Goal: Task Accomplishment & Management: Use online tool/utility

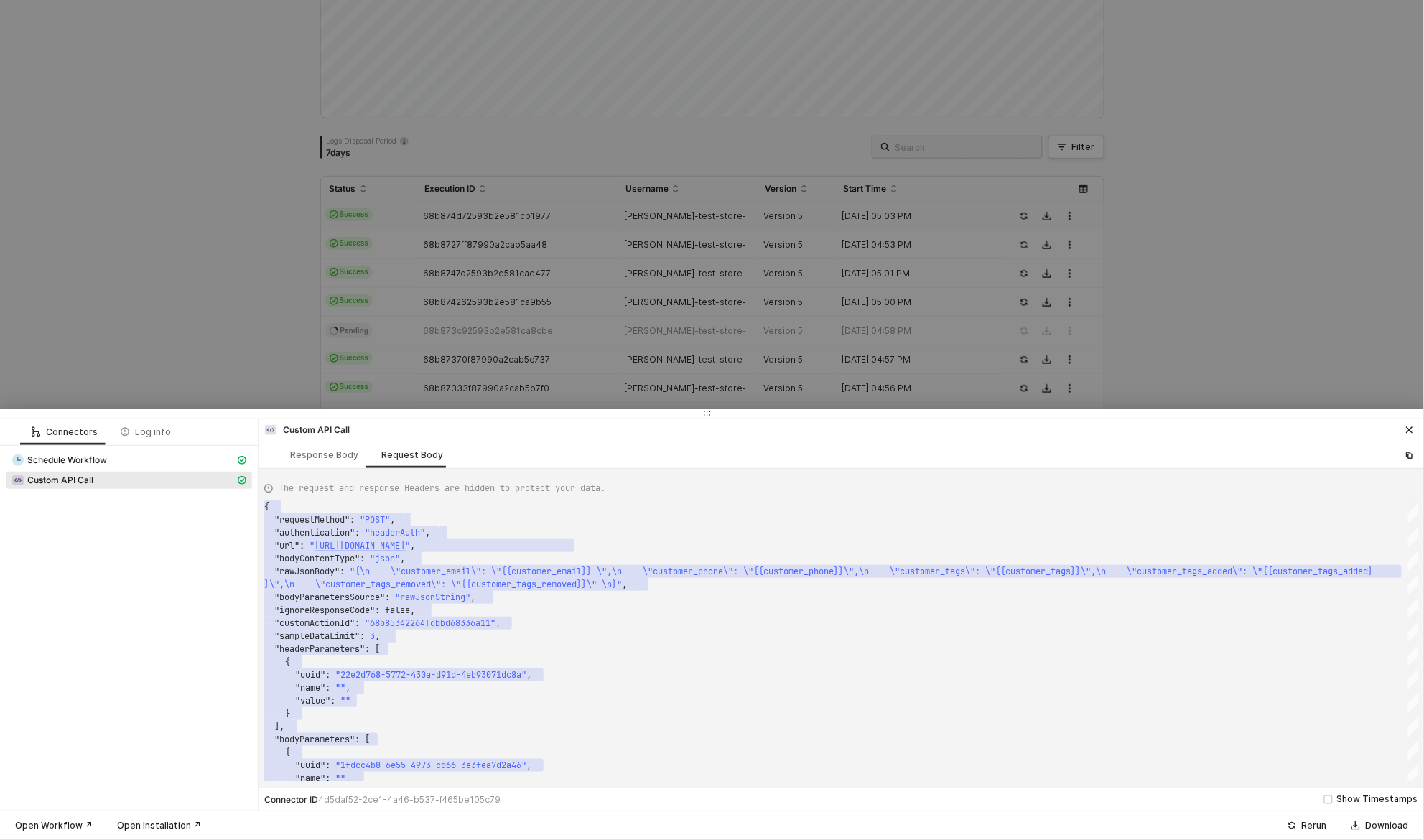
scroll to position [13, 118]
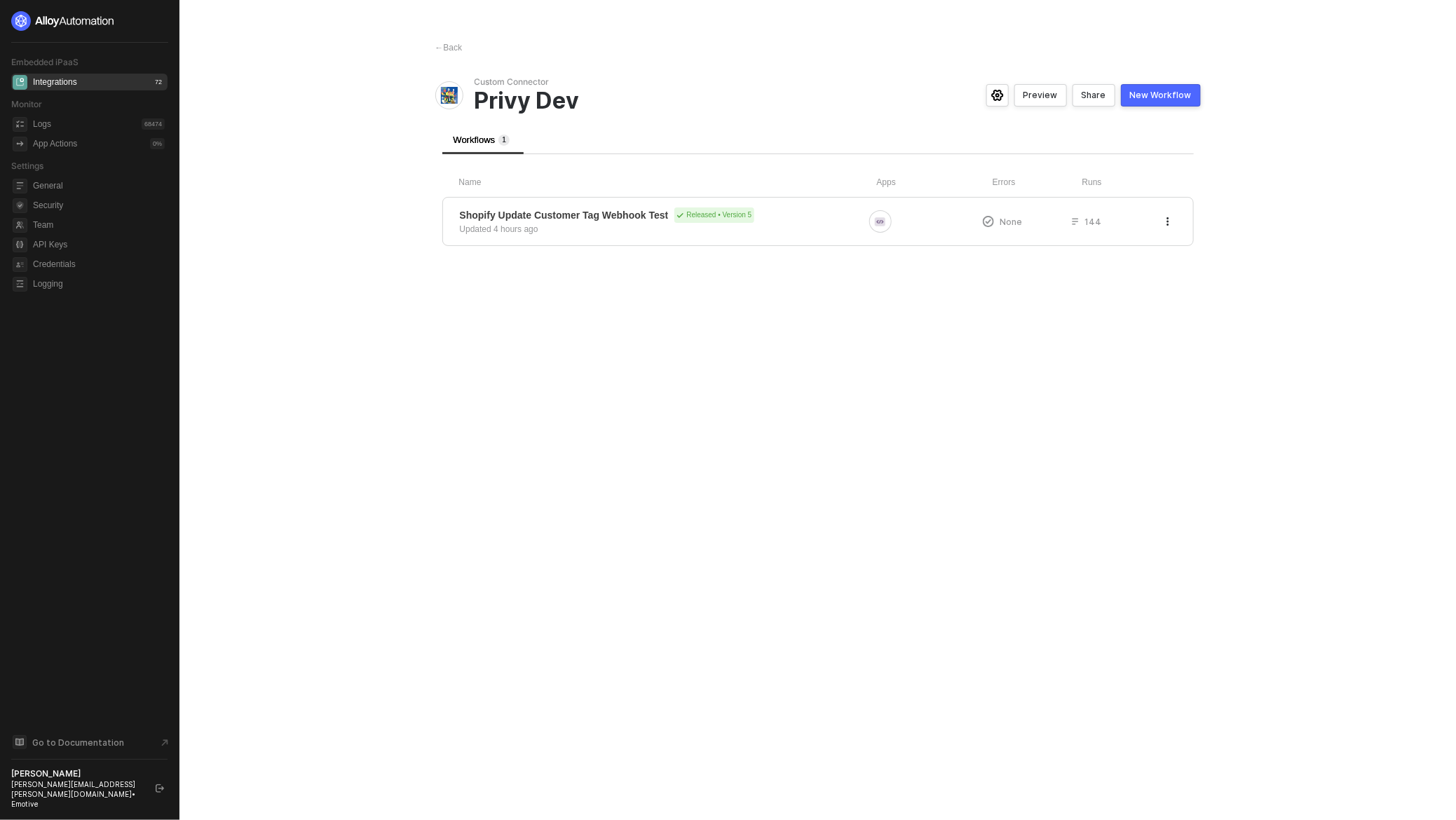
click at [373, 317] on main "← Back Custom Connector Privy Dev Preview Share New Workflow Workflows 1 Name A…" at bounding box center [728, 410] width 1456 height 820
click at [563, 234] on div "Shopify Update Customer Tag Webhook Test Released • Version 5 Updated 4 hours a…" at bounding box center [662, 222] width 404 height 28
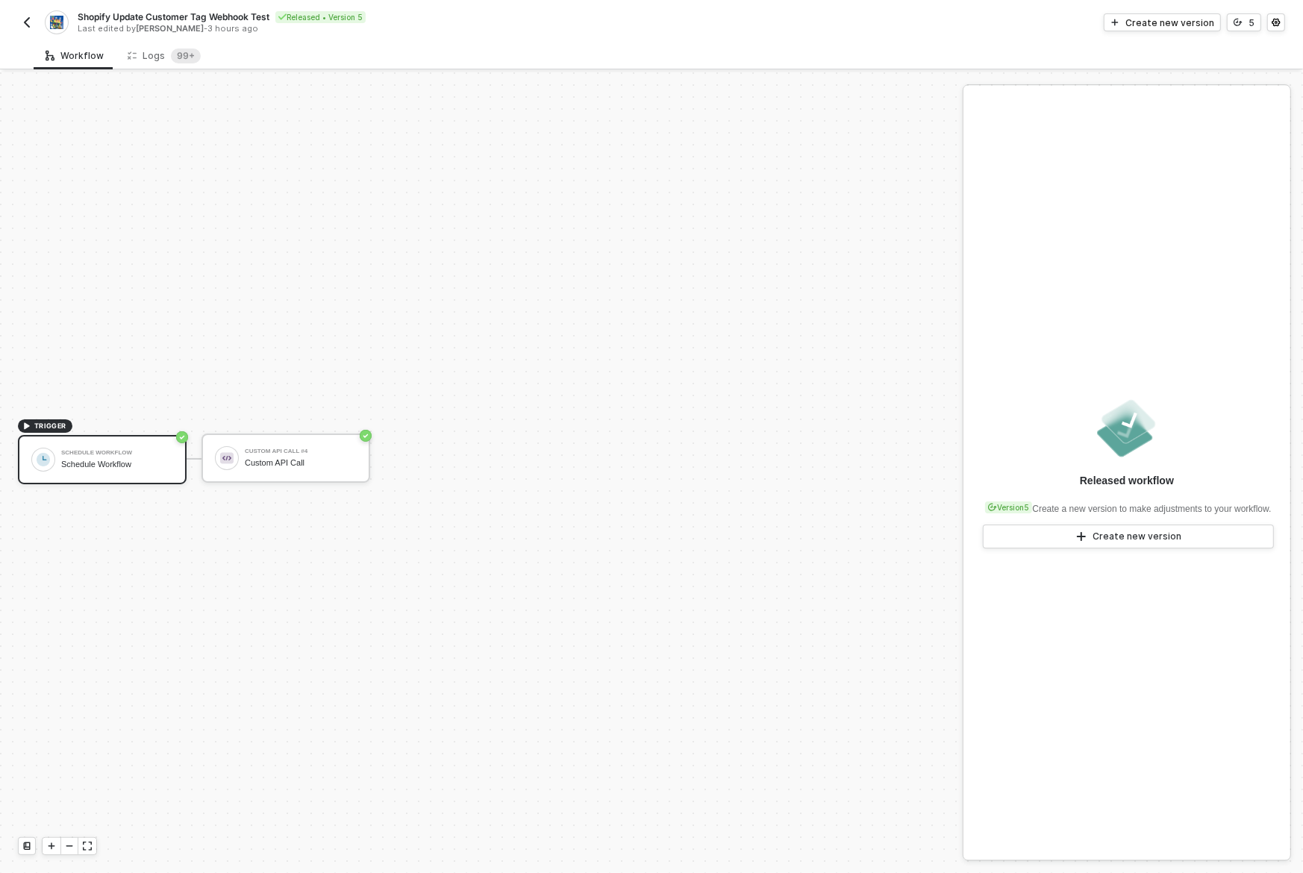
scroll to position [27, 0]
click at [1071, 243] on div "Released workflow Version 5 Create a new version to make adjustments to your wo…" at bounding box center [1127, 473] width 327 height 774
click at [1178, 26] on div "Create new version" at bounding box center [1170, 22] width 89 height 13
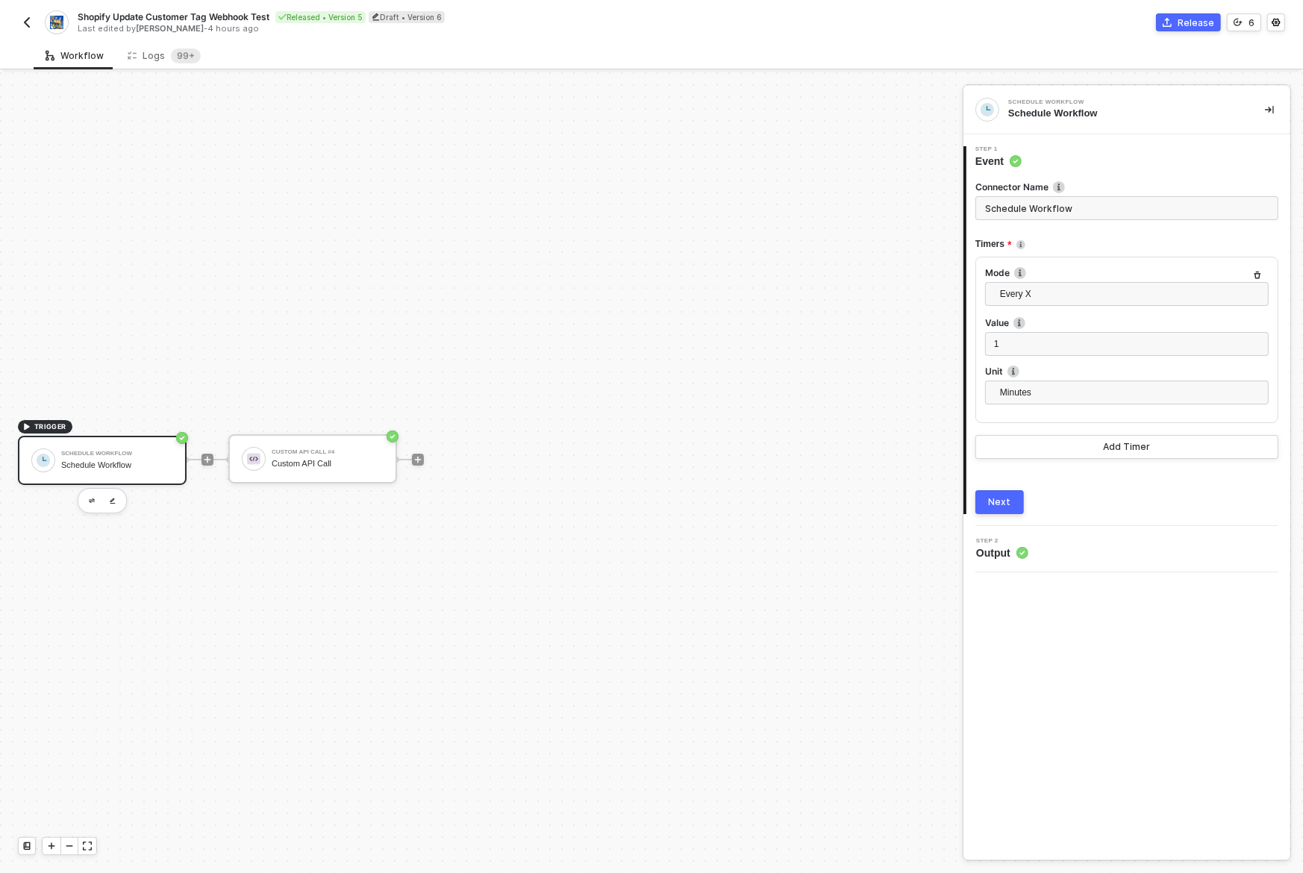
click at [28, 21] on img "button" at bounding box center [27, 22] width 12 height 12
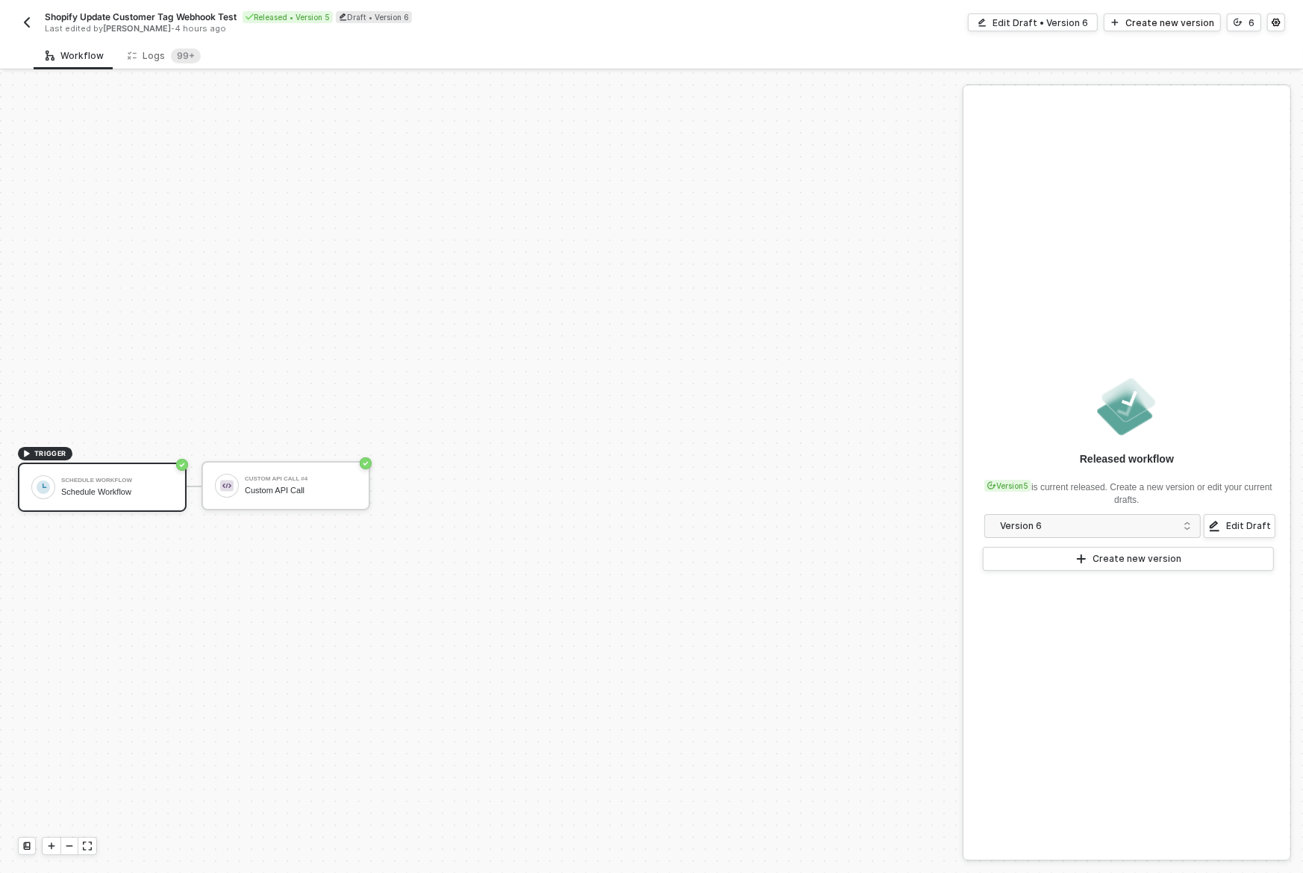
scroll to position [27, 0]
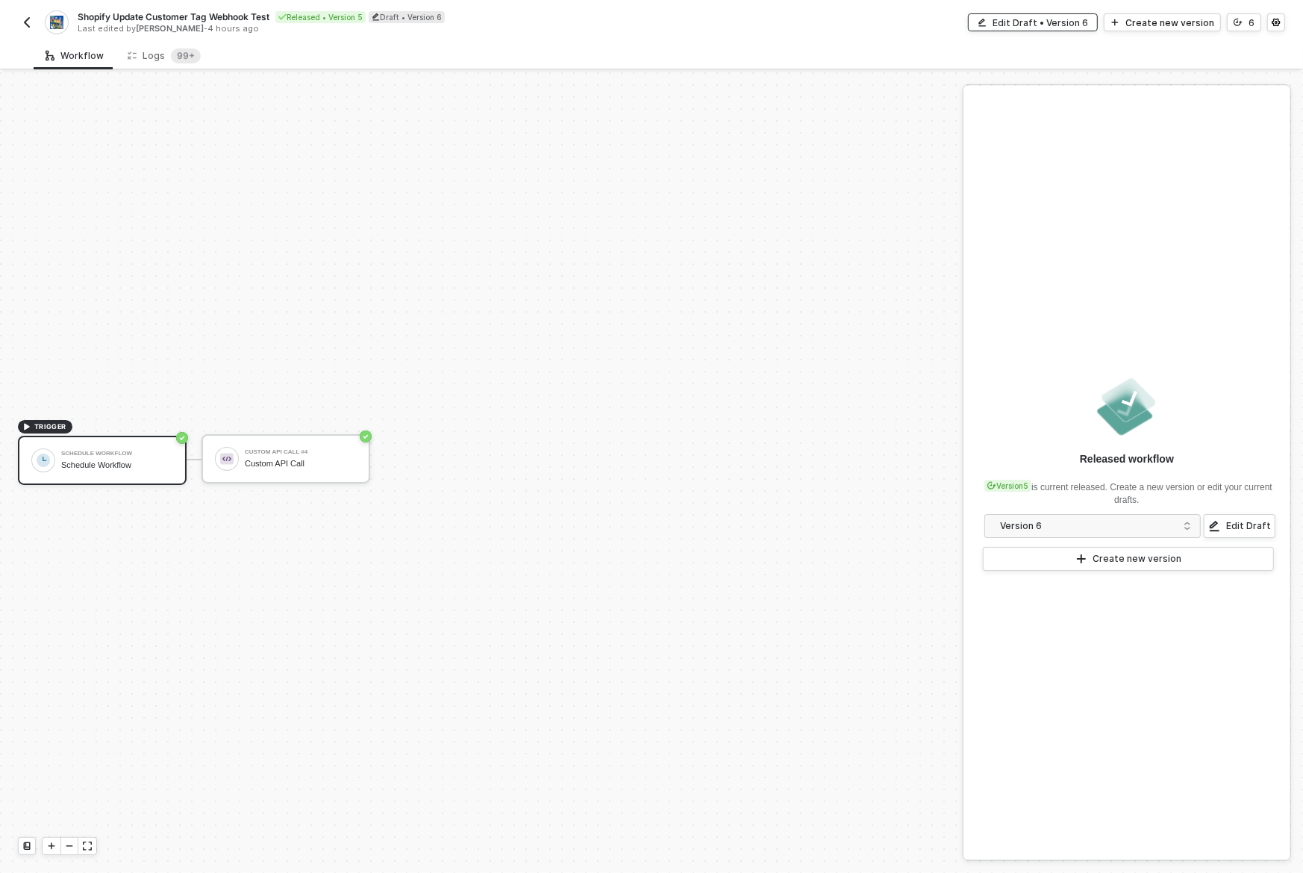
click at [1083, 22] on div "Edit Draft • Version 6" at bounding box center [1041, 22] width 96 height 13
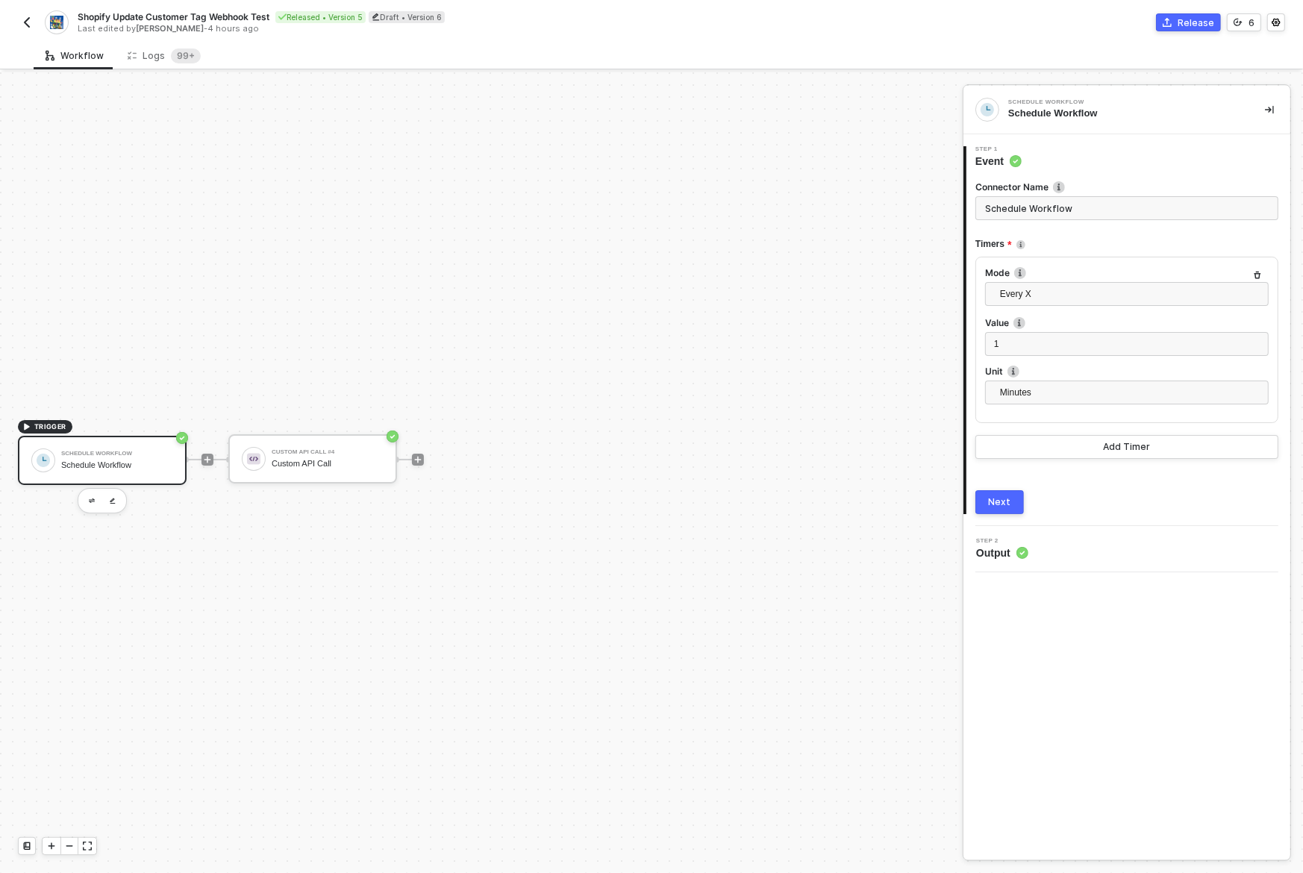
click at [26, 25] on img "button" at bounding box center [27, 22] width 12 height 12
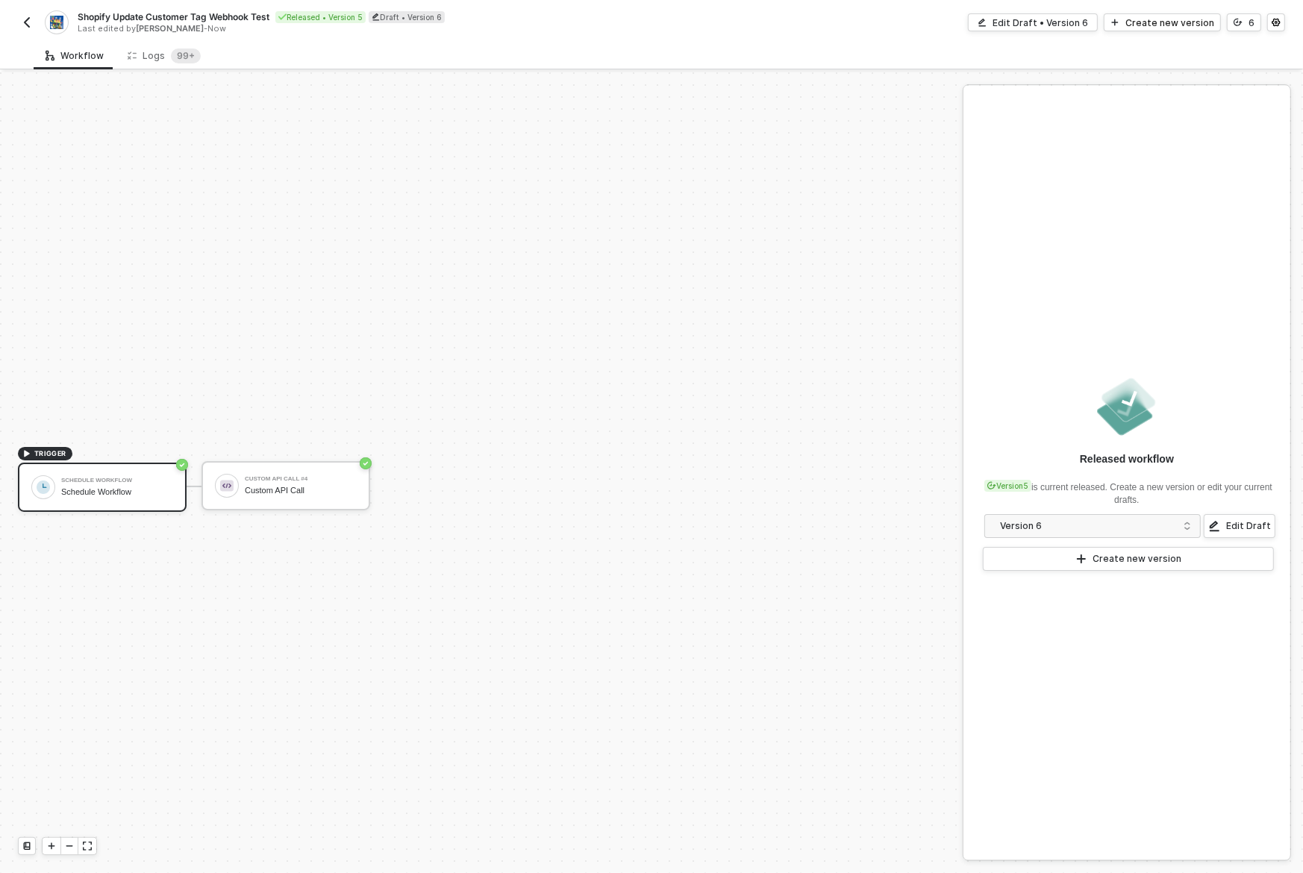
scroll to position [27, 0]
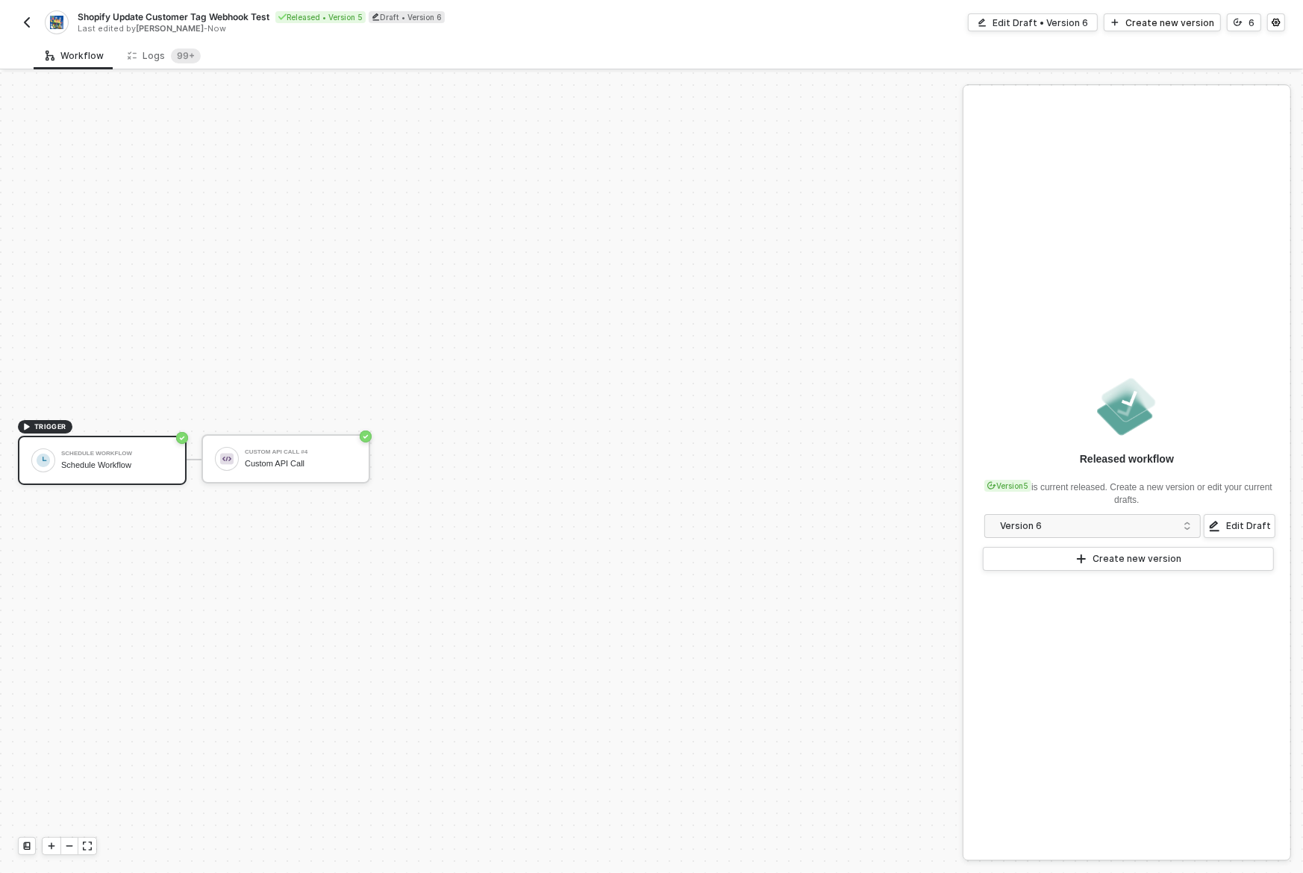
click at [159, 17] on span "Shopify Update Customer Tag Webhook Test" at bounding box center [174, 16] width 192 height 13
click at [205, 18] on input "Shopify Update Customer Tag Webhook Test" at bounding box center [205, 17] width 254 height 18
drag, startPoint x: 205, startPoint y: 18, endPoint x: 89, endPoint y: 24, distance: 116.6
click at [89, 23] on input "Shopify Update Customer Tag Webhook Test" at bounding box center [205, 17] width 254 height 18
click at [163, 17] on input "Alloy 1 Minute Repeated Webhook Test" at bounding box center [205, 17] width 254 height 18
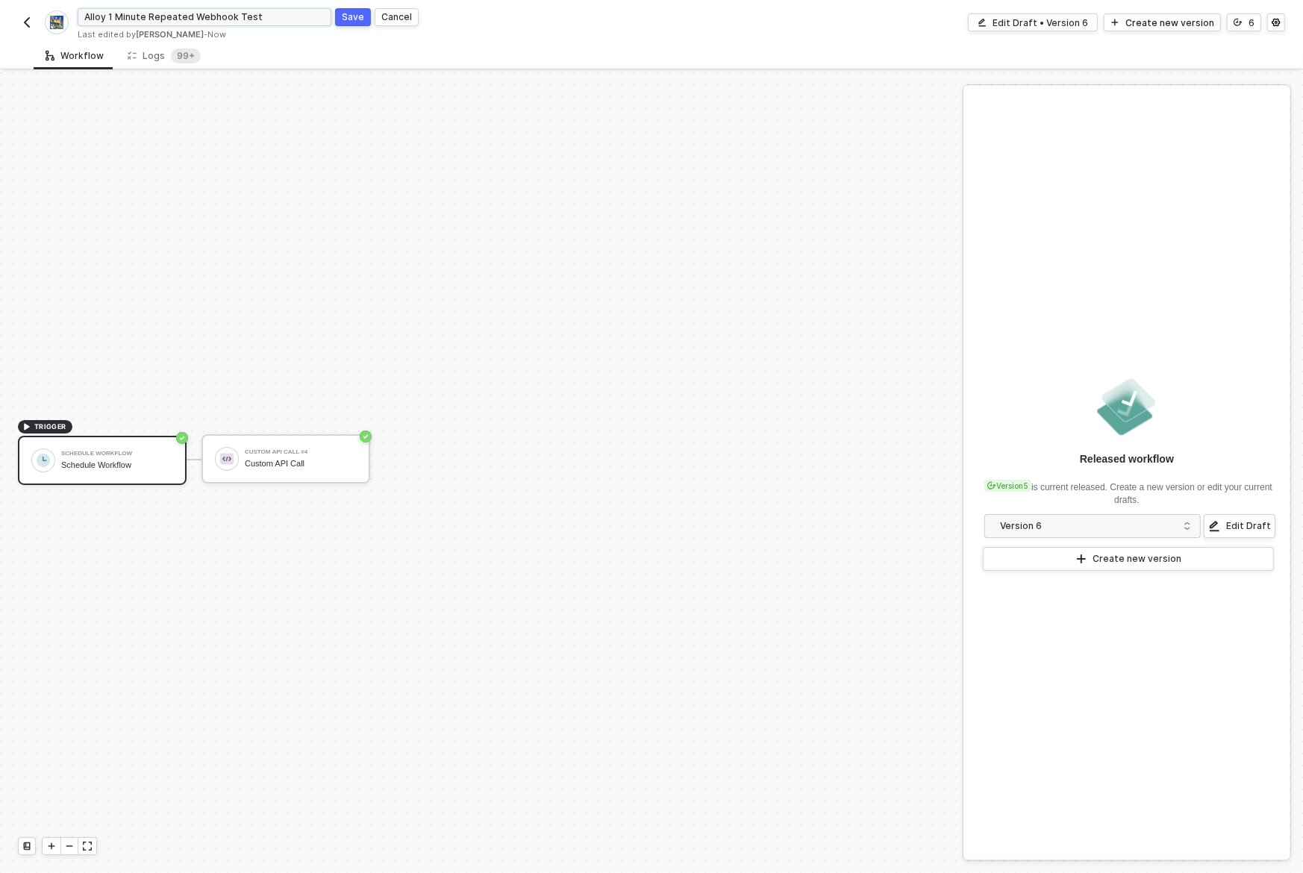
click at [163, 17] on input "Alloy 1 Minute Repeated Webhook Test" at bounding box center [205, 17] width 254 height 18
type input "Alloy 1 Minute Loop Webhook Test"
click at [347, 17] on div "Save" at bounding box center [353, 16] width 22 height 13
click at [29, 24] on img "button" at bounding box center [27, 22] width 12 height 12
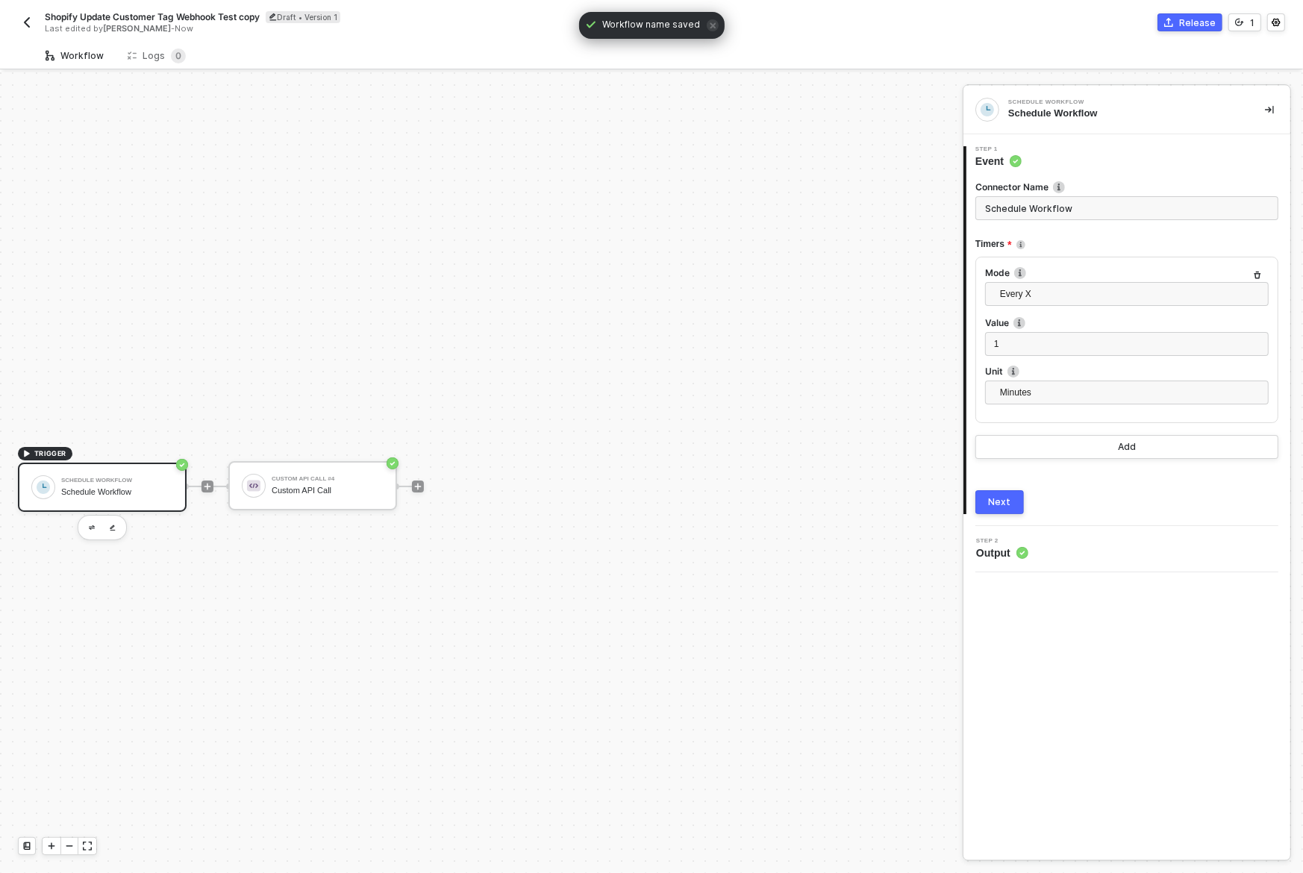
scroll to position [27, 0]
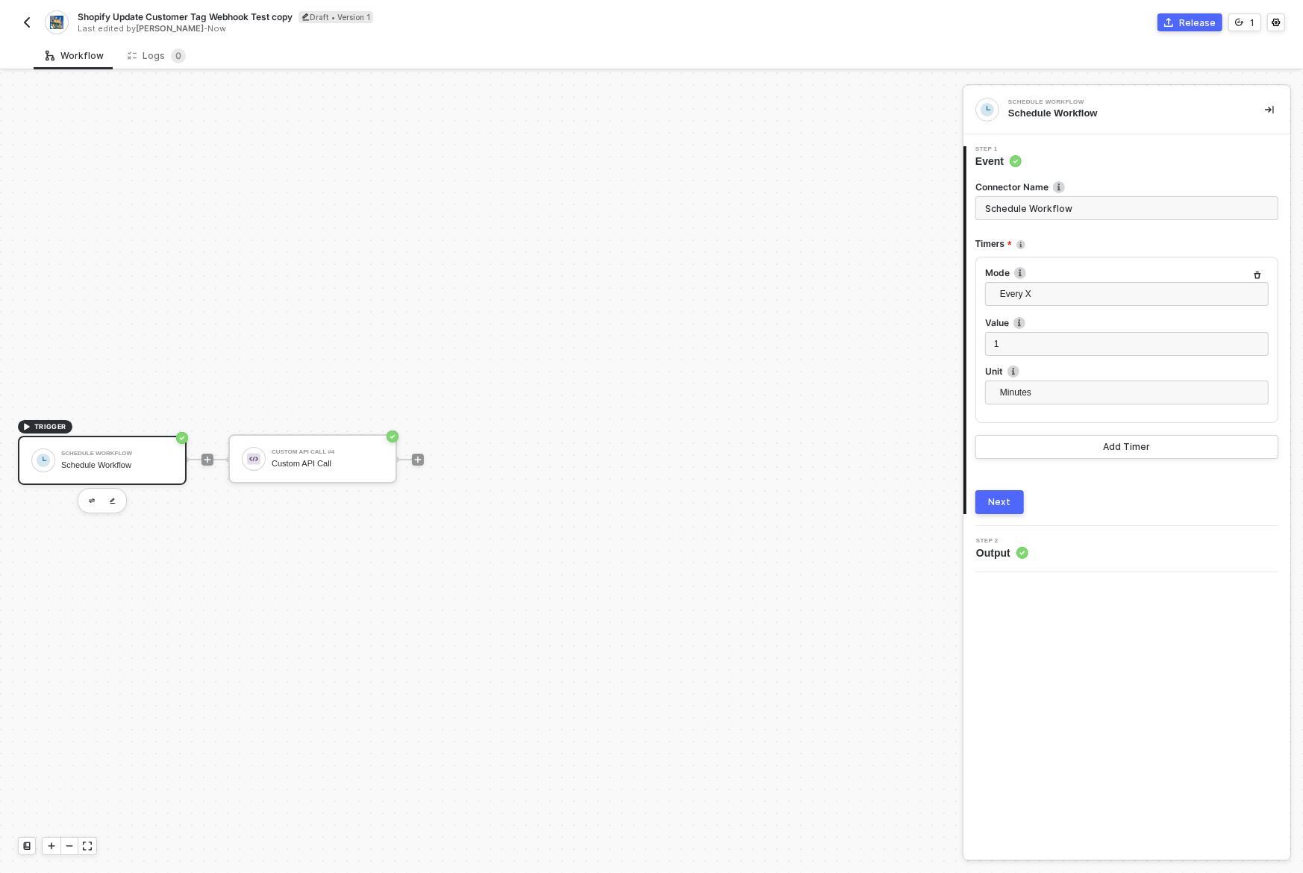
click at [1096, 209] on input "Schedule Workflow" at bounding box center [1127, 208] width 303 height 24
click at [175, 16] on span "Shopify Update Customer Tag Webhook Test copy" at bounding box center [185, 16] width 215 height 13
click at [206, 17] on input "Shopify Update Customer Tag Webhook Test copy" at bounding box center [205, 17] width 254 height 18
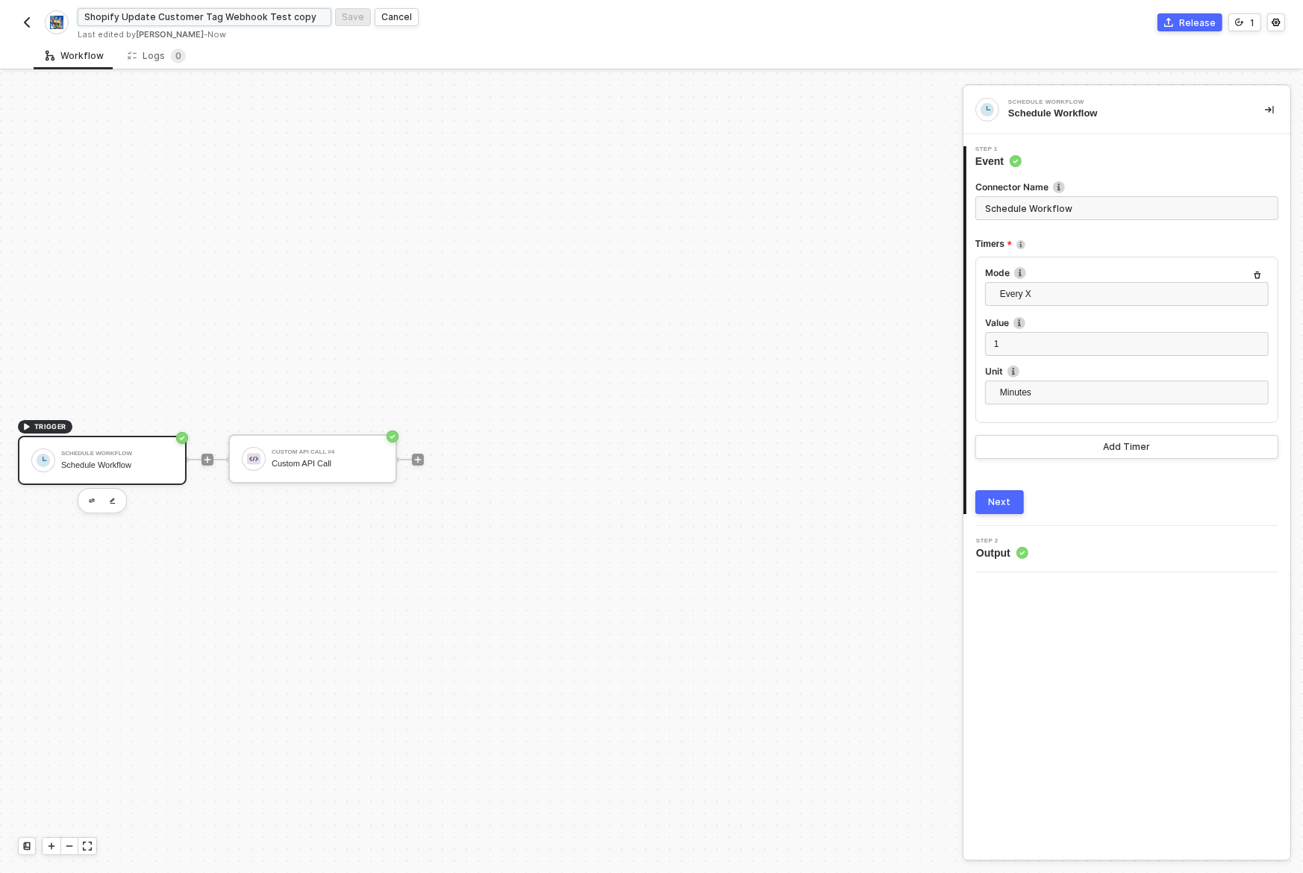
drag, startPoint x: 206, startPoint y: 17, endPoint x: 82, endPoint y: 16, distance: 123.9
click at [81, 16] on input "Shopify Update Customer Tag Webhook Test copy" at bounding box center [205, 17] width 254 height 18
type input "Yotpo Webhook Test copy"
click at [354, 19] on div "Save" at bounding box center [353, 16] width 22 height 13
click at [395, 45] on div "Workflow Logs 0" at bounding box center [669, 56] width 1270 height 28
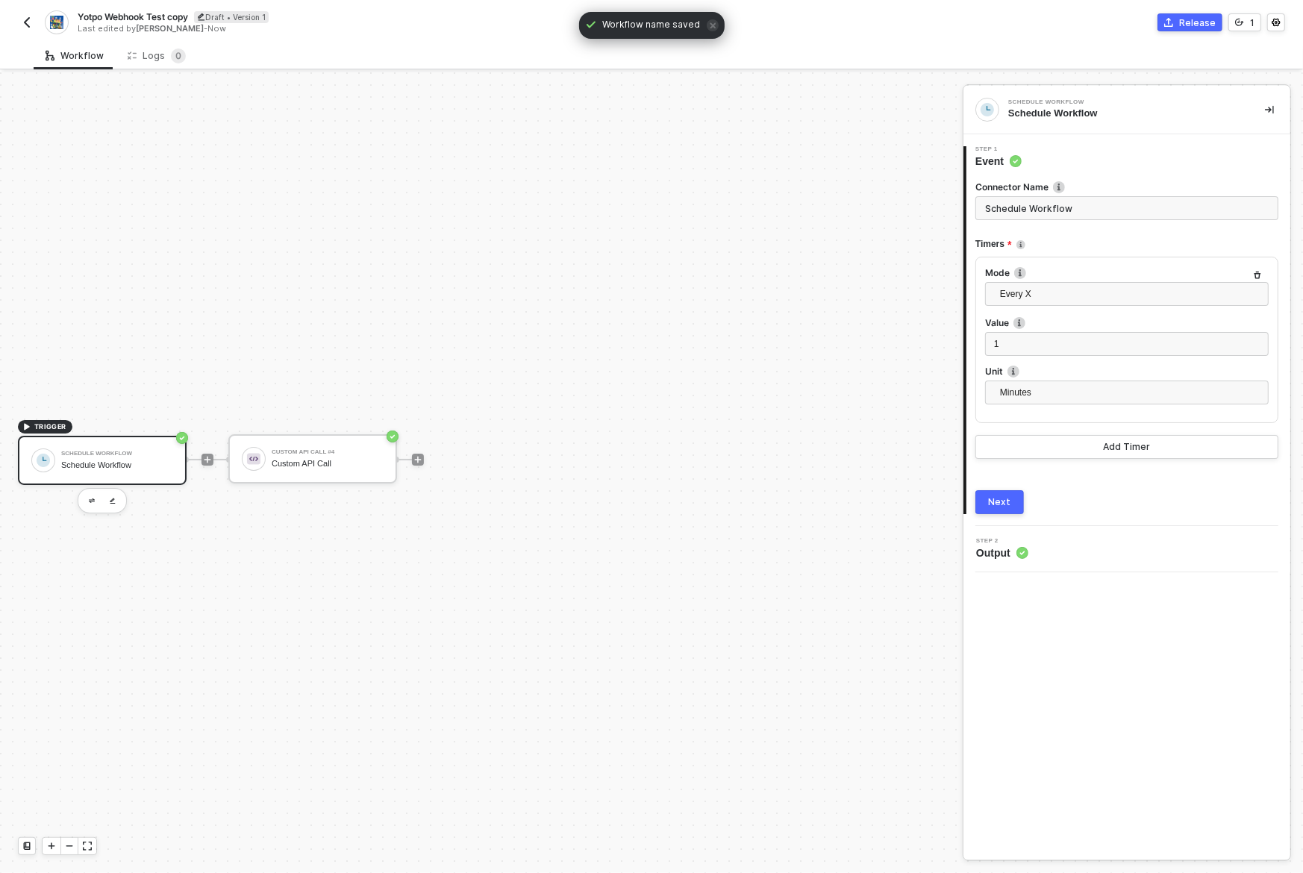
click at [164, 455] on div "Schedule Workflow" at bounding box center [117, 454] width 112 height 6
click at [97, 498] on button "button" at bounding box center [92, 501] width 18 height 18
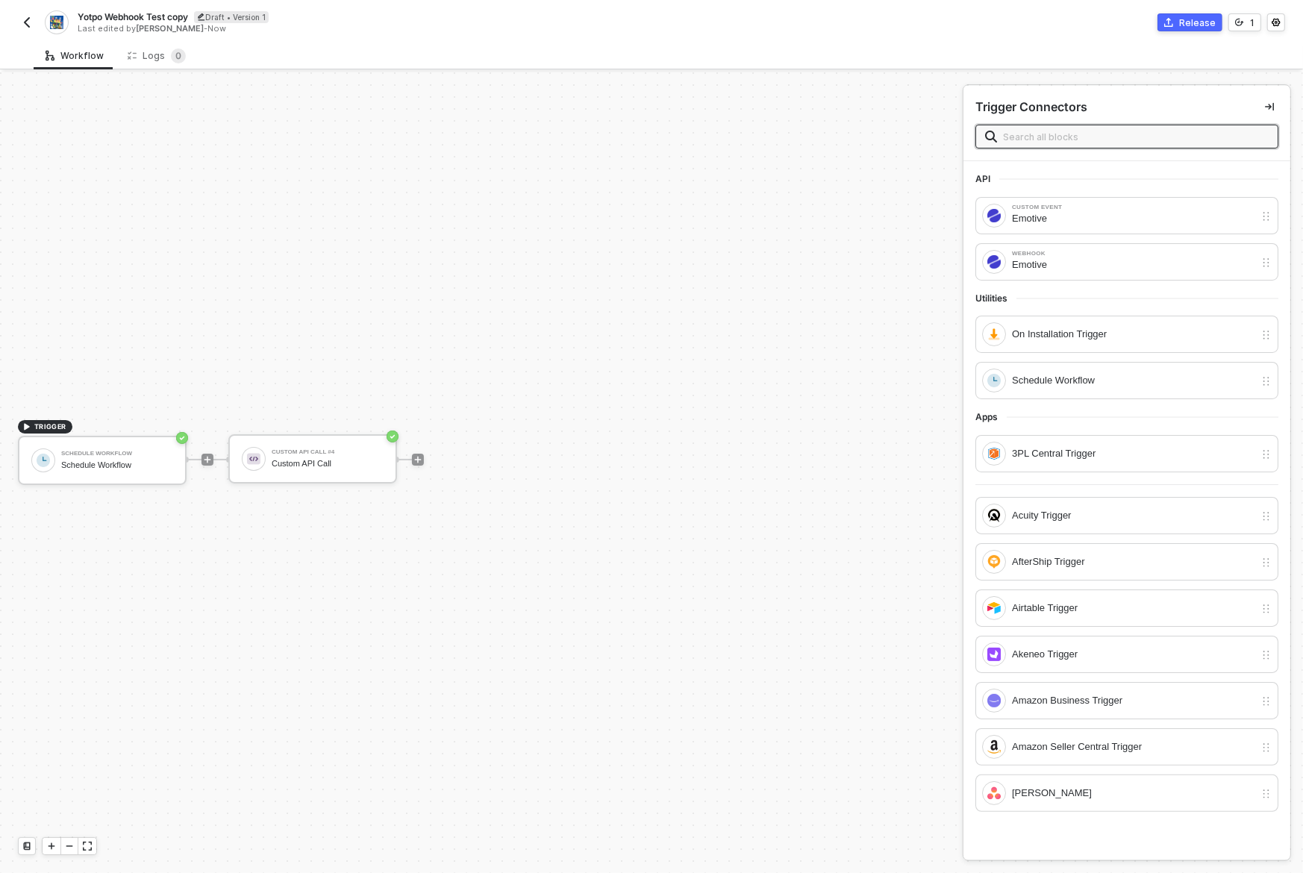
click at [1101, 141] on input "text" at bounding box center [1136, 136] width 266 height 16
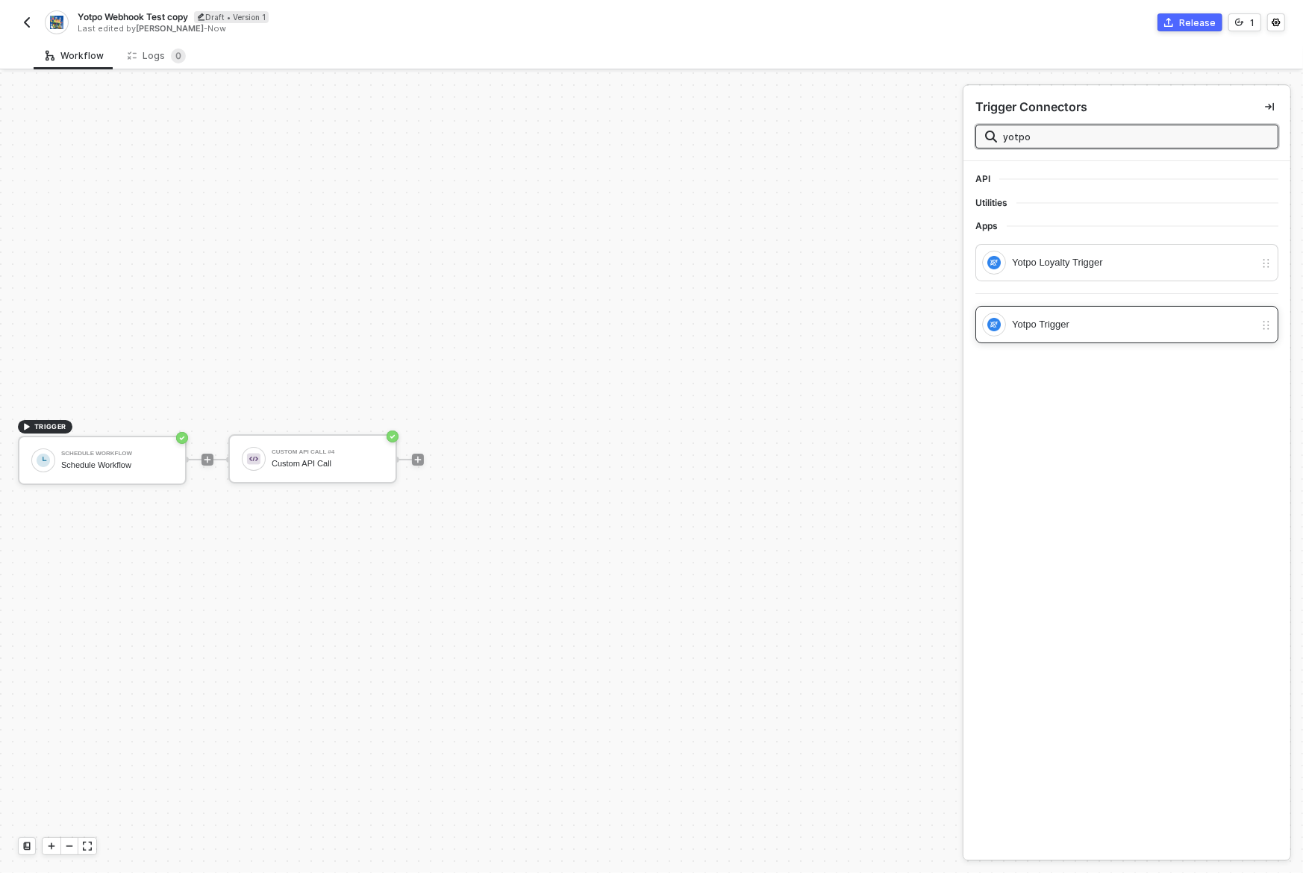
type input "yotpo"
click at [1105, 320] on div "Yotpo Trigger" at bounding box center [1133, 324] width 243 height 16
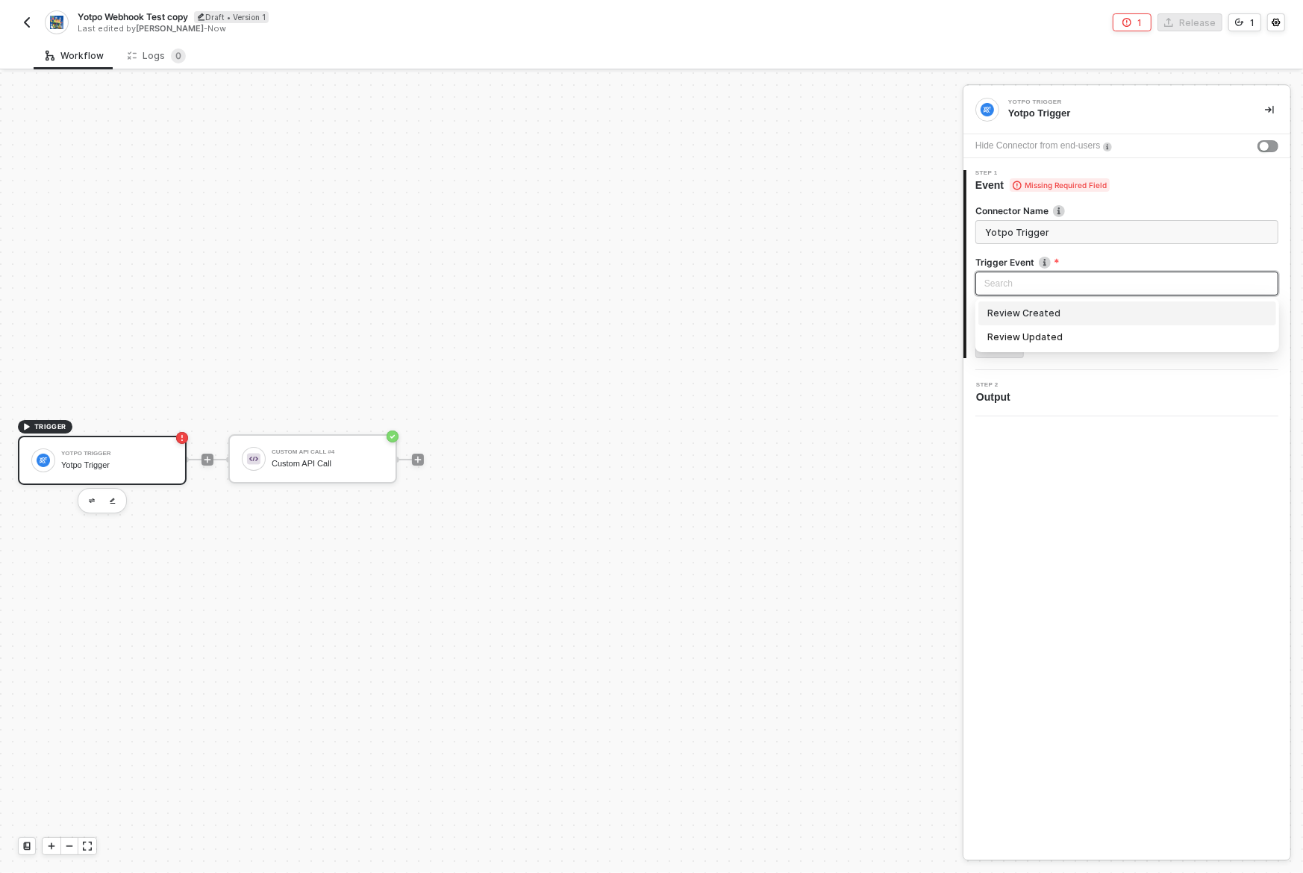
click at [1038, 278] on input "search" at bounding box center [1126, 283] width 285 height 22
click at [1035, 232] on input "Yotpo Trigger" at bounding box center [1127, 232] width 303 height 24
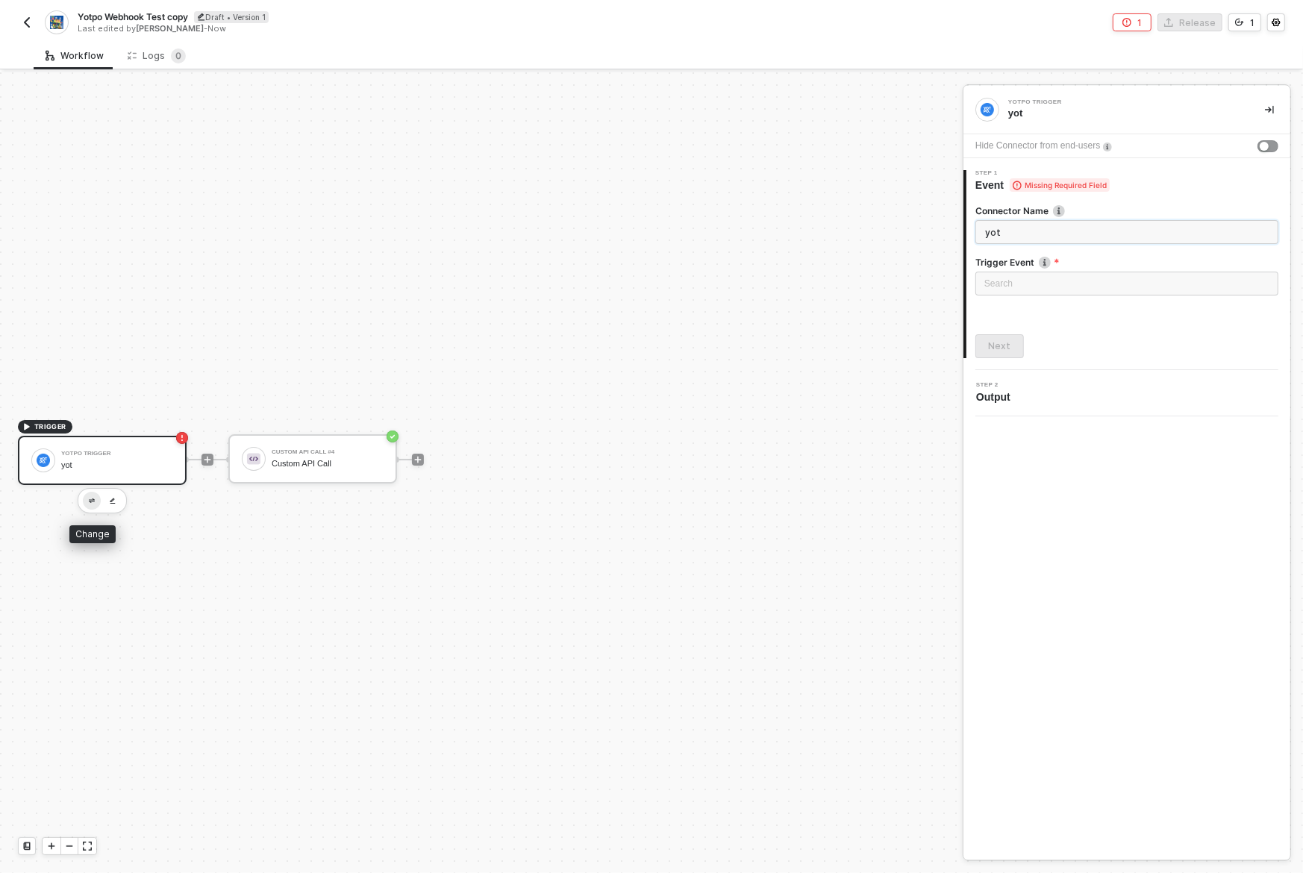
type input "yot"
click at [88, 502] on button "button" at bounding box center [92, 501] width 18 height 18
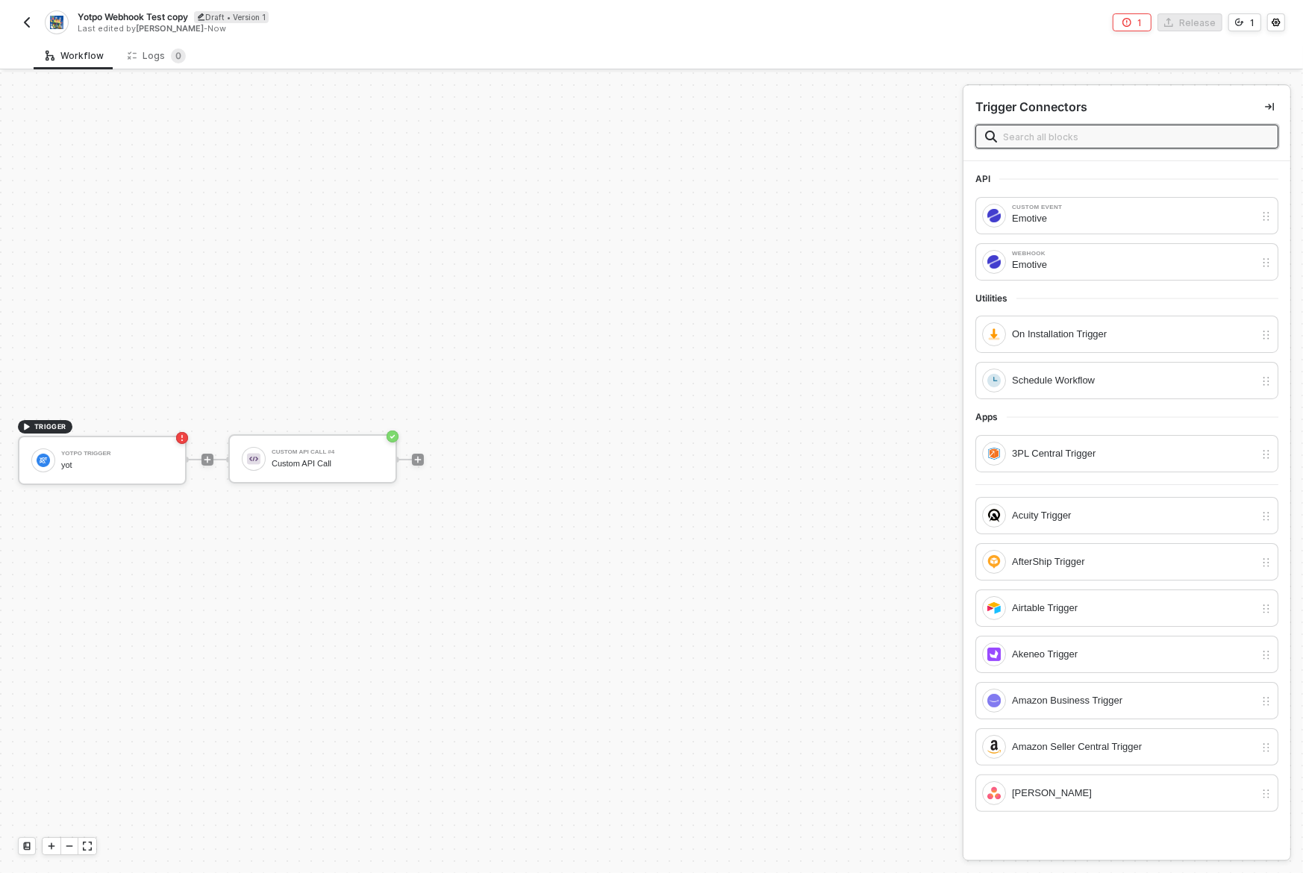
click at [1074, 142] on input "text" at bounding box center [1136, 136] width 266 height 16
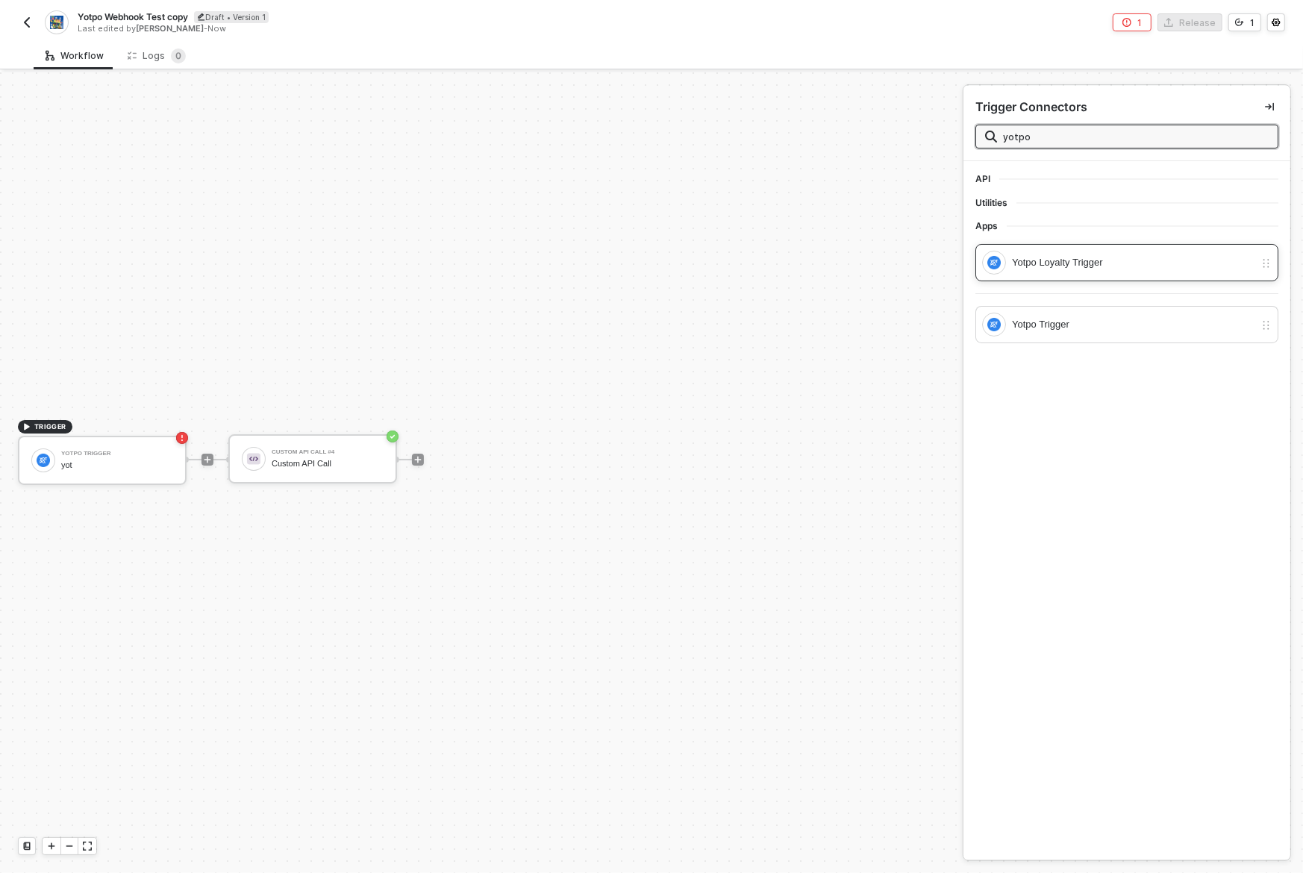
type input "yotpo"
click at [1121, 263] on div "Yotpo Loyalty Trigger" at bounding box center [1133, 263] width 243 height 16
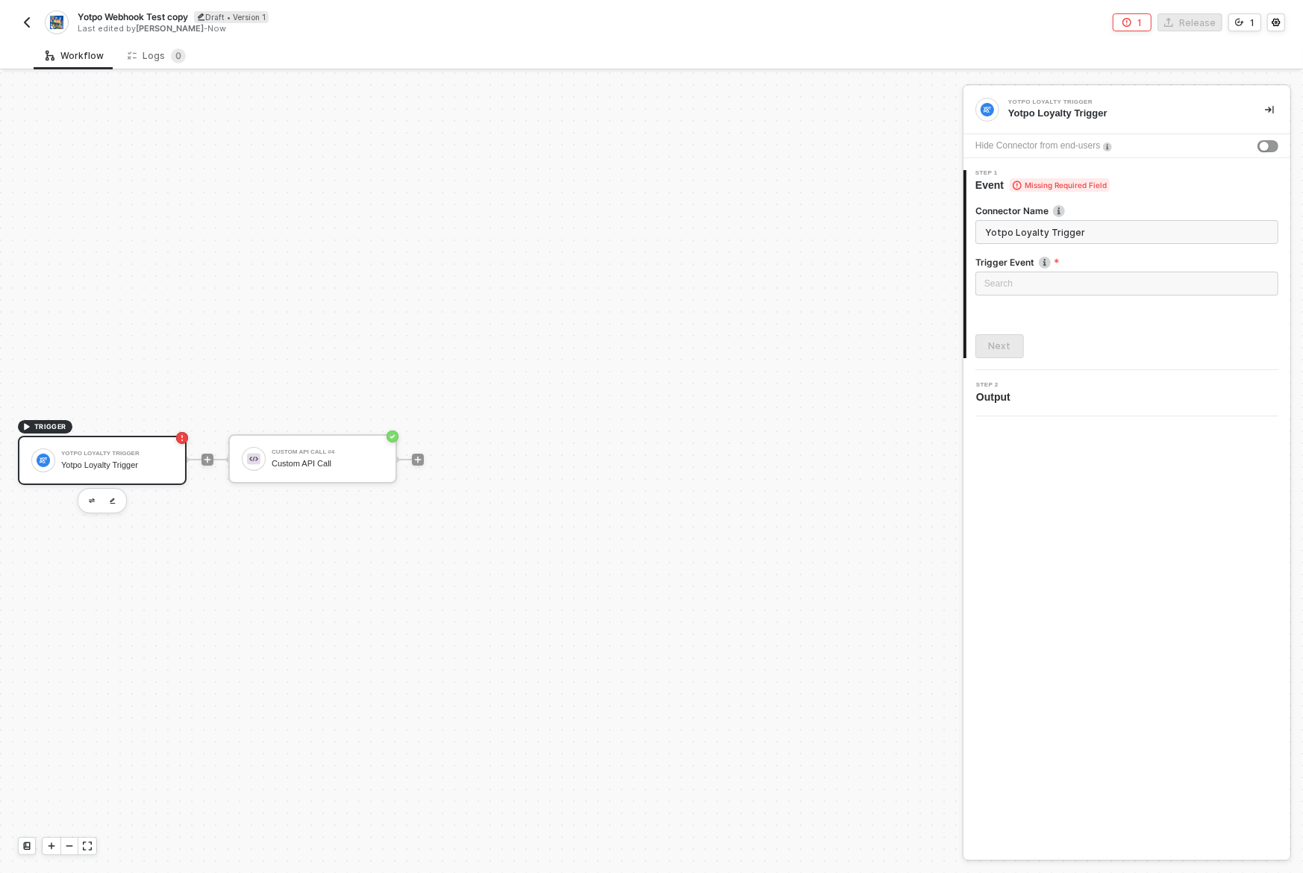
click at [1110, 340] on div "Next" at bounding box center [1127, 346] width 303 height 24
click at [1090, 286] on input "search" at bounding box center [1126, 283] width 285 height 22
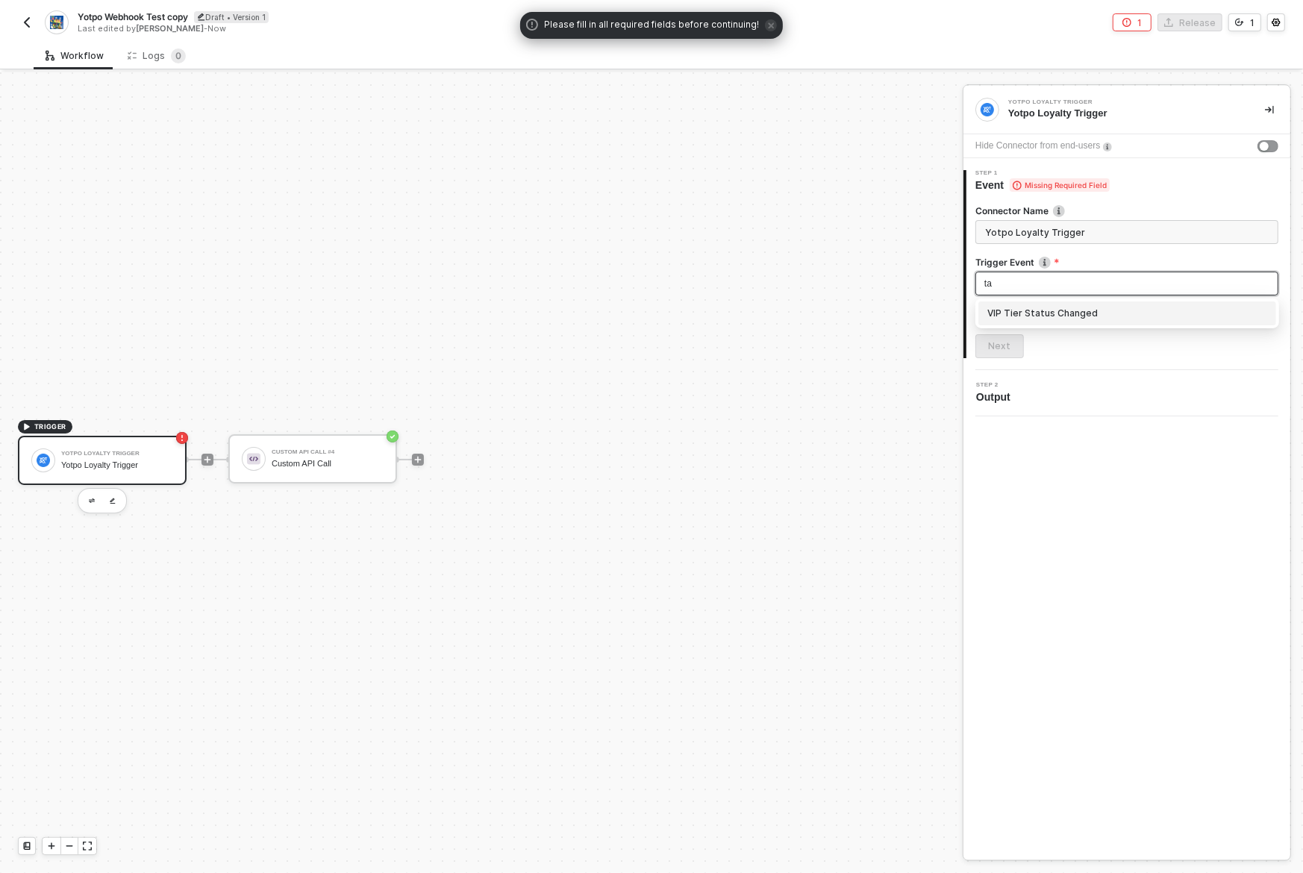
scroll to position [0, 0]
type input "tag"
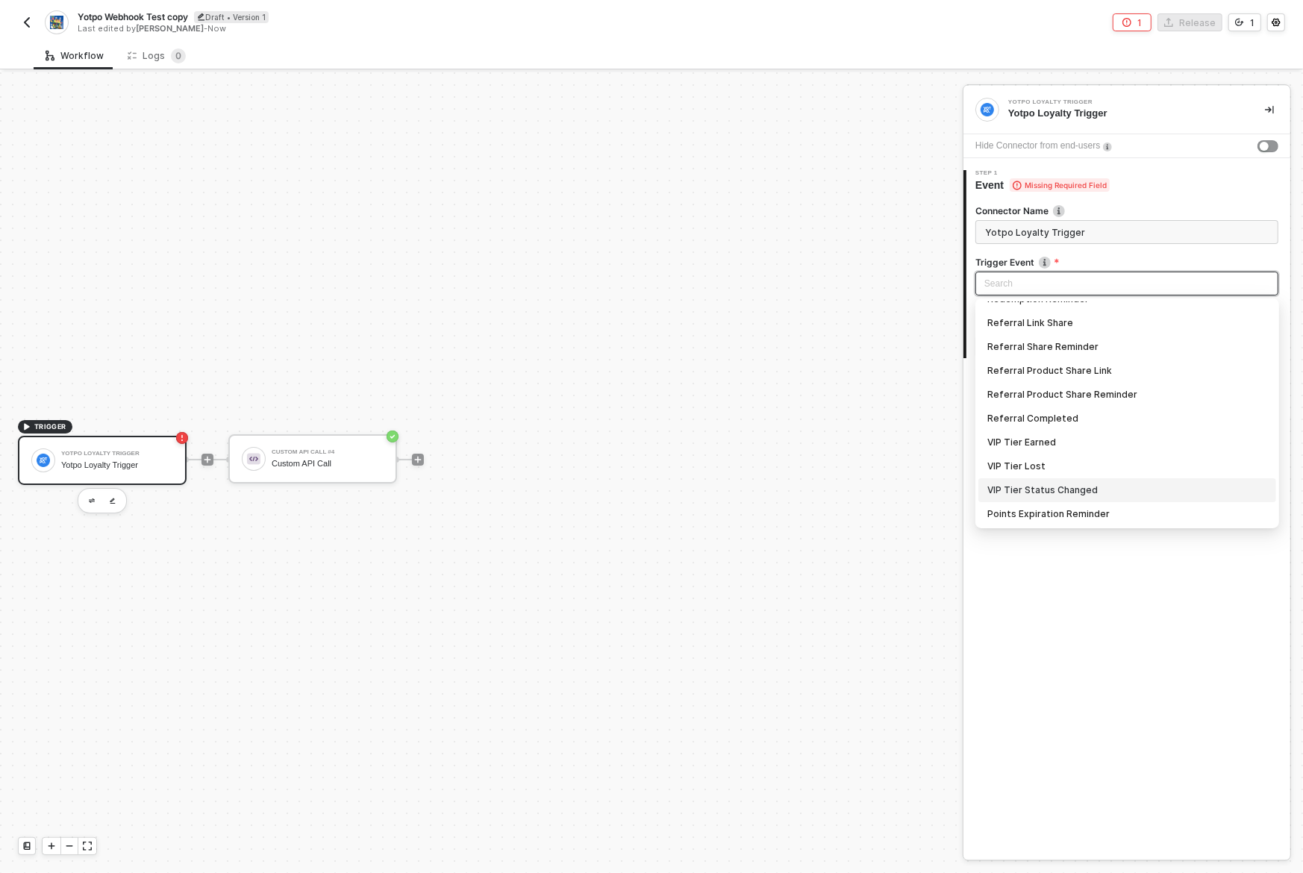
scroll to position [310, 0]
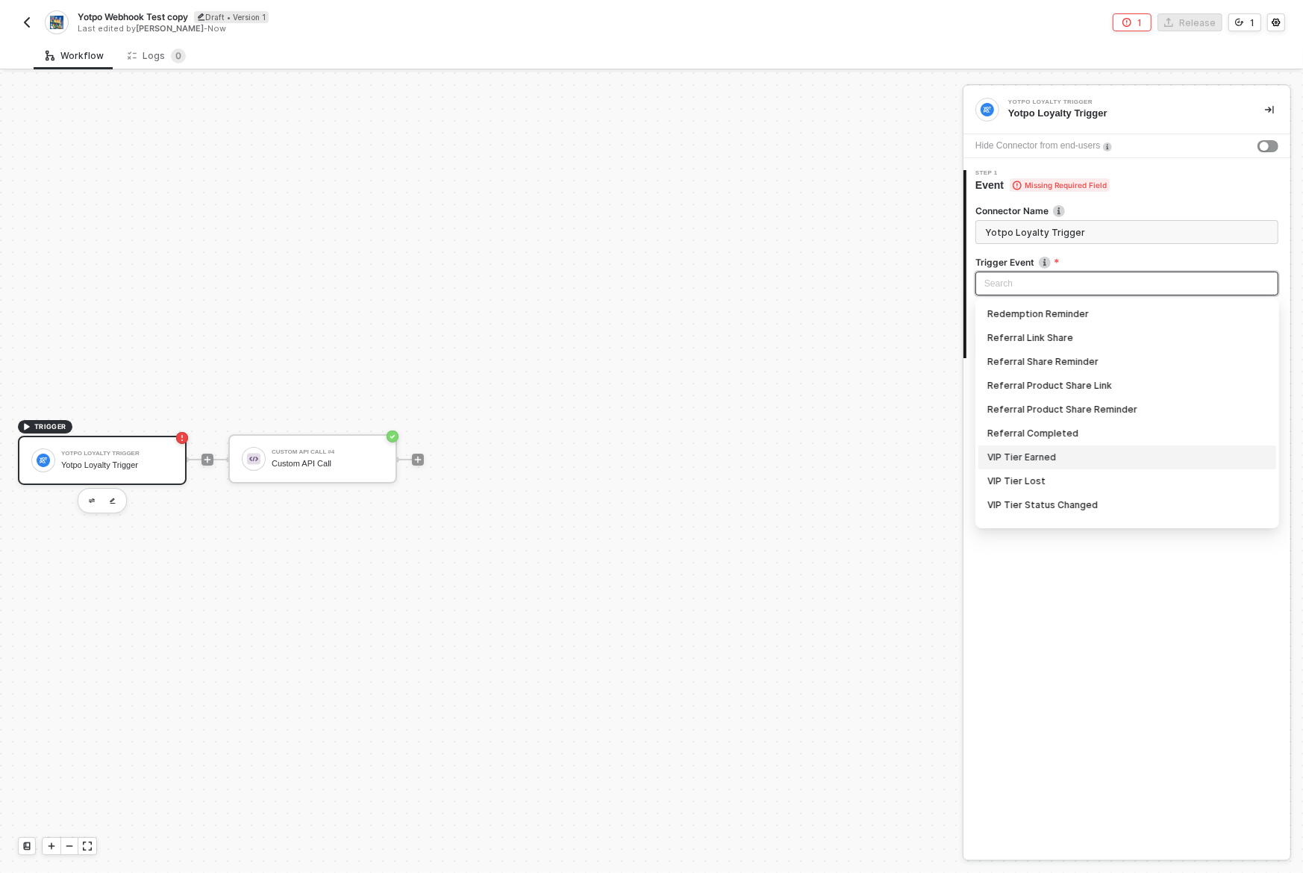
click at [1082, 288] on input "search" at bounding box center [1126, 283] width 285 height 22
click at [1111, 249] on form "Connector Name Yotpo Loyalty Trigger Trigger Event Search Coupon Earned Coupon …" at bounding box center [1127, 256] width 303 height 102
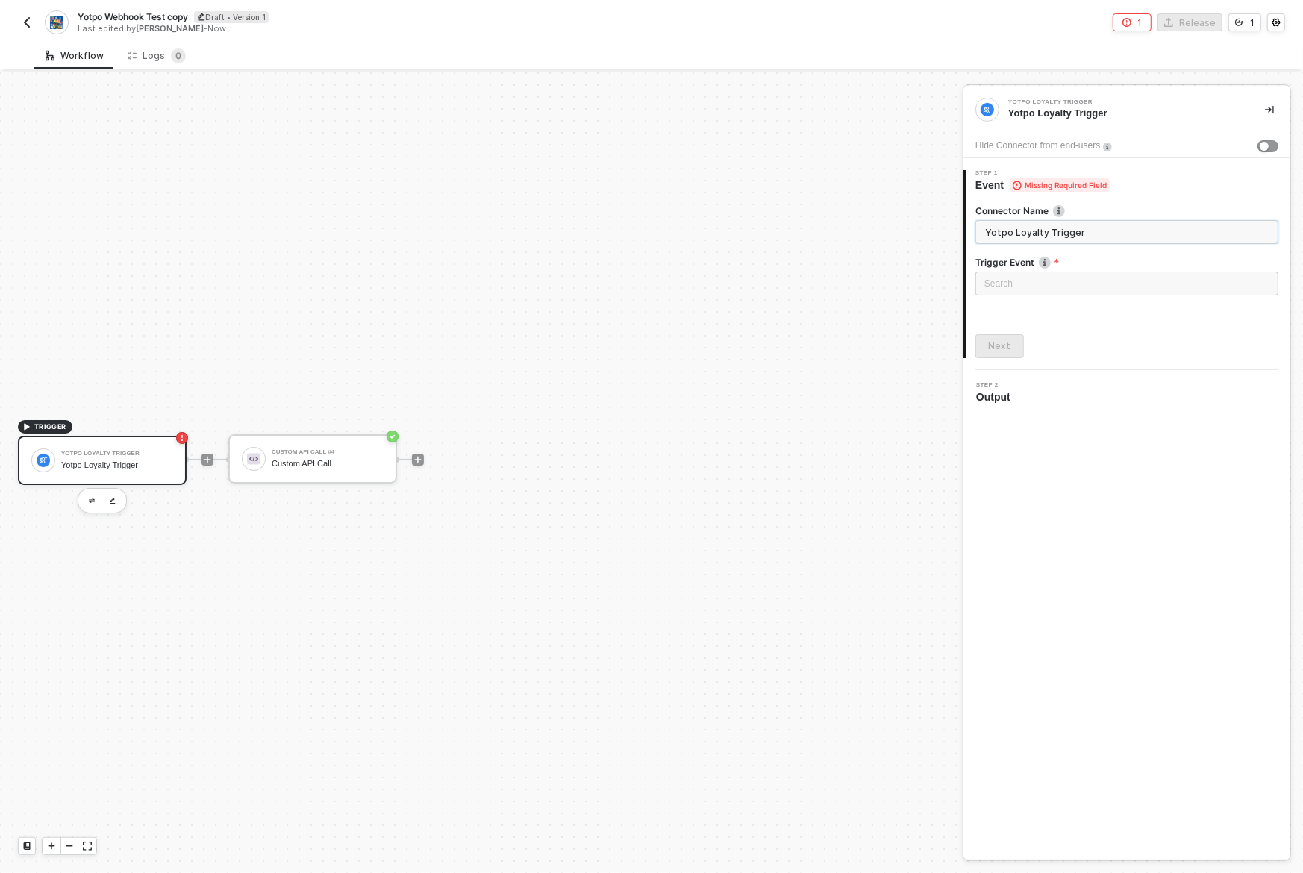
click at [1117, 234] on input "Yotpo Loyalty Trigger" at bounding box center [1127, 232] width 303 height 24
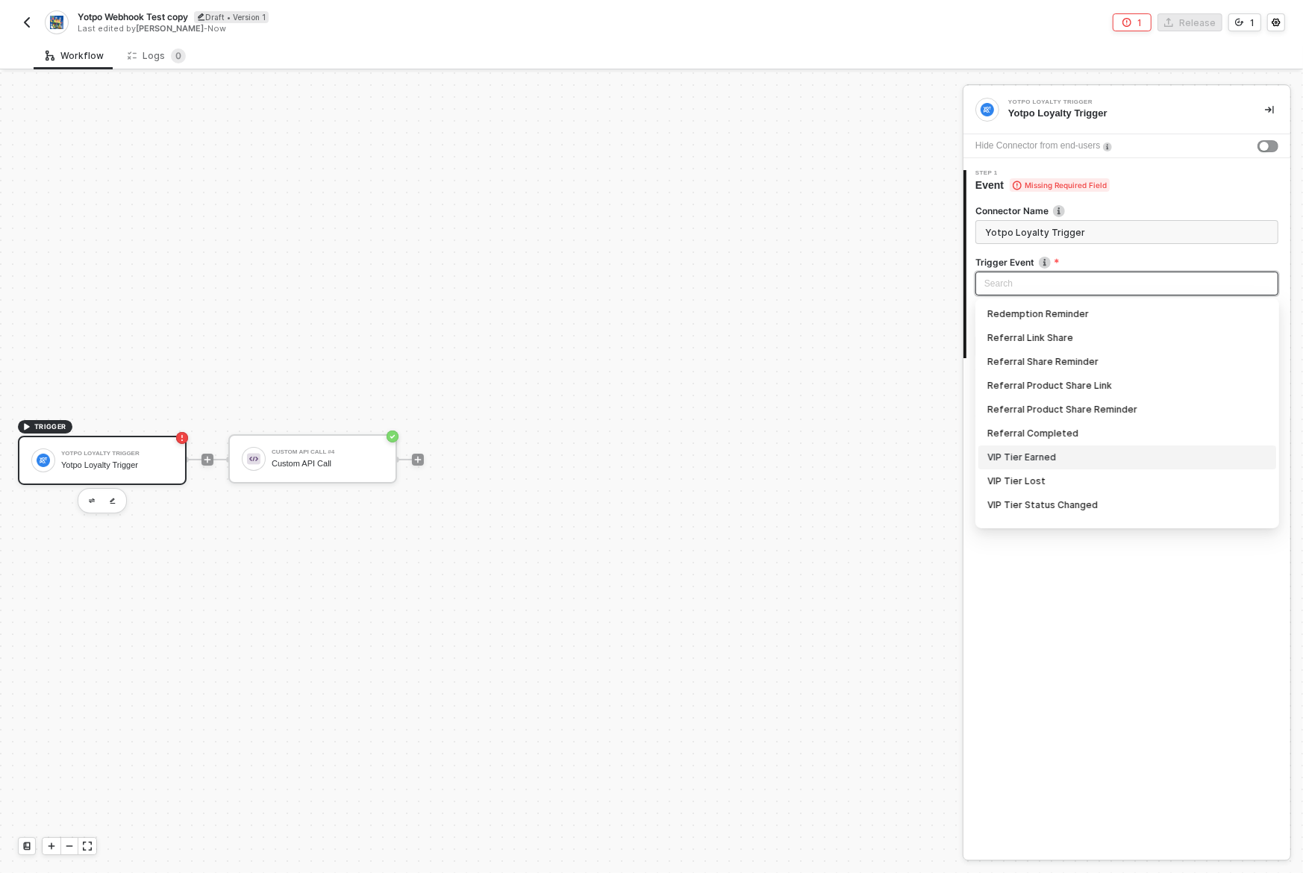
click at [1089, 280] on input "search" at bounding box center [1126, 283] width 285 height 22
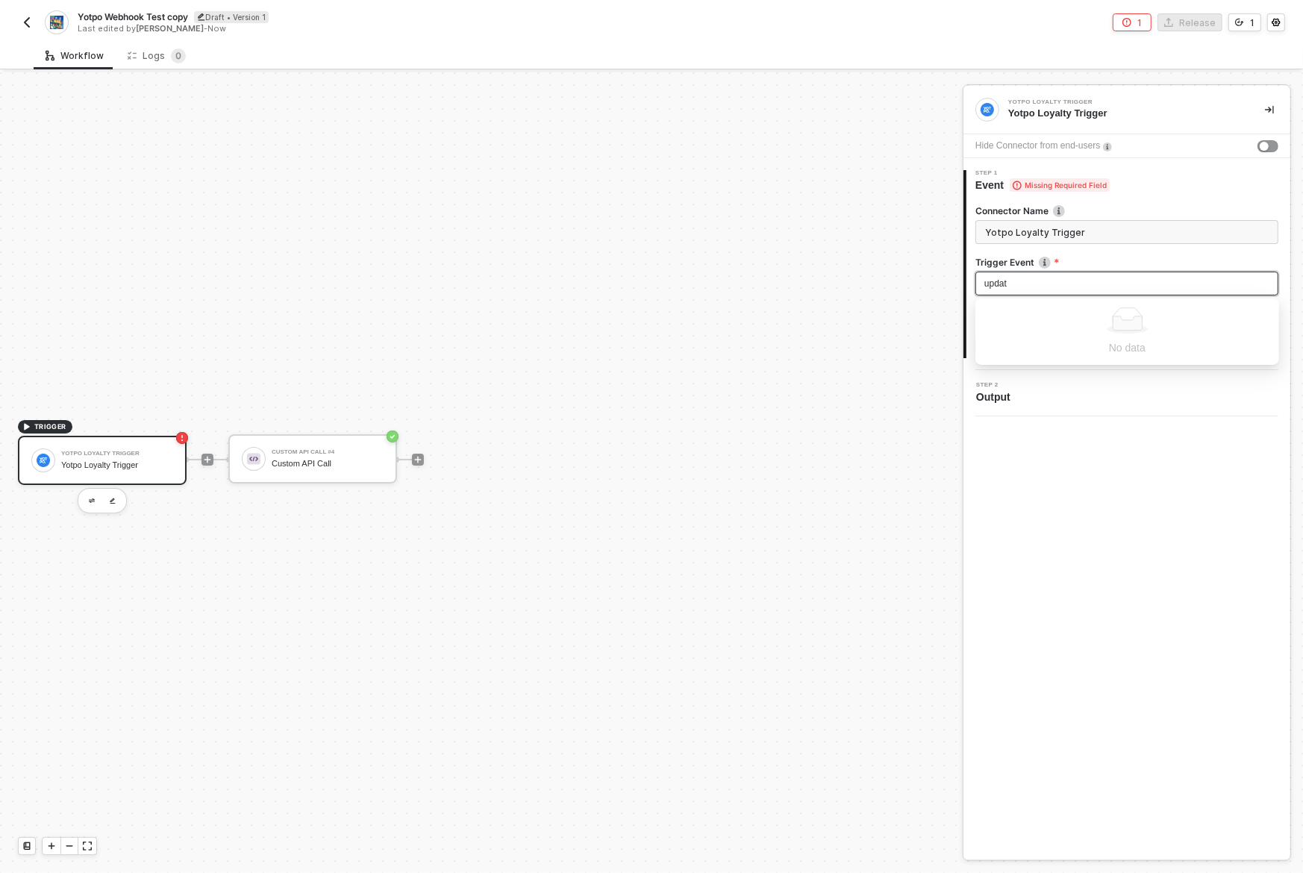
type input "update"
type input "tier"
click at [1102, 363] on div "VIP Tier Status Changed" at bounding box center [1127, 361] width 280 height 16
type input "Trigger workflow when vip tier status changed"
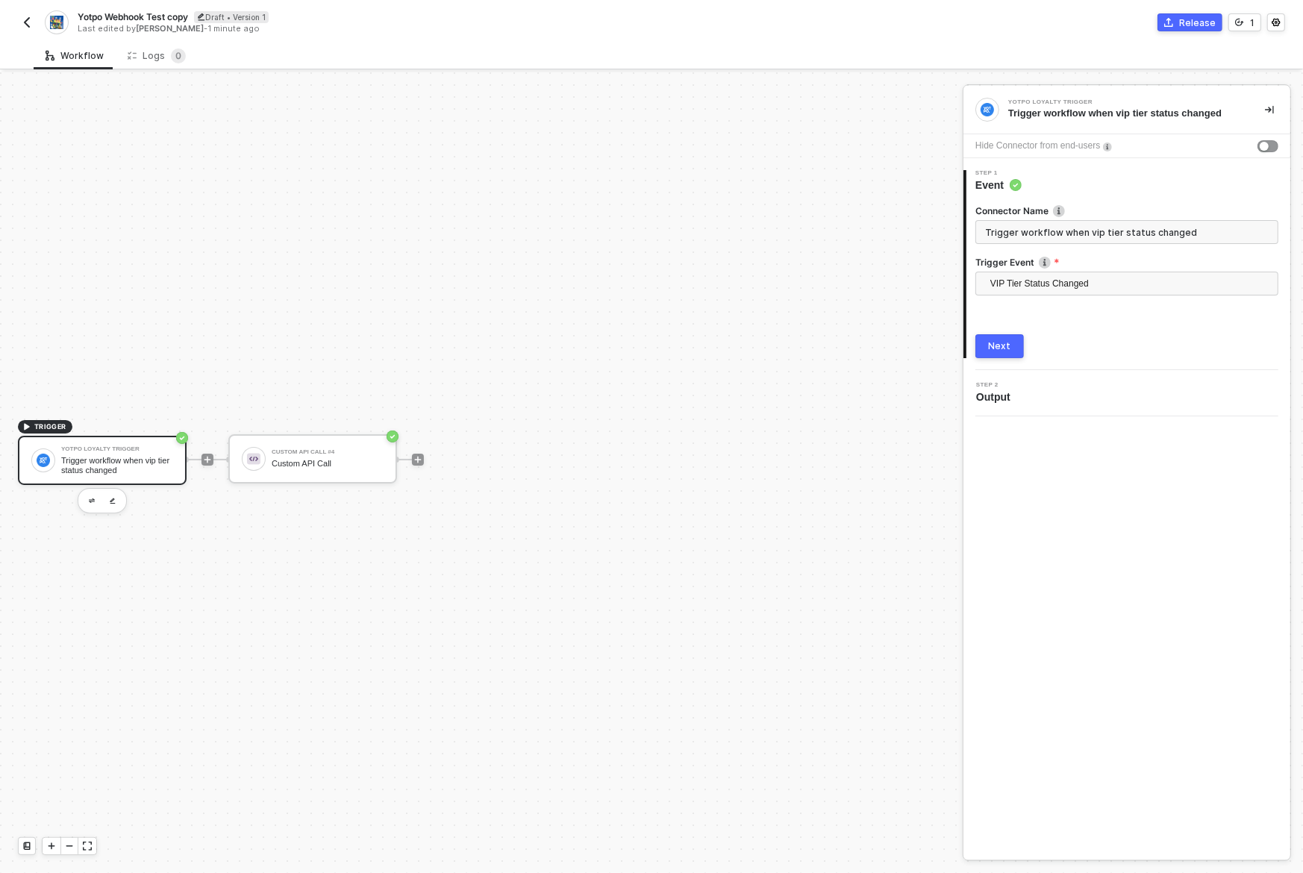
click at [1078, 349] on div "Next" at bounding box center [1127, 346] width 303 height 24
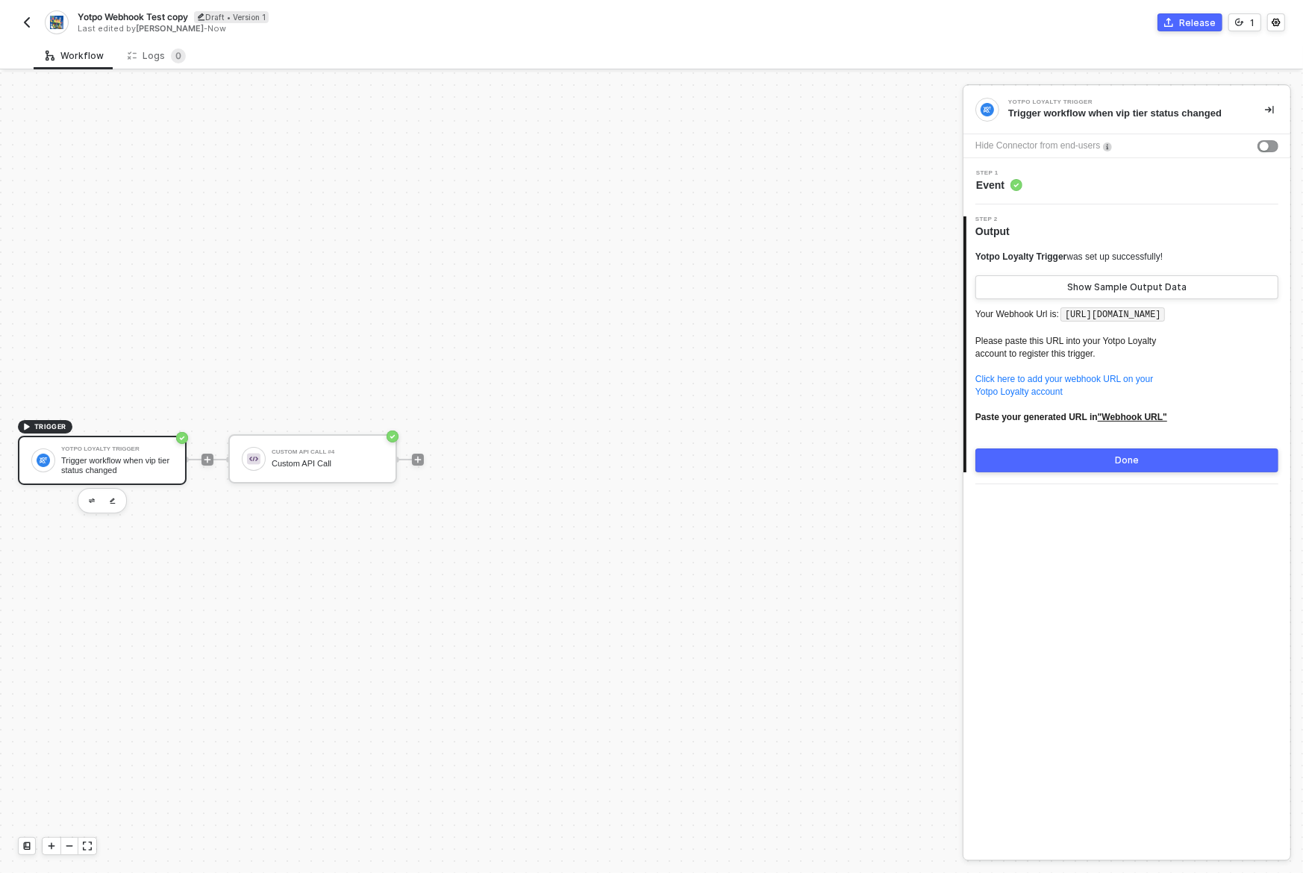
click at [1089, 260] on div "Yotpo Loyalty Trigger was set up successfully!" at bounding box center [1069, 257] width 187 height 13
click at [1053, 315] on p "Your Webhook Url is: [URL][DOMAIN_NAME] Please paste this URL into your Yotpo L…" at bounding box center [1127, 370] width 303 height 131
click at [1104, 330] on p "Your Webhook Url is: [URL][DOMAIN_NAME] Please paste this URL into your Yotpo L…" at bounding box center [1127, 370] width 303 height 131
click at [1105, 329] on p "Your Webhook Url is: [URL][DOMAIN_NAME] Please paste this URL into your Yotpo L…" at bounding box center [1127, 370] width 303 height 131
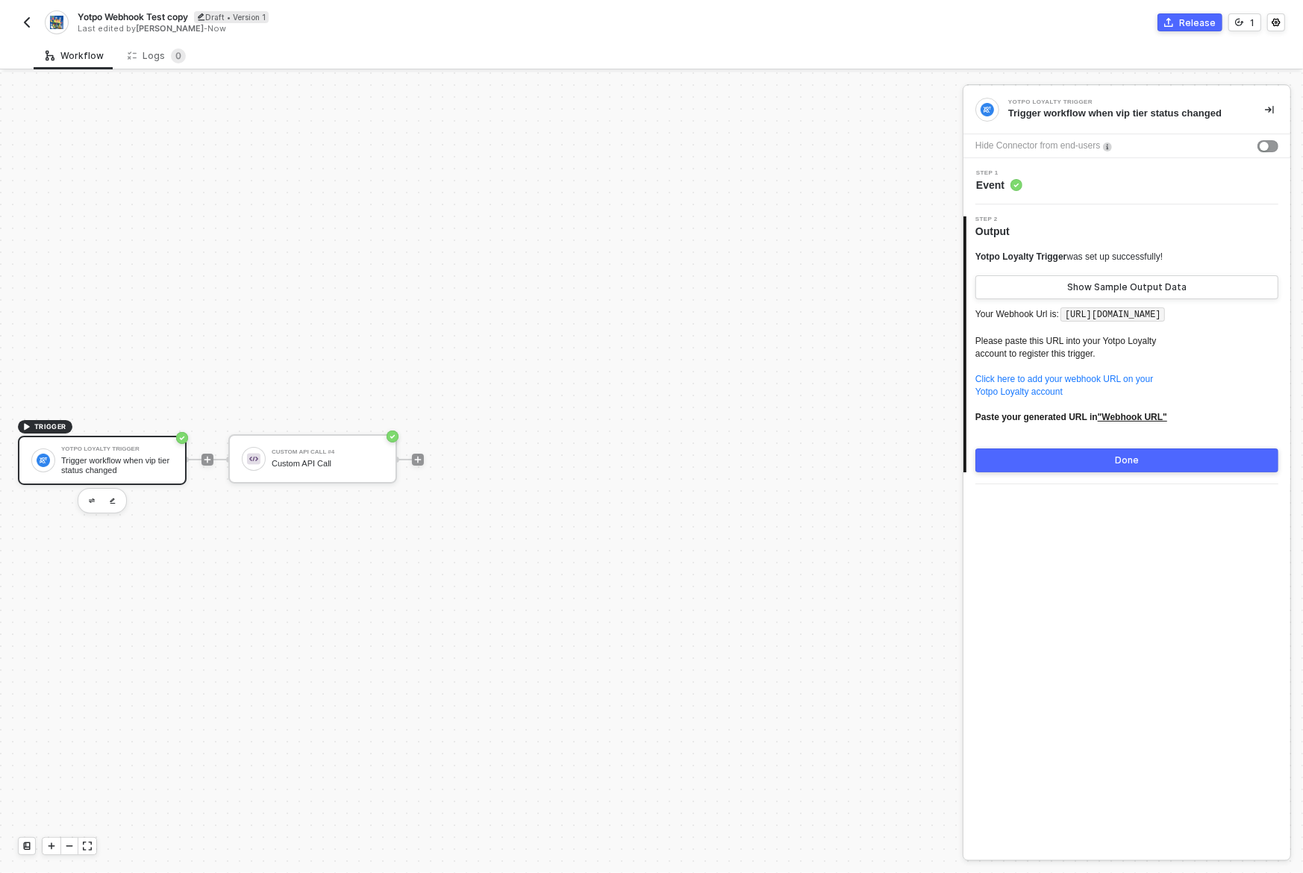
click at [1105, 329] on p "Your Webhook Url is: [URL][DOMAIN_NAME] Please paste this URL into your Yotpo L…" at bounding box center [1127, 370] width 303 height 131
click at [1106, 328] on p "Your Webhook Url is: [URL][DOMAIN_NAME] Please paste this URL into your Yotpo L…" at bounding box center [1127, 370] width 303 height 131
click at [1078, 356] on p "Your Webhook Url is: [URL][DOMAIN_NAME] Please paste this URL into your Yotpo L…" at bounding box center [1127, 370] width 303 height 131
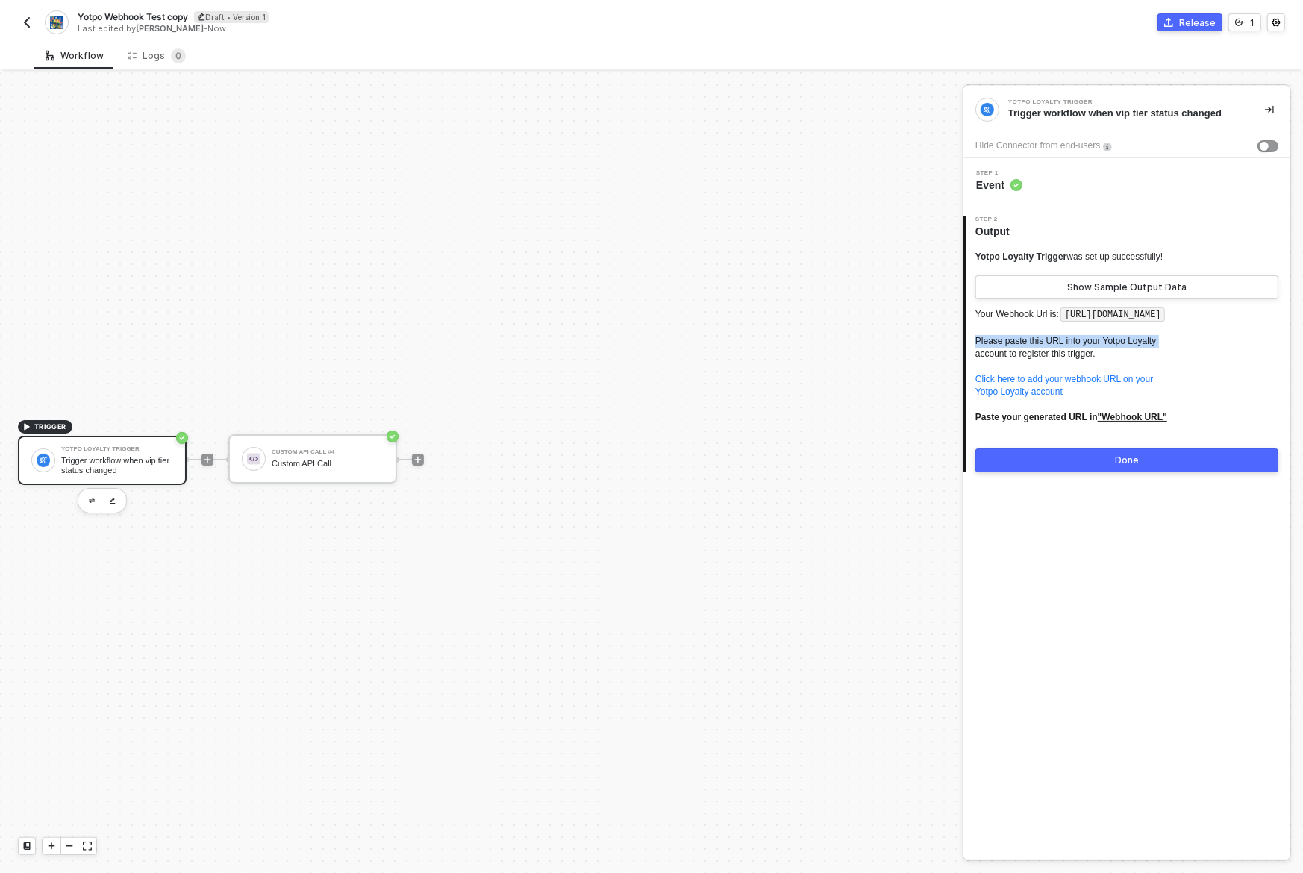
click at [1078, 356] on p "Your Webhook Url is: [URL][DOMAIN_NAME] Please paste this URL into your Yotpo L…" at bounding box center [1127, 370] width 303 height 131
click at [1106, 293] on button "Show Sample Output Data" at bounding box center [1127, 287] width 303 height 24
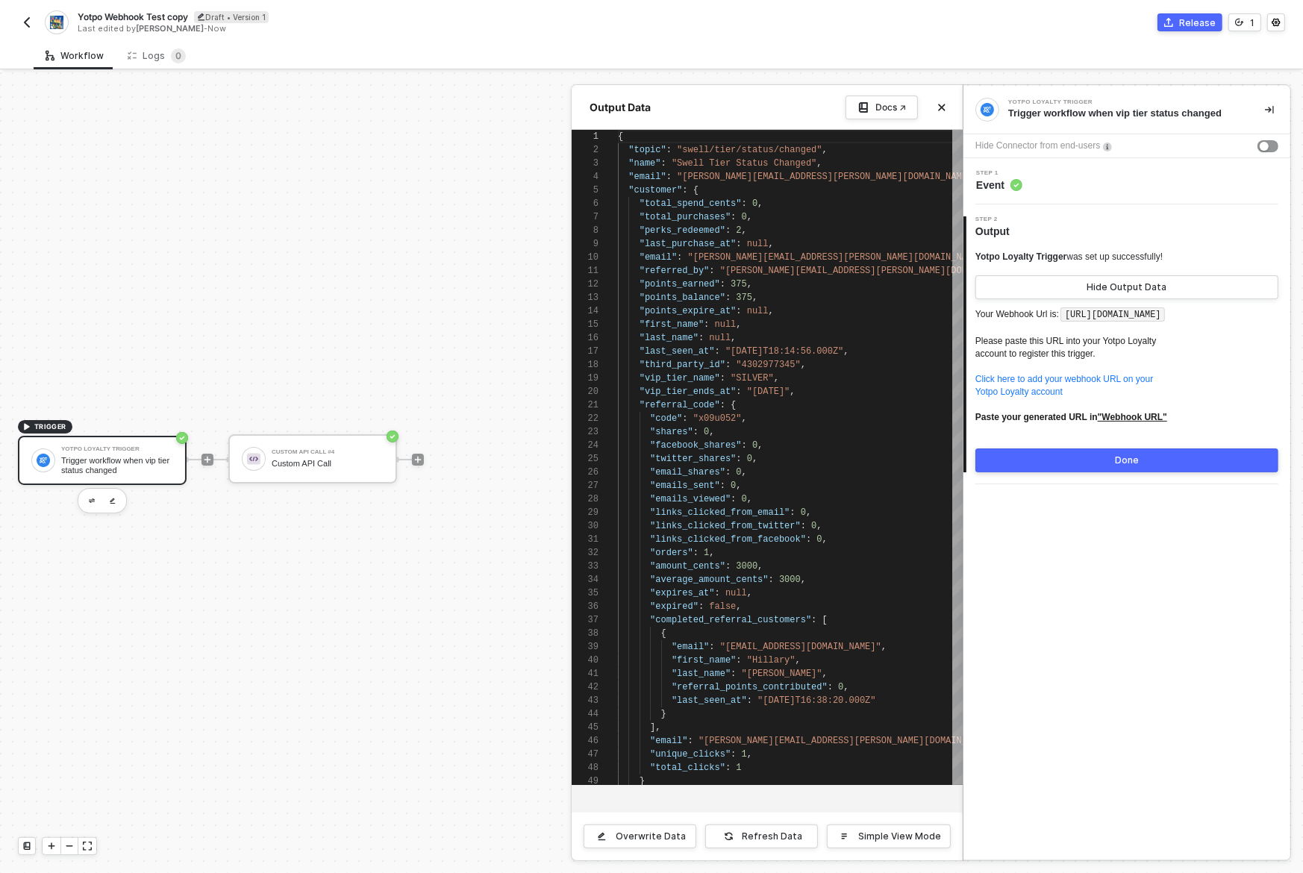
click at [1148, 228] on div "Step 2 Output" at bounding box center [1129, 227] width 324 height 22
click at [1155, 231] on div "Step 2 Output" at bounding box center [1129, 227] width 324 height 22
click at [1042, 258] on span "Yotpo Loyalty Trigger" at bounding box center [1021, 257] width 91 height 10
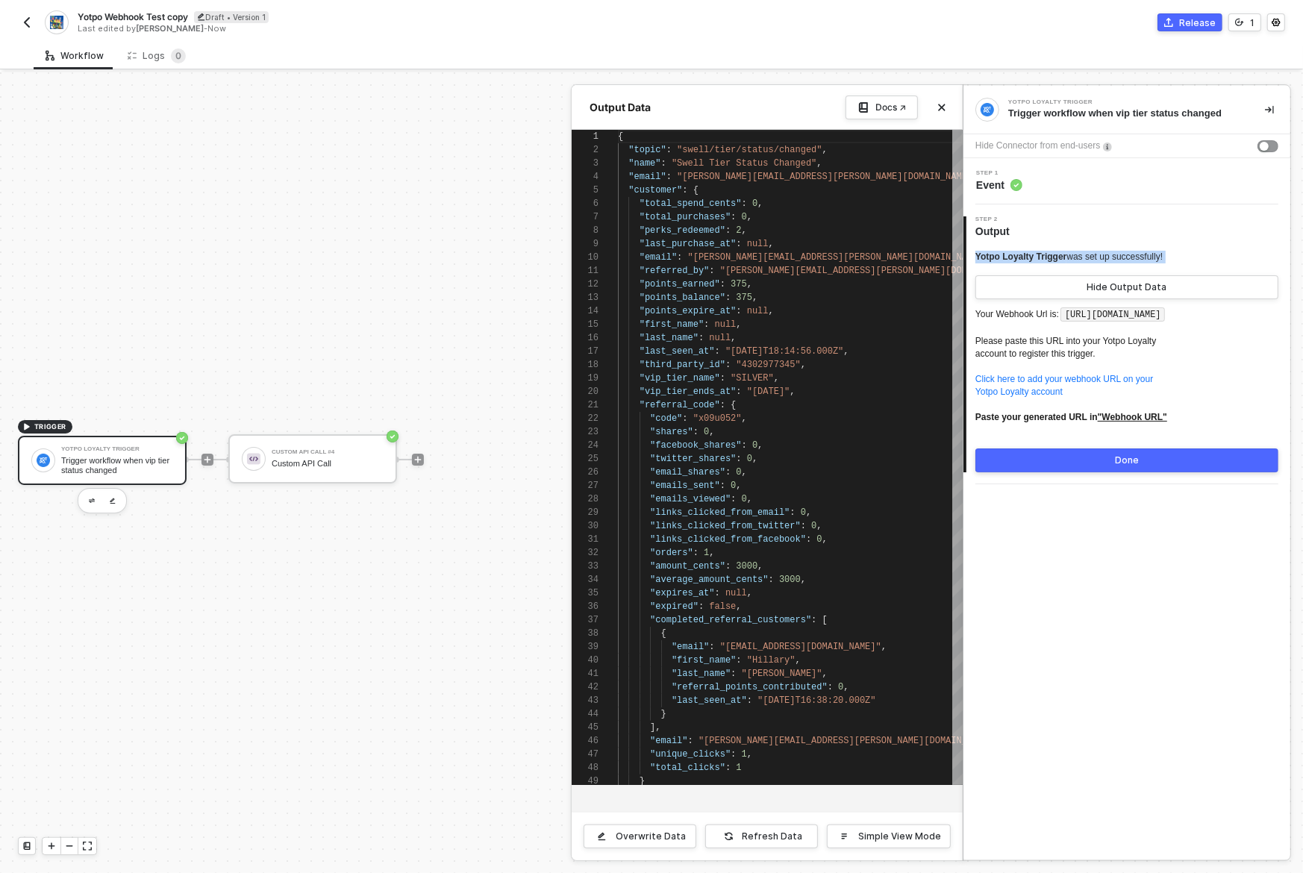
click at [1042, 258] on span "Yotpo Loyalty Trigger" at bounding box center [1021, 257] width 91 height 10
click at [1079, 244] on div "Yotpo Loyalty Trigger was set up successfully! Hide Output Data Your Webhook Ur…" at bounding box center [1127, 356] width 303 height 234
click at [1106, 237] on div "Step 2 Output" at bounding box center [1129, 227] width 324 height 22
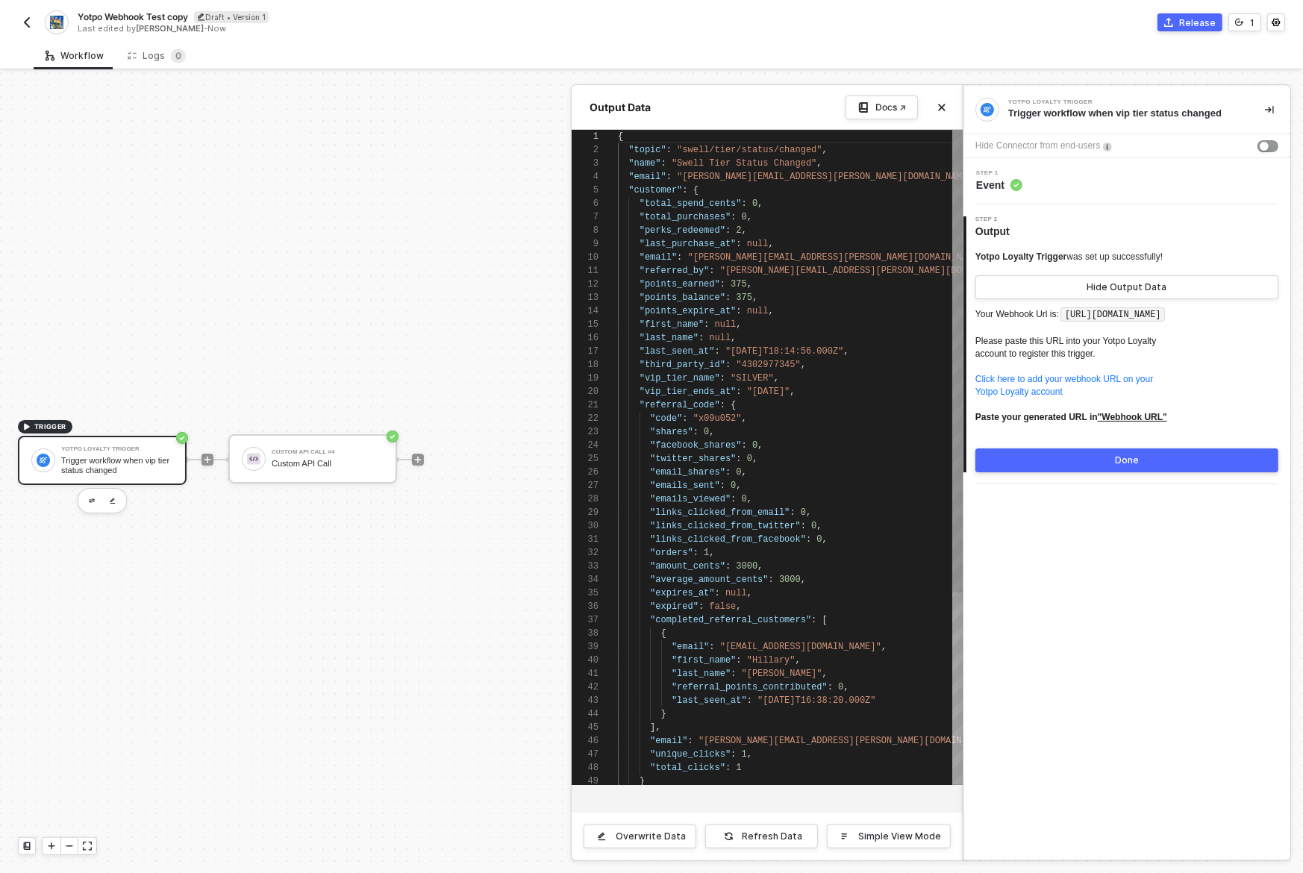
type textarea ""referred_by": "[PERSON_NAME][EMAIL_ADDRESS][PERSON_NAME][DOMAIN_NAME]", "point…"
click at [896, 340] on div ""last_name" : null ," at bounding box center [790, 337] width 345 height 13
type textarea "tier"
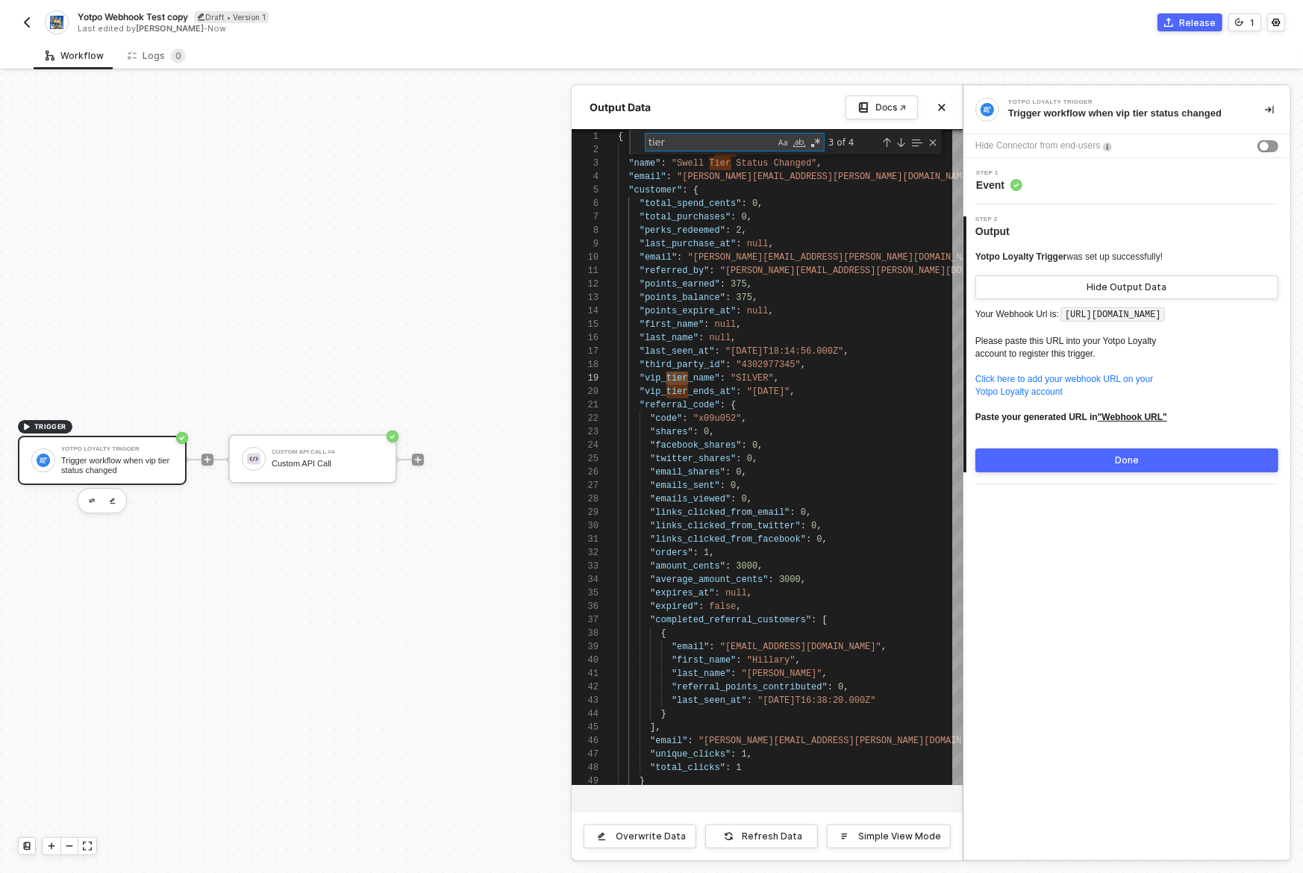
click at [1119, 466] on div "Done" at bounding box center [1127, 461] width 24 height 12
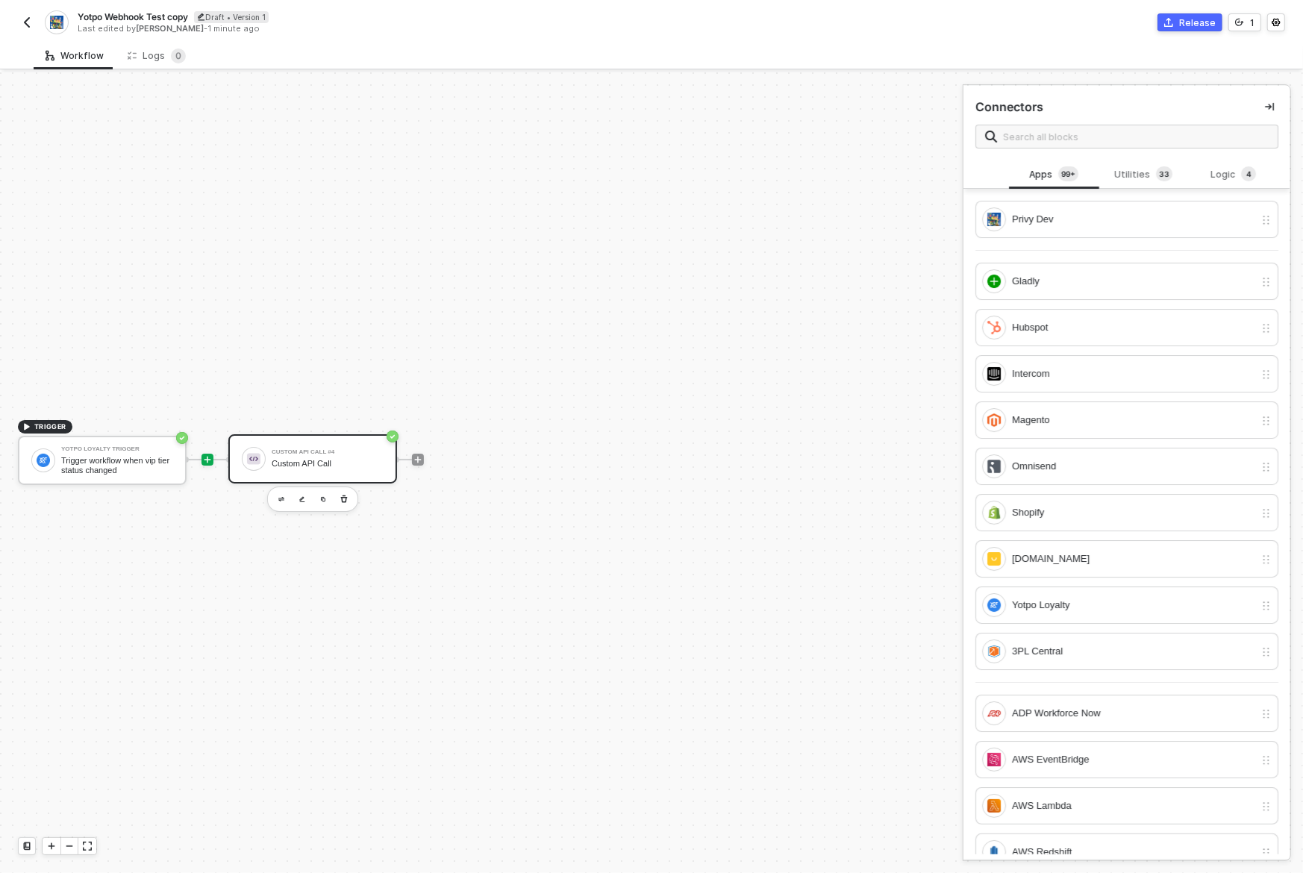
click at [356, 460] on div "Custom API Call" at bounding box center [328, 464] width 112 height 10
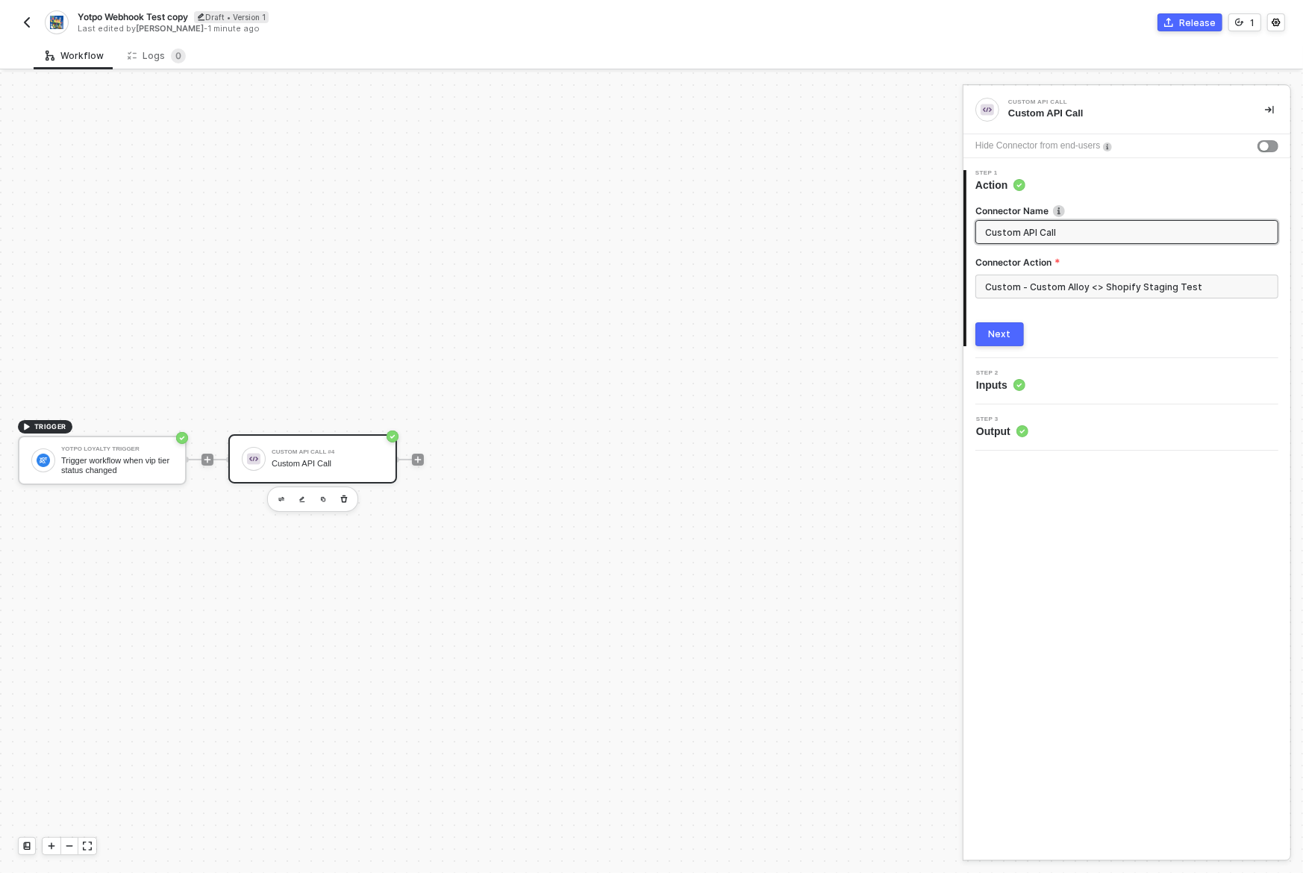
click at [1014, 331] on button "Next" at bounding box center [1000, 334] width 49 height 24
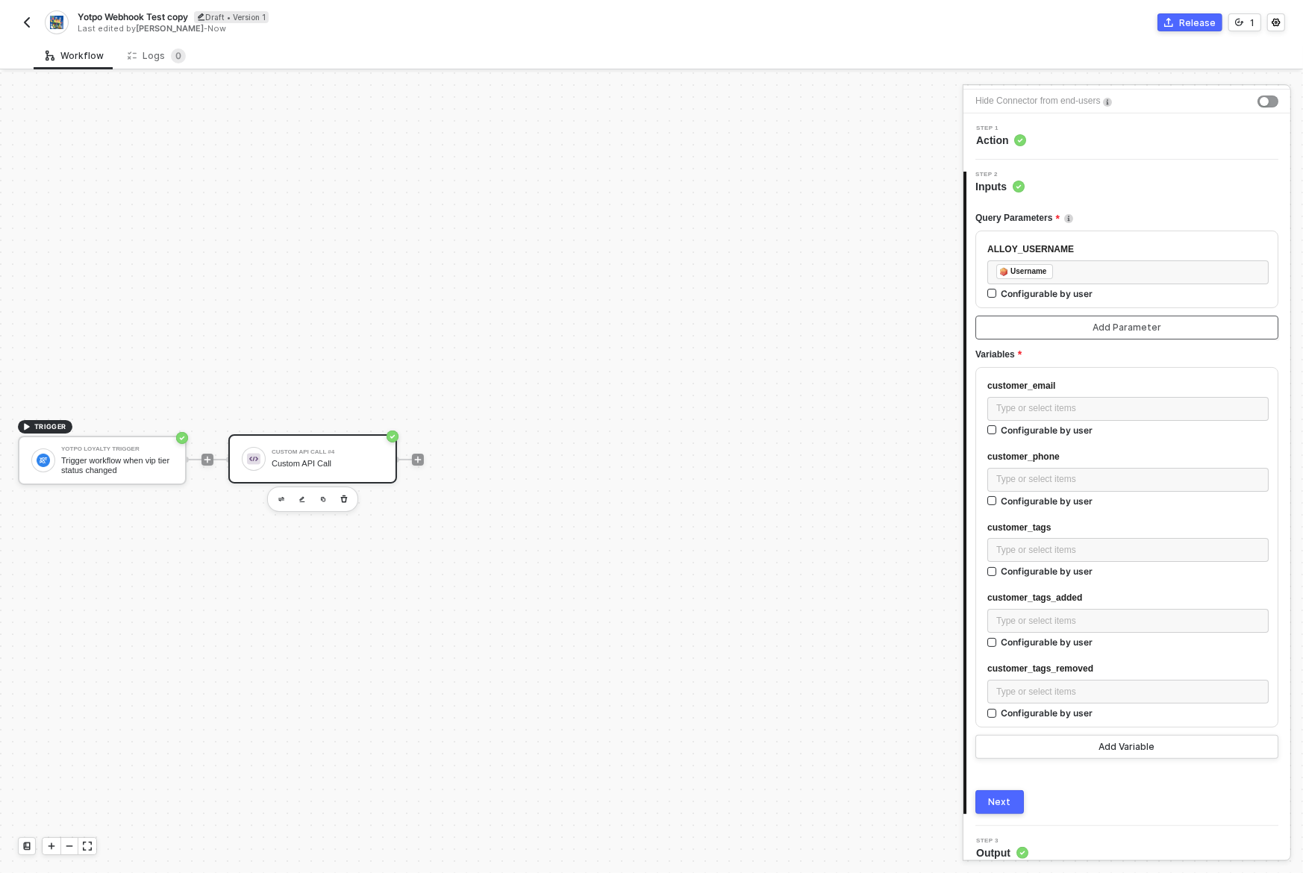
scroll to position [55, 0]
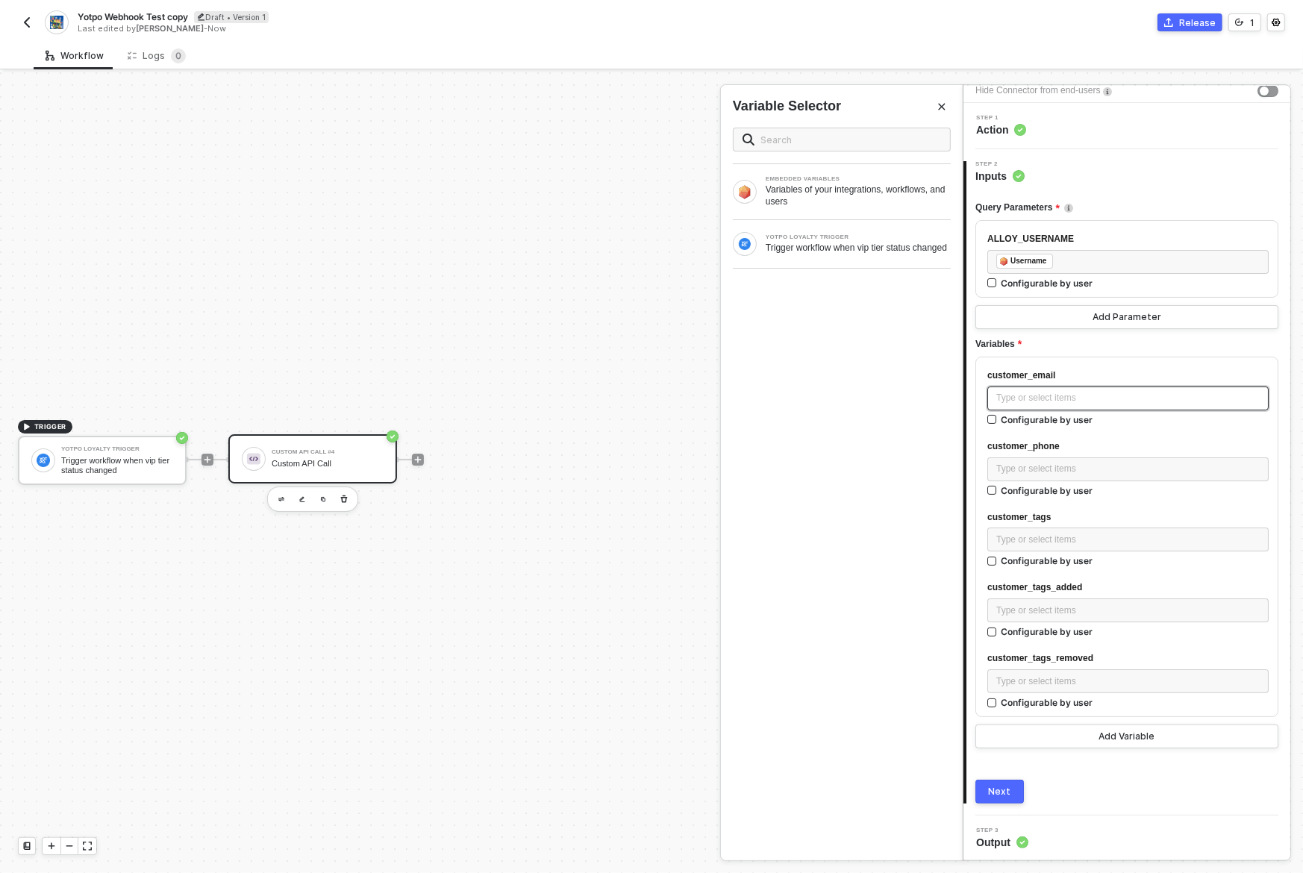
click at [1020, 402] on div "Type or select items ﻿" at bounding box center [1127, 398] width 263 height 14
click at [852, 242] on div "Trigger workflow when vip tier status changed" at bounding box center [858, 248] width 185 height 12
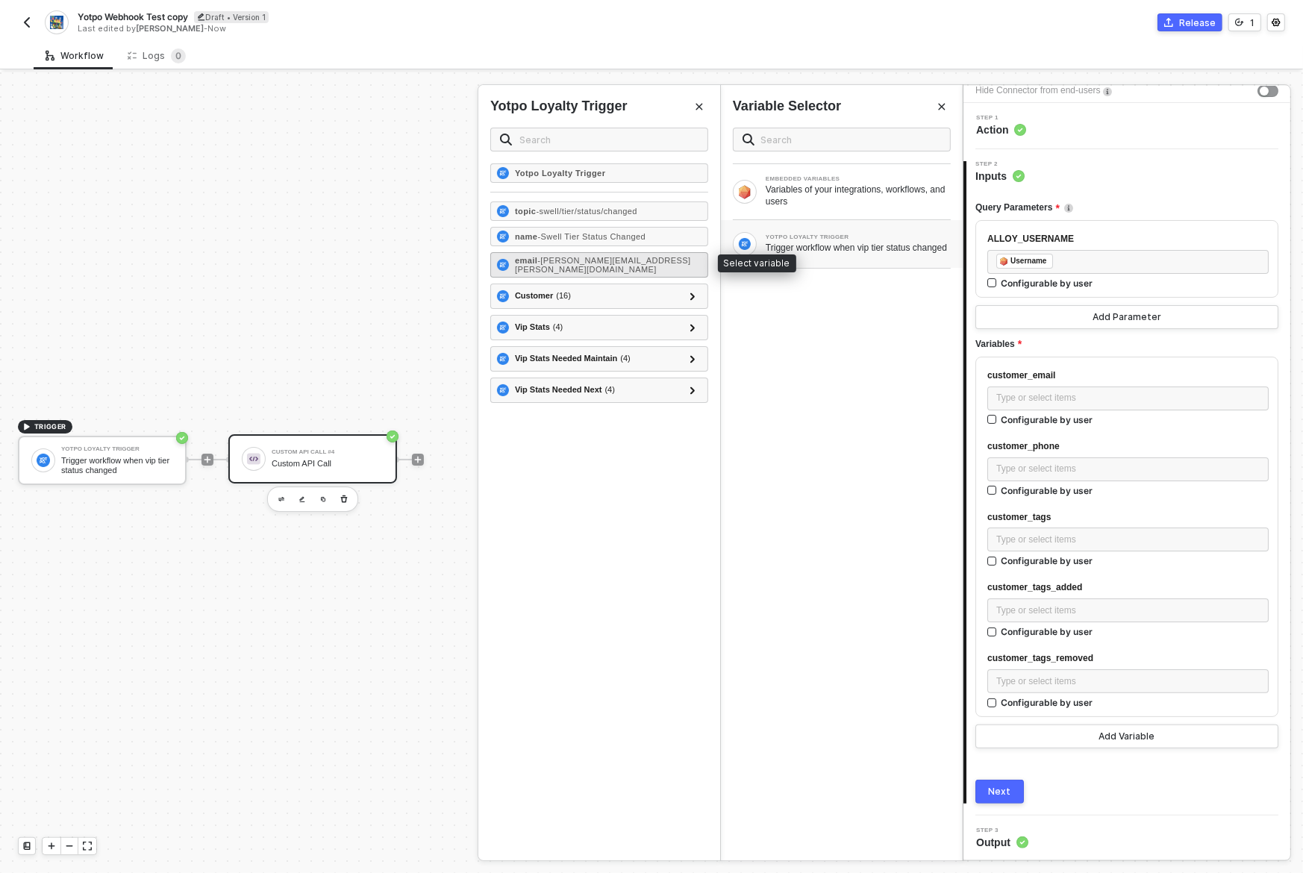
click at [624, 259] on span "- [PERSON_NAME][EMAIL_ADDRESS][PERSON_NAME][DOMAIN_NAME]" at bounding box center [603, 265] width 176 height 18
click at [1025, 462] on div "Type or select items ﻿" at bounding box center [1127, 469] width 263 height 14
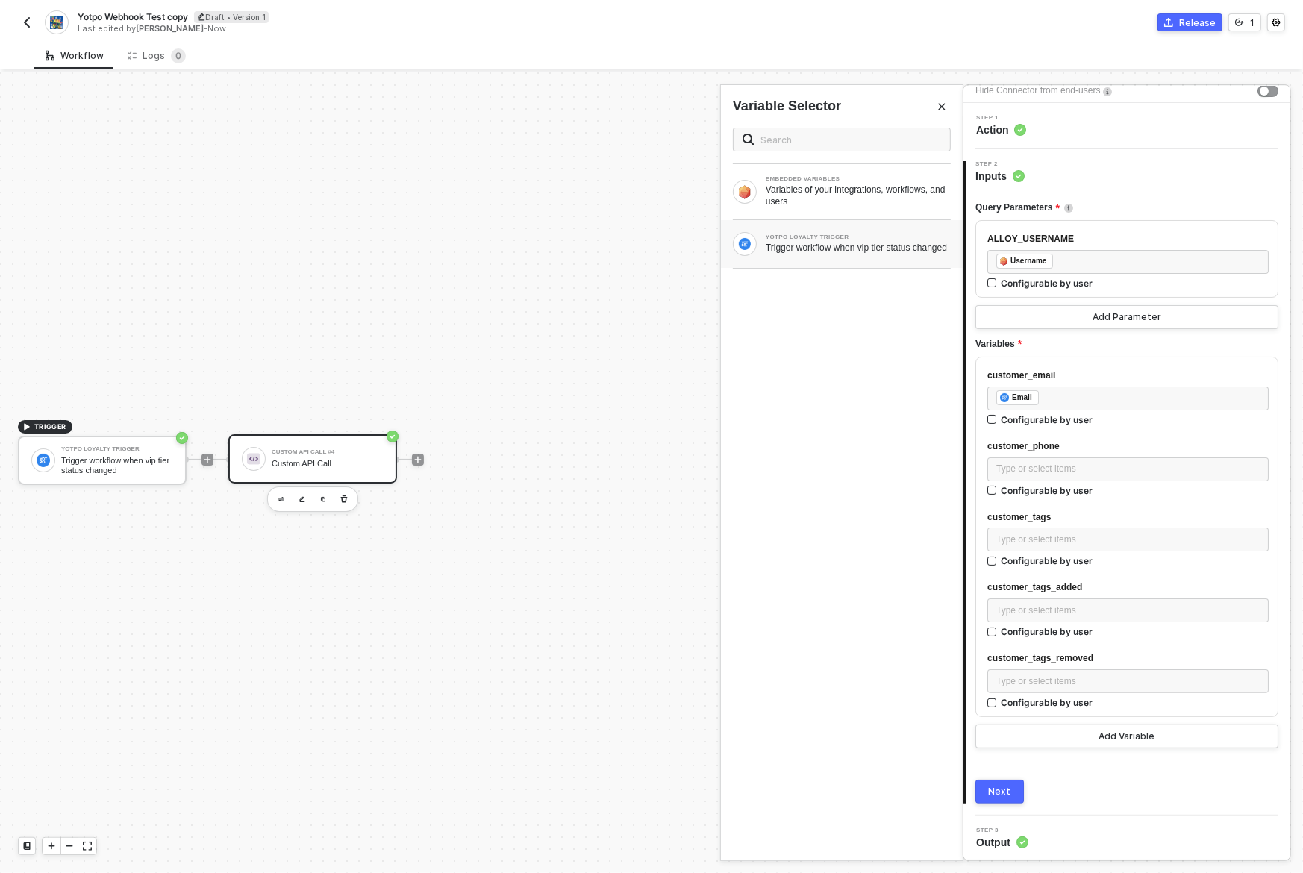
click at [855, 245] on div "Trigger workflow when vip tier status changed" at bounding box center [858, 248] width 185 height 12
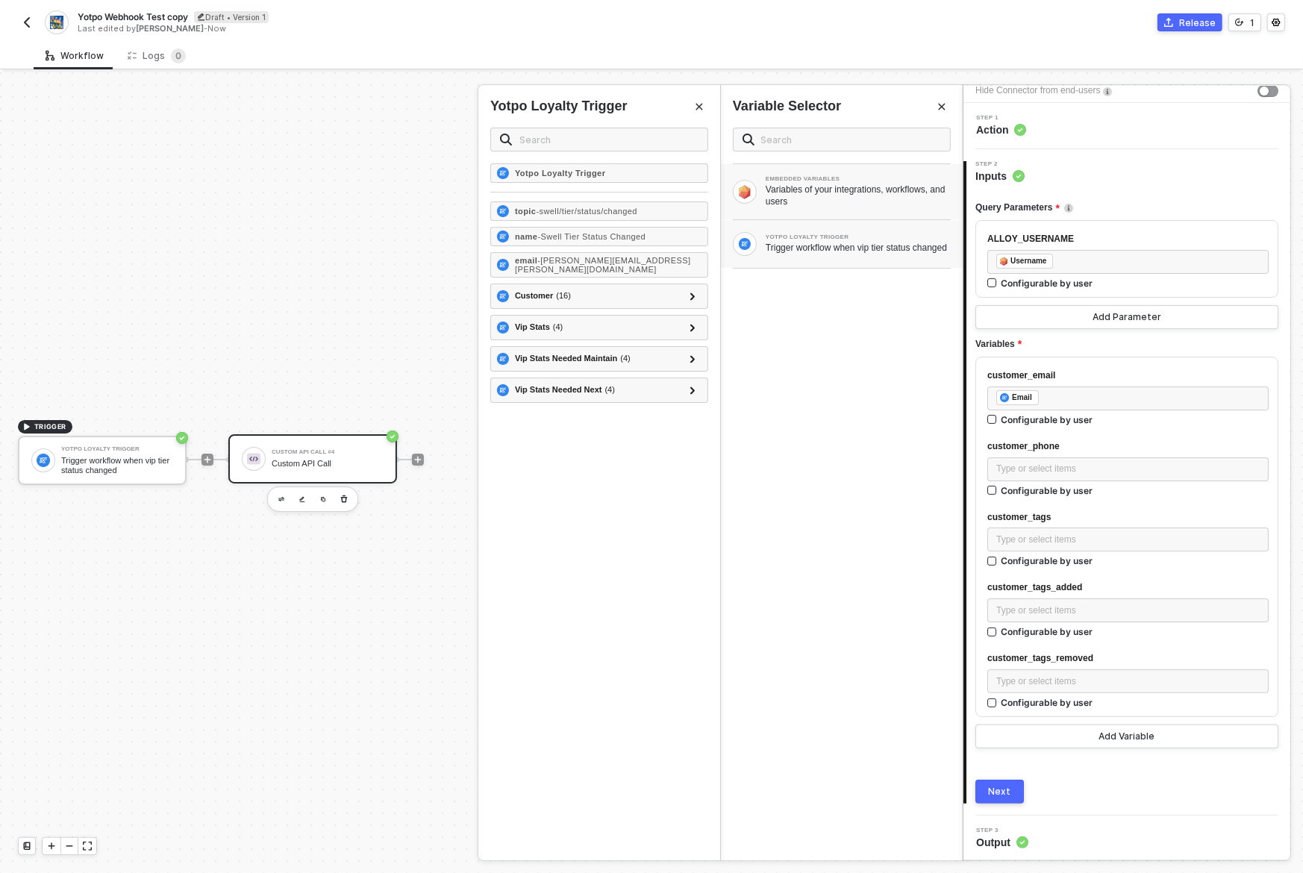
click at [832, 199] on div "Variables of your integrations, workflows, and users" at bounding box center [858, 196] width 185 height 24
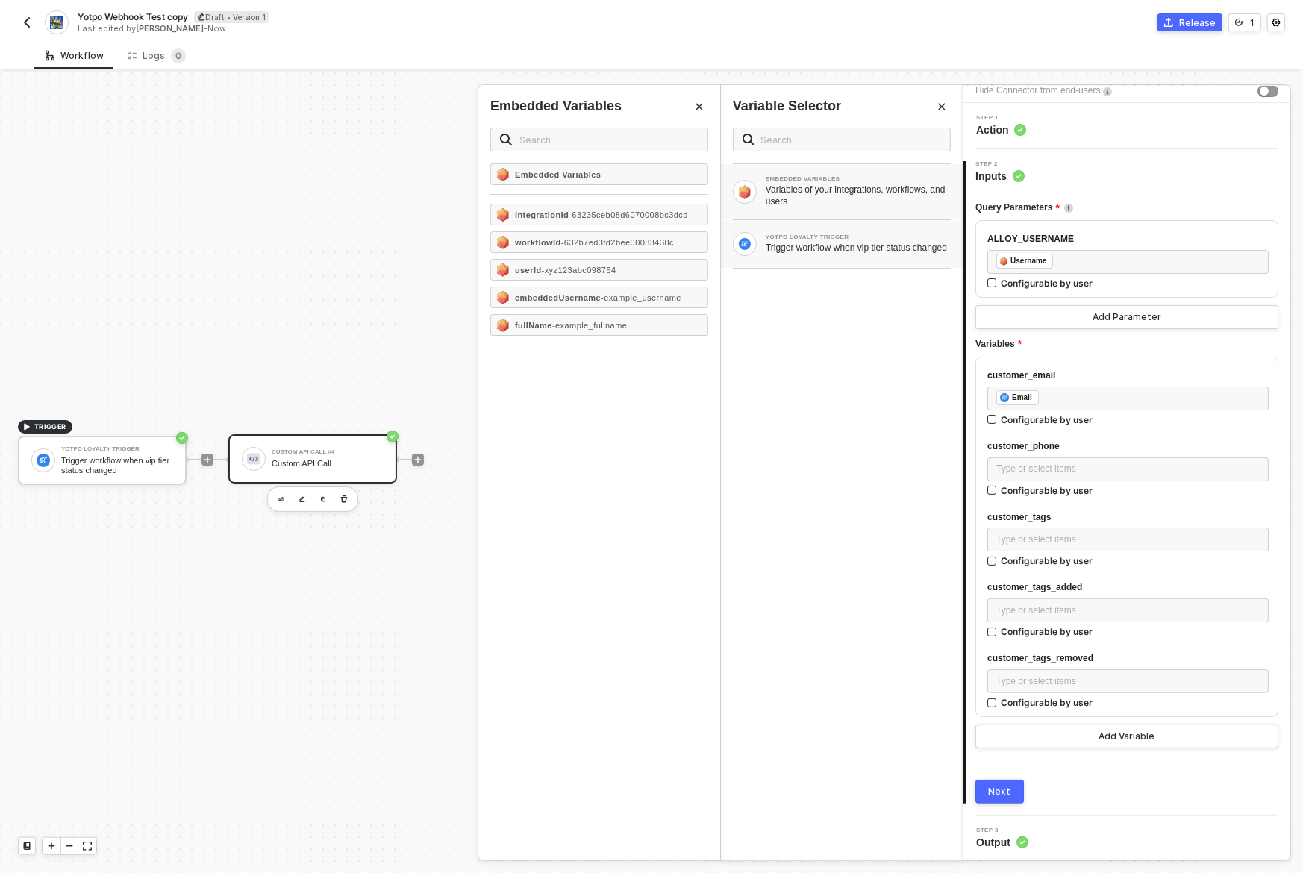
click at [825, 242] on div "Trigger workflow when vip tier status changed" at bounding box center [858, 248] width 185 height 12
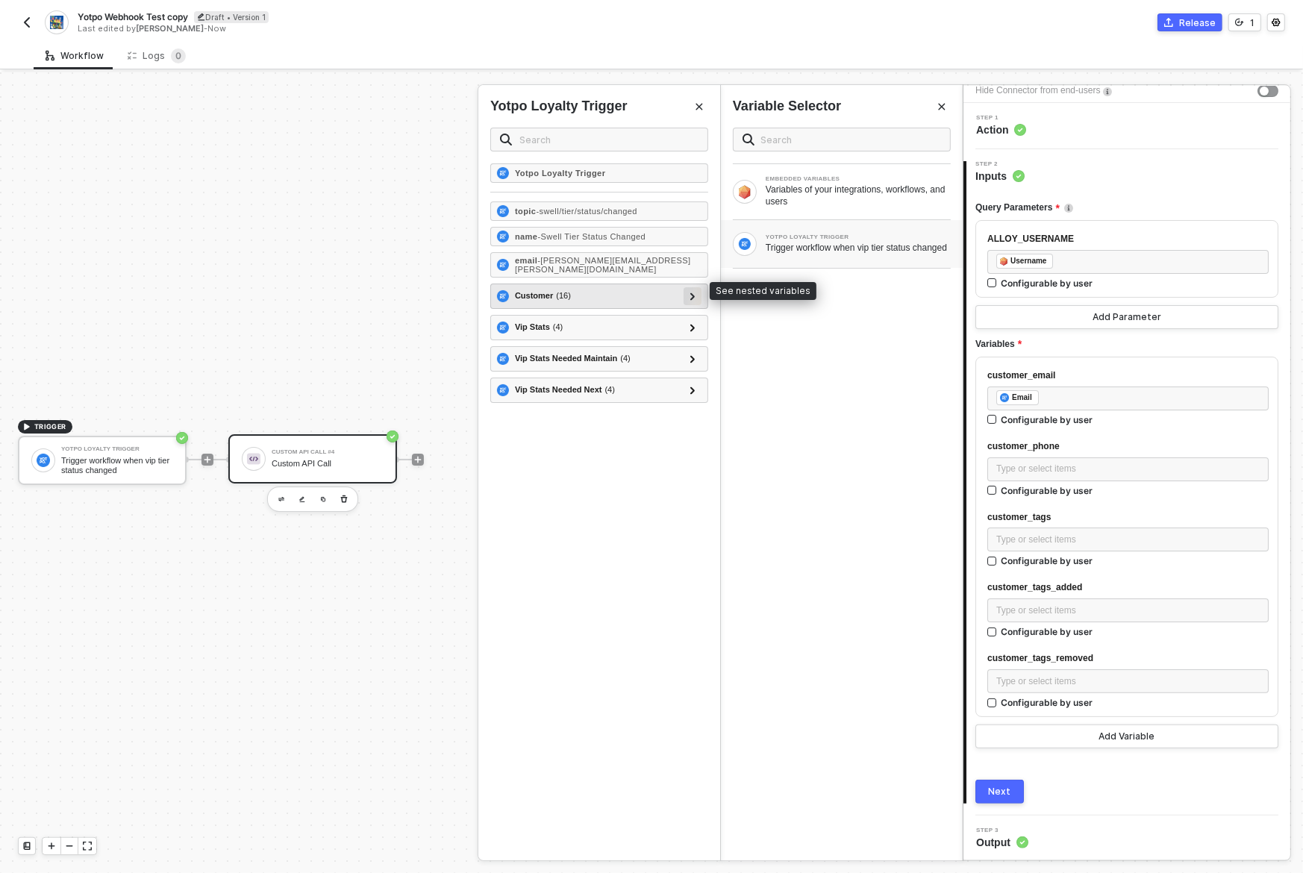
click at [696, 289] on div at bounding box center [692, 295] width 7 height 16
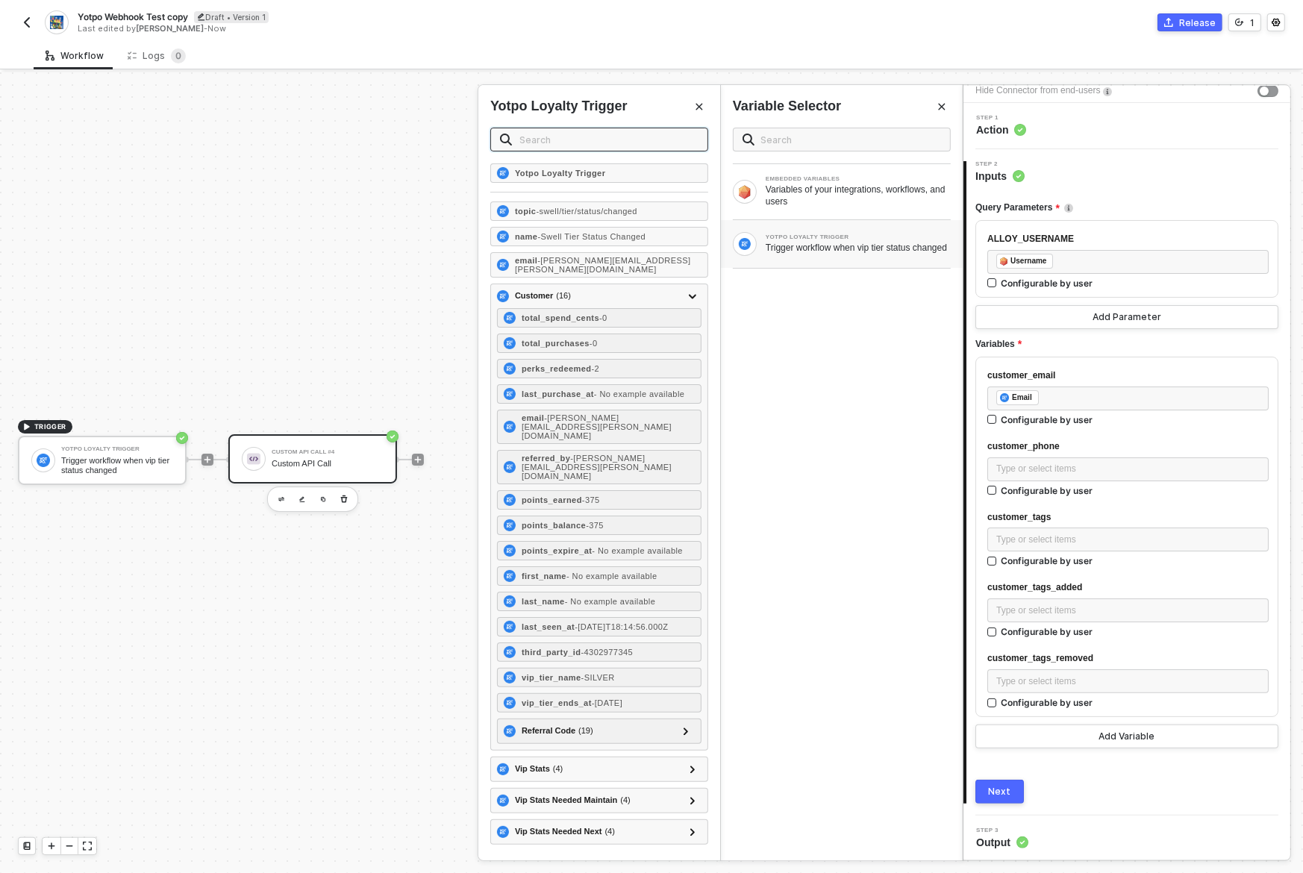
click at [567, 140] on input "text" at bounding box center [608, 139] width 179 height 16
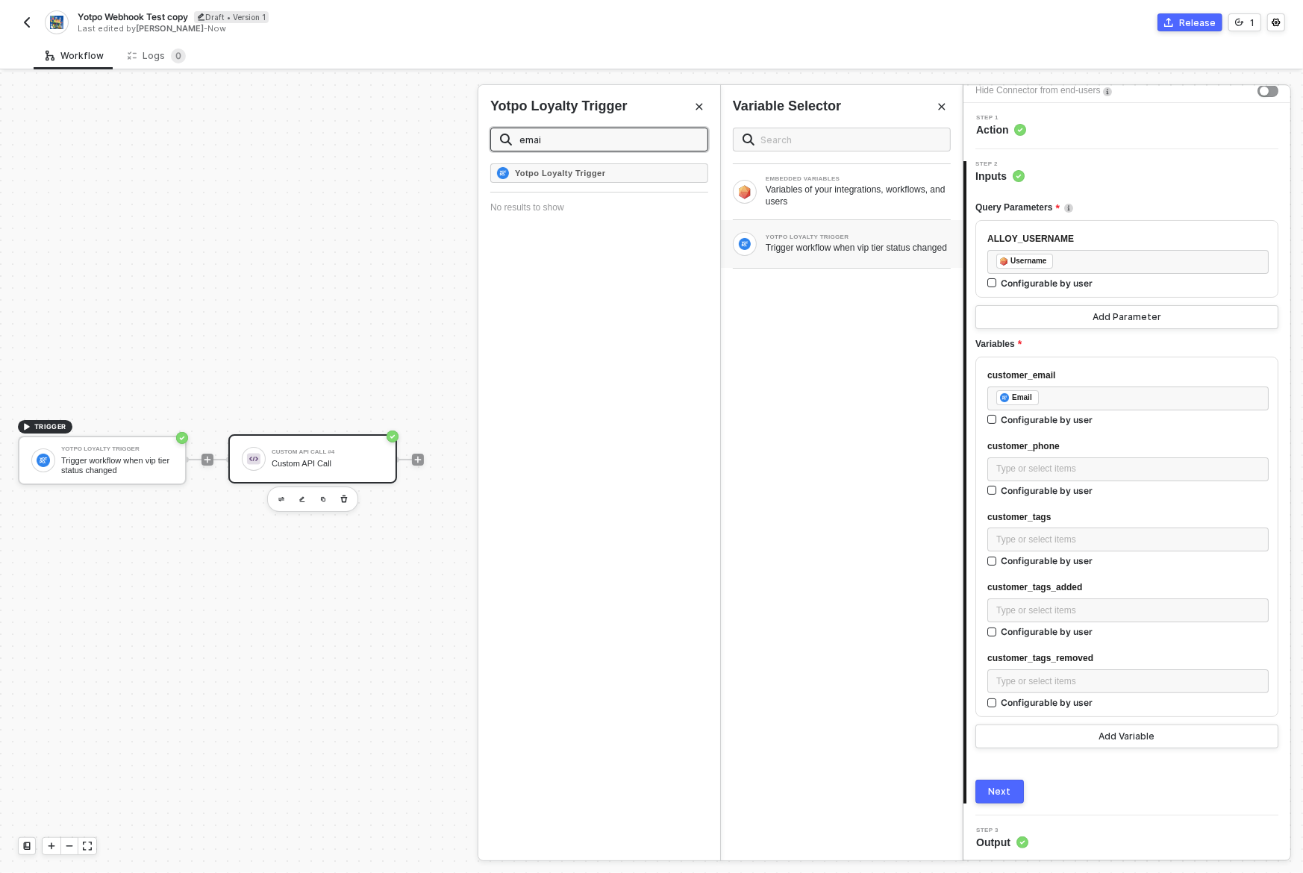
type input "email"
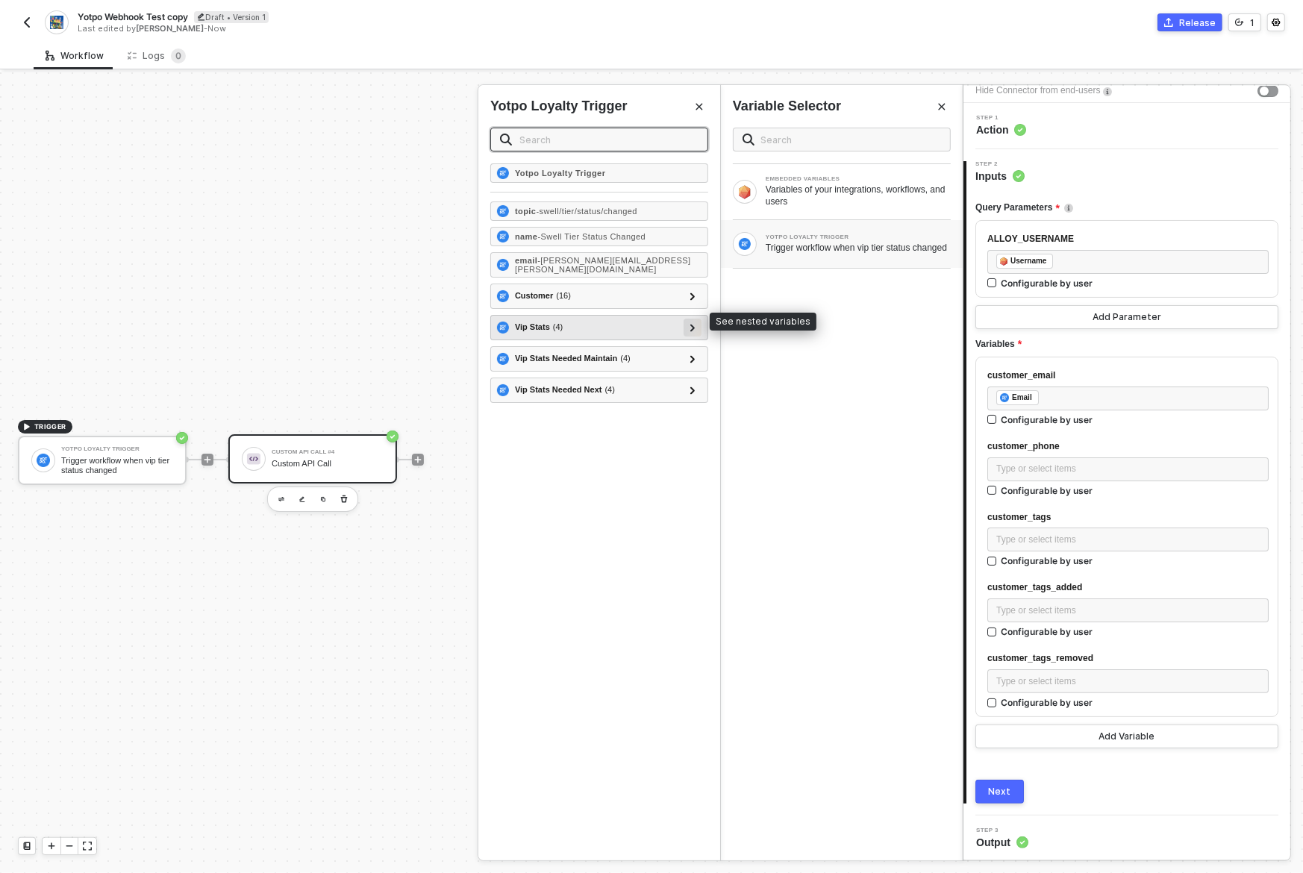
click at [693, 324] on div at bounding box center [692, 327] width 7 height 16
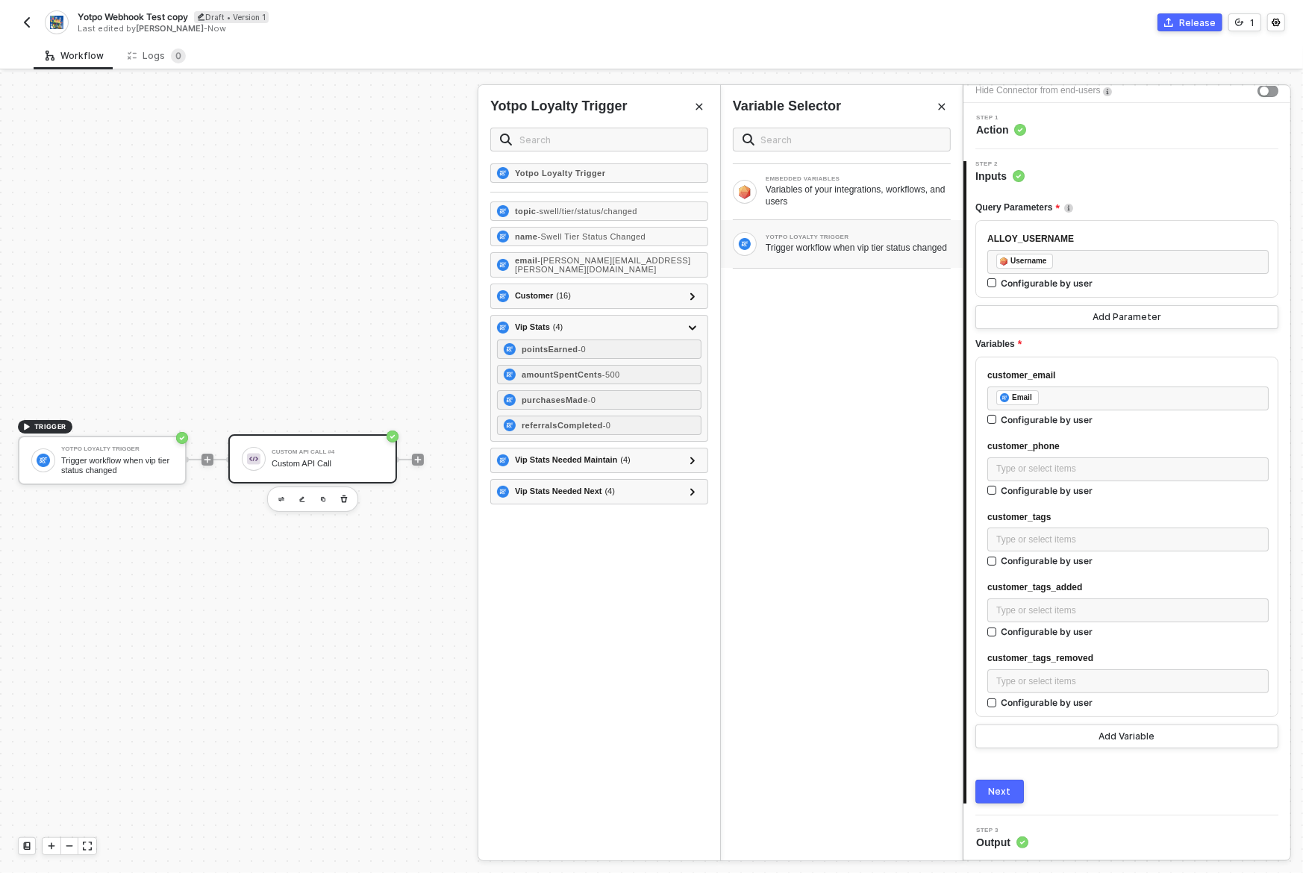
click at [679, 542] on div "Yotpo Loyalty Trigger topic - swell/tier/status/changed name - Swell Tier Statu…" at bounding box center [599, 511] width 242 height 697
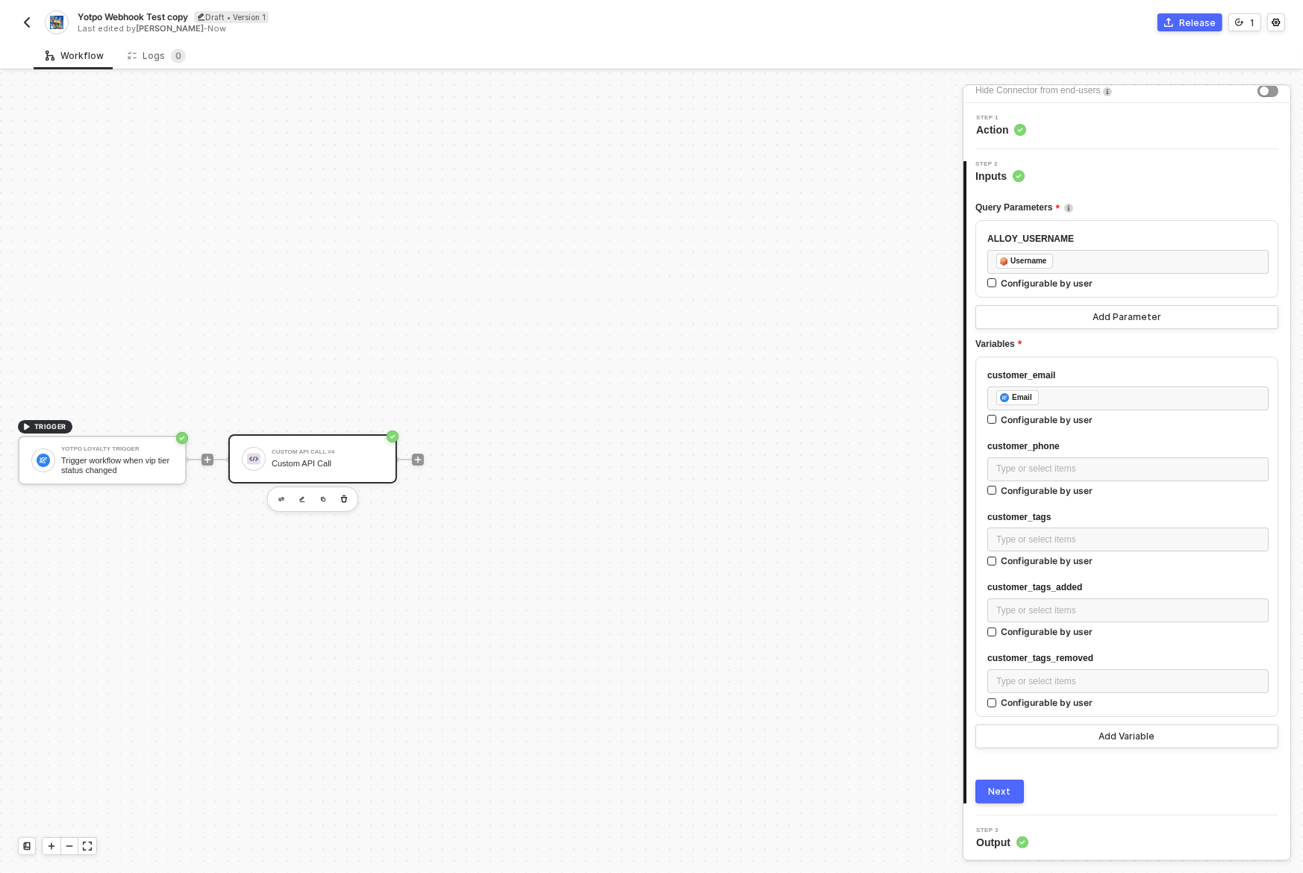
click at [1075, 791] on div "Next" at bounding box center [1127, 792] width 303 height 24
click at [1041, 468] on div "Type or select items ﻿" at bounding box center [1127, 469] width 263 height 14
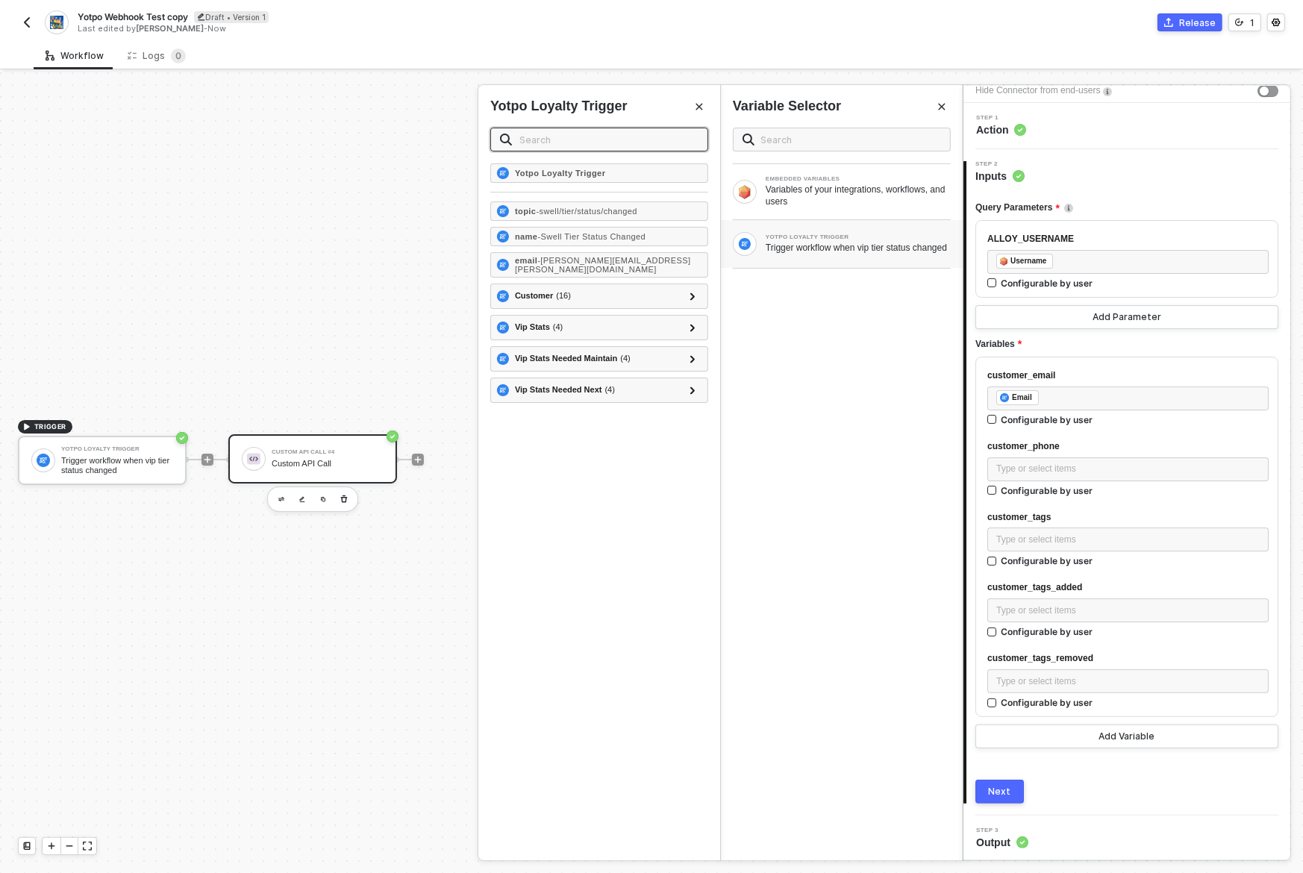
click at [658, 140] on input "text" at bounding box center [608, 139] width 179 height 16
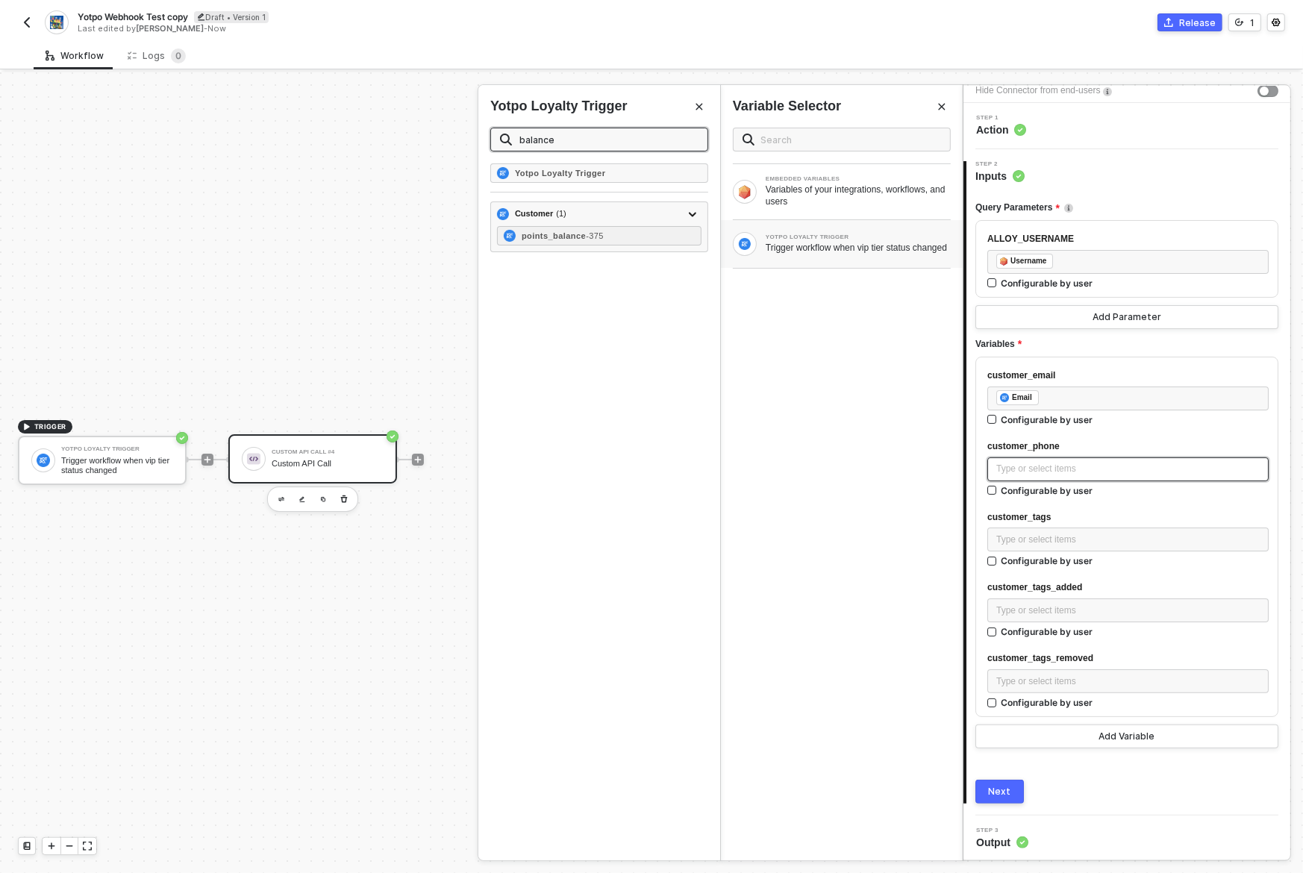
type input "balance"
click at [1019, 465] on div "Type or select items ﻿" at bounding box center [1127, 469] width 263 height 14
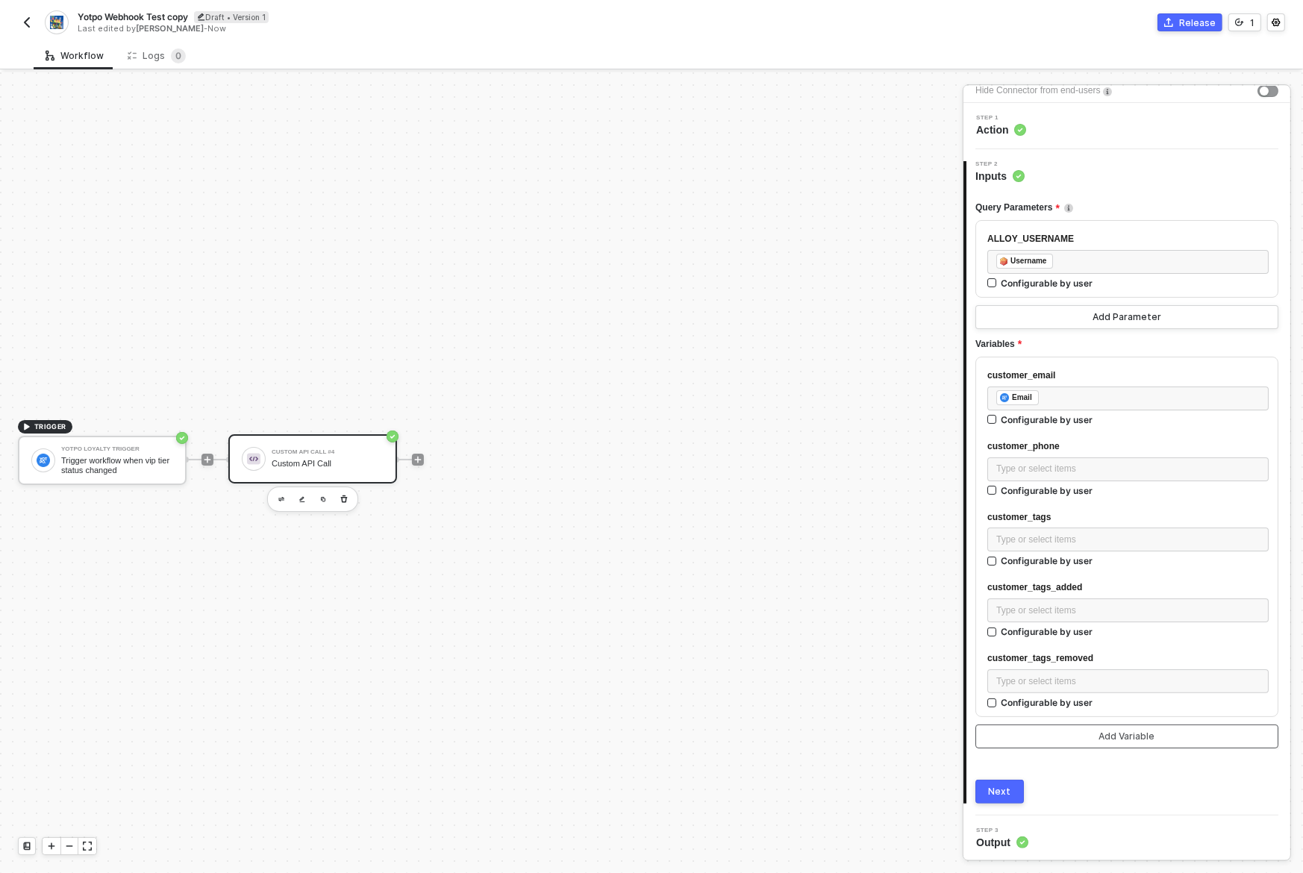
click at [1075, 740] on button "Add Variable" at bounding box center [1127, 737] width 303 height 24
click at [1122, 739] on div "Add Variable" at bounding box center [1127, 737] width 56 height 12
click at [1117, 754] on div "Query Parameters ALLOY_USERNAME ﻿ ﻿ Username ﻿ Configurable by user Add Paramet…" at bounding box center [1127, 494] width 303 height 620
click at [1120, 728] on button "Add Variable" at bounding box center [1127, 737] width 303 height 24
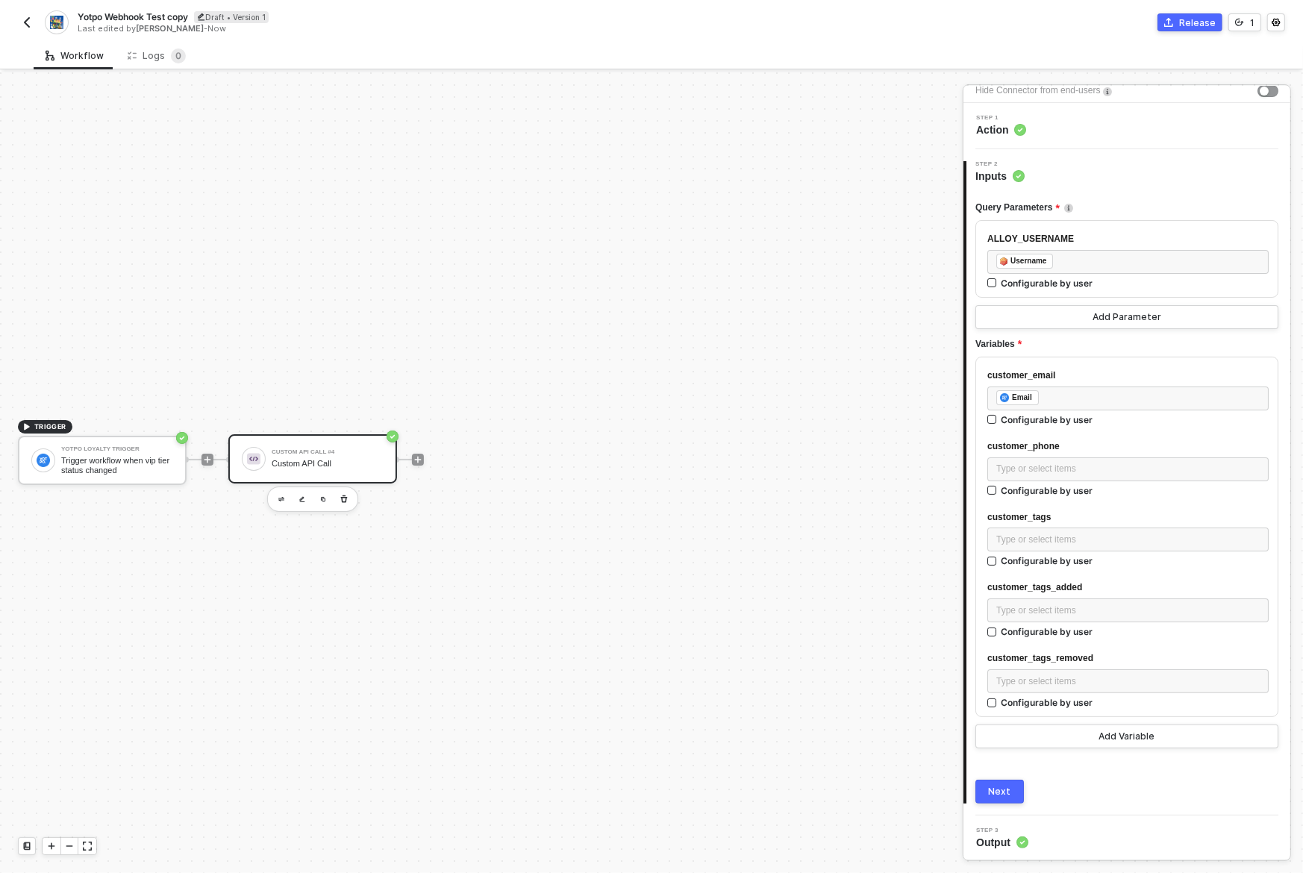
click at [1120, 754] on div "Query Parameters ALLOY_USERNAME ﻿ ﻿ Username ﻿ Configurable by user Add Paramet…" at bounding box center [1127, 494] width 303 height 620
click at [300, 502] on button "button" at bounding box center [302, 499] width 18 height 18
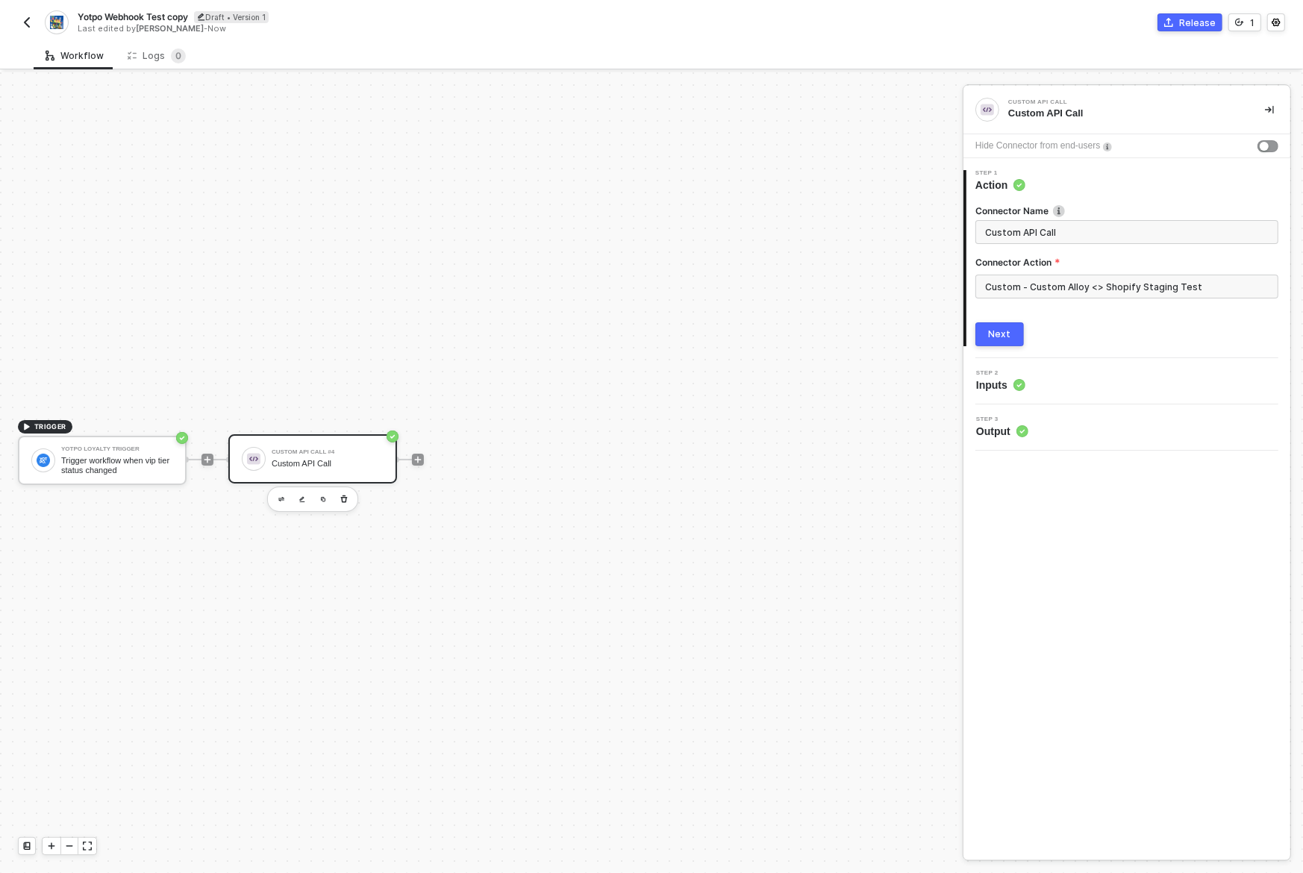
click at [1008, 328] on div "Next" at bounding box center [1000, 334] width 22 height 12
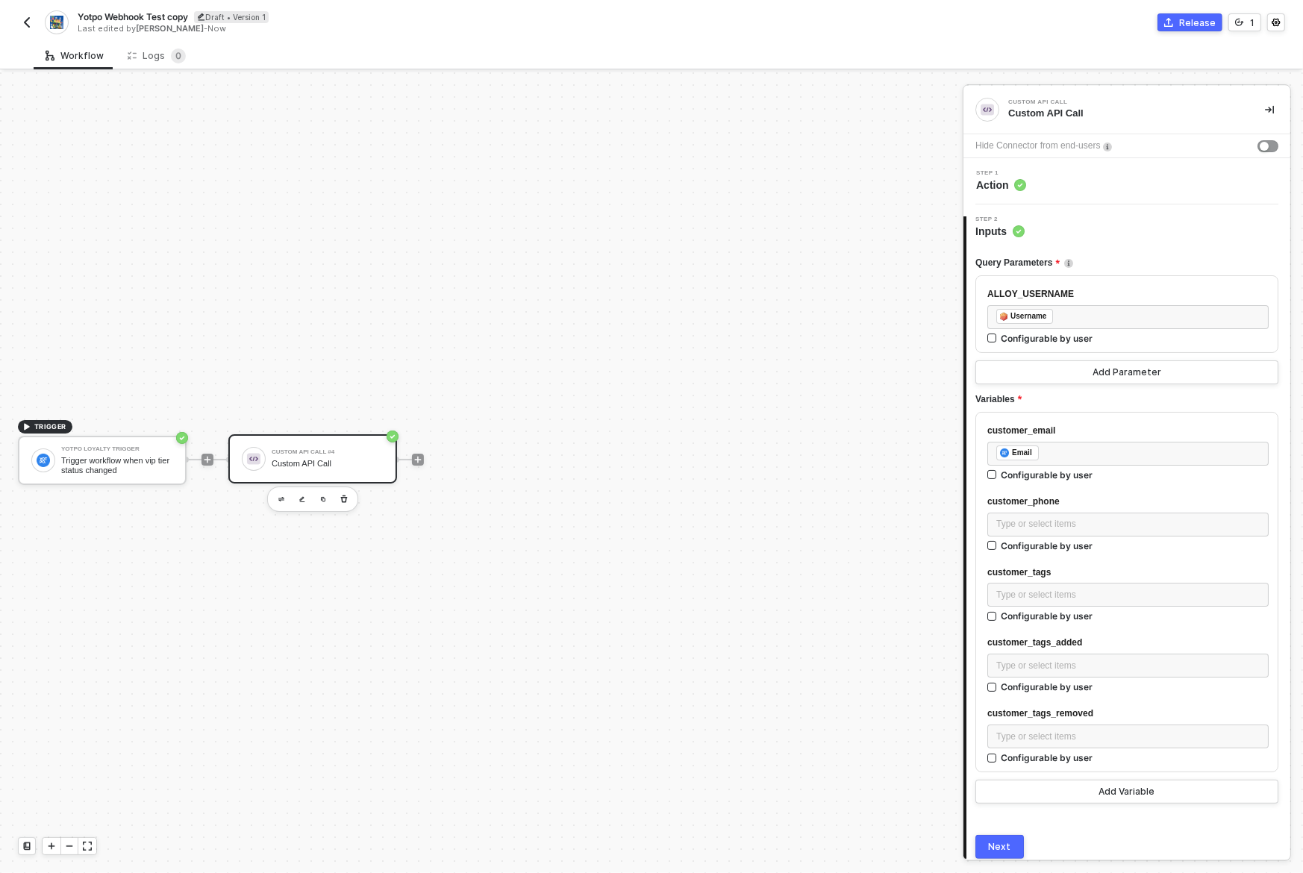
click at [1043, 187] on div "Step 1 Action" at bounding box center [1128, 181] width 323 height 22
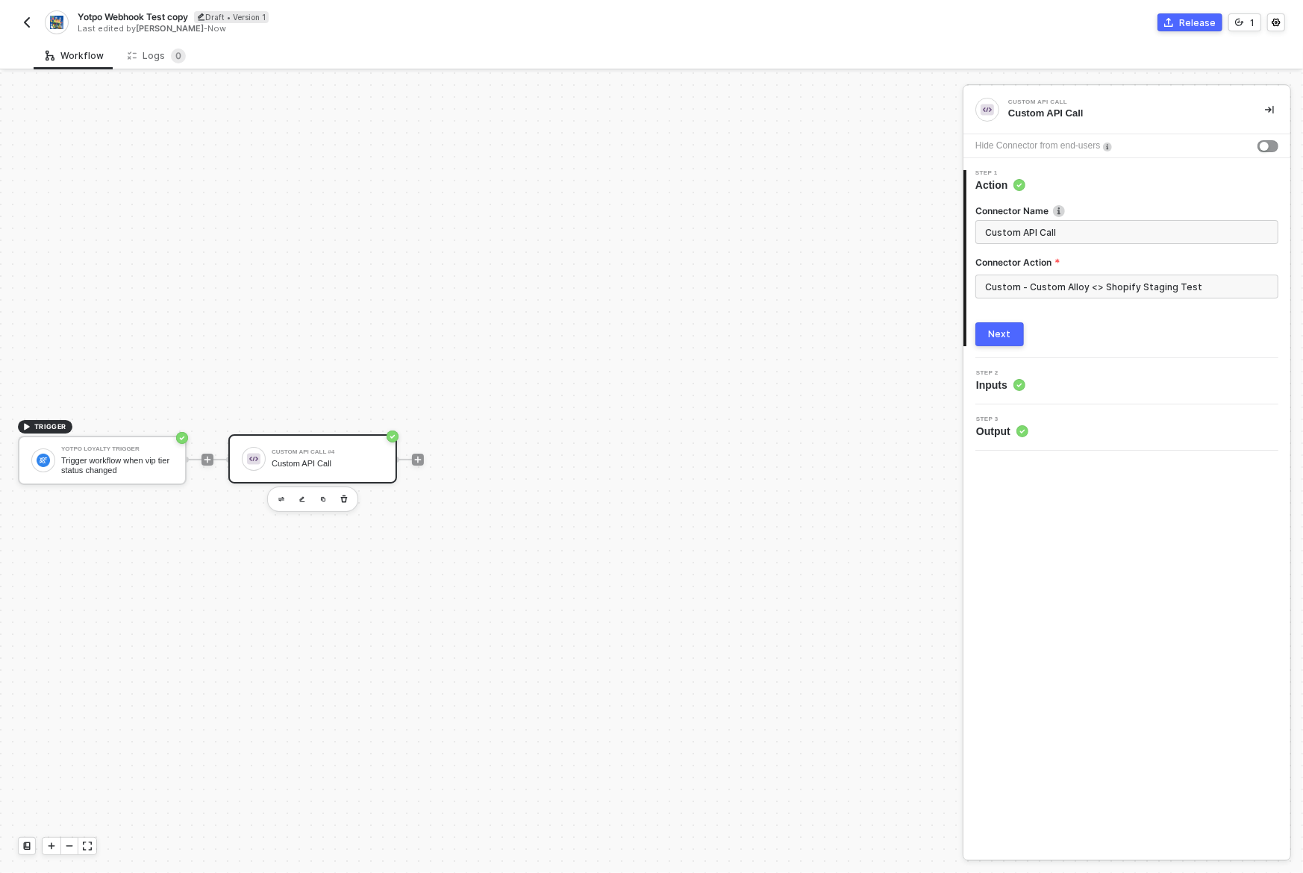
click at [1043, 187] on div "Step 1 Action" at bounding box center [1129, 181] width 324 height 22
click at [1065, 383] on div "Step 2 Inputs" at bounding box center [1128, 381] width 323 height 22
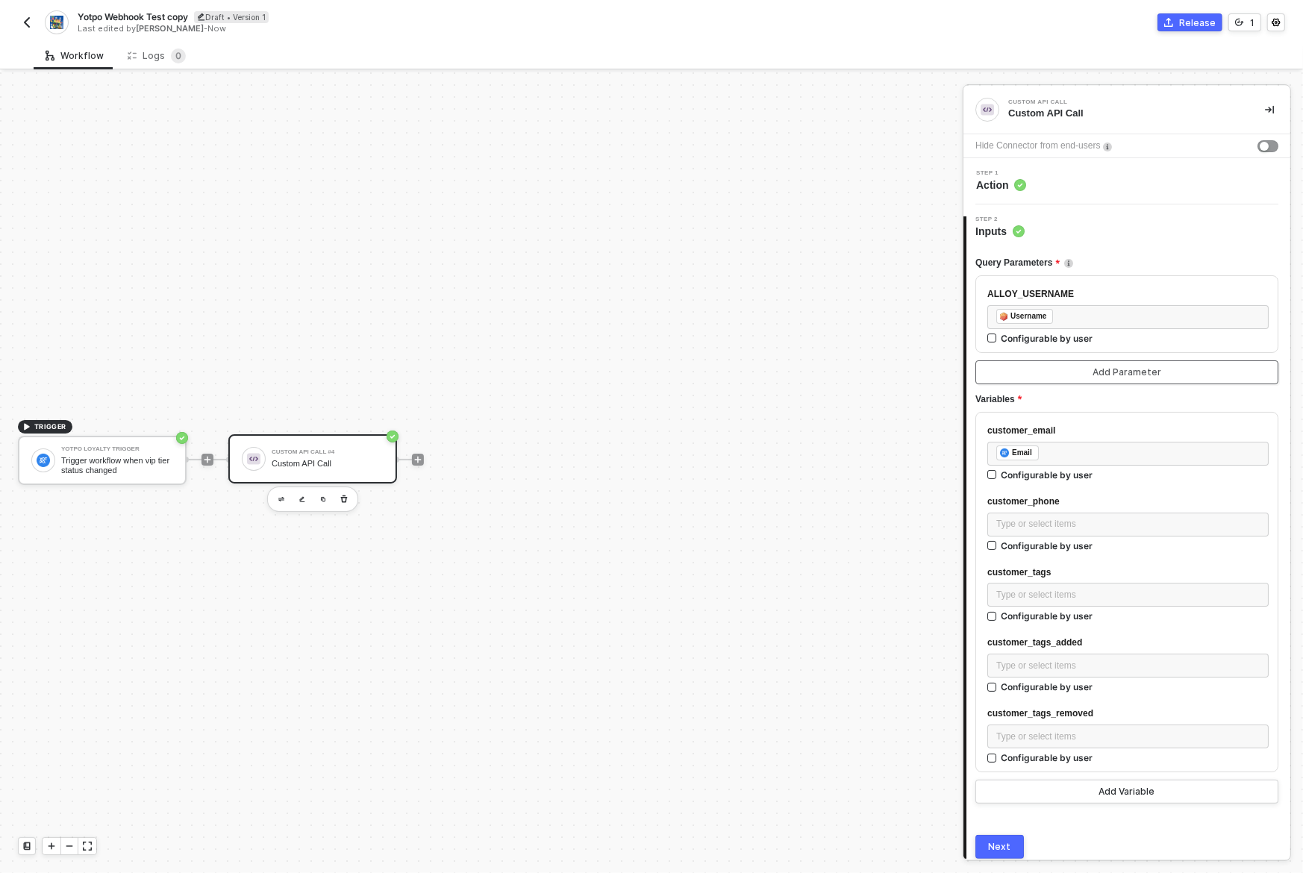
scroll to position [55, 0]
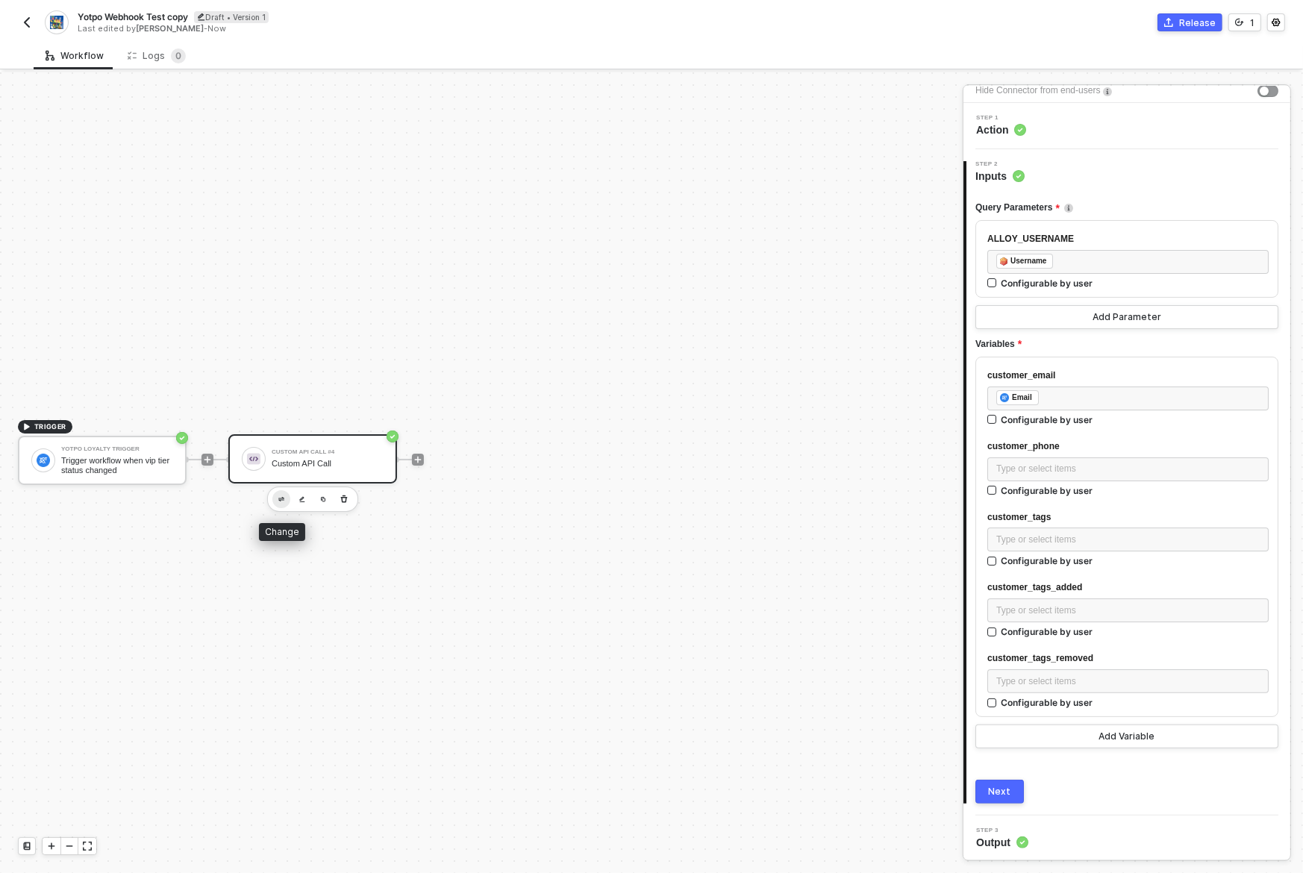
click at [284, 498] on img "button" at bounding box center [281, 499] width 6 height 5
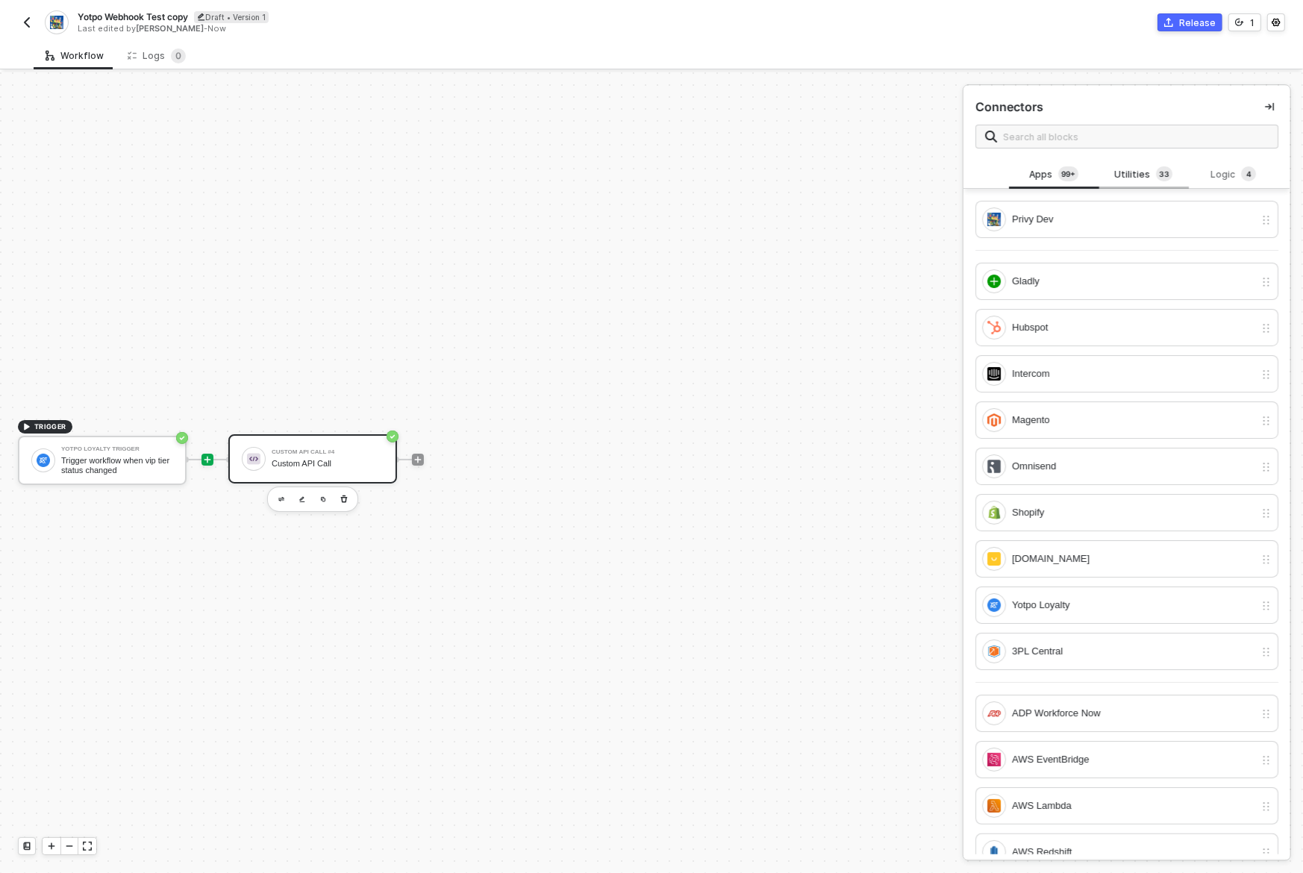
click at [1132, 178] on div "Utilities 3 3" at bounding box center [1144, 174] width 66 height 16
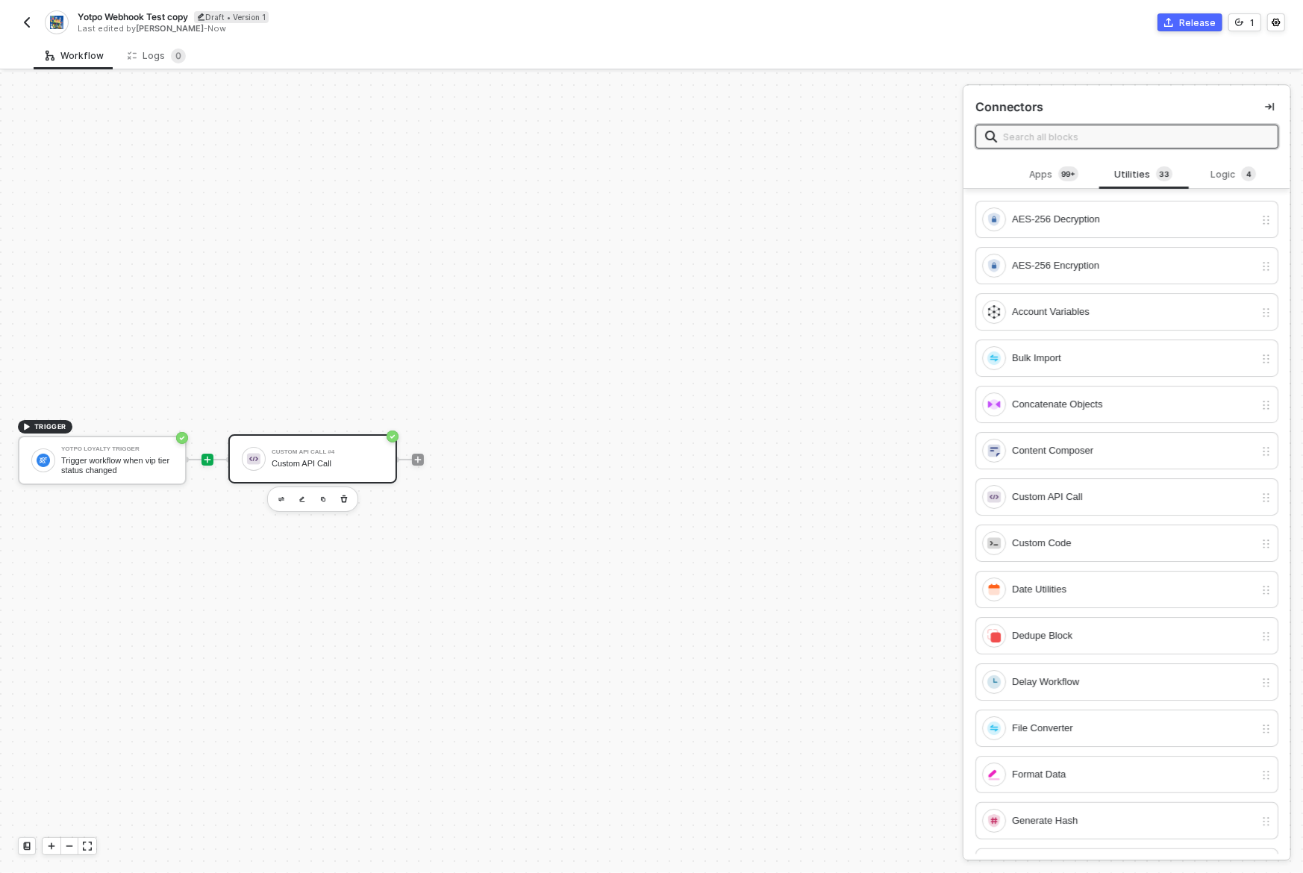
click at [1090, 142] on input "text" at bounding box center [1136, 136] width 266 height 16
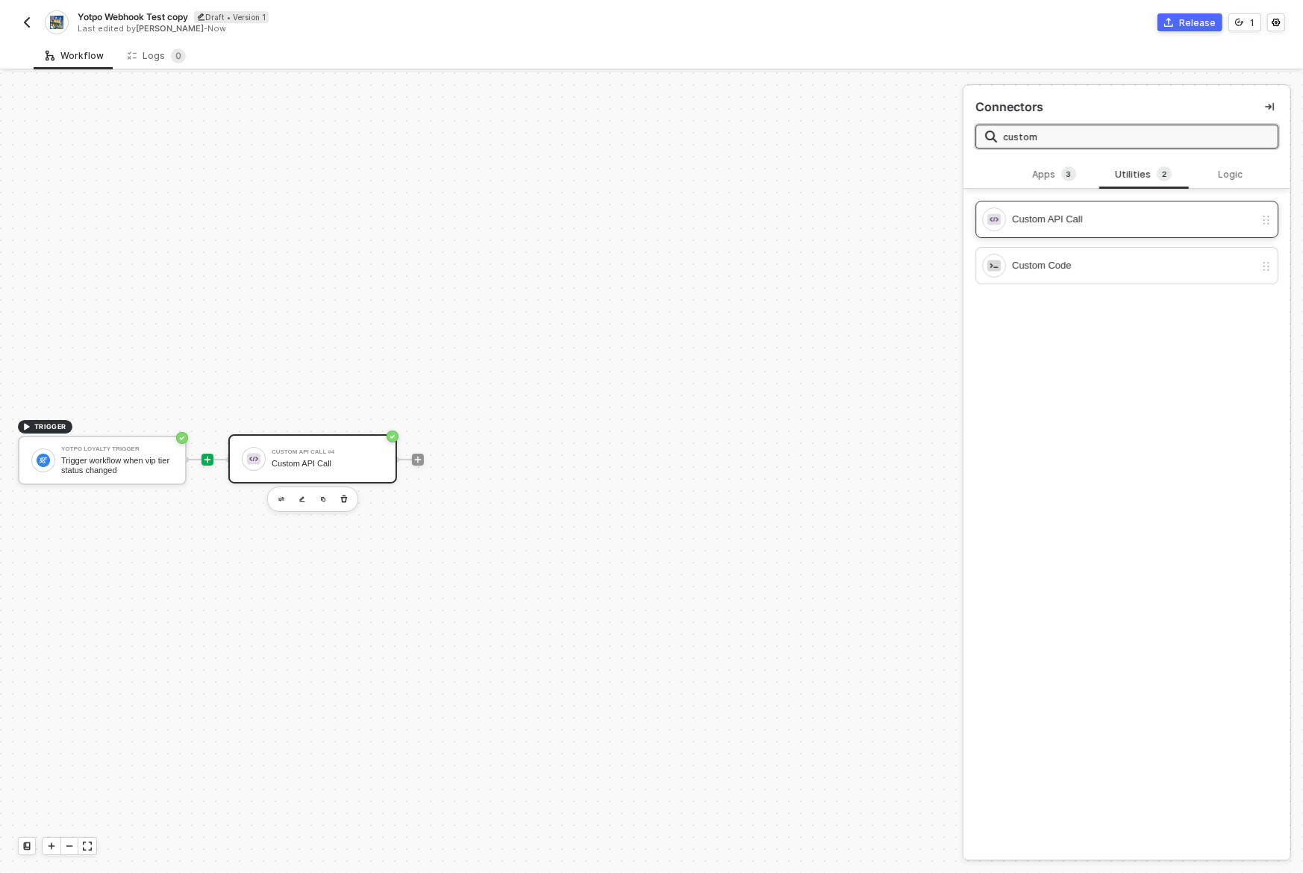
type input "custom"
click at [1052, 216] on div "Custom API Call" at bounding box center [1133, 219] width 243 height 16
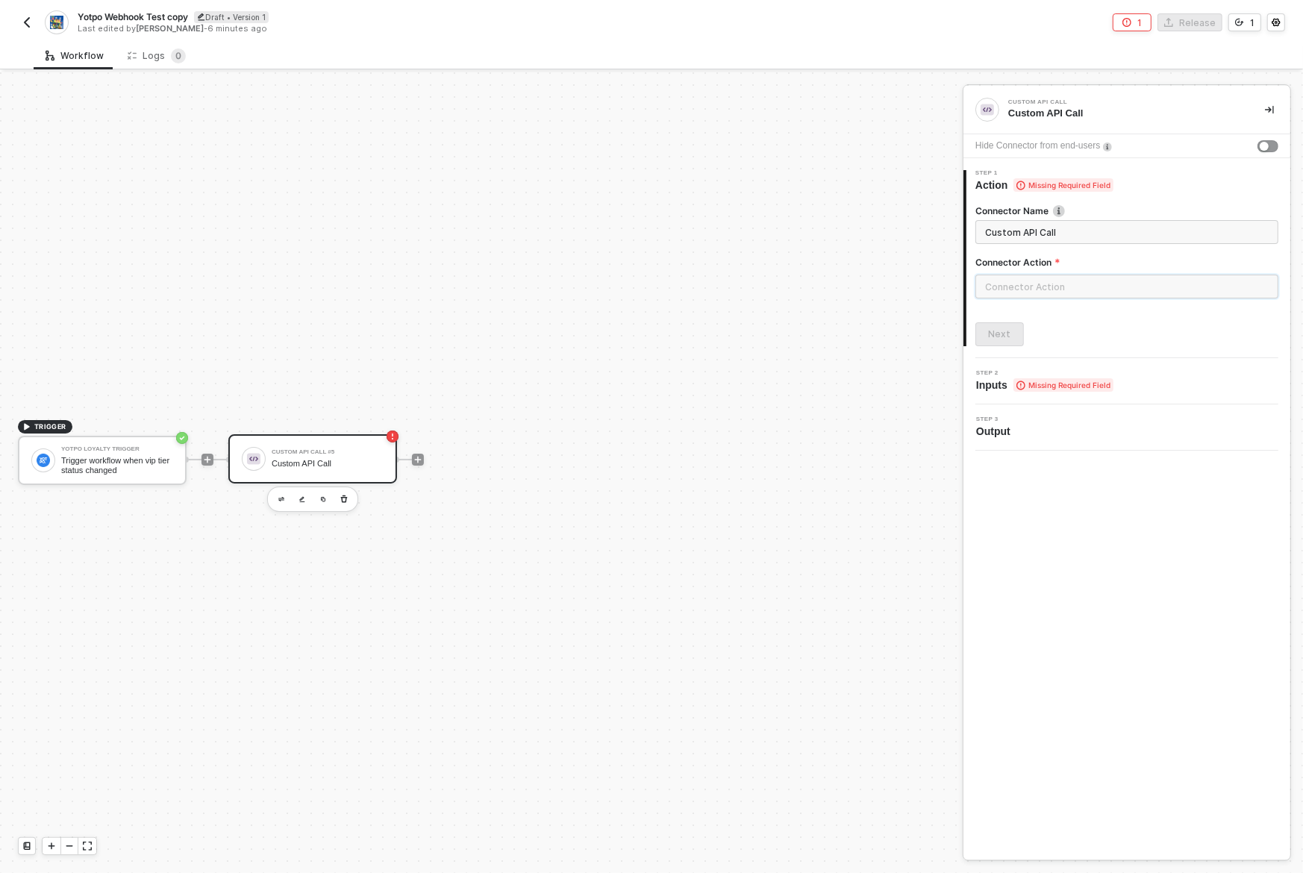
click at [1018, 278] on input "text" at bounding box center [1127, 287] width 303 height 24
click at [841, 839] on div "Create Custom Action" at bounding box center [827, 841] width 102 height 12
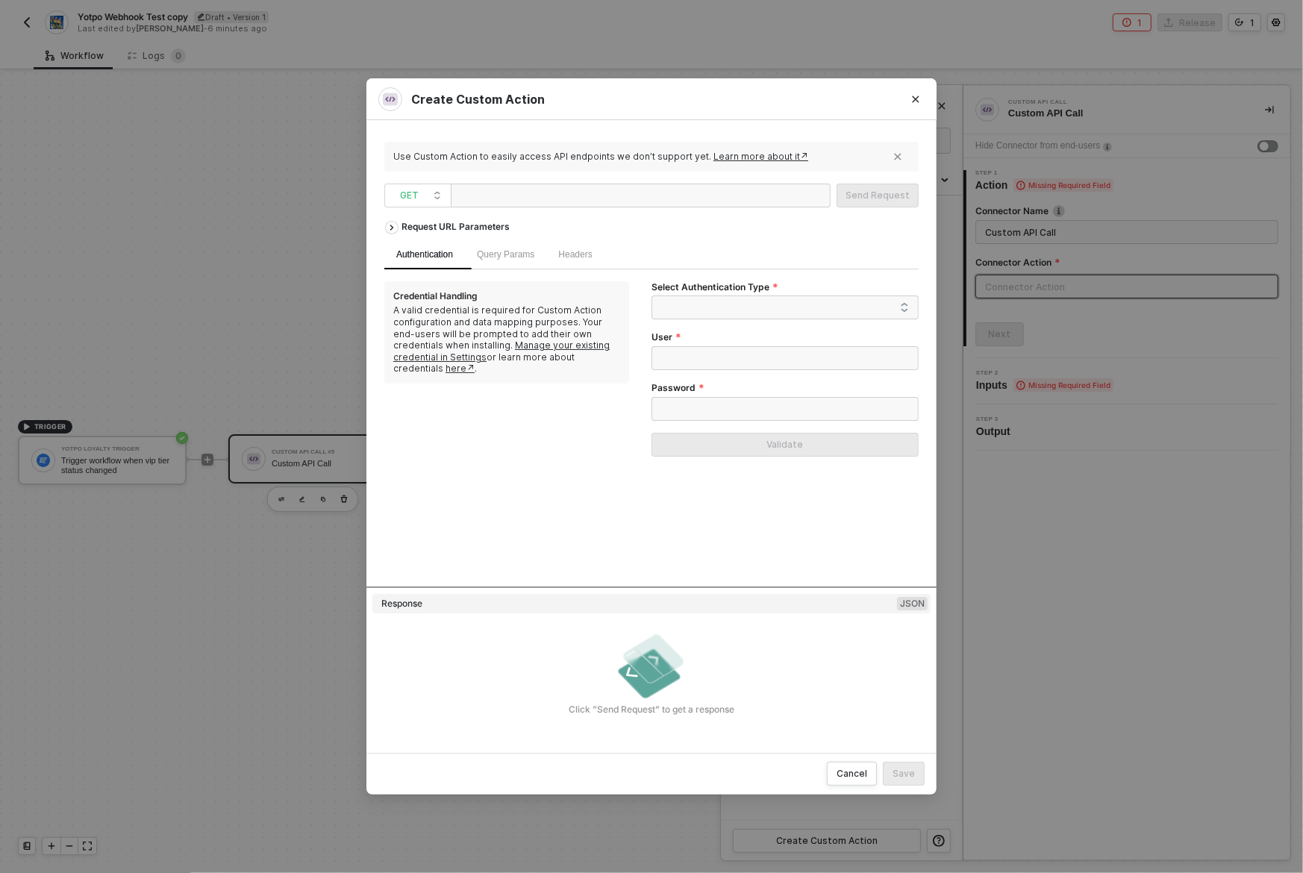
click at [817, 247] on div "Authentication Query Params Headers" at bounding box center [651, 254] width 534 height 29
click at [918, 99] on icon "Close" at bounding box center [915, 99] width 9 height 9
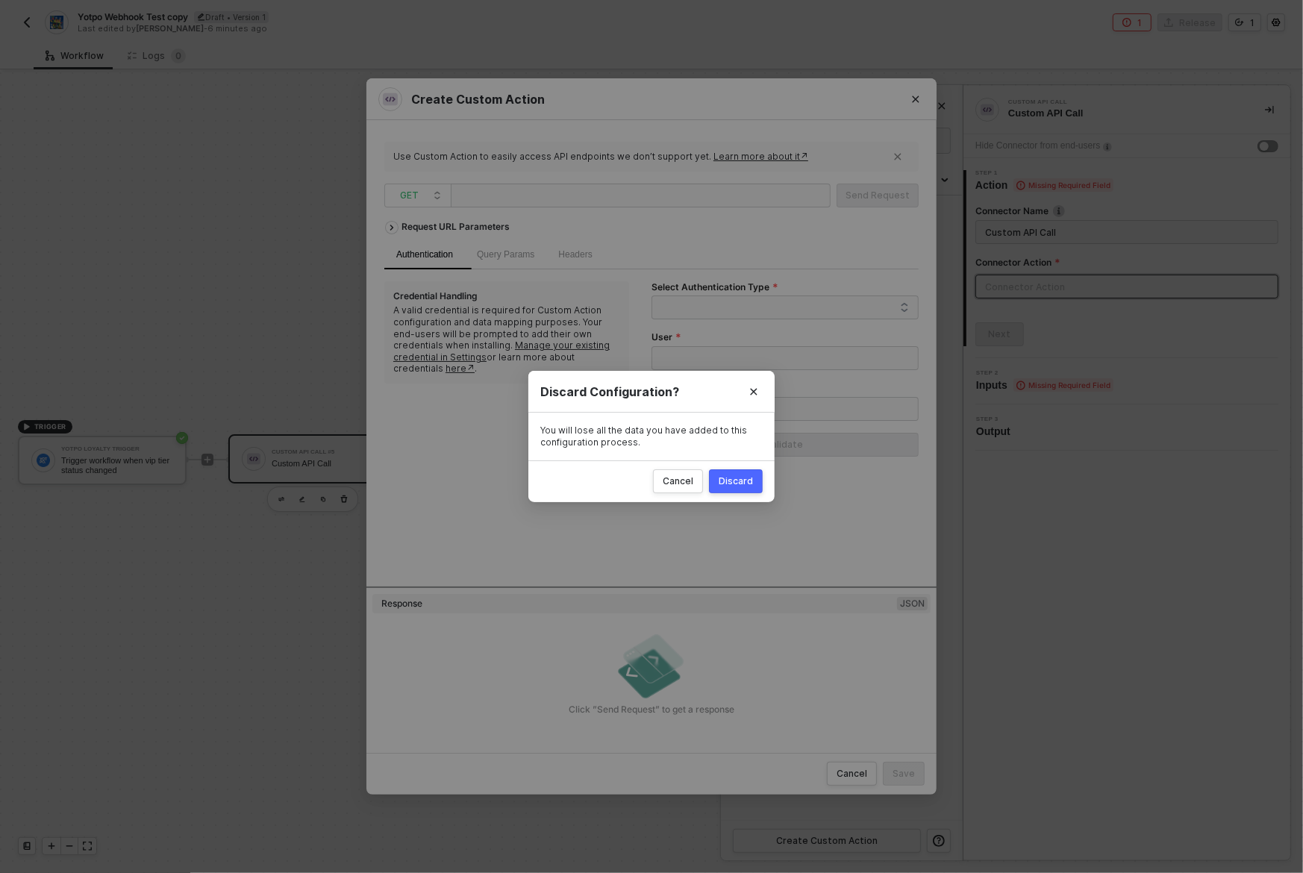
click at [729, 481] on div "Discard" at bounding box center [736, 481] width 34 height 12
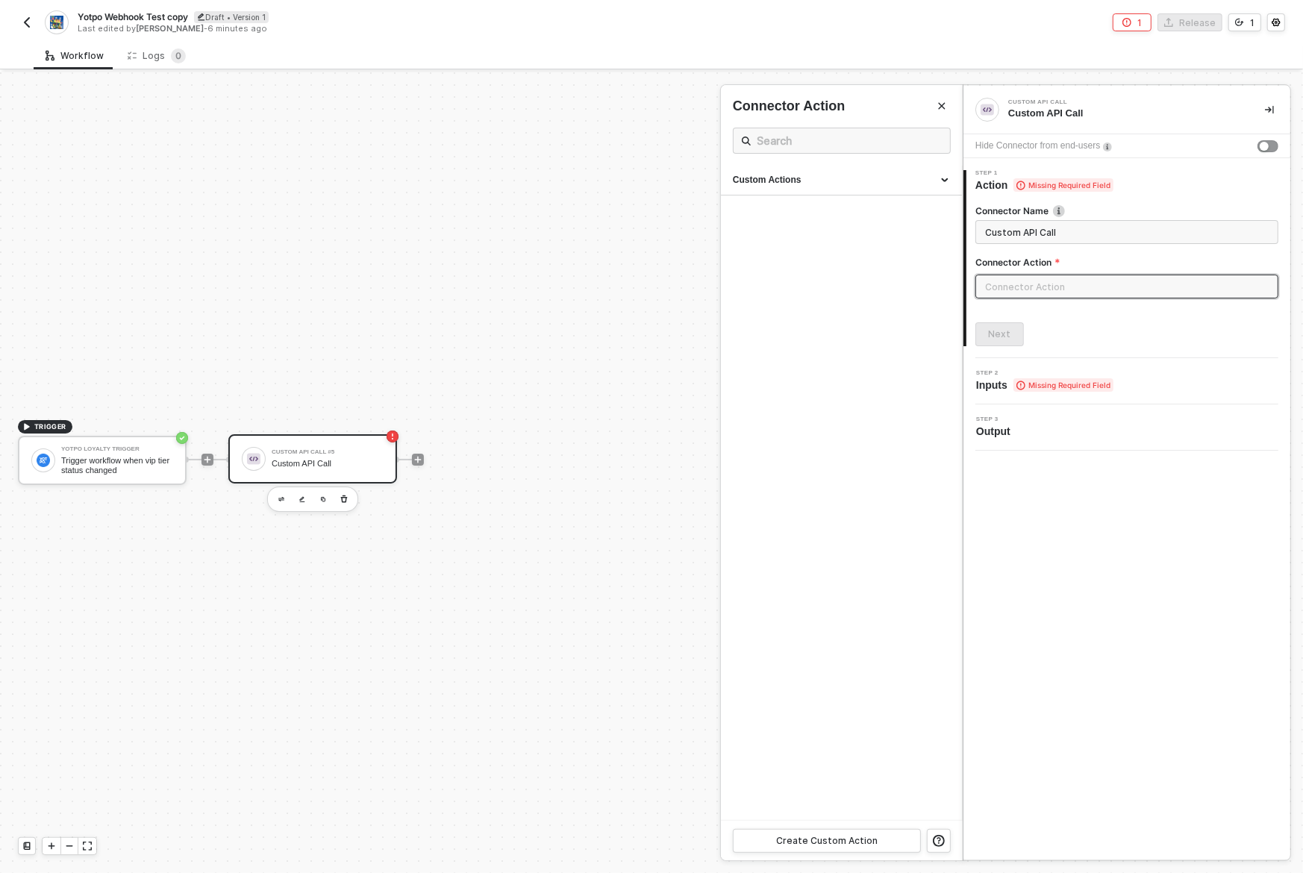
click at [1120, 513] on div "Custom API Call Custom API Call Hide Connector from end-users 1 Step 1 Action M…" at bounding box center [1127, 473] width 327 height 774
click at [1099, 292] on input "text" at bounding box center [1127, 287] width 303 height 24
click at [1064, 322] on div "Next" at bounding box center [1127, 334] width 303 height 24
click at [1068, 232] on input "Custom API Call" at bounding box center [1125, 232] width 281 height 16
click at [1023, 281] on input "text" at bounding box center [1127, 287] width 303 height 24
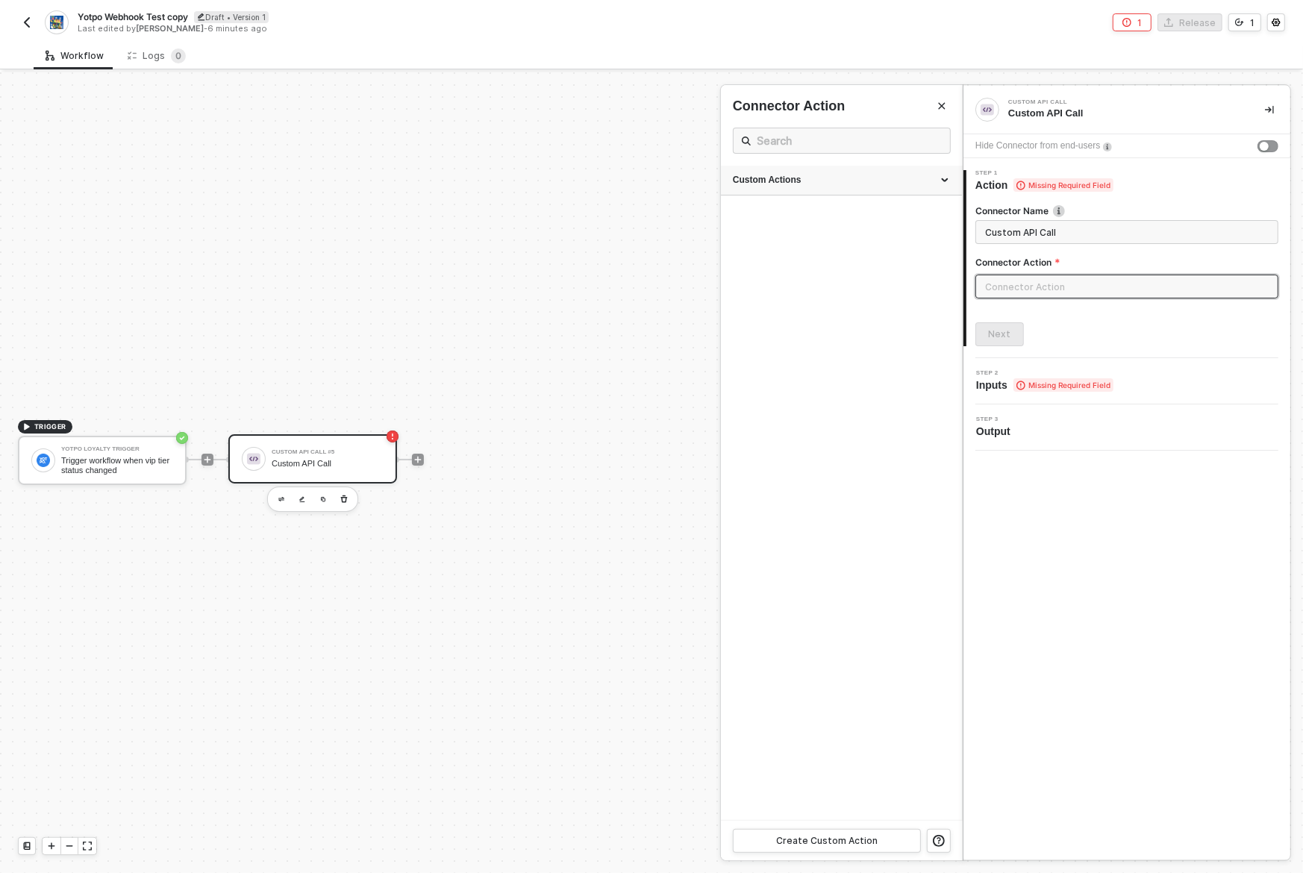
click at [873, 178] on div "Custom Actions" at bounding box center [841, 180] width 217 height 13
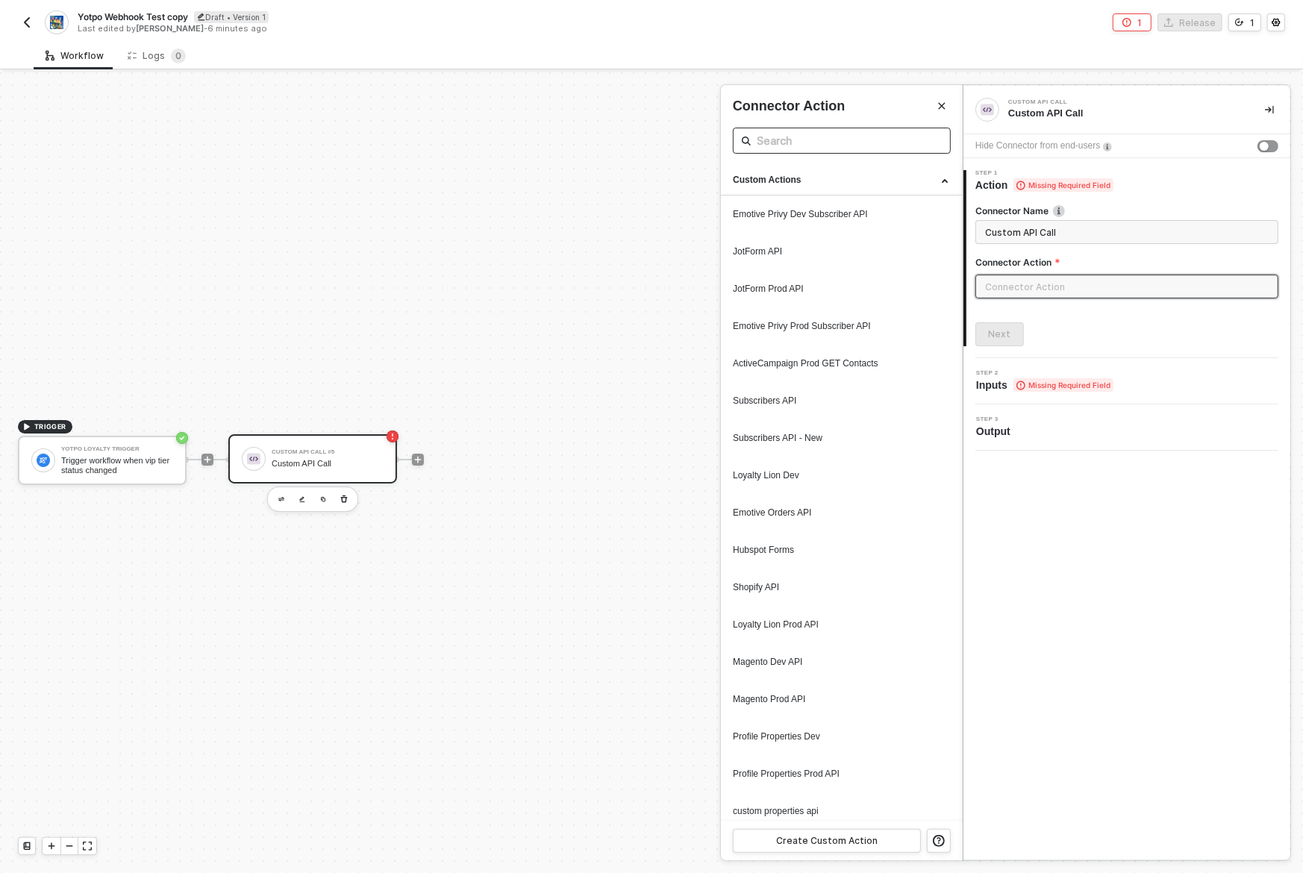
click at [854, 139] on input "text" at bounding box center [842, 140] width 170 height 19
type input "yot"
click at [830, 146] on input "shop" at bounding box center [842, 140] width 170 height 19
type input "emot"
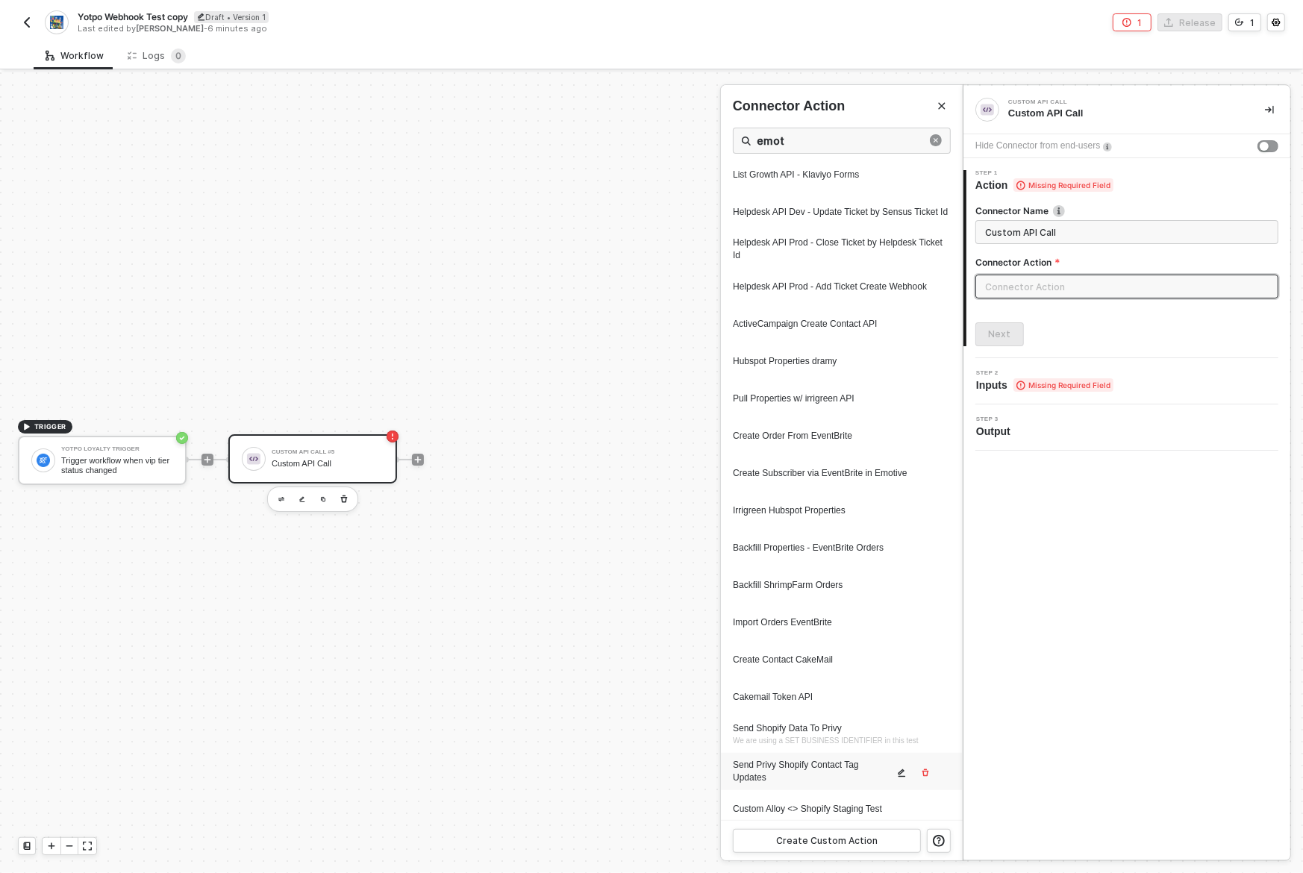
scroll to position [1090, 0]
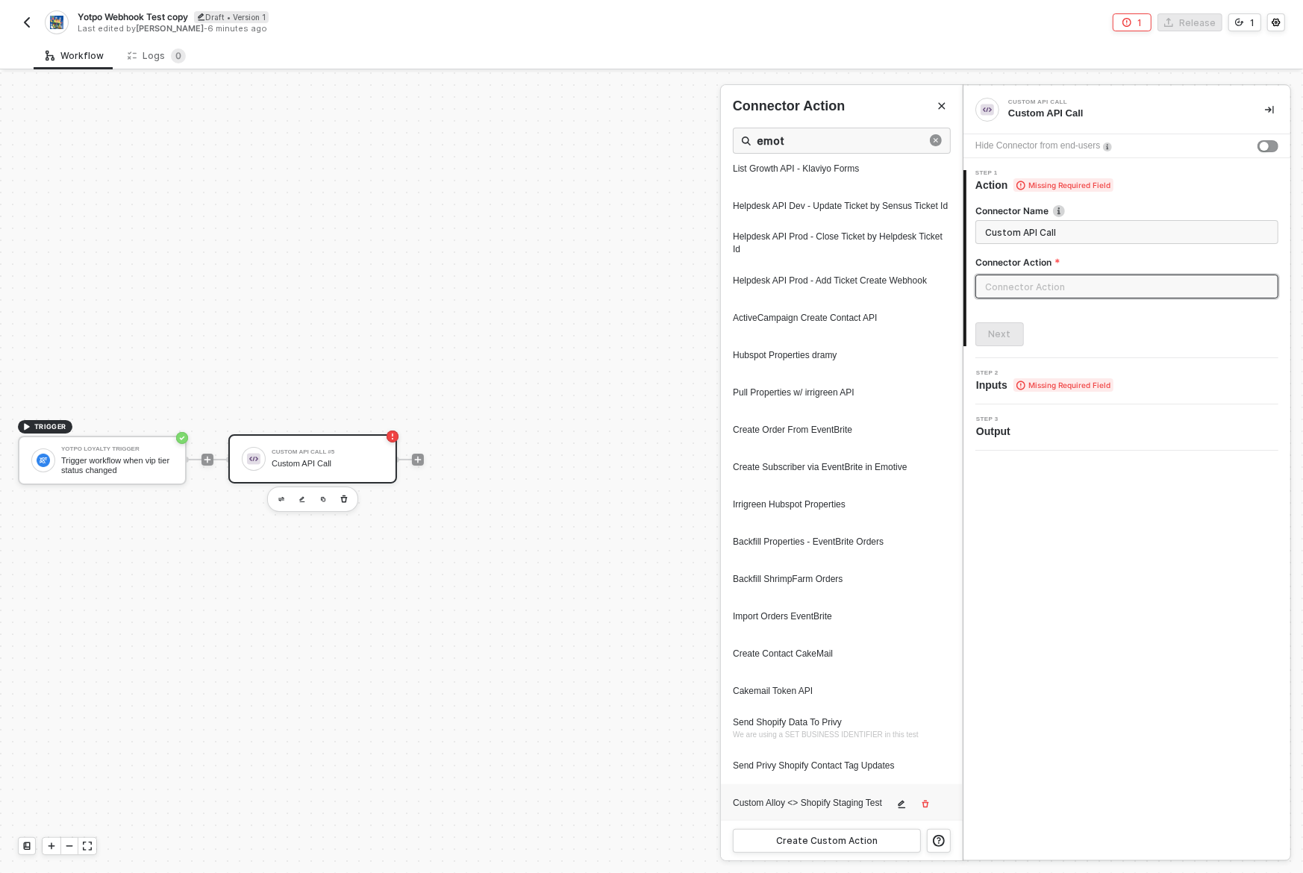
click at [809, 797] on div "Custom Alloy <> Shopify Staging Test" at bounding box center [813, 803] width 160 height 13
type input "Custom - Custom Alloy <> Shopify Staging Test"
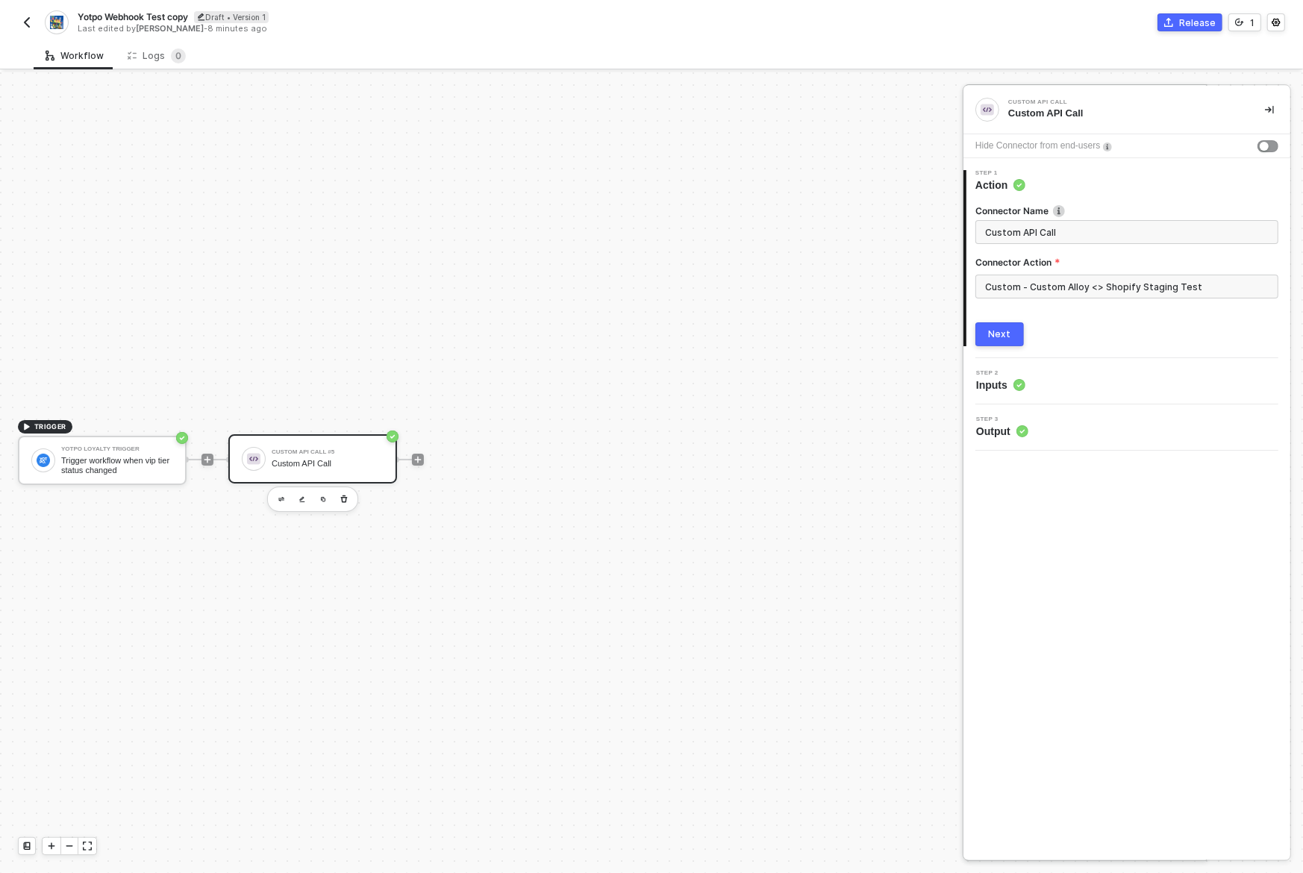
scroll to position [0, 0]
click at [1077, 535] on div "Custom API Call Custom API Call Hide Connector from end-users 1 Step 1 Action C…" at bounding box center [1127, 473] width 327 height 774
click at [356, 459] on div "Custom API Call" at bounding box center [328, 464] width 112 height 10
click at [1140, 564] on div "Custom API Call Custom API Call Hide Connector from end-users 1 Step 1 Action C…" at bounding box center [1127, 473] width 327 height 774
click at [137, 466] on div "Trigger workflow when vip tier status changed" at bounding box center [117, 465] width 112 height 19
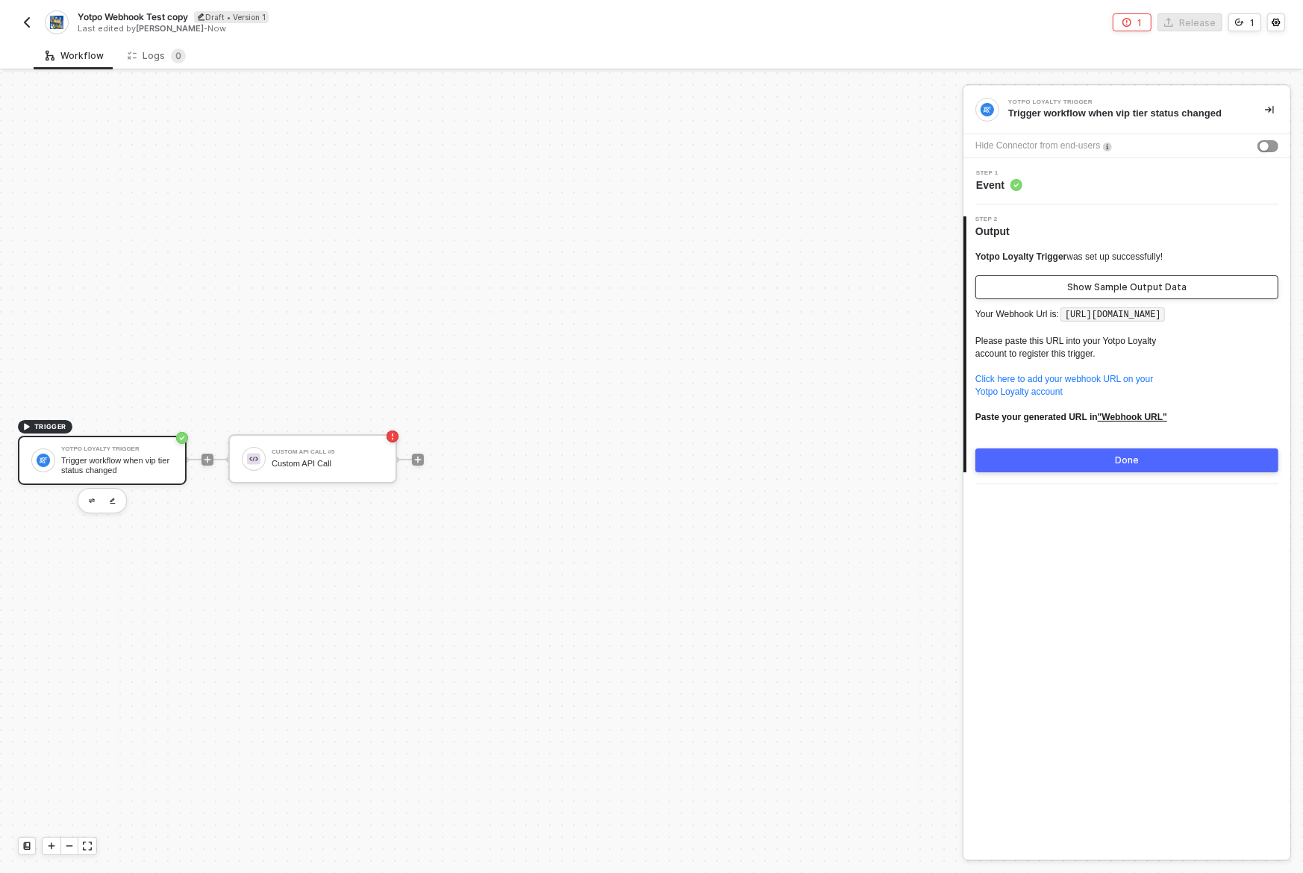
click at [1129, 285] on div "Show Sample Output Data" at bounding box center [1126, 287] width 119 height 12
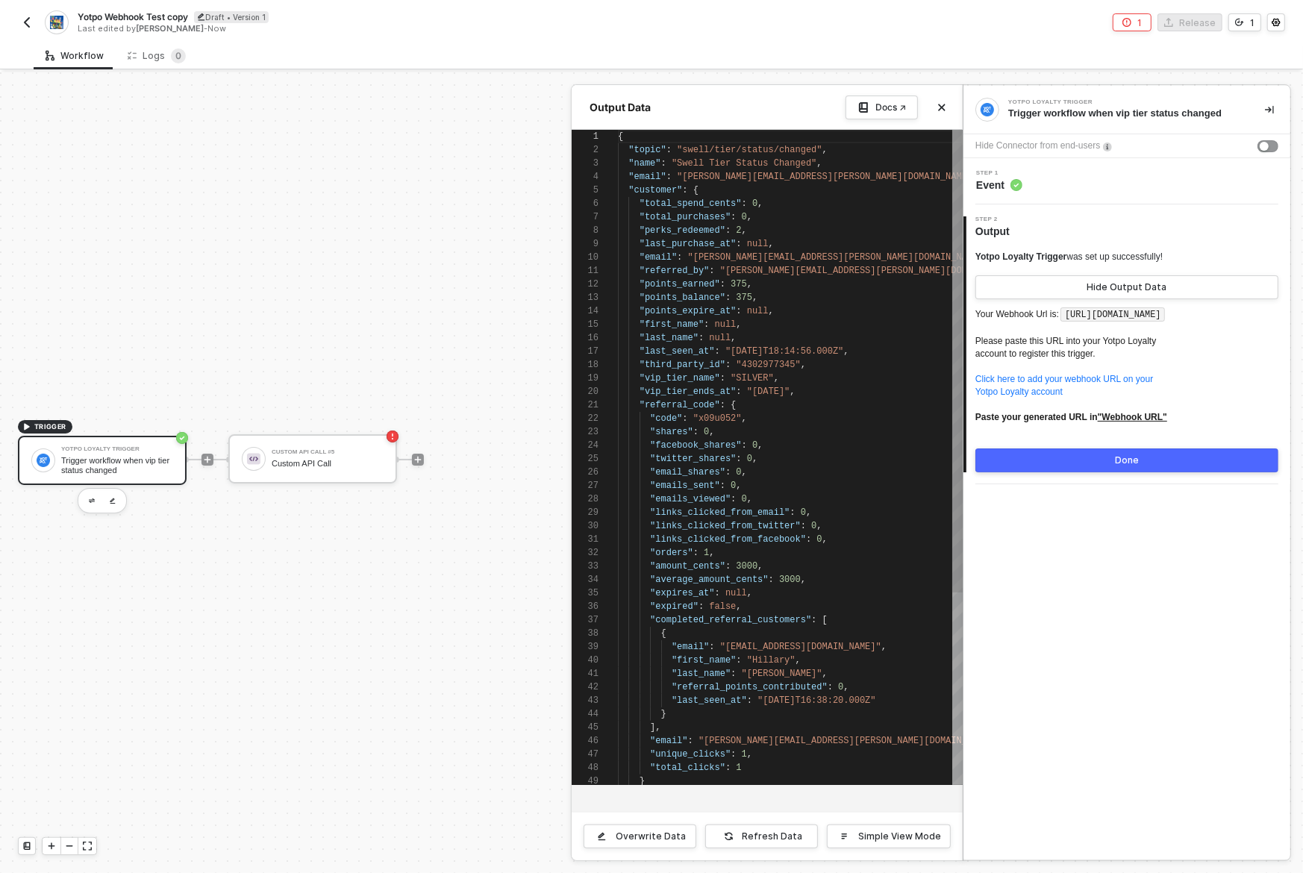
scroll to position [134, 0]
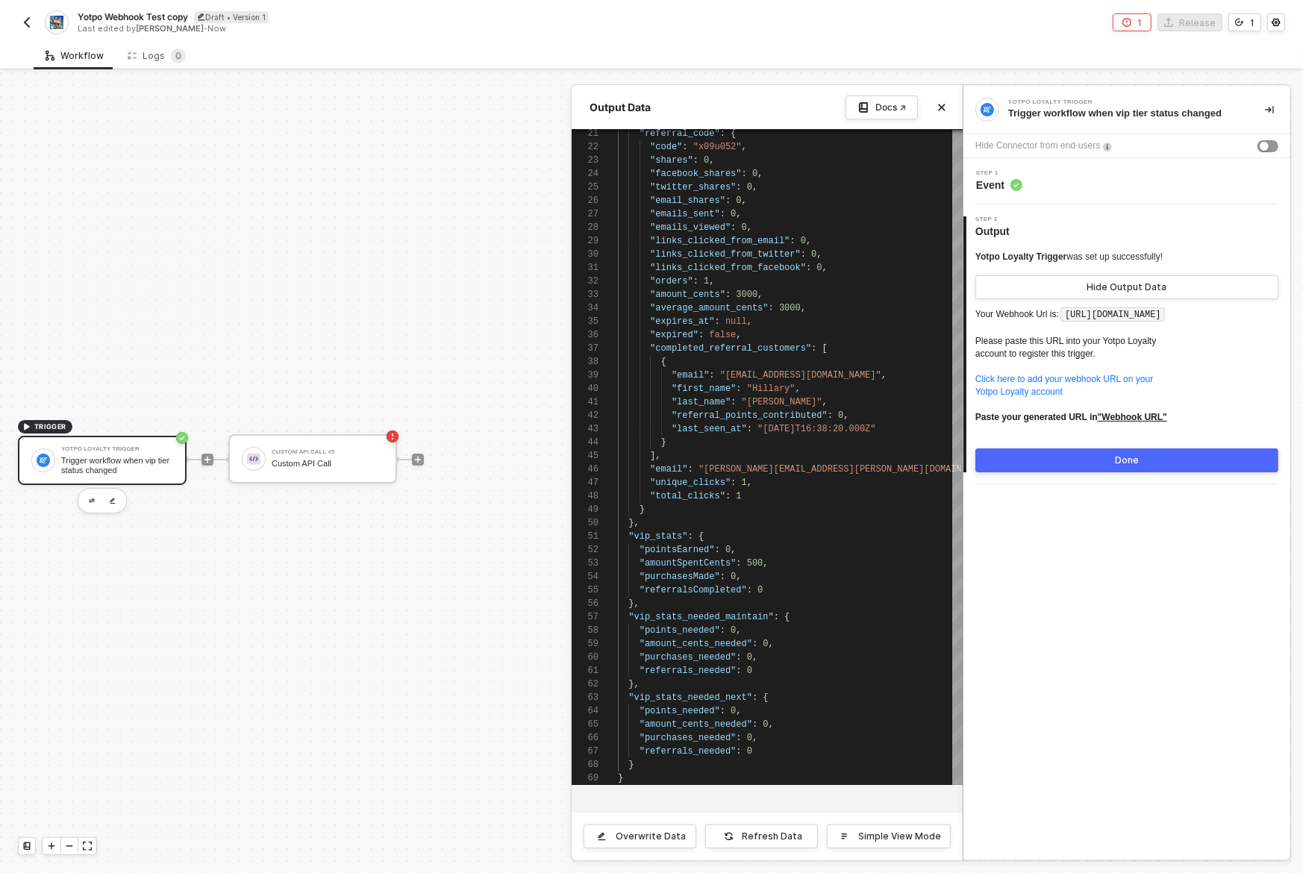
click at [207, 458] on div at bounding box center [651, 472] width 1303 height 801
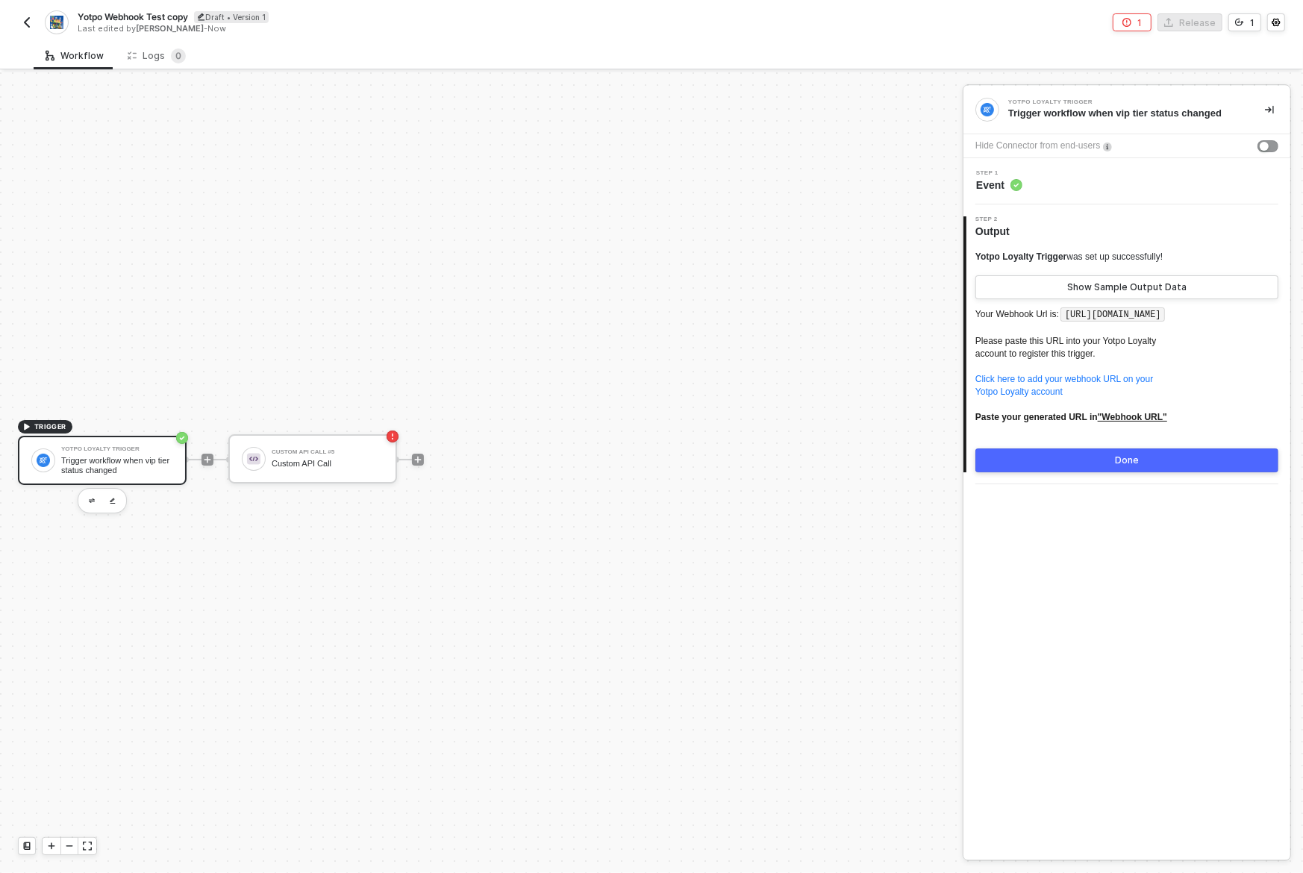
click at [116, 467] on div "Trigger workflow when vip tier status changed" at bounding box center [117, 465] width 112 height 19
click at [1092, 285] on div "Show Sample Output Data" at bounding box center [1126, 287] width 119 height 12
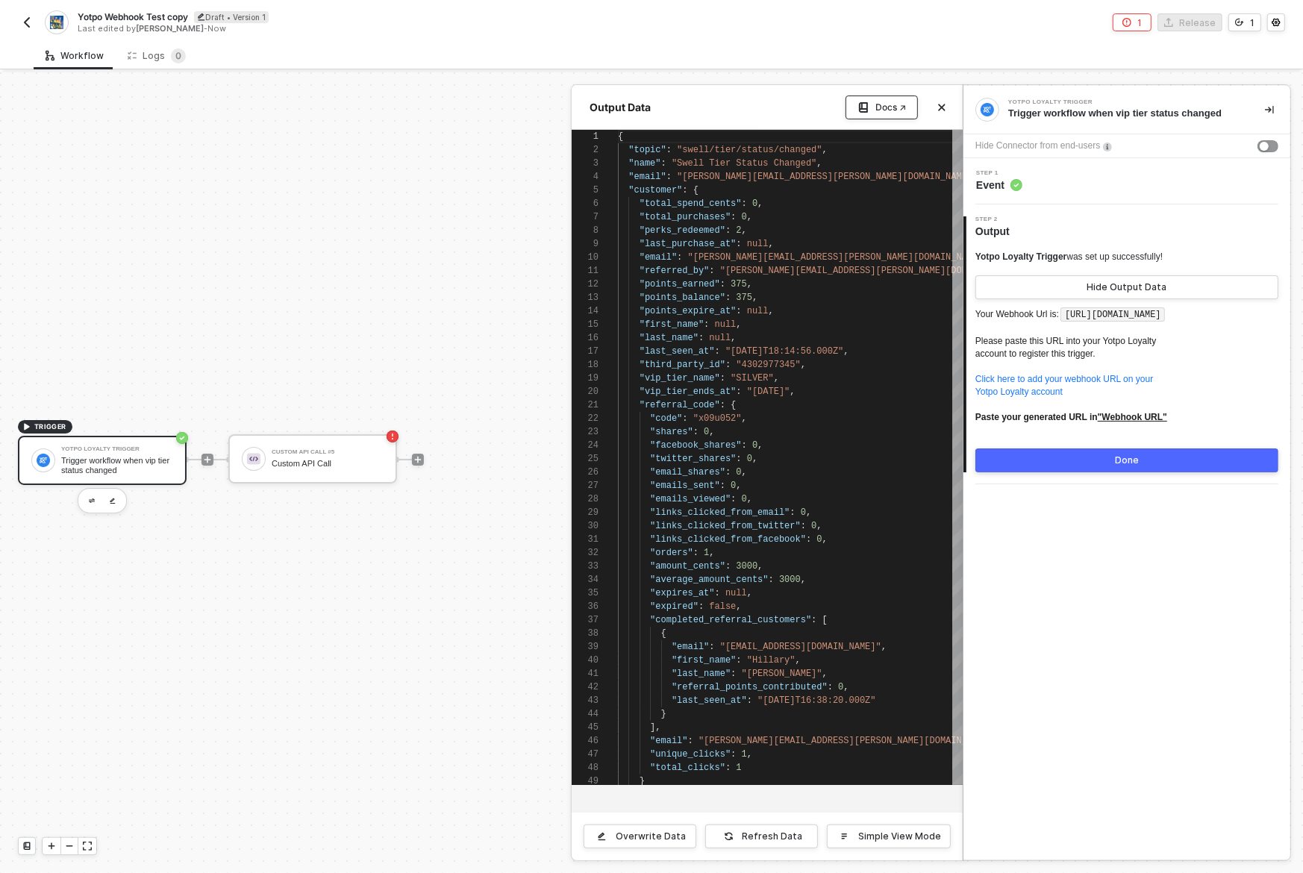
click at [894, 108] on div "Docs ↗" at bounding box center [891, 108] width 31 height 12
click at [870, 108] on icon at bounding box center [864, 108] width 12 height 12
click at [1130, 422] on u ""Webhook URL"" at bounding box center [1132, 417] width 69 height 10
click at [1162, 422] on u ""Webhook URL"" at bounding box center [1132, 417] width 69 height 10
type textarea ""referred_by": "[PERSON_NAME][EMAIL_ADDRESS][PERSON_NAME][DOMAIN_NAME]", "point…"
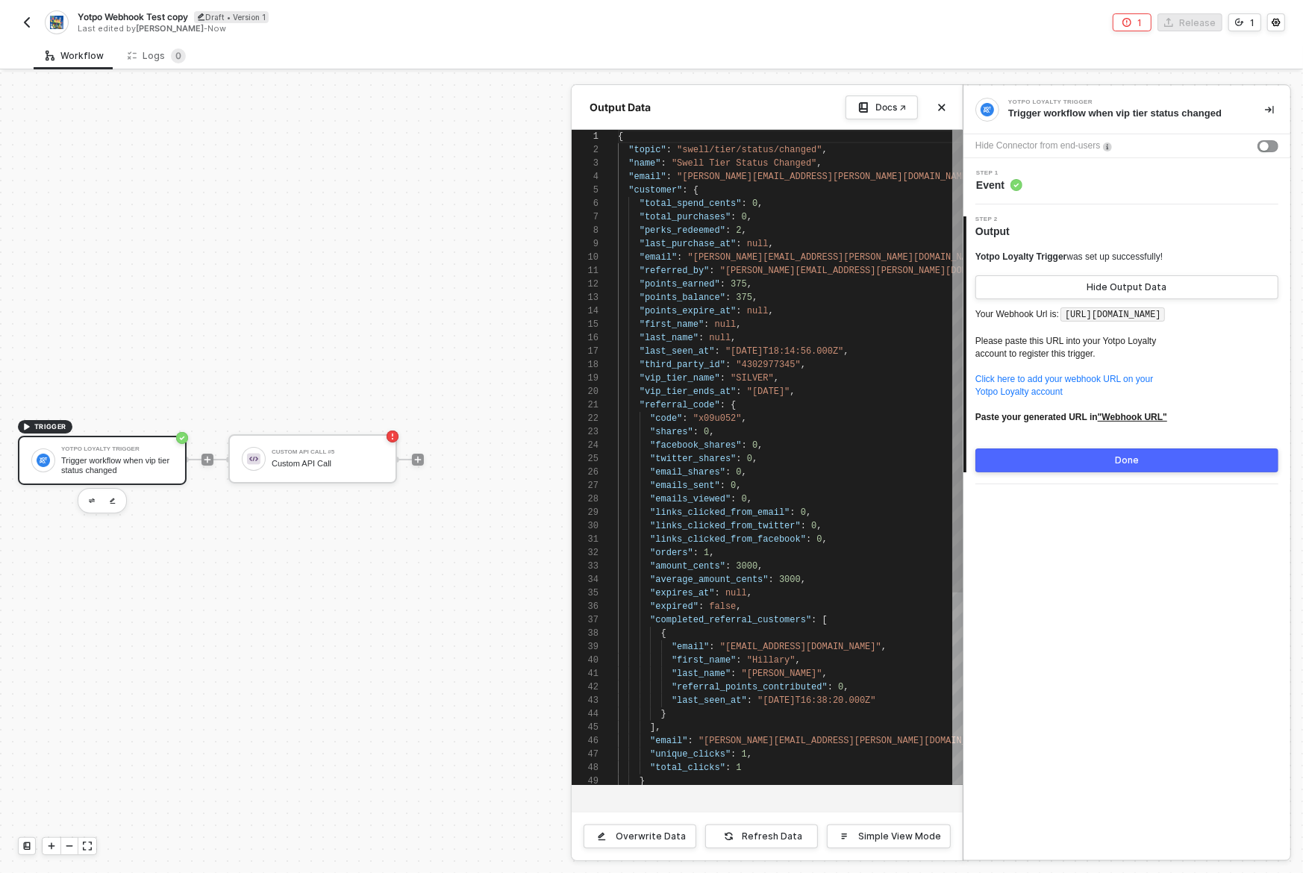
scroll to position [80, 226]
click at [844, 355] on div "21 22 23 24 25 26 27 28 29 30 31 32 33 34 35 36 37 38 39 40 41 42 43 44 45 46 4…" at bounding box center [767, 457] width 391 height 655
type textarea "y"
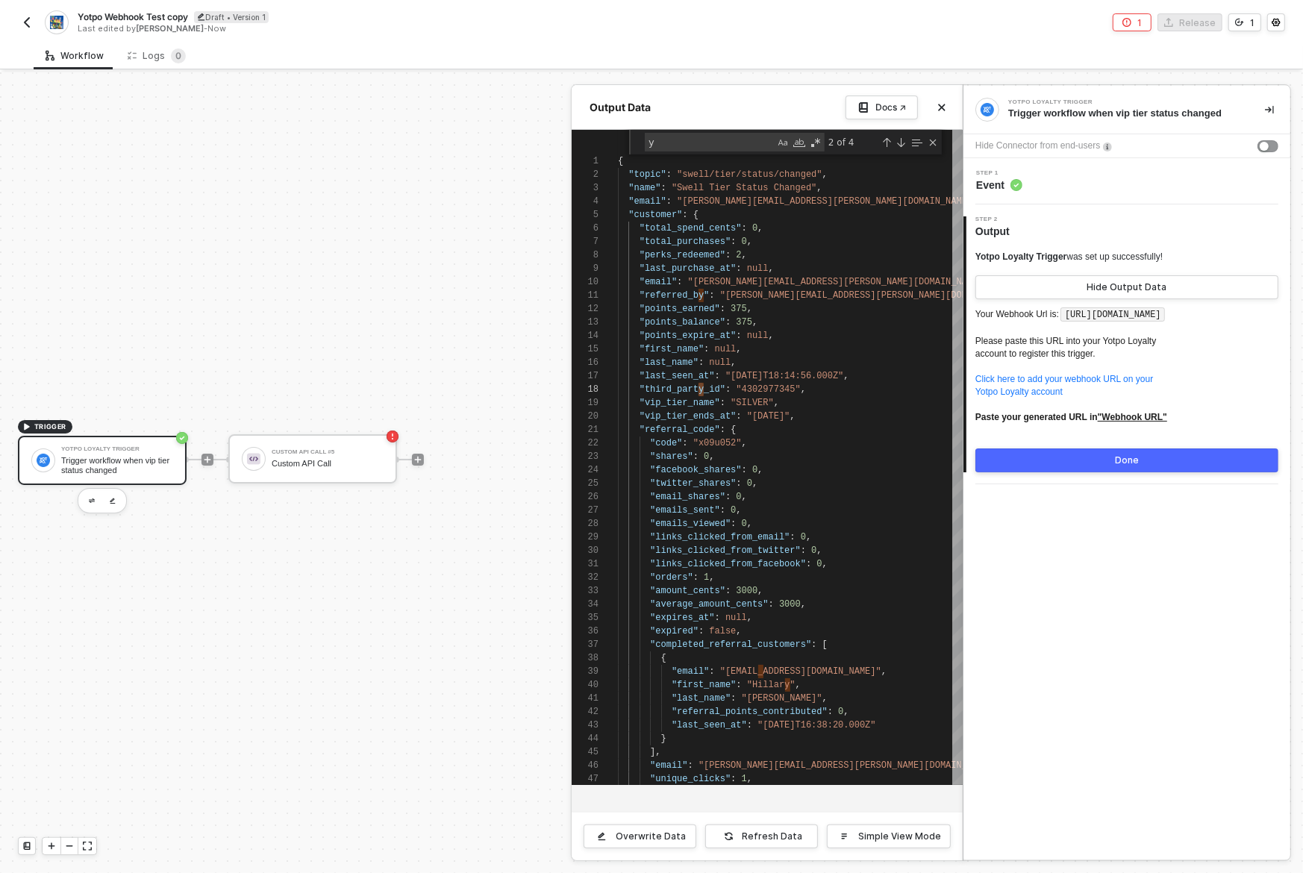
click at [1108, 607] on div "Yotpo Loyalty Trigger Trigger workflow when vip tier status changed Hide Connec…" at bounding box center [1127, 473] width 327 height 774
click at [1107, 603] on div "Yotpo Loyalty Trigger Trigger workflow when vip tier status changed Hide Connec…" at bounding box center [1127, 473] width 327 height 774
click at [1064, 614] on div "Yotpo Loyalty Trigger Trigger workflow when vip tier status changed Hide Connec…" at bounding box center [1127, 473] width 327 height 774
click at [688, 227] on span ""total_spend_cents"" at bounding box center [691, 228] width 102 height 10
type textarea "{ "topic": "swell/tier/status/changed", "name": "Swell Tier Status Changed", "e…"
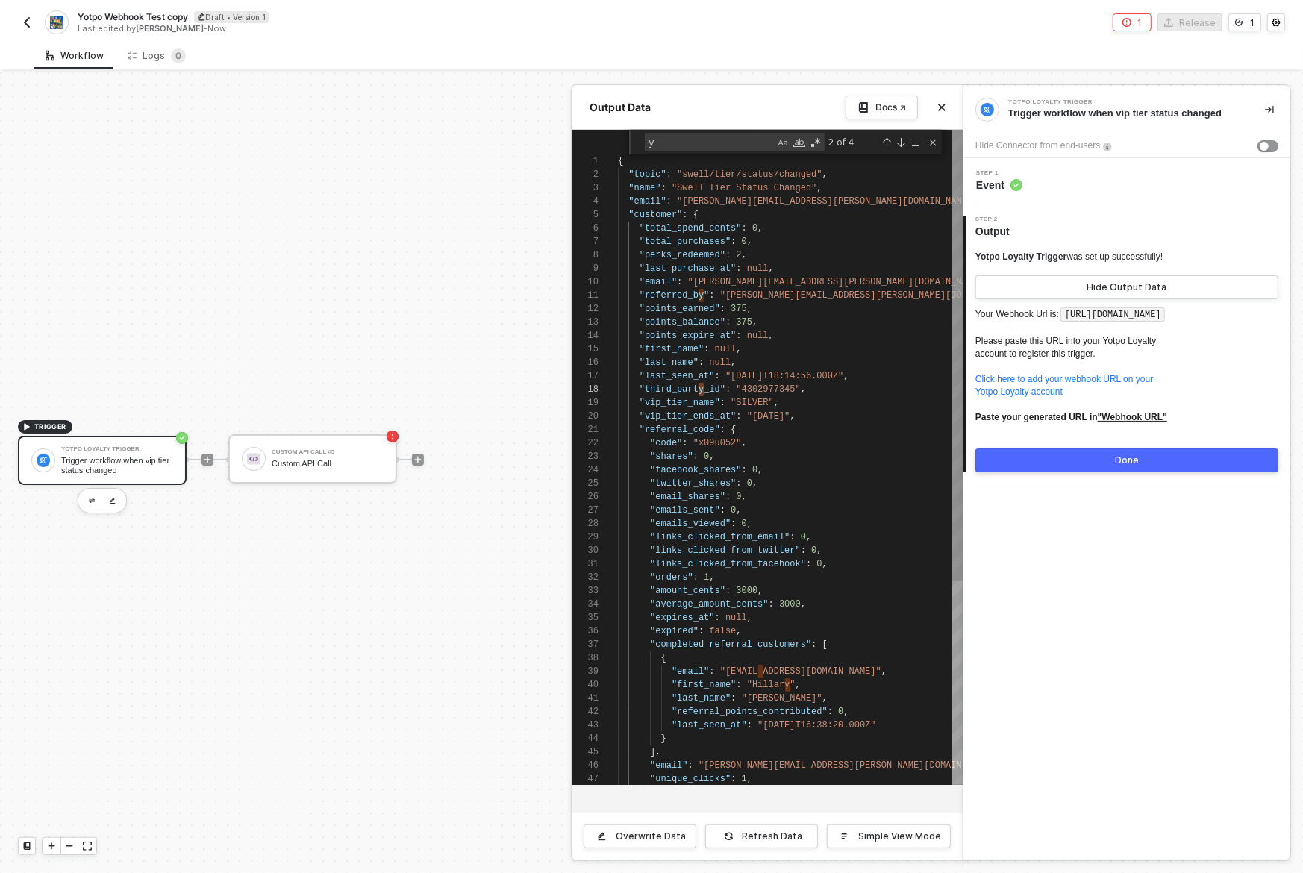
scroll to position [67, 118]
click at [688, 227] on div "21 22 23 24 25 26 27 28 29 30 31 32 33 34 35 36 37 38 39 40 41 42 43 44 45 46 4…" at bounding box center [767, 457] width 391 height 655
click at [343, 466] on div at bounding box center [651, 472] width 1303 height 801
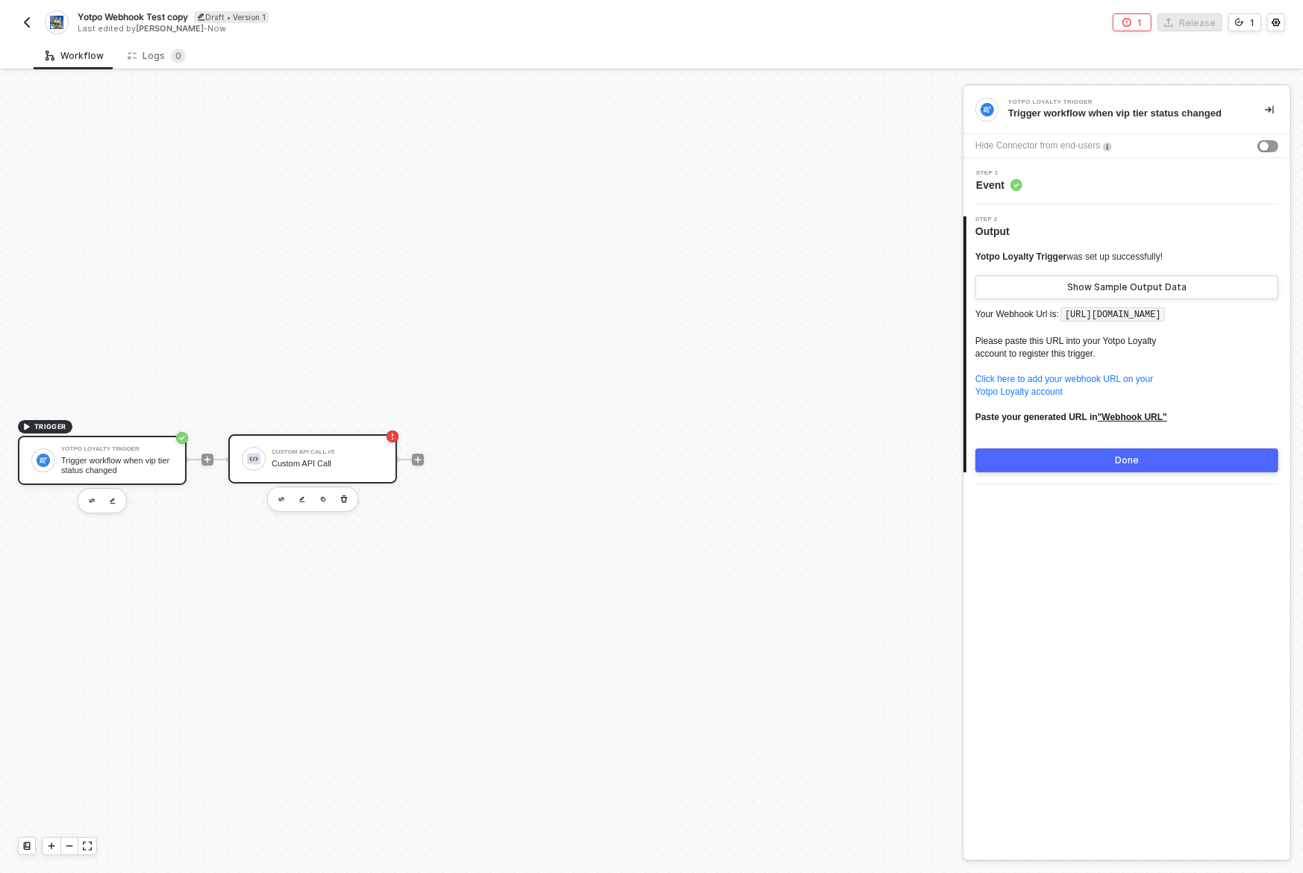
click at [343, 466] on div "Custom API Call" at bounding box center [328, 464] width 112 height 10
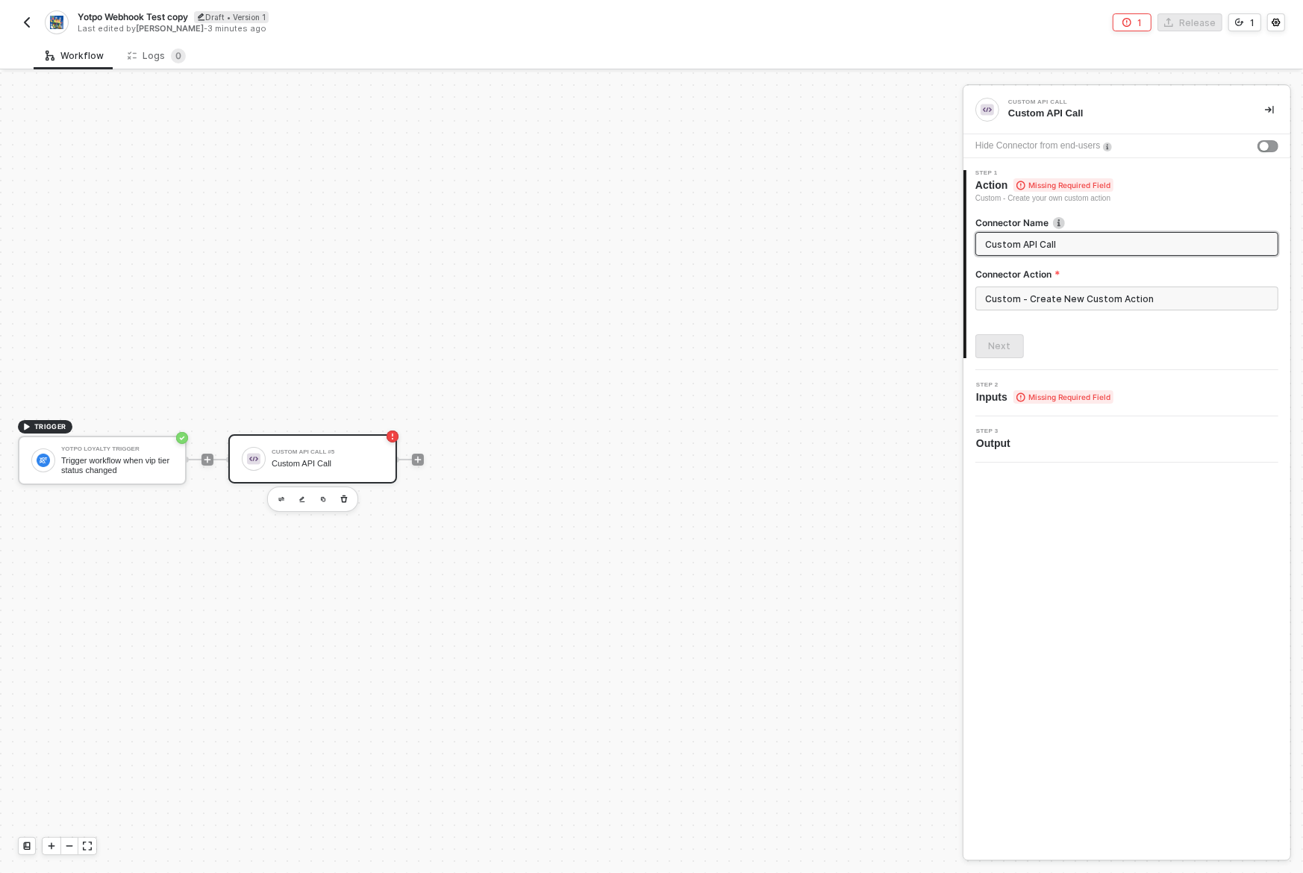
click at [343, 466] on div "Custom API Call" at bounding box center [328, 464] width 112 height 10
click at [1061, 298] on input "Custom - Create New Custom Action" at bounding box center [1127, 299] width 303 height 24
type input "Custom - Create New Custom Action"
click at [813, 839] on div "Create Custom Action" at bounding box center [827, 841] width 102 height 12
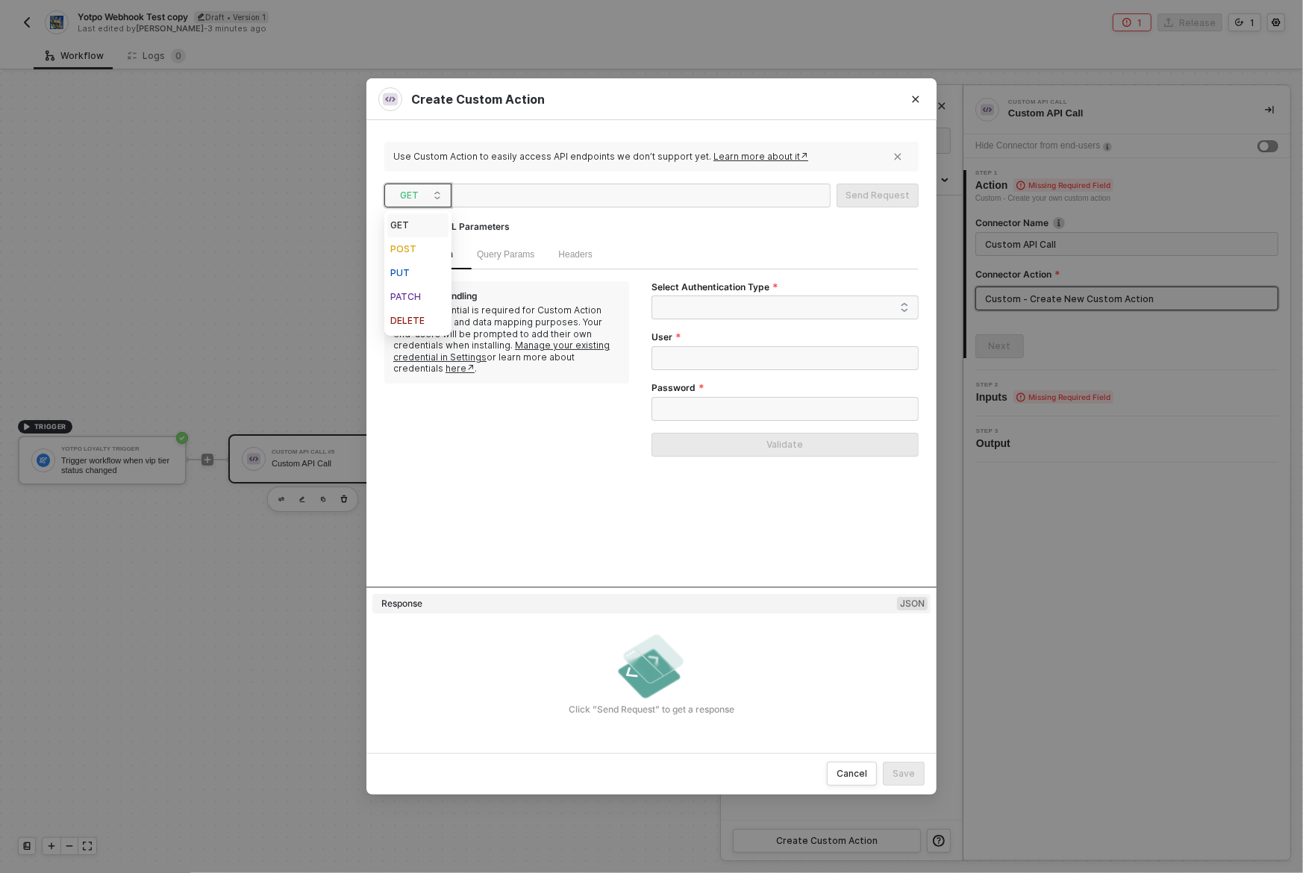
click at [413, 200] on span "GET" at bounding box center [421, 195] width 42 height 22
click at [418, 252] on div "POST" at bounding box center [417, 249] width 55 height 18
click at [539, 222] on div "Request URL Parameters" at bounding box center [651, 226] width 534 height 27
click at [522, 199] on div at bounding box center [531, 196] width 149 height 24
paste div
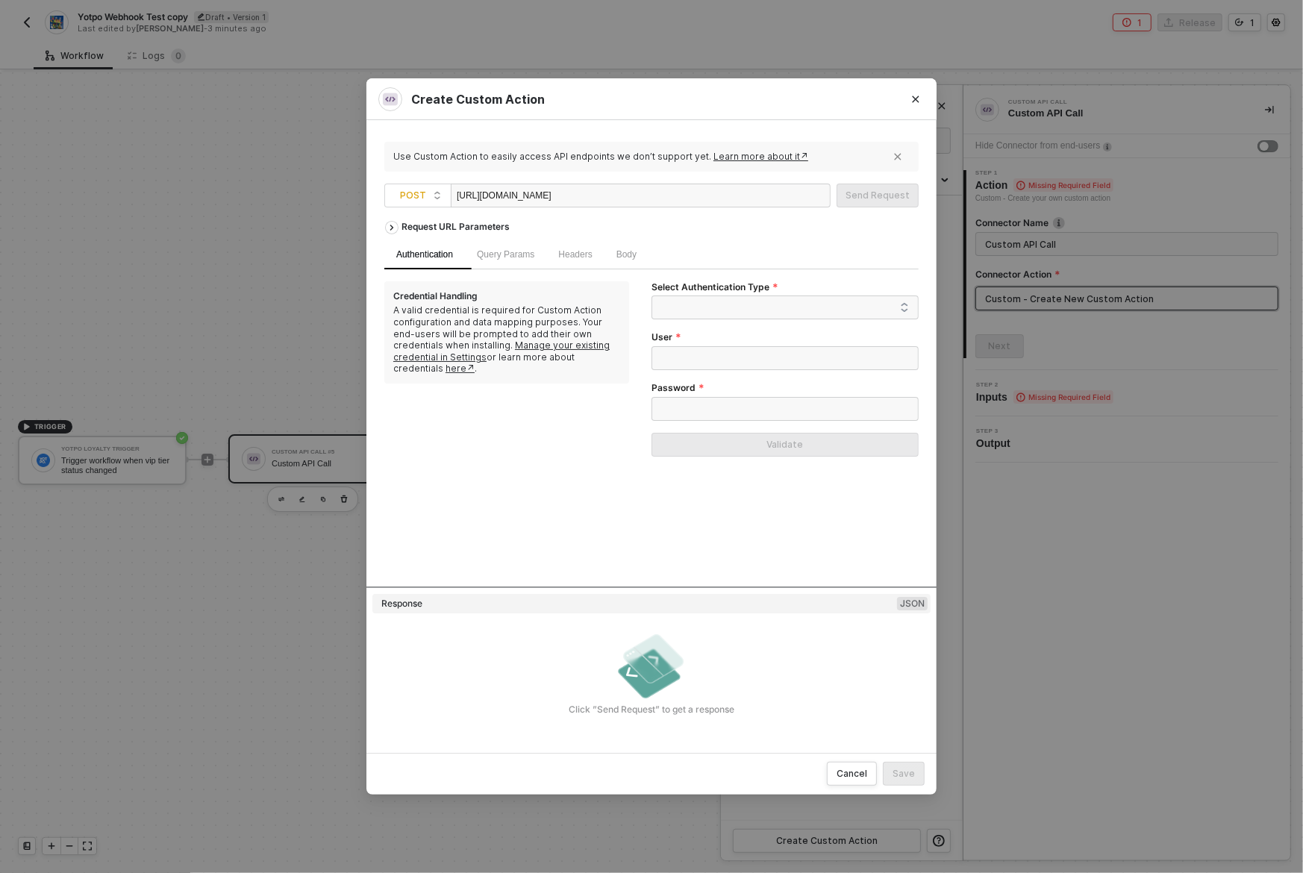
click at [720, 225] on div "Request URL Parameters" at bounding box center [651, 226] width 534 height 27
click at [705, 302] on span at bounding box center [788, 307] width 242 height 22
click at [719, 359] on div "Header Auth" at bounding box center [785, 361] width 243 height 16
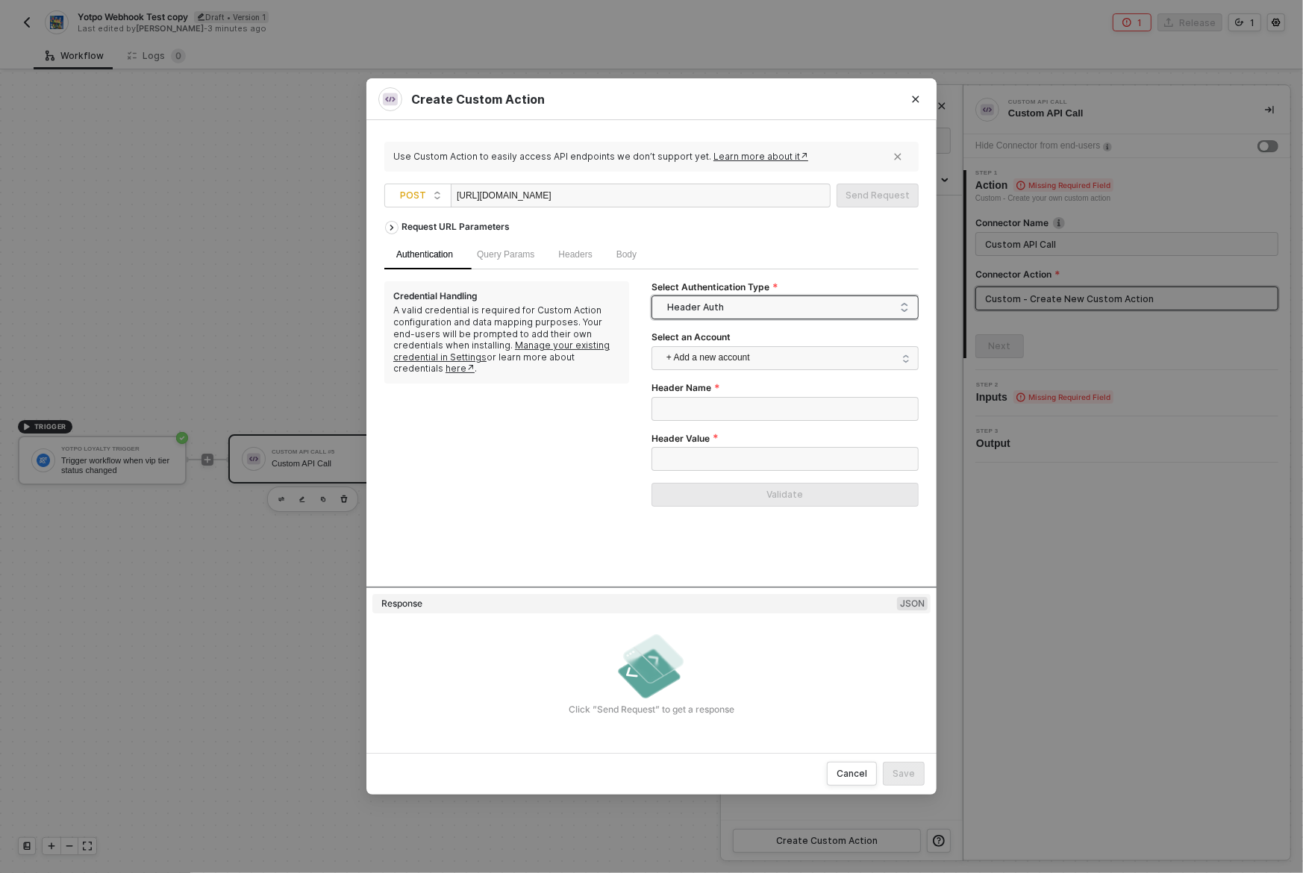
click at [734, 309] on span "Header Auth" at bounding box center [788, 307] width 242 height 22
click at [728, 345] on div "Basic Auth" at bounding box center [785, 337] width 243 height 16
click at [749, 305] on span "Basic Auth" at bounding box center [788, 307] width 242 height 22
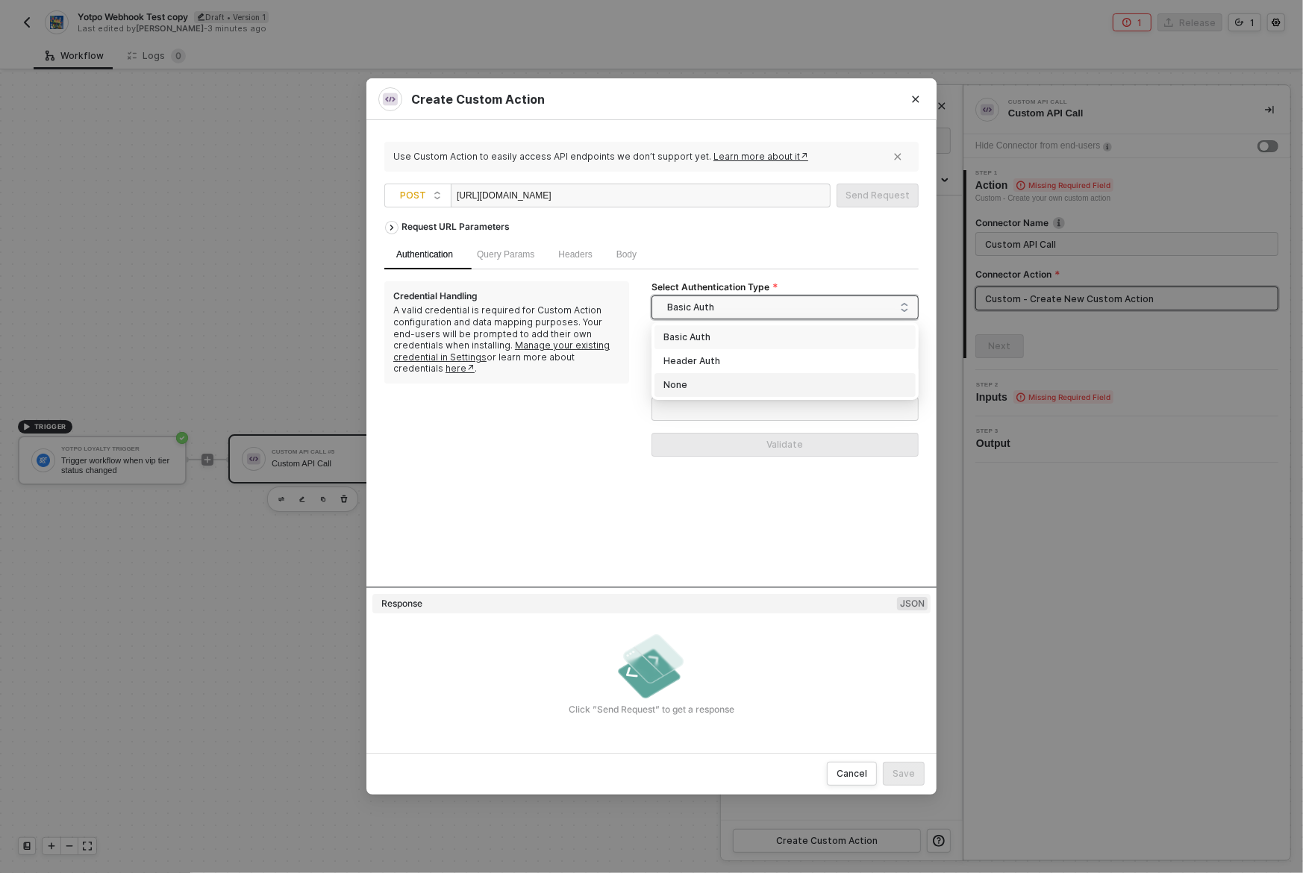
click at [728, 384] on div "None" at bounding box center [785, 385] width 243 height 16
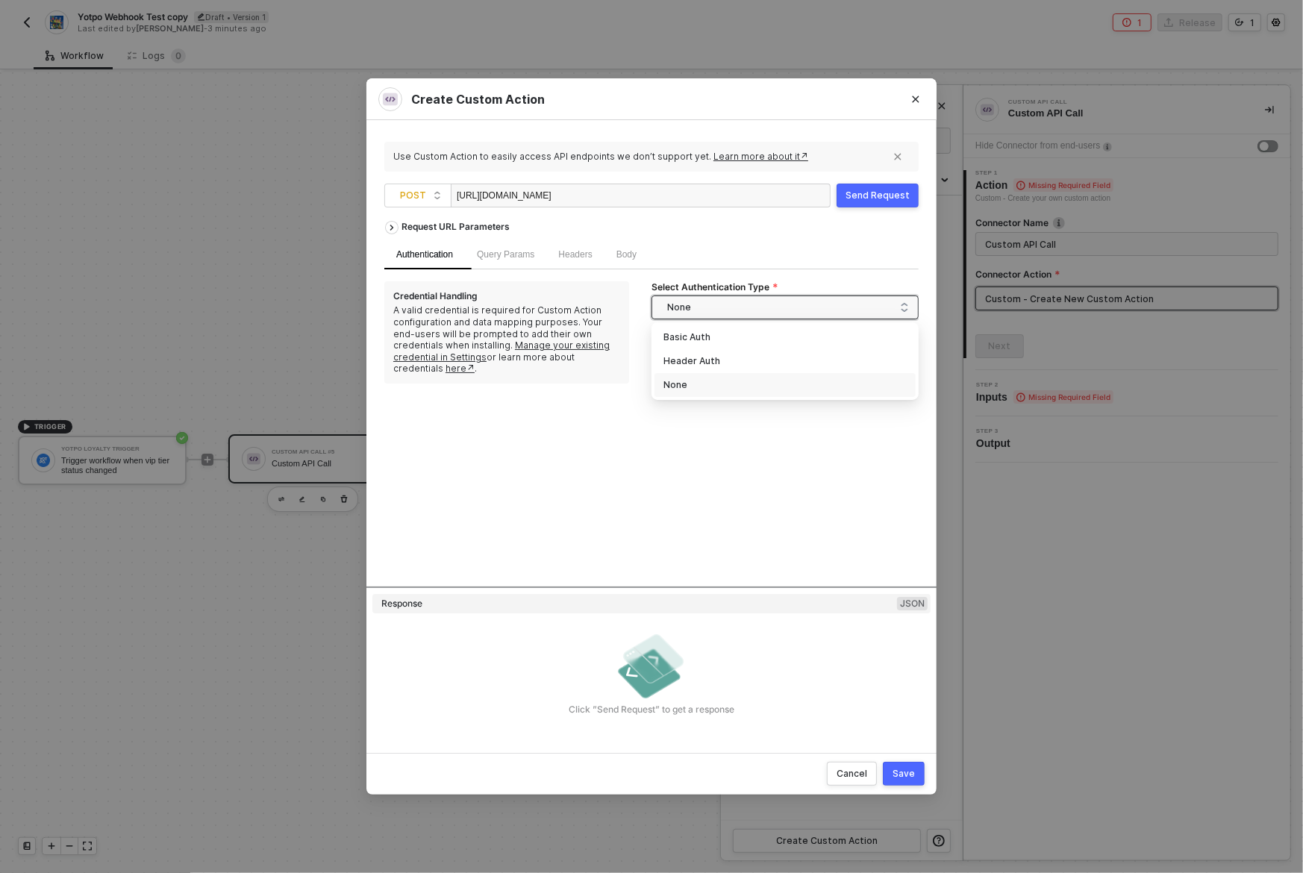
click at [743, 299] on span "None" at bounding box center [788, 307] width 242 height 22
click at [732, 368] on div "Header Auth" at bounding box center [785, 361] width 243 height 16
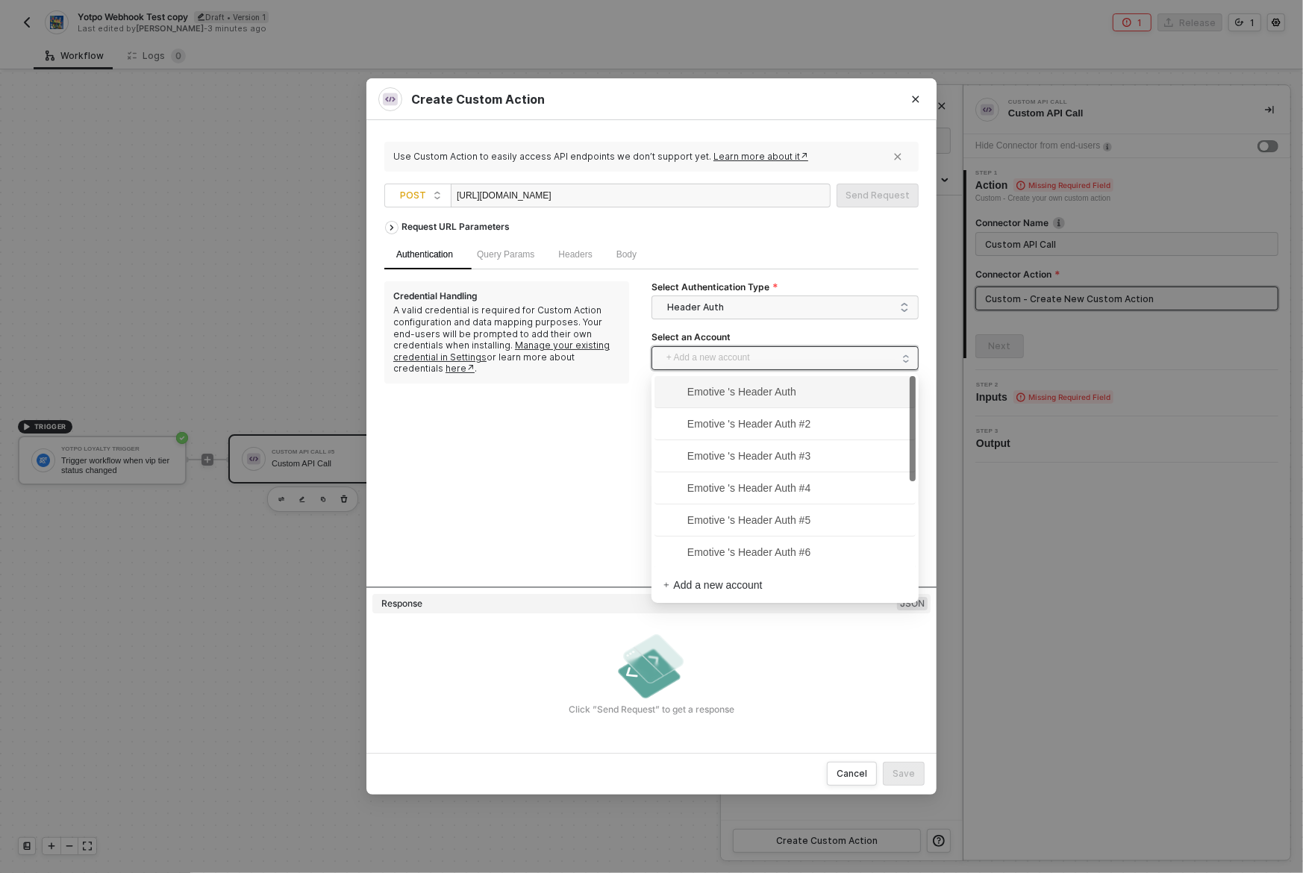
click at [847, 364] on span "+ Add a new account" at bounding box center [788, 358] width 243 height 24
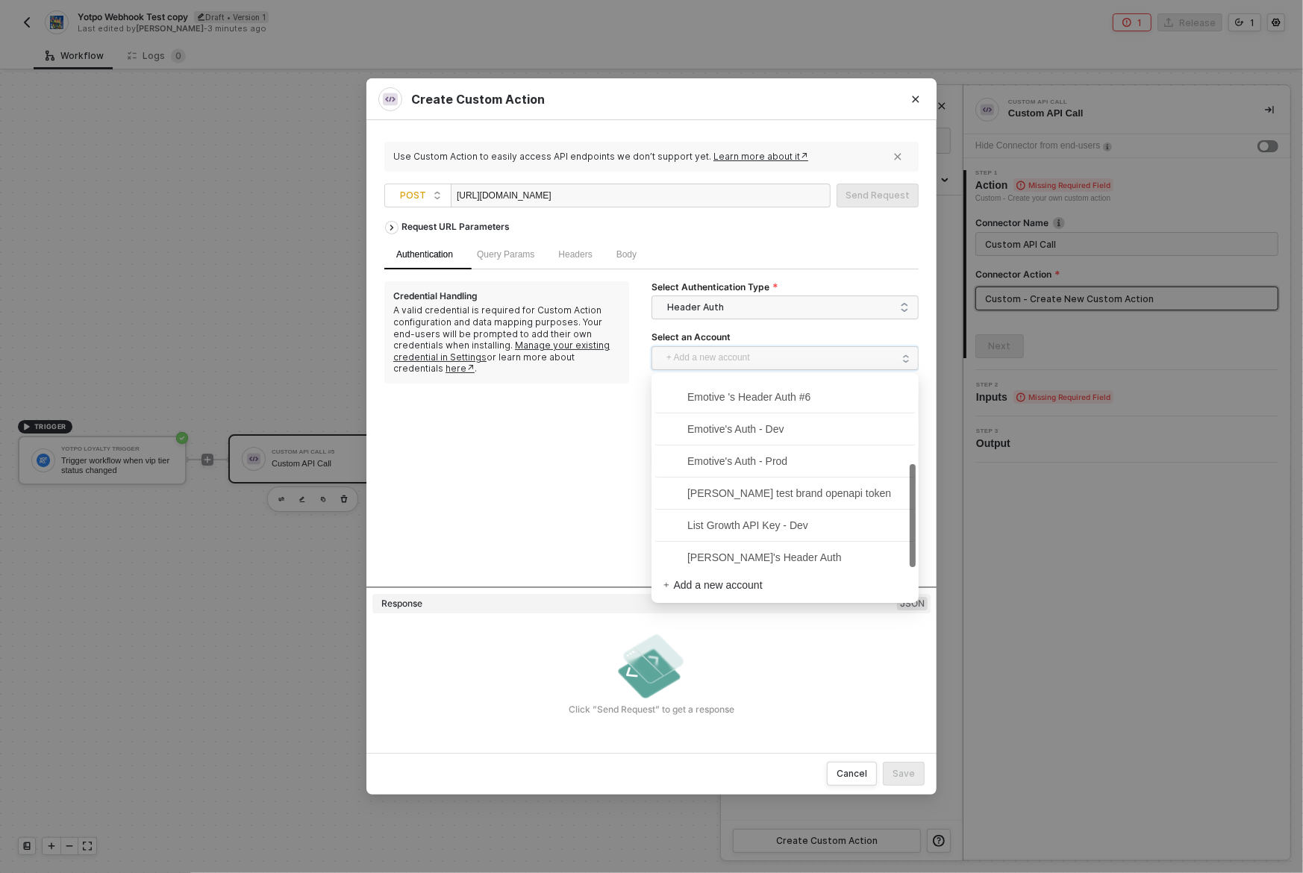
scroll to position [161, 0]
click at [805, 419] on span "Emotive's Auth - Dev" at bounding box center [785, 423] width 243 height 24
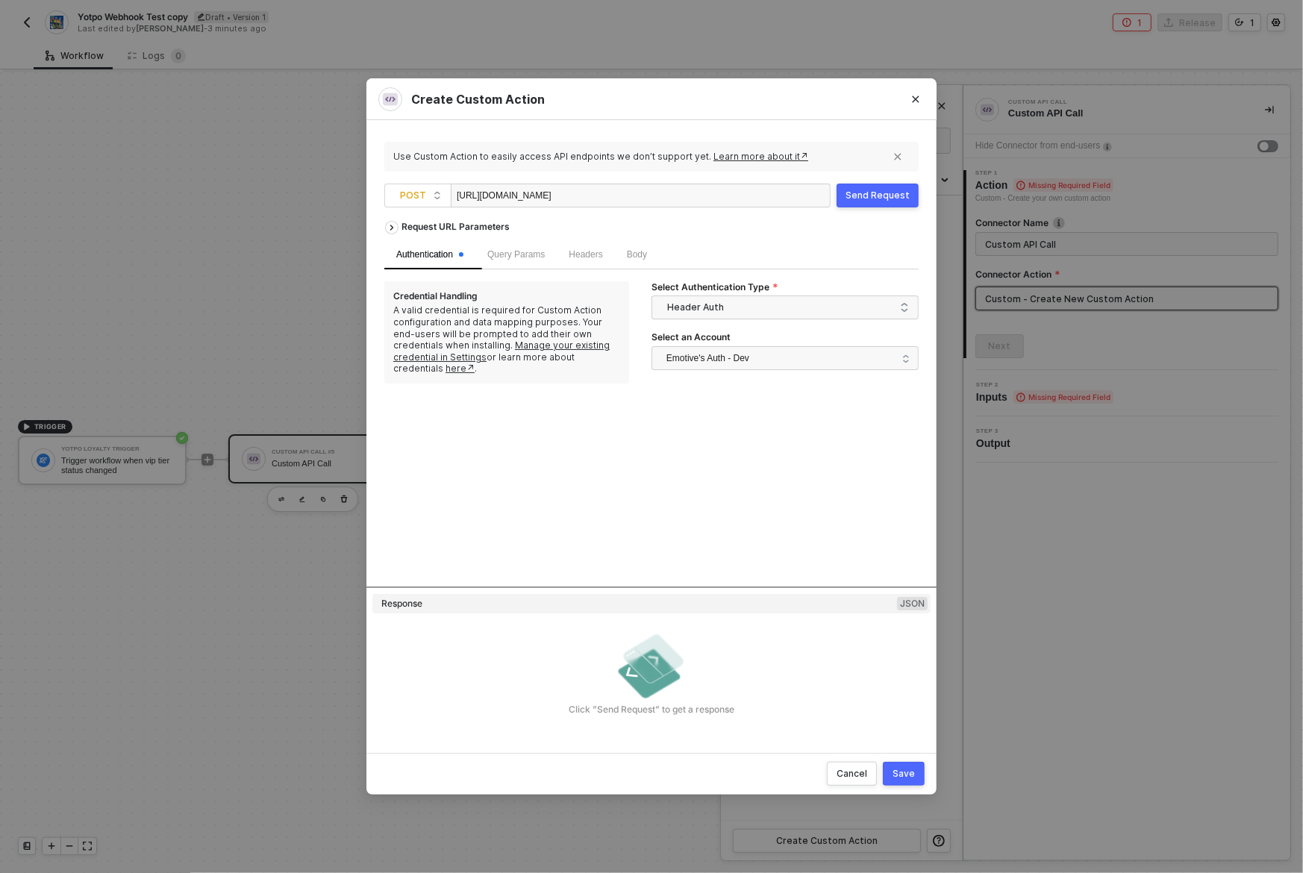
click at [815, 449] on div "Request URL Parameters Authentication Query Params Headers Body Credential Hand…" at bounding box center [651, 399] width 534 height 373
click at [514, 252] on span "Query Params" at bounding box center [515, 254] width 57 height 10
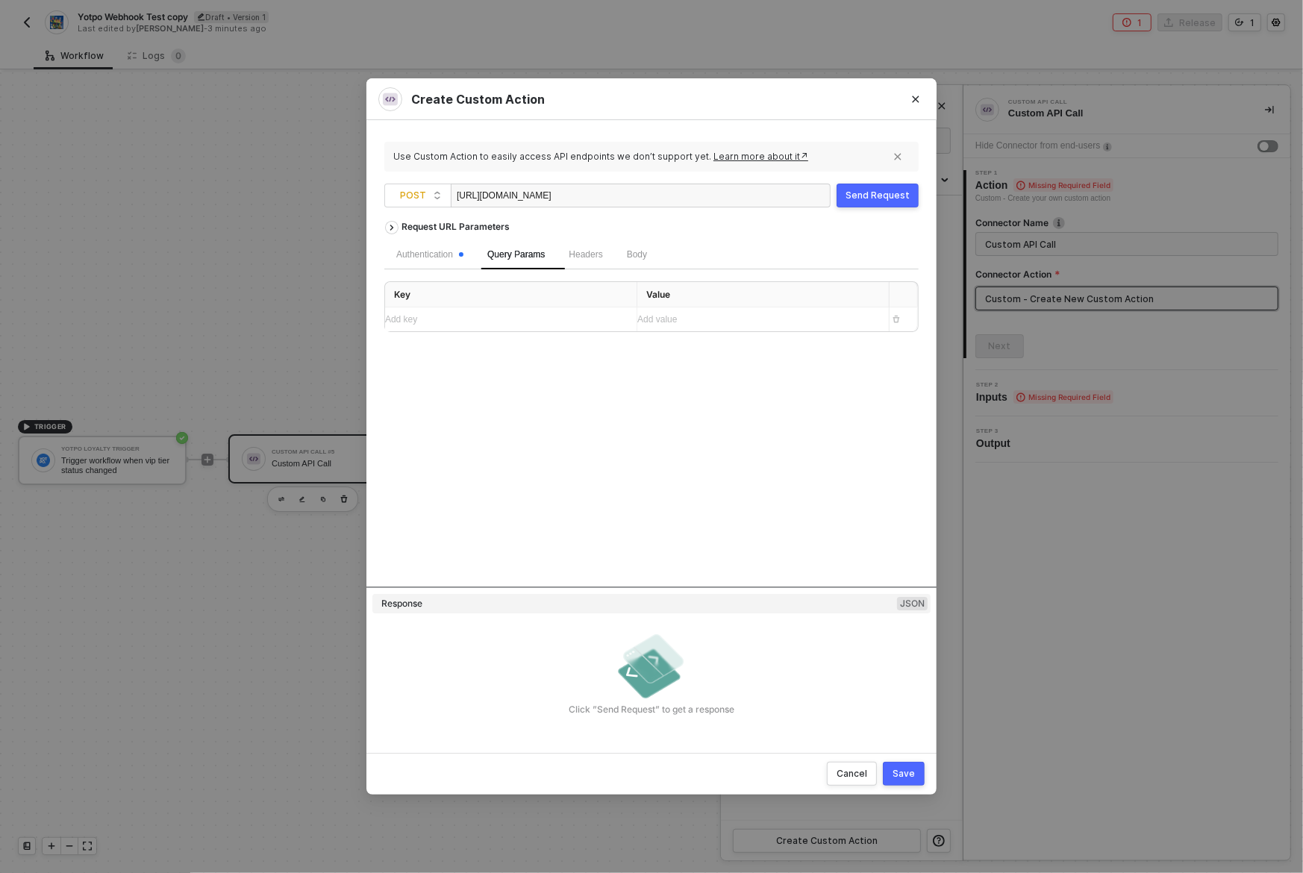
click at [525, 322] on div "Add key ﻿" at bounding box center [497, 320] width 225 height 14
click at [774, 322] on div "Add value ﻿" at bounding box center [749, 320] width 225 height 14
click at [738, 326] on div "business_id_" at bounding box center [749, 320] width 225 height 14
click at [677, 434] on div "Request URL Parameters Authentication Query Params 1 Headers Body Key Value ALL…" at bounding box center [651, 399] width 534 height 373
click at [757, 488] on div "Request URL Parameters Authentication Query Params 1 Headers Body Key Value ALL…" at bounding box center [651, 399] width 534 height 373
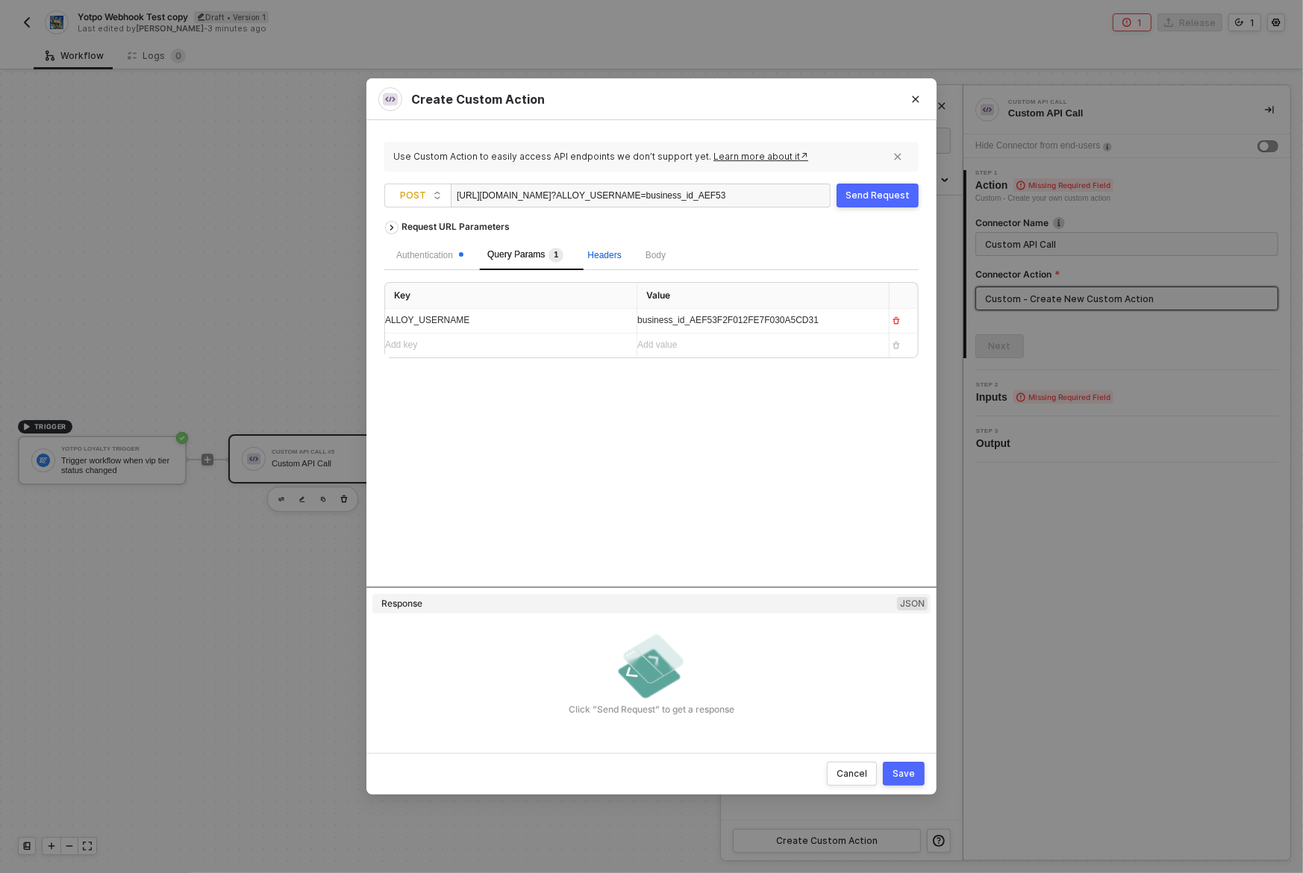
click at [607, 252] on span "Headers" at bounding box center [604, 255] width 34 height 10
click at [663, 257] on span "Body" at bounding box center [656, 255] width 20 height 10
click at [474, 347] on div "Add key ﻿" at bounding box center [497, 349] width 225 height 14
click at [461, 425] on div "Request URL Parameters Authentication Query Params 1 Headers Body form-urlencod…" at bounding box center [651, 399] width 534 height 373
click at [476, 348] on div "Add key ﻿" at bounding box center [497, 349] width 225 height 14
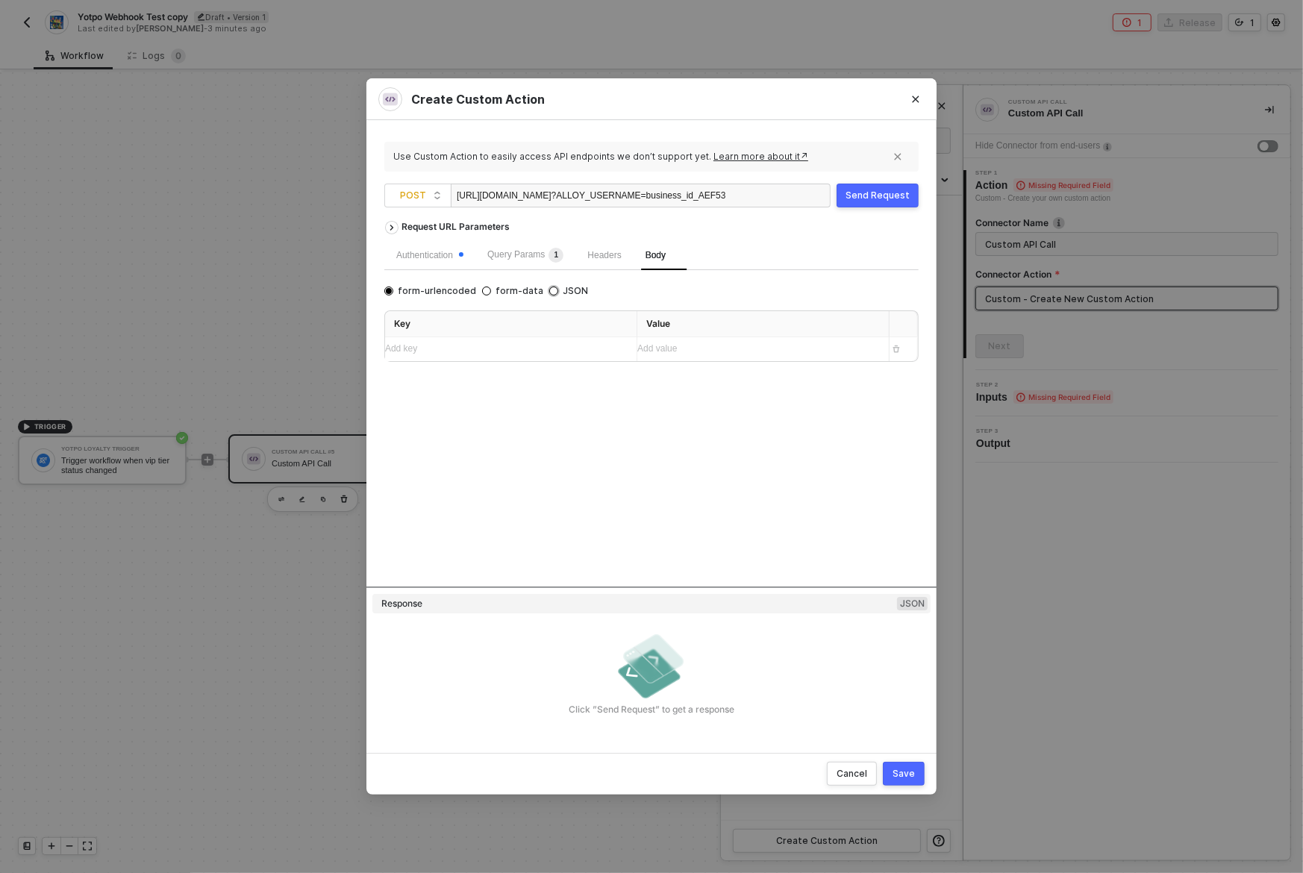
click at [549, 292] on input "JSON" at bounding box center [553, 291] width 9 height 9
radio input "true"
radio input "false"
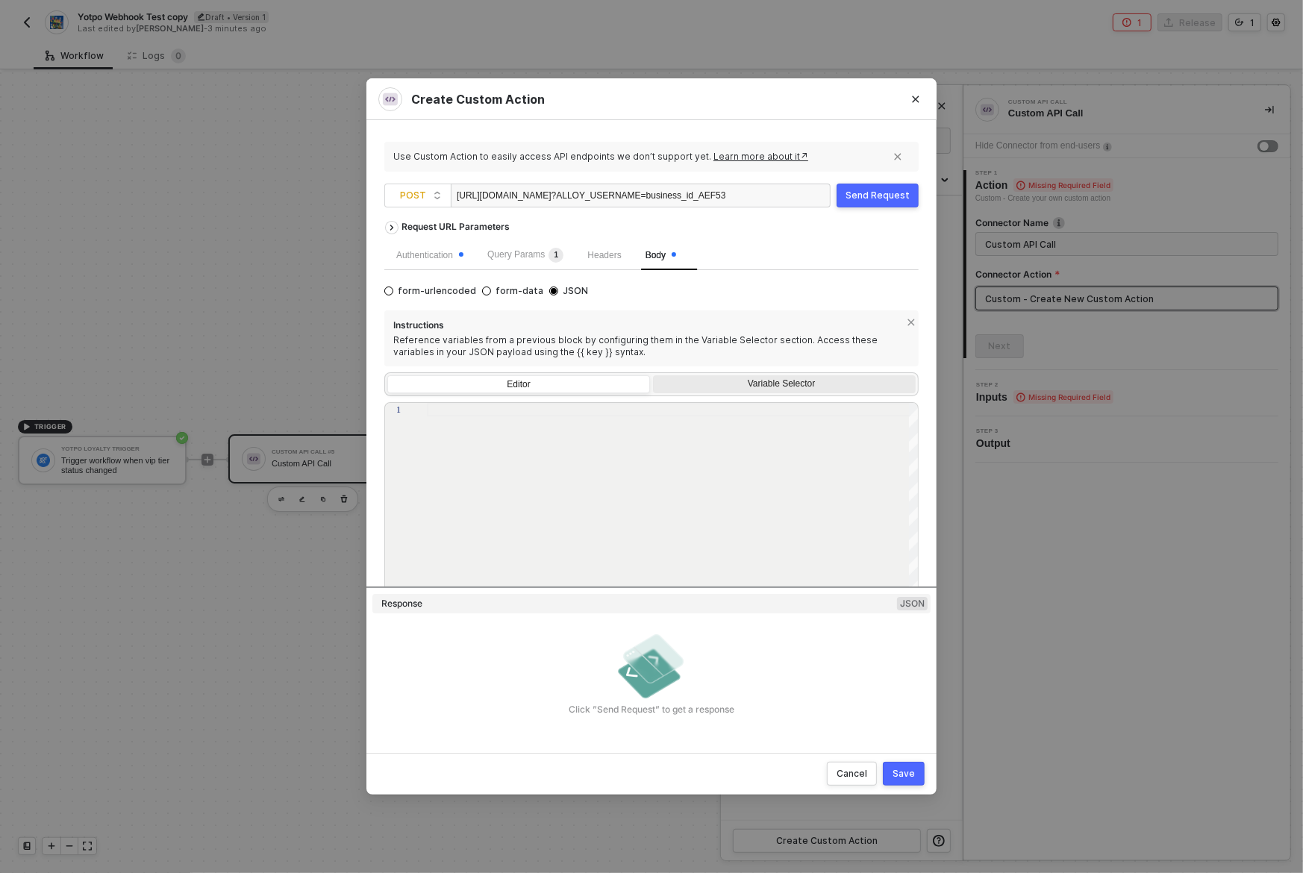
click at [752, 393] on div "Variable Selector" at bounding box center [784, 385] width 263 height 21
click at [653, 375] on input "Variable Selector" at bounding box center [653, 375] width 0 height 0
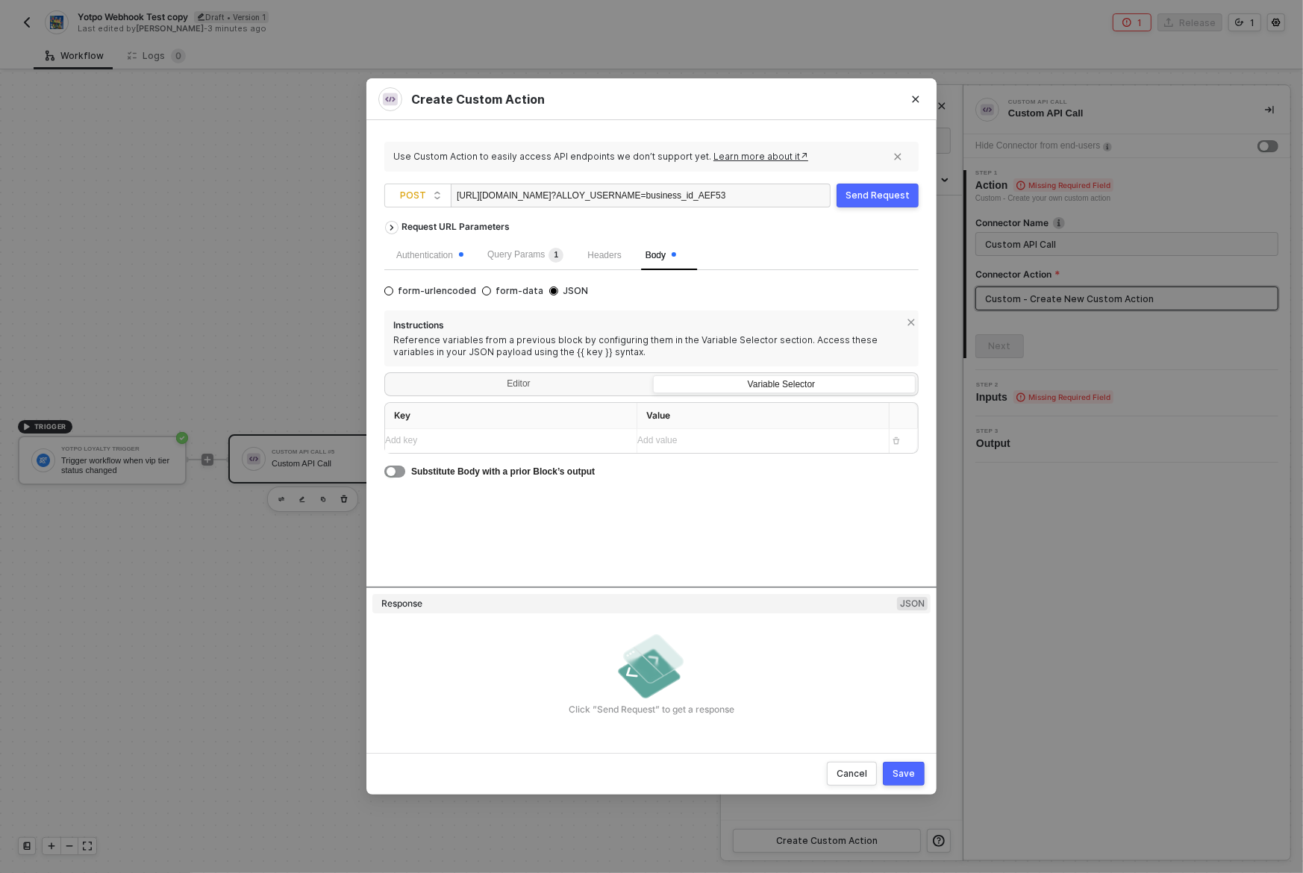
click at [551, 441] on div "Add key ﻿" at bounding box center [505, 441] width 240 height 14
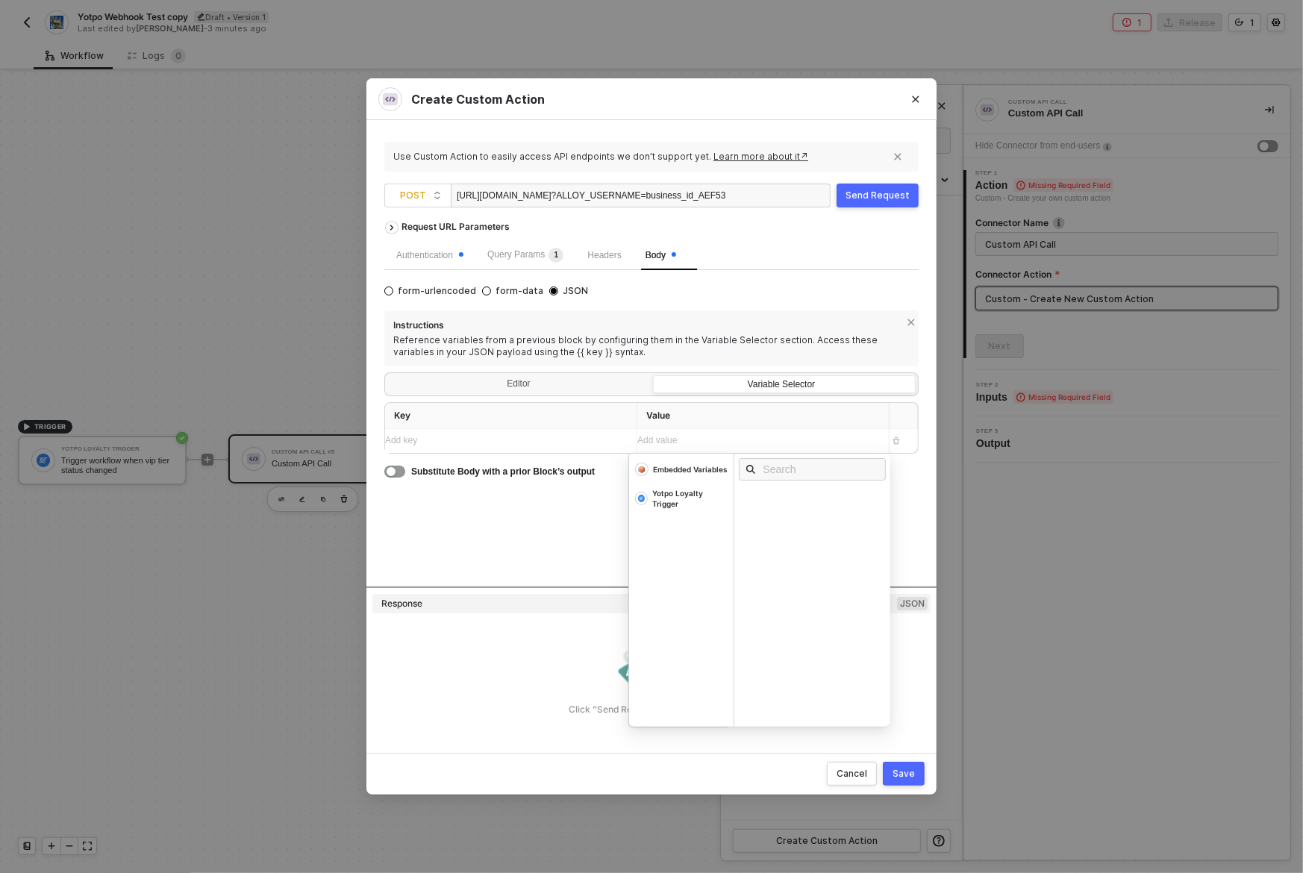
click at [760, 440] on div "Add value ﻿" at bounding box center [749, 441] width 225 height 14
click at [690, 469] on div "Embedded Variables" at bounding box center [690, 469] width 75 height 10
click at [501, 527] on div "Request URL Parameters Authentication Query Params 1 Headers Body form-urlencod…" at bounding box center [651, 399] width 534 height 373
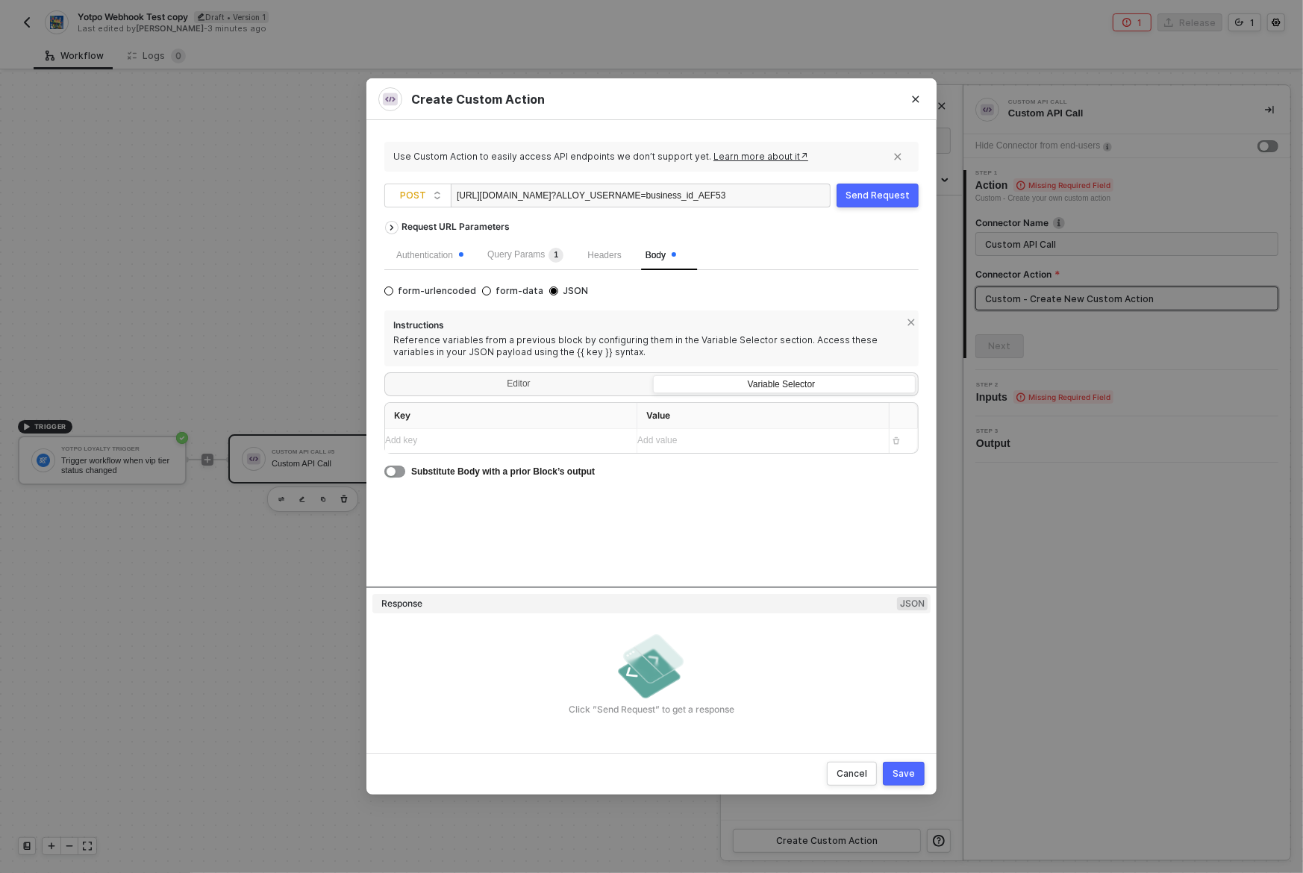
click at [663, 439] on div "Add value ﻿" at bounding box center [757, 441] width 240 height 14
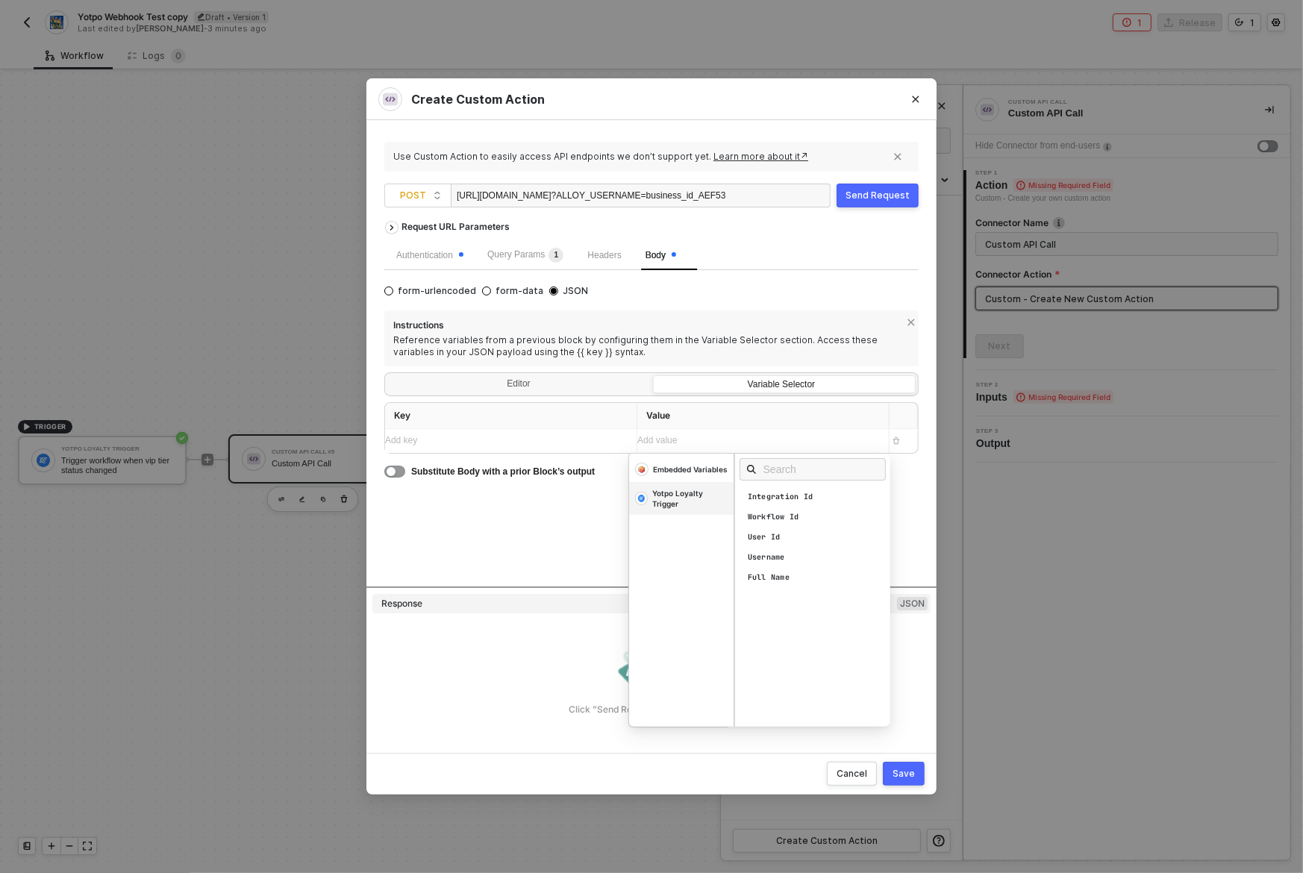
click at [687, 497] on div "Yotpo Loyalty Trigger" at bounding box center [689, 498] width 75 height 21
click at [781, 498] on div "Topic" at bounding box center [817, 497] width 156 height 16
click at [566, 435] on div "Add key ﻿" at bounding box center [505, 441] width 240 height 14
click at [518, 469] on div "Add key ﻿" at bounding box center [505, 465] width 240 height 14
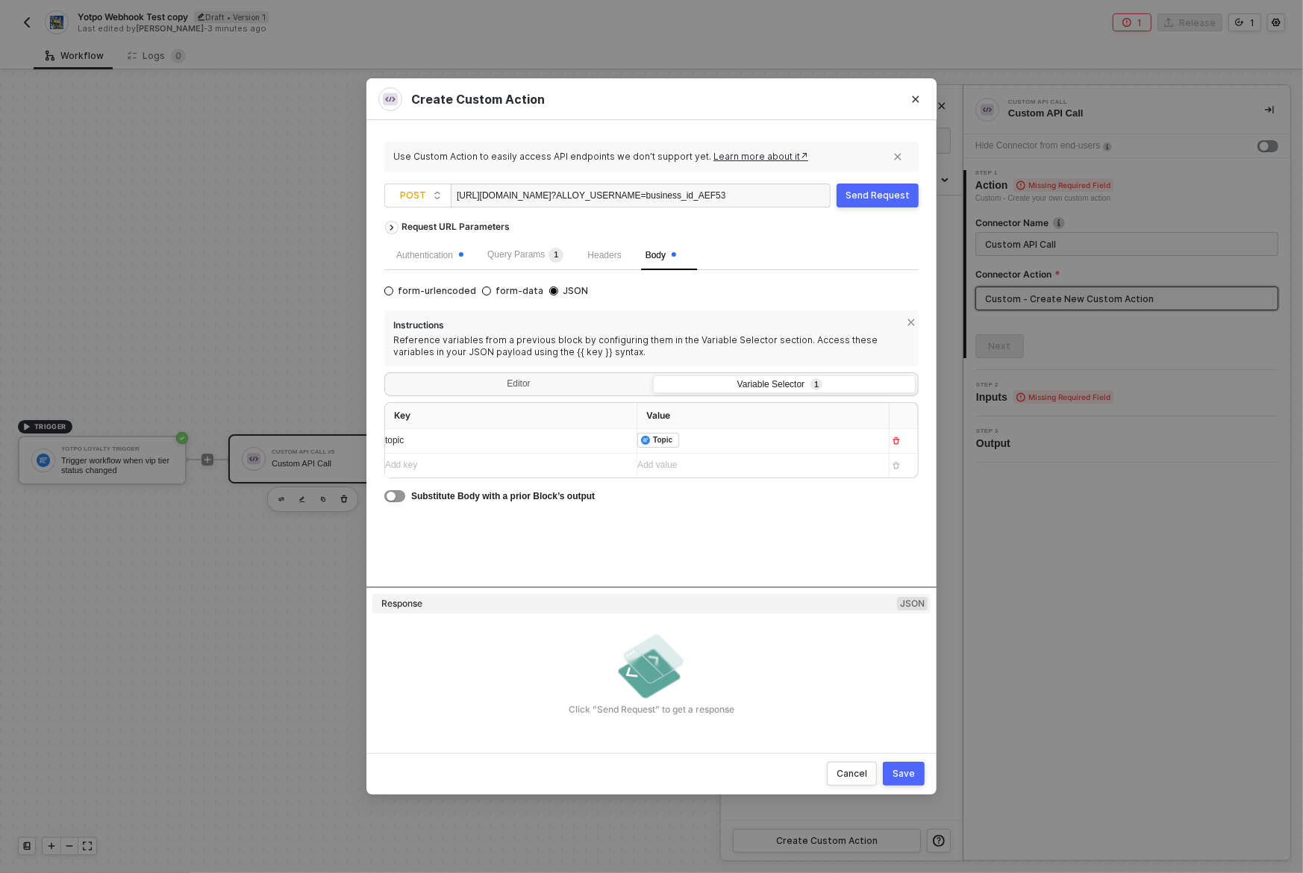
click at [737, 467] on div "Add value ﻿" at bounding box center [757, 465] width 240 height 14
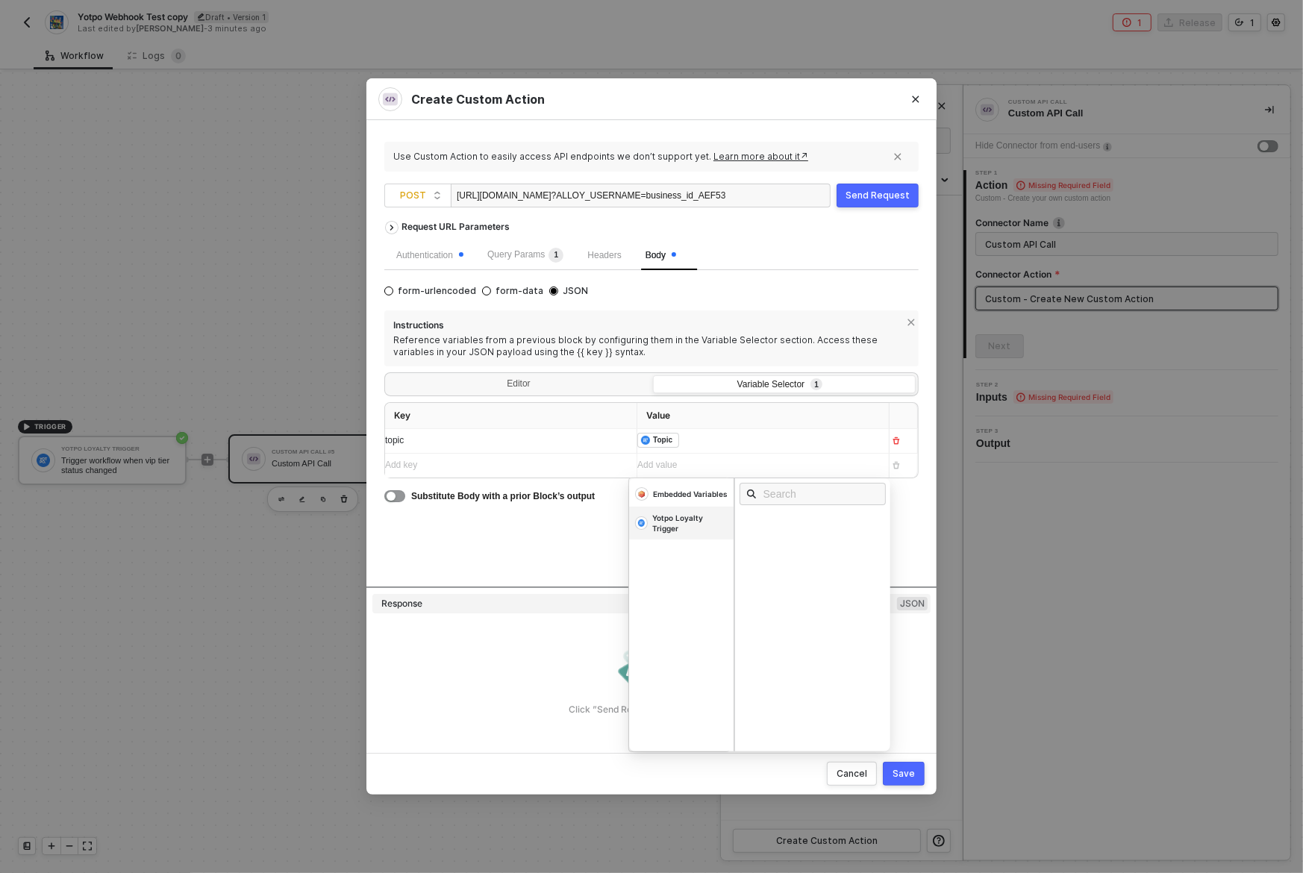
click at [688, 520] on div "Yotpo Loyalty Trigger" at bounding box center [689, 523] width 75 height 21
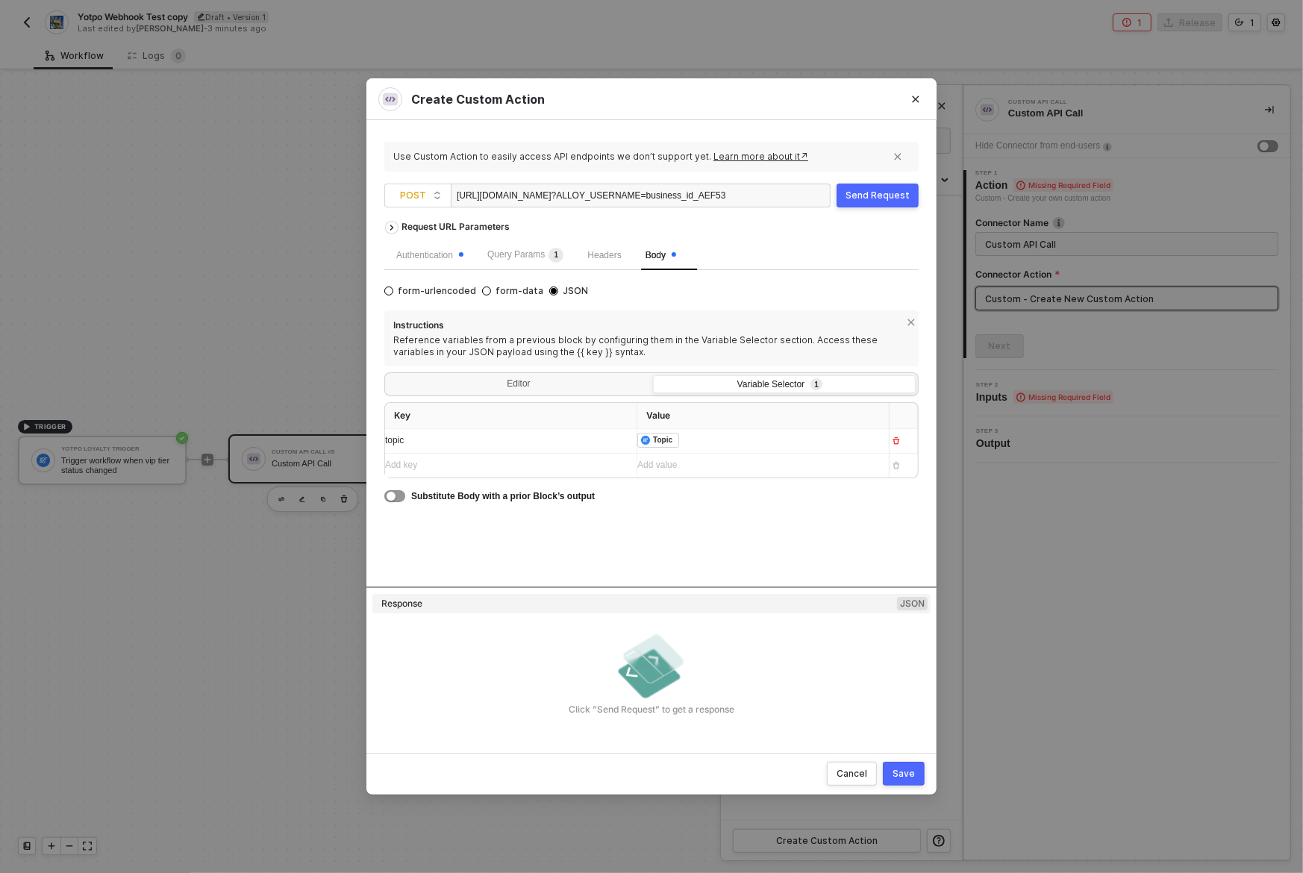
click at [553, 461] on div "Add key ﻿" at bounding box center [497, 465] width 225 height 14
click at [714, 472] on div "Add value ﻿" at bounding box center [757, 466] width 240 height 24
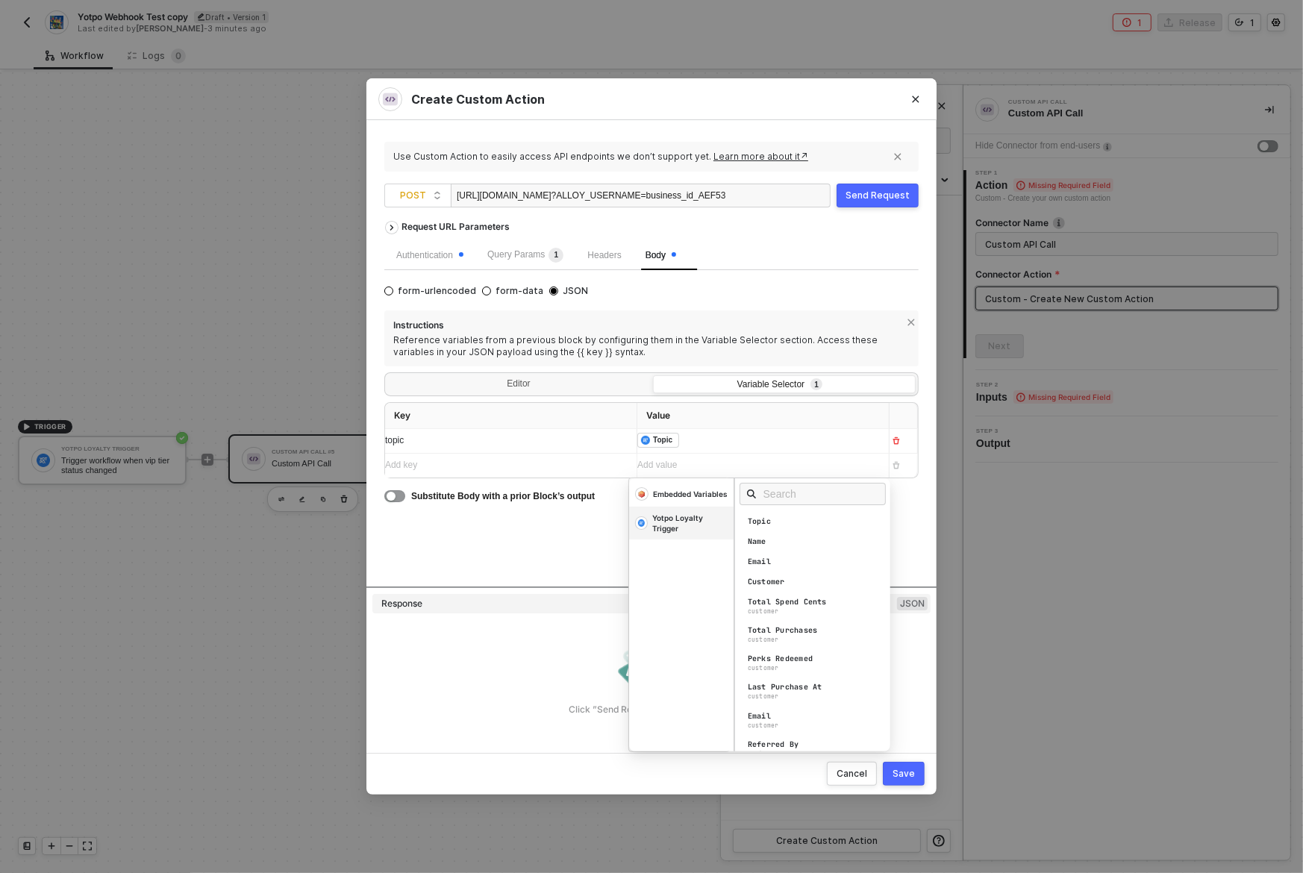
click at [703, 525] on div "Yotpo Loyalty Trigger" at bounding box center [689, 523] width 75 height 21
click at [814, 491] on input "text" at bounding box center [818, 494] width 108 height 16
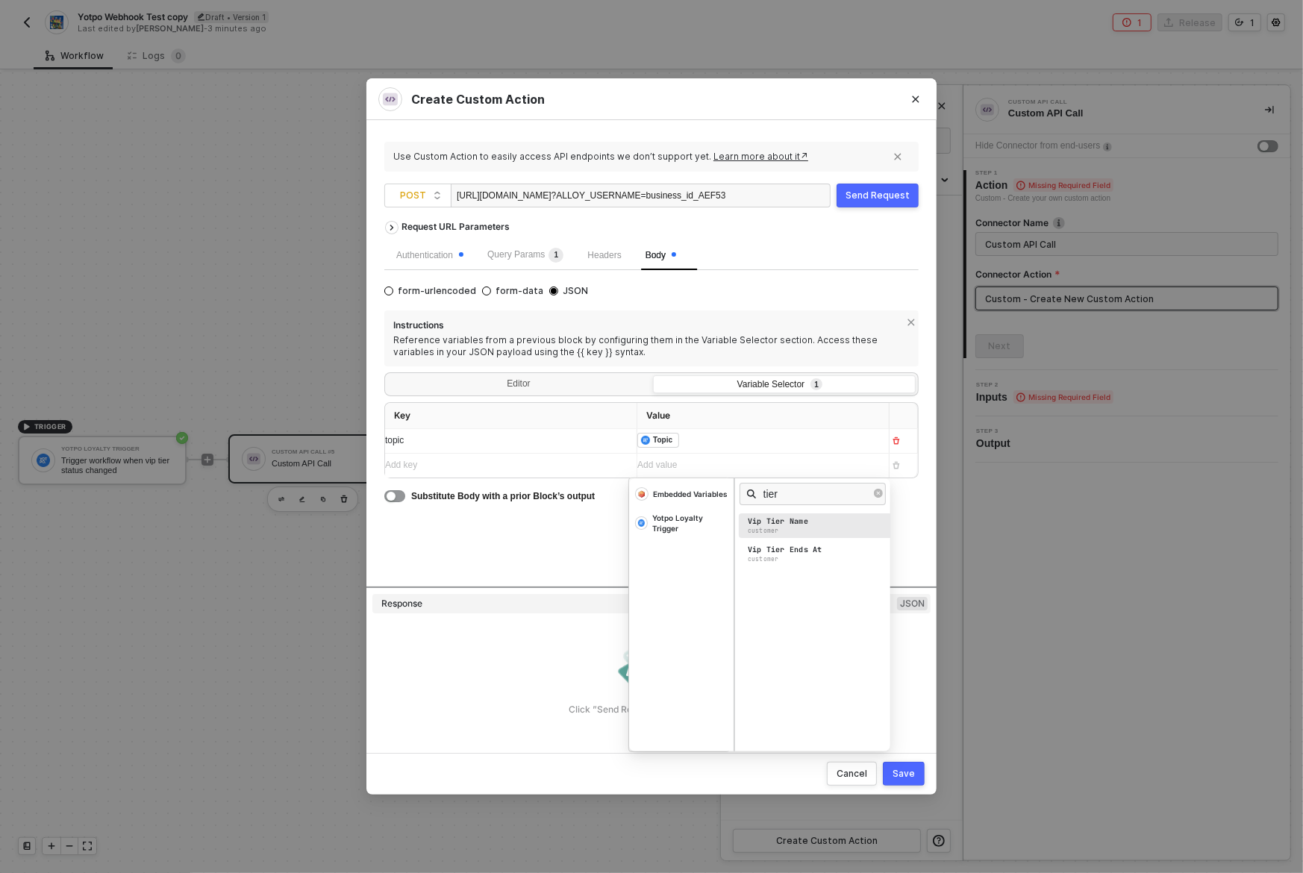
type input "tier"
click at [833, 519] on div "Vip Tier Name customer" at bounding box center [817, 526] width 156 height 25
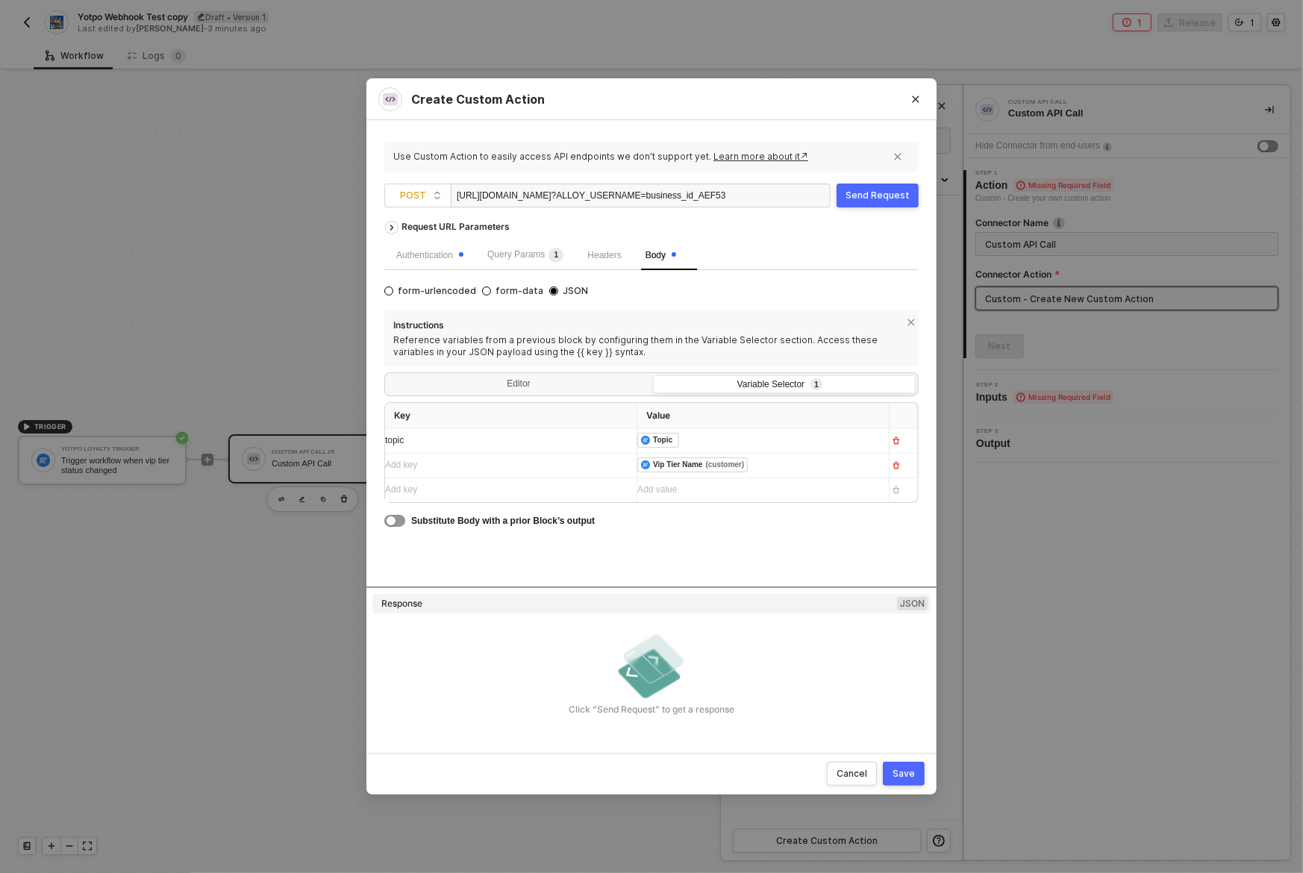
click at [531, 472] on div "Add key ﻿" at bounding box center [505, 466] width 240 height 24
click at [531, 469] on div "Add key ﻿" at bounding box center [497, 465] width 225 height 14
copy span "yotpo_vip_tier_name"
click at [833, 567] on div "Request URL Parameters Authentication Query Params 1 Headers Body form-urlencod…" at bounding box center [651, 399] width 534 height 373
click at [808, 564] on div "Request URL Parameters Authentication Query Params 1 Headers Body form-urlencod…" at bounding box center [651, 399] width 534 height 373
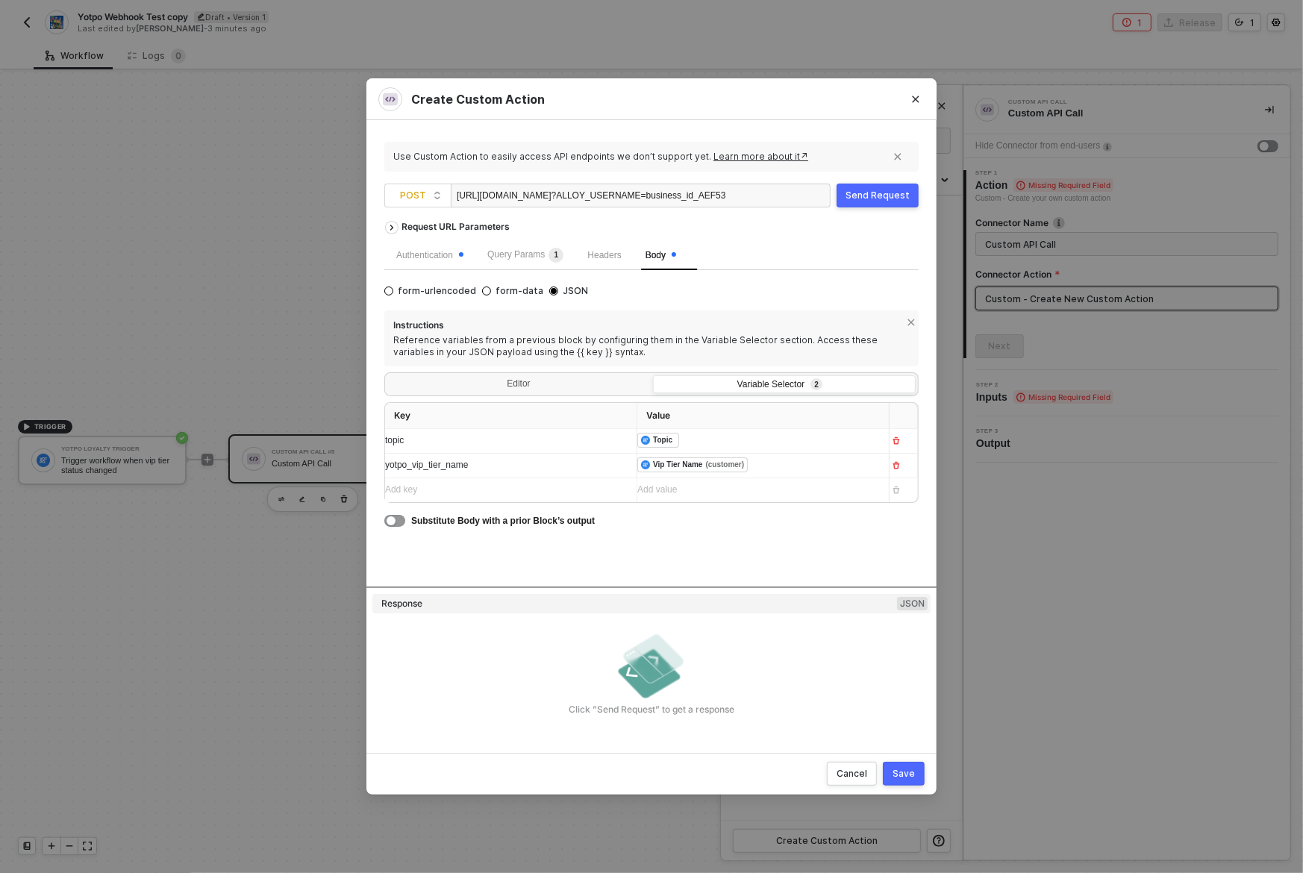
click at [842, 564] on div "Request URL Parameters Authentication Query Params 1 Headers Body form-urlencod…" at bounding box center [651, 399] width 534 height 373
click at [892, 548] on div "Request URL Parameters Authentication Query Params 1 Headers Body form-urlencod…" at bounding box center [651, 399] width 534 height 373
click at [878, 196] on div "Send Request" at bounding box center [878, 196] width 64 height 12
click at [457, 470] on div "yotpo_vip_tier_name" at bounding box center [497, 465] width 225 height 14
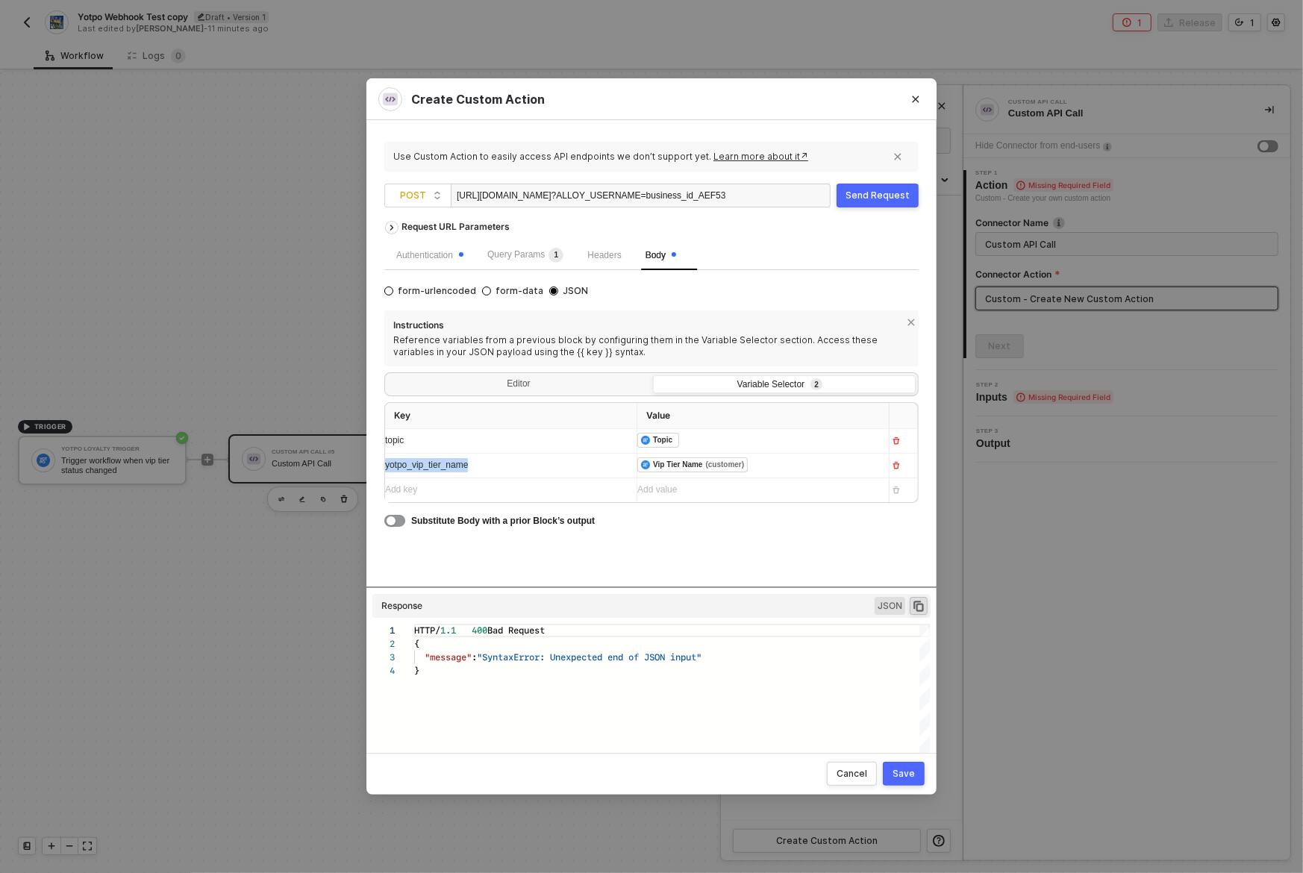
click at [457, 469] on span "yotpo_vip_tier_name" at bounding box center [426, 465] width 83 height 10
copy span "yotpo_vip_tier_name"
click at [516, 379] on div "Editor" at bounding box center [518, 385] width 263 height 21
click at [387, 375] on input "Editor" at bounding box center [387, 375] width 0 height 0
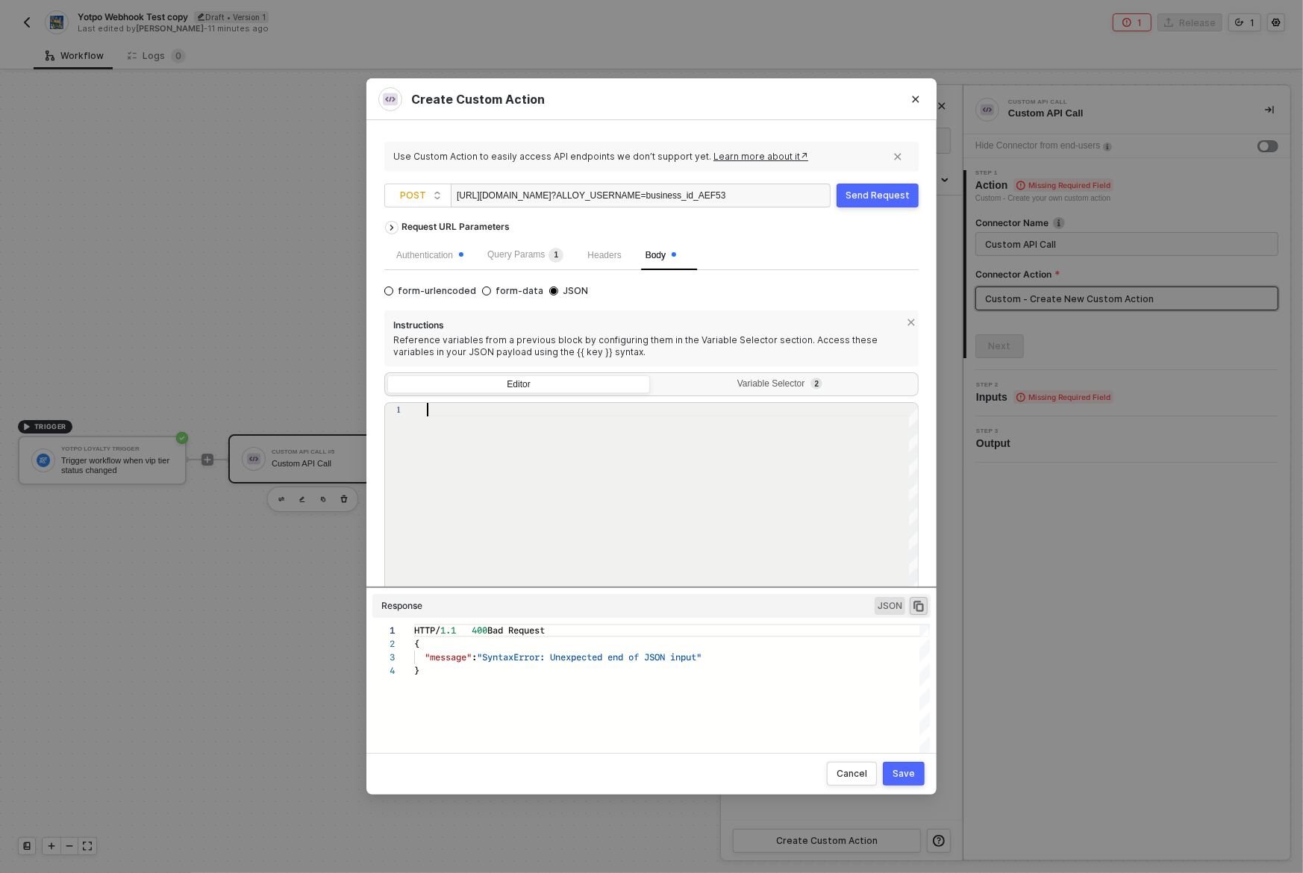
click at [517, 484] on div at bounding box center [673, 505] width 493 height 205
paste textarea "yotpo_vip_tier_name"
type textarea "{ topic: "{{yotpo_vip_tier_name}}", }"
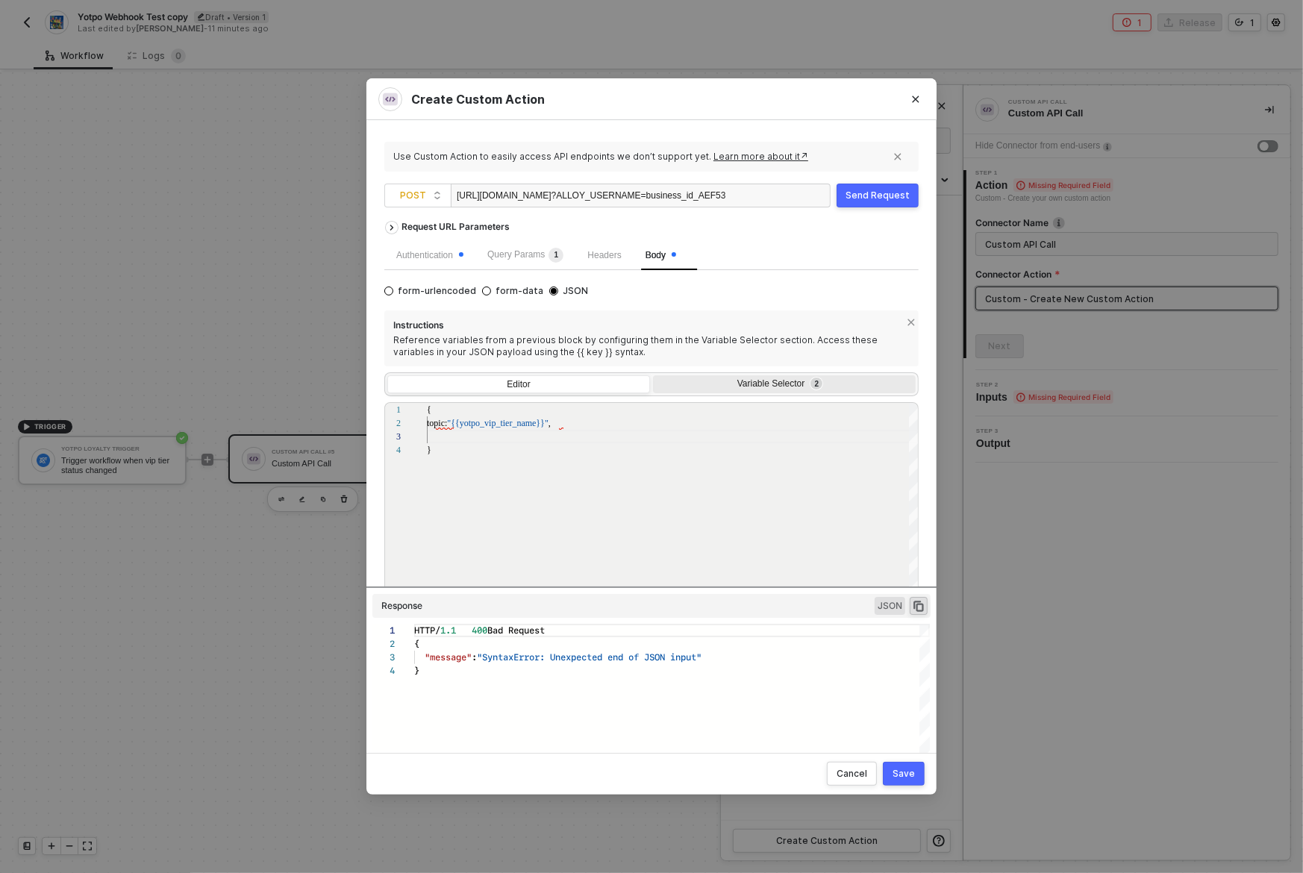
click at [791, 385] on div "Variable Selector 2" at bounding box center [782, 384] width 243 height 12
click at [653, 375] on input "Variable Selector 2" at bounding box center [653, 375] width 0 height 0
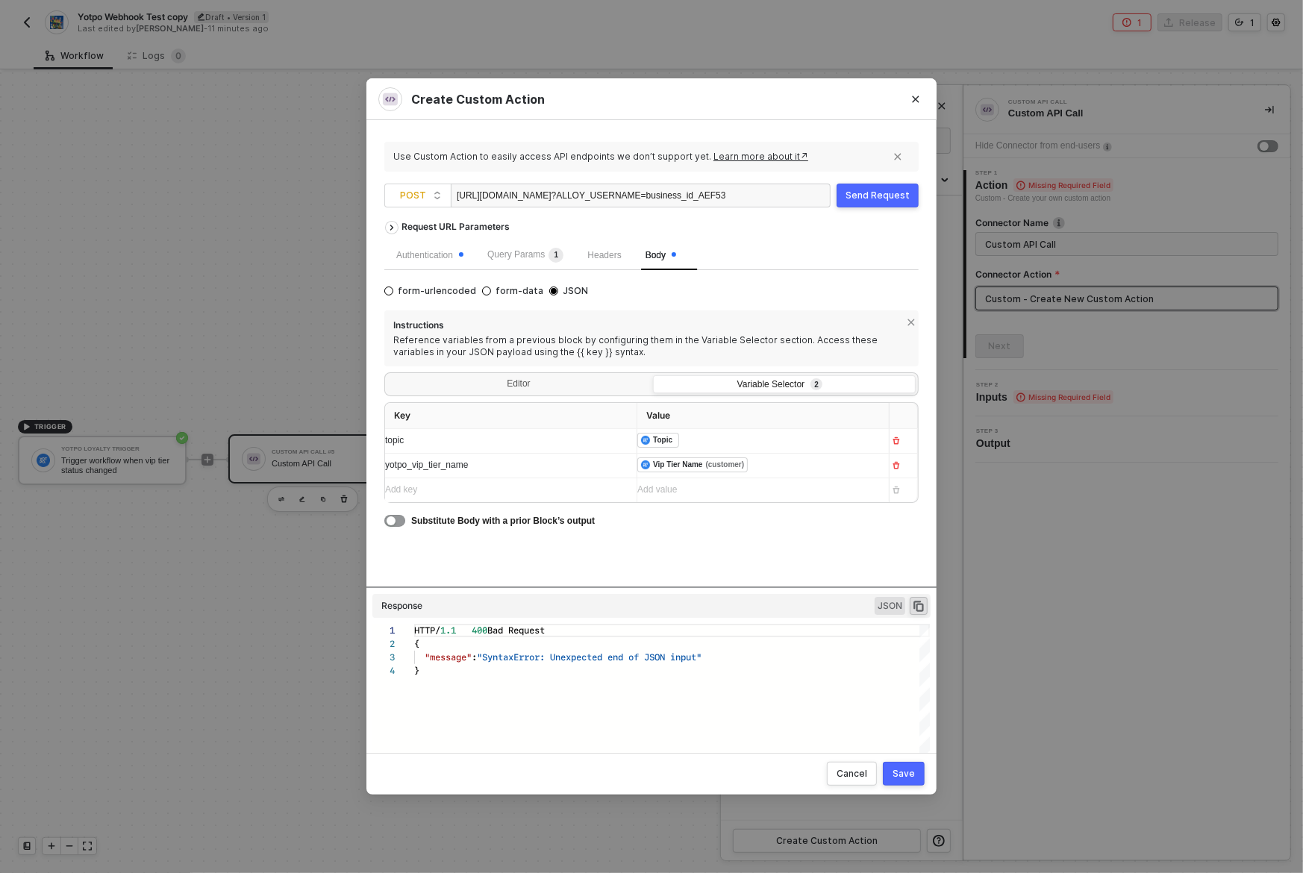
click at [438, 472] on div "yotpo_vip_tier_name" at bounding box center [505, 466] width 240 height 24
click at [440, 464] on span "yotpo_vip_tier_name" at bounding box center [426, 465] width 83 height 10
copy span "yotpo_vip_tier_name"
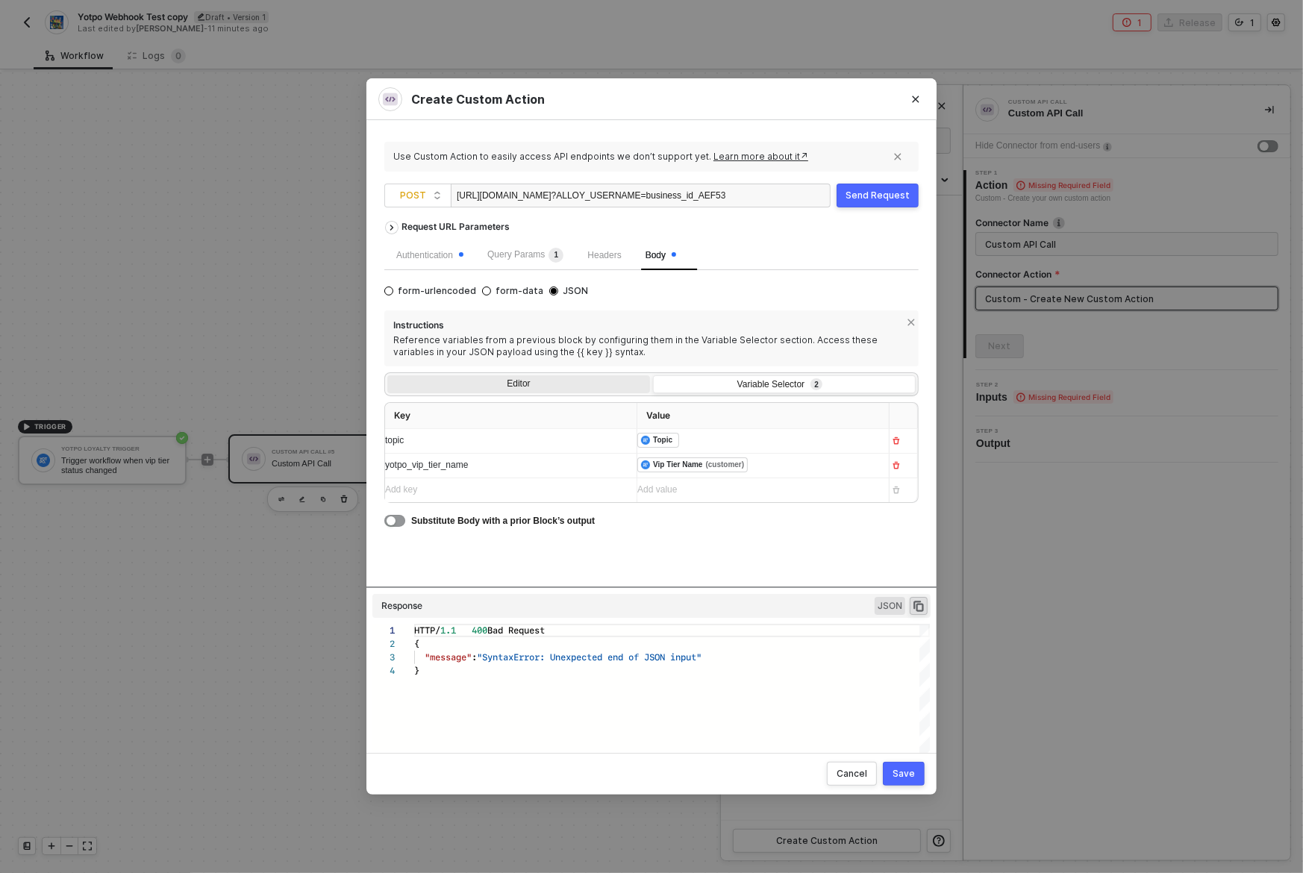
click at [522, 386] on div "Editor" at bounding box center [518, 385] width 263 height 21
click at [387, 375] on input "Editor" at bounding box center [387, 375] width 0 height 0
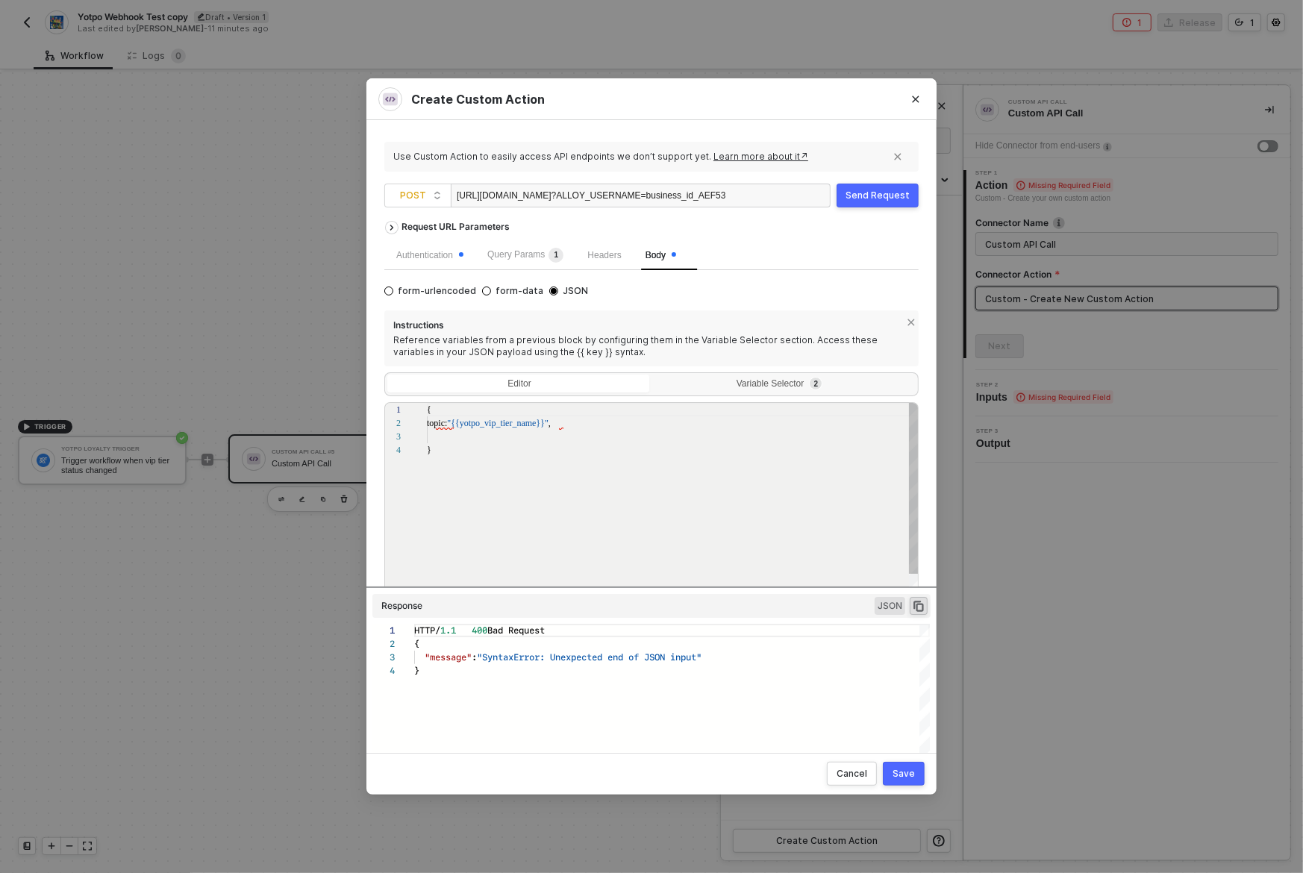
scroll to position [40, 0]
click at [480, 437] on div at bounding box center [673, 436] width 493 height 13
paste textarea "yotpo_vip_tier_name"
click at [505, 424] on span ""{{yotpo_vip_tier_name}}"" at bounding box center [497, 423] width 101 height 10
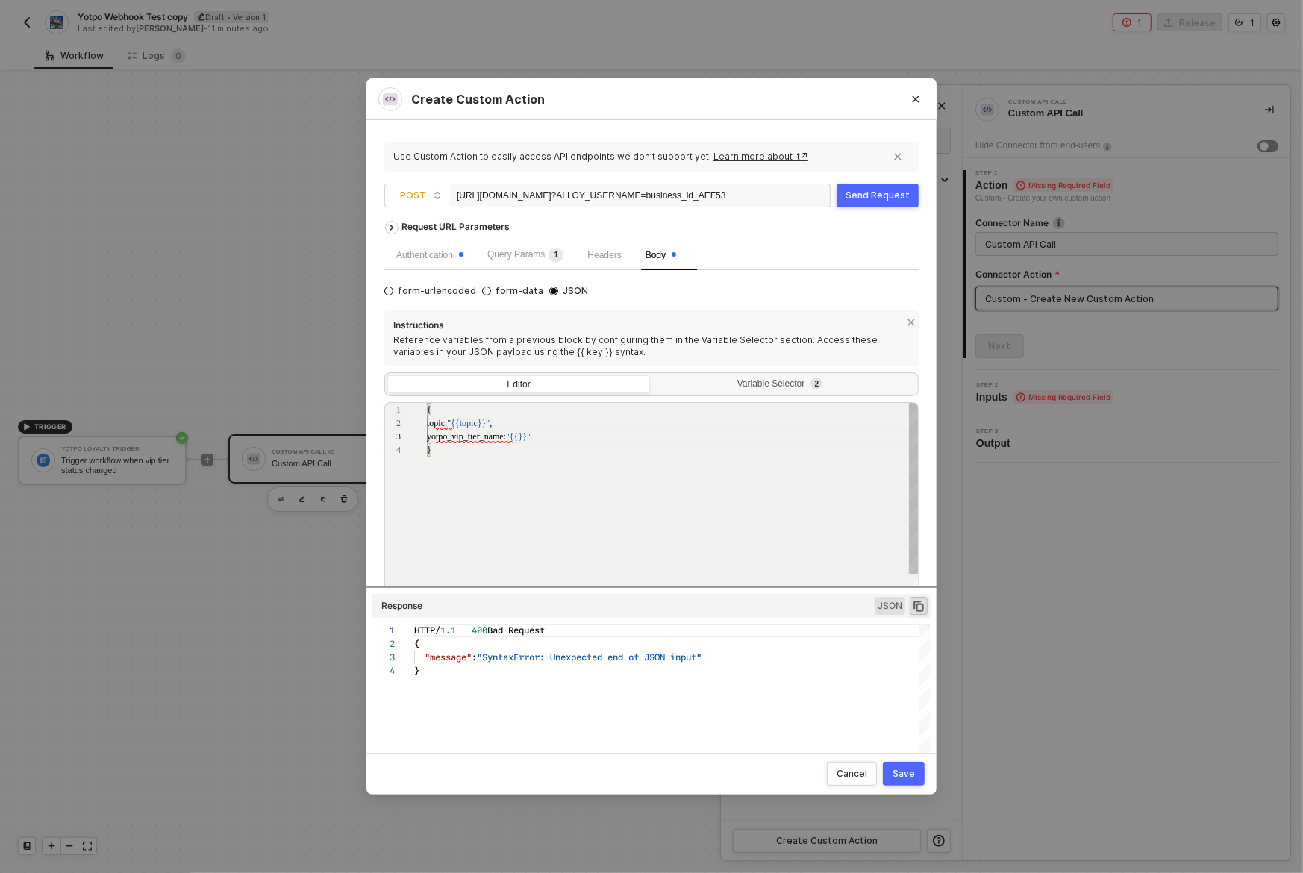
paste textarea "yotpo_vip_tier_name"
click at [709, 495] on div "{ topic: "{{topic}}" , yotpo_vip_tier_name: "{{yotpo_vip_tier_name}}" }" at bounding box center [673, 526] width 493 height 246
click at [768, 505] on div "{ topic: "{{topic}}" , yotpo_vip_tier_name: "{{yotpo_vip_tier_name}}" }" at bounding box center [673, 526] width 493 height 246
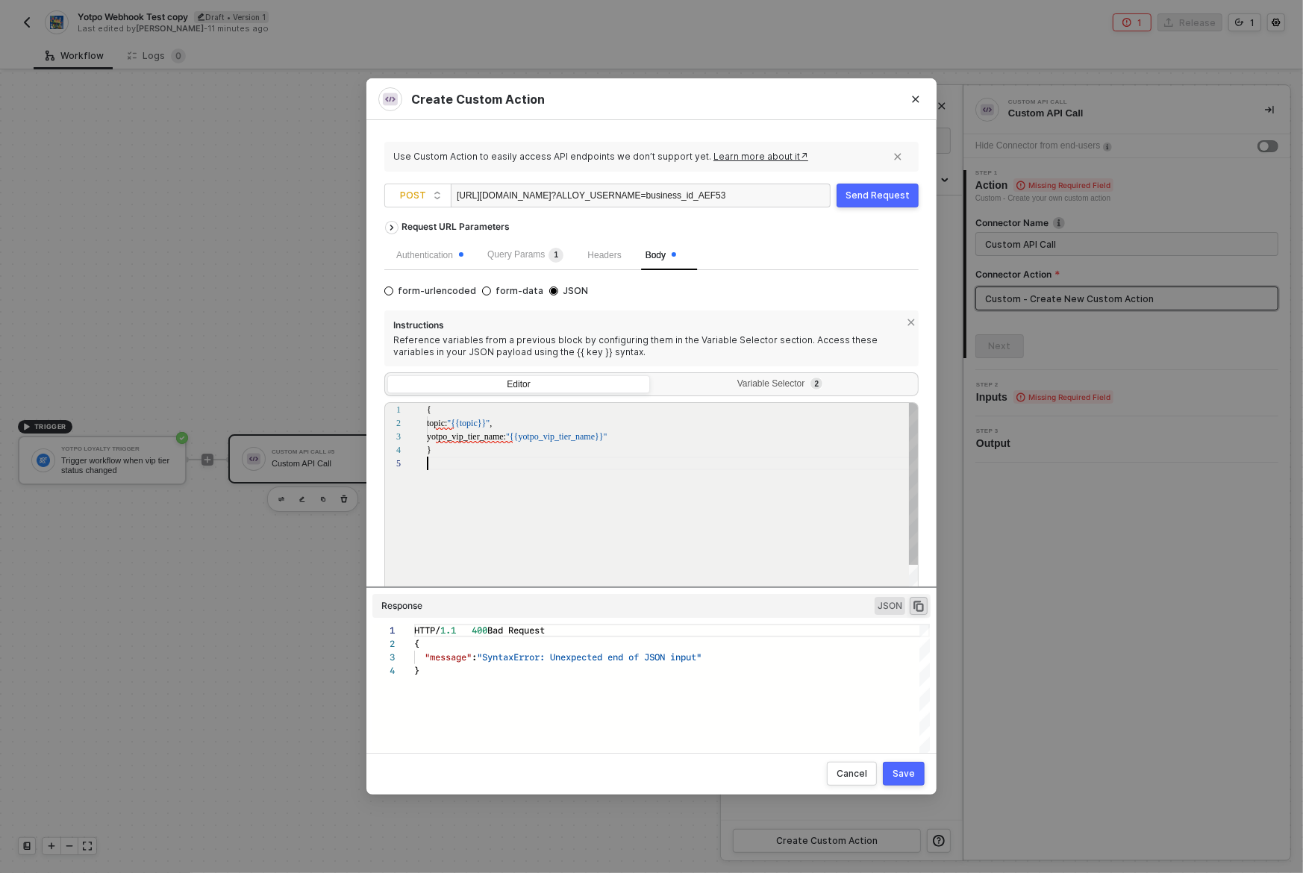
click at [824, 516] on div "{ topic: "{{topic}}" , yotpo_vip_tier_name: "{{yotpo_vip_tier_name}}" }" at bounding box center [673, 532] width 493 height 259
click at [876, 200] on div "Send Request" at bounding box center [878, 196] width 64 height 12
click at [514, 478] on div "{ topic: "{{topic}}" , yotpo_vip_tier_name: "{{yotpo_vip_tier_name}}" }" at bounding box center [673, 532] width 493 height 259
click at [442, 425] on div "1 2 3 4 5 { topic: "{{topic}}" , yotpo_vip_tier_name: "{{yotpo_vip_tier_name}}"…" at bounding box center [651, 504] width 534 height 205
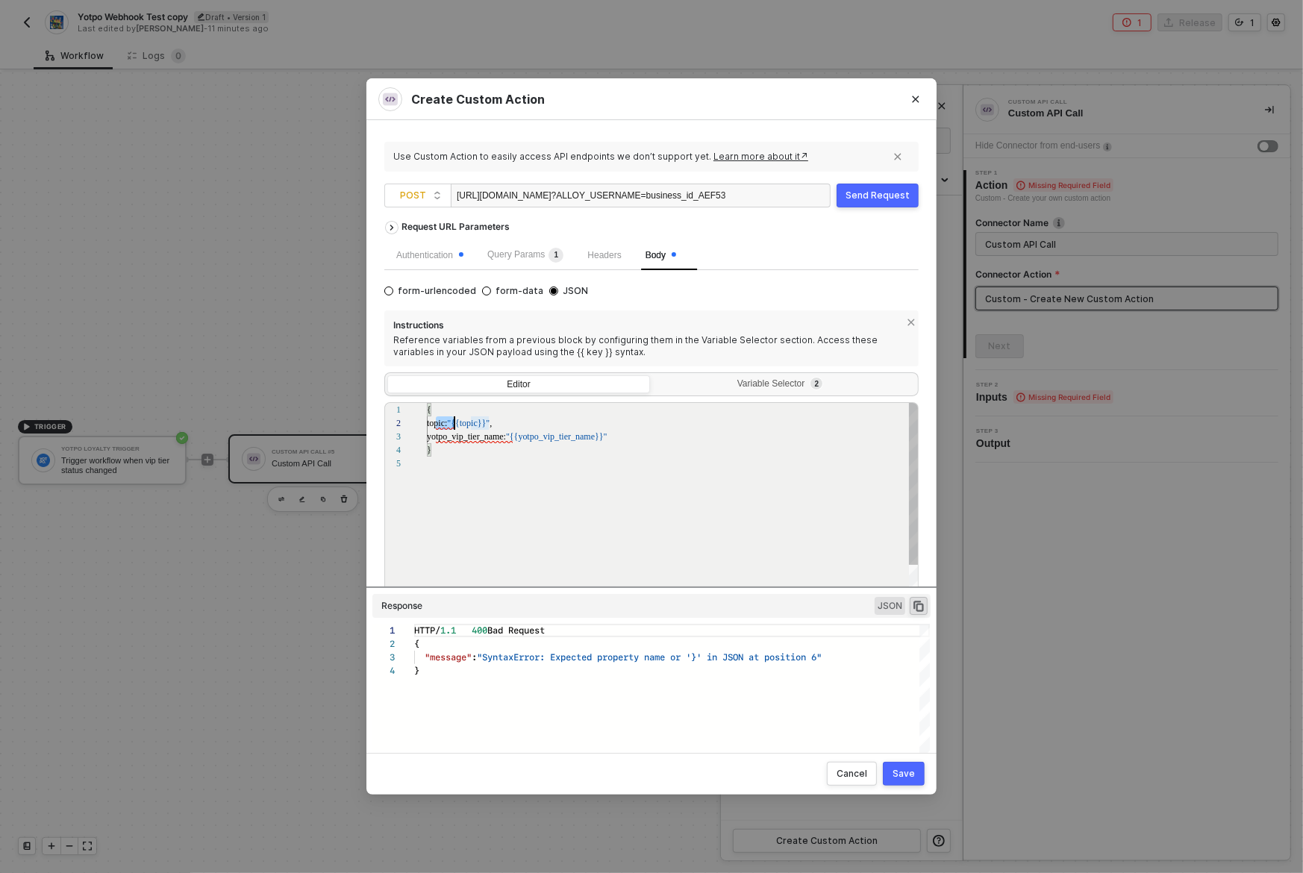
click at [443, 425] on div "1 2 3 4 5 { topic: "{{topic}}" , yotpo_vip_tier_name: "{{yotpo_vip_tier_name}}"…" at bounding box center [651, 504] width 534 height 205
paste textarea "topic"
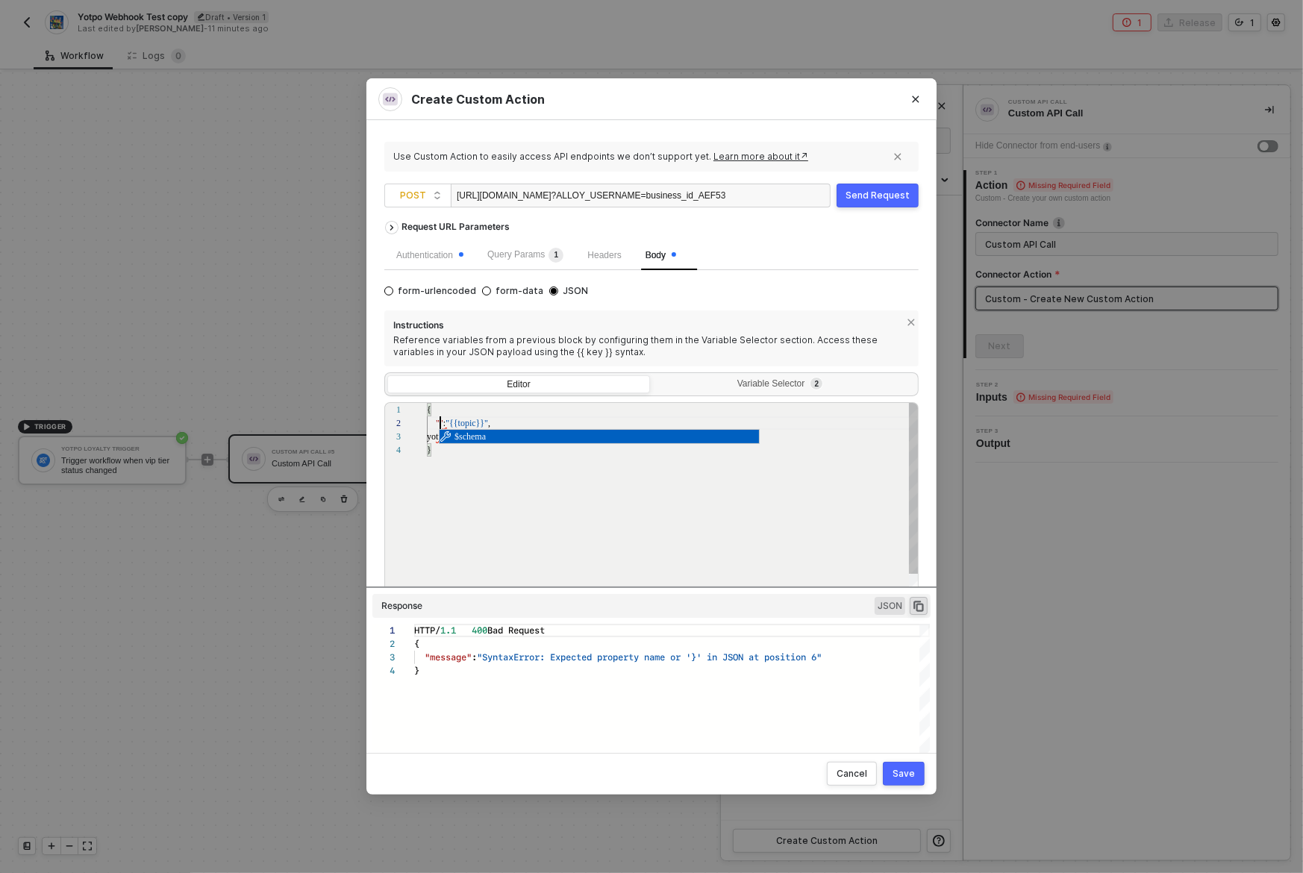
paste textarea "topic"
paste textarea "yotpo_vip_tier_name"
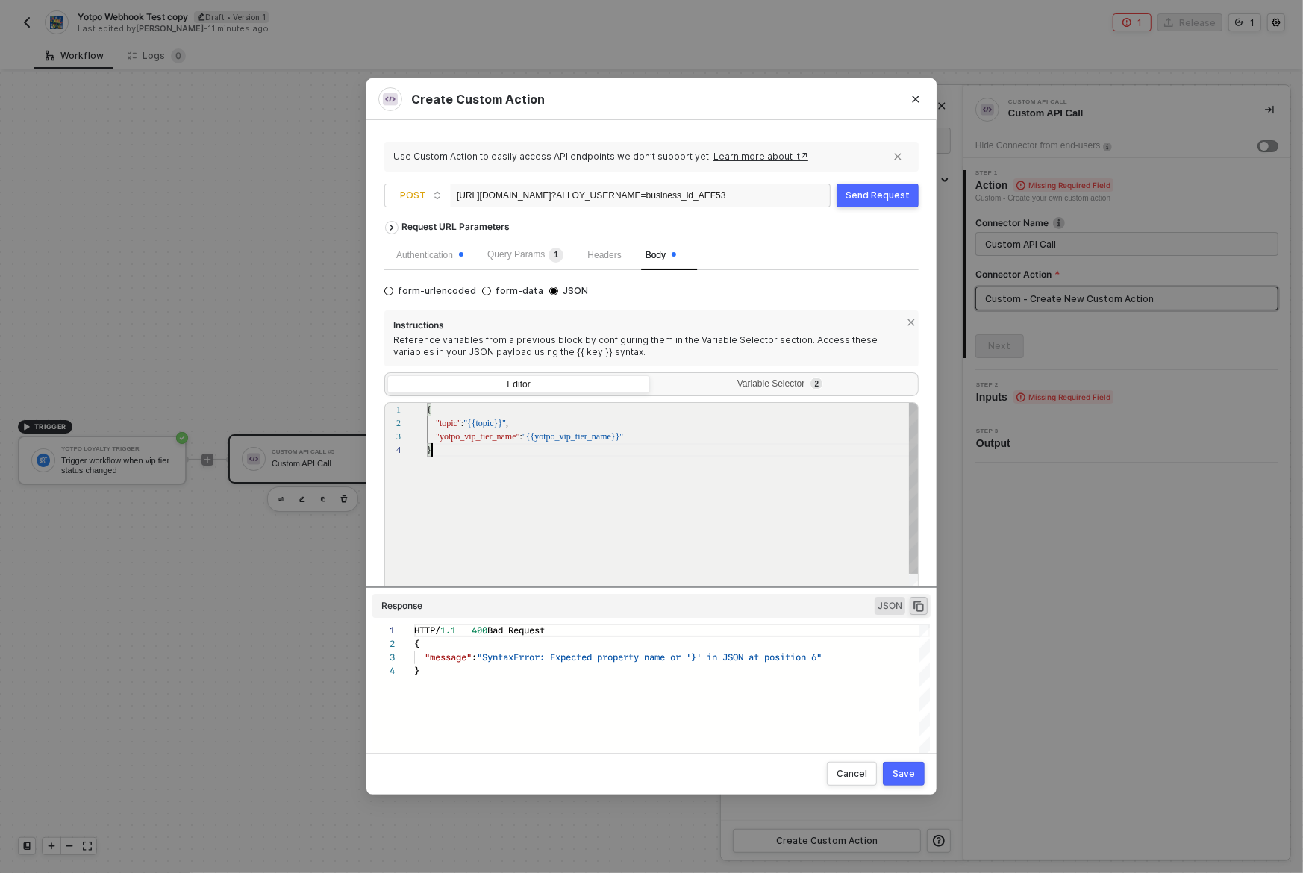
scroll to position [40, 4]
click at [539, 473] on div "{ "topic" : "{{topic}}" , "yotpo_vip_tier_name" : "{{yotpo_vip_tier_name}}" }" at bounding box center [673, 526] width 493 height 246
type textarea "{ "topic": "{{topic}}", "yotpo_vip_tier_name": "{{yotpo_vip_tier_name}}" }"
click at [881, 205] on button "Send Request" at bounding box center [878, 196] width 82 height 24
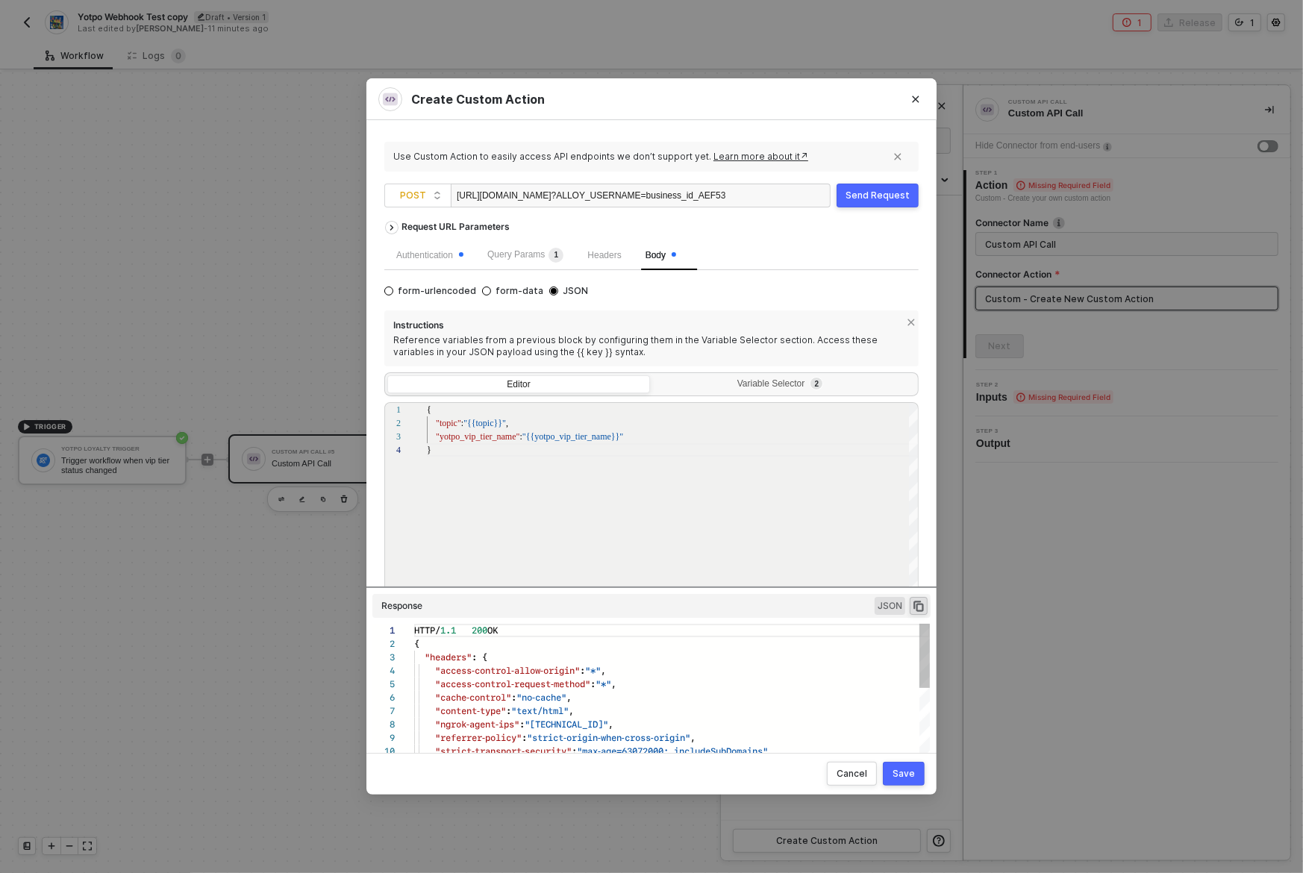
scroll to position [134, 0]
click at [885, 199] on div "Send Request" at bounding box center [878, 196] width 64 height 12
click at [748, 379] on div "Variable Selector 2" at bounding box center [782, 384] width 243 height 12
click at [653, 375] on input "Variable Selector 2" at bounding box center [653, 375] width 0 height 0
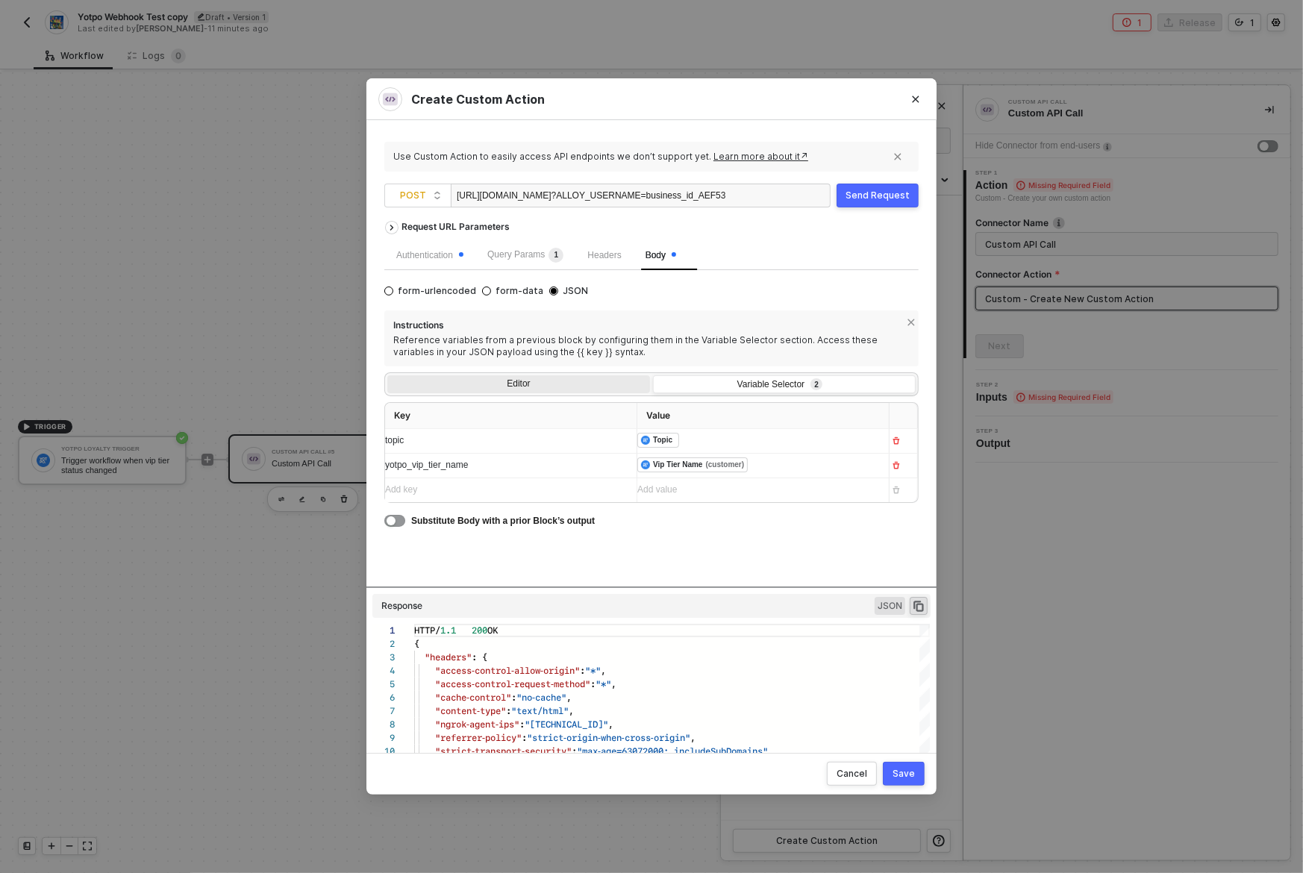
click at [543, 383] on div "Editor" at bounding box center [518, 385] width 263 height 21
click at [387, 375] on input "Editor" at bounding box center [387, 375] width 0 height 0
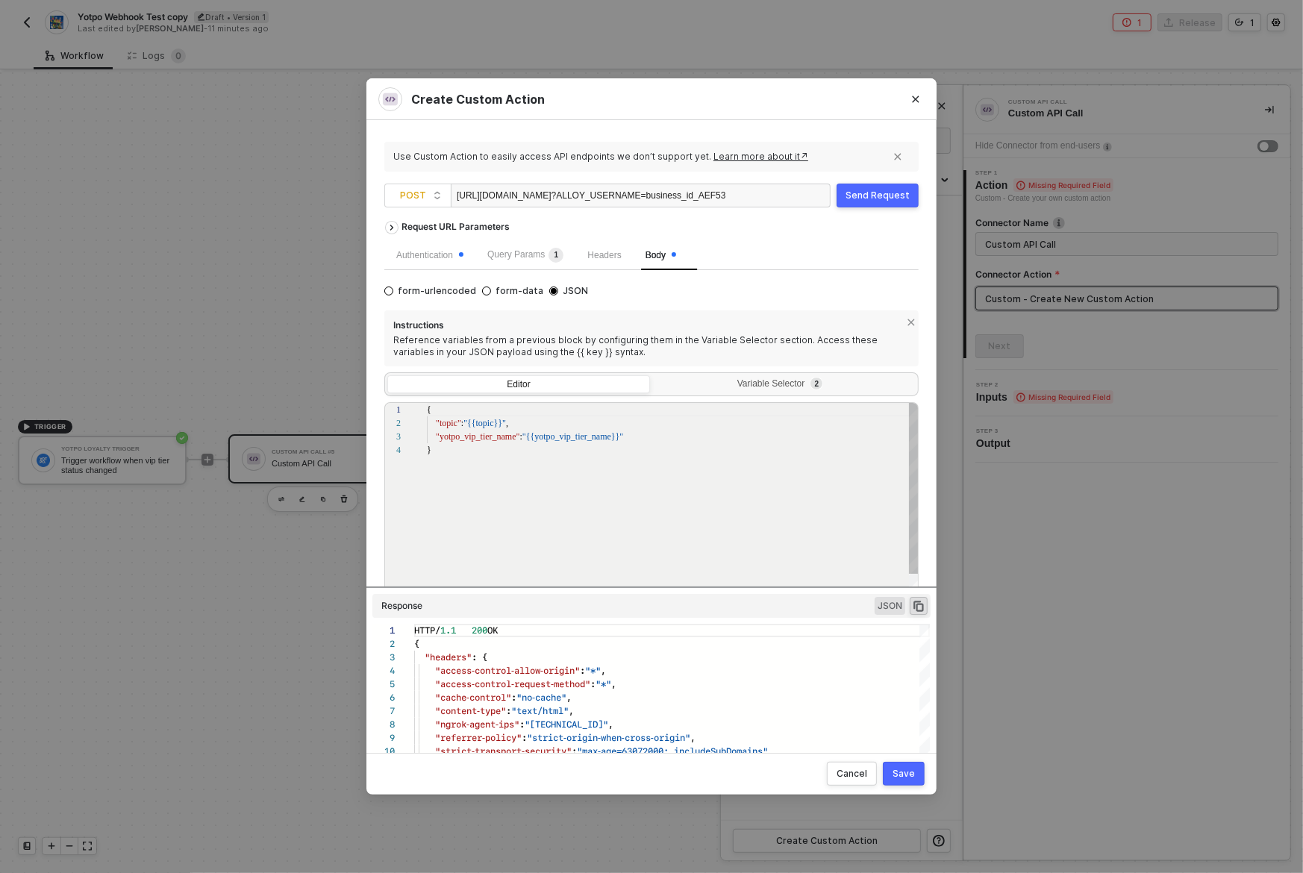
scroll to position [0, 4]
click at [525, 408] on div "{" at bounding box center [673, 409] width 493 height 13
click at [872, 193] on div "Send Request" at bounding box center [878, 196] width 64 height 12
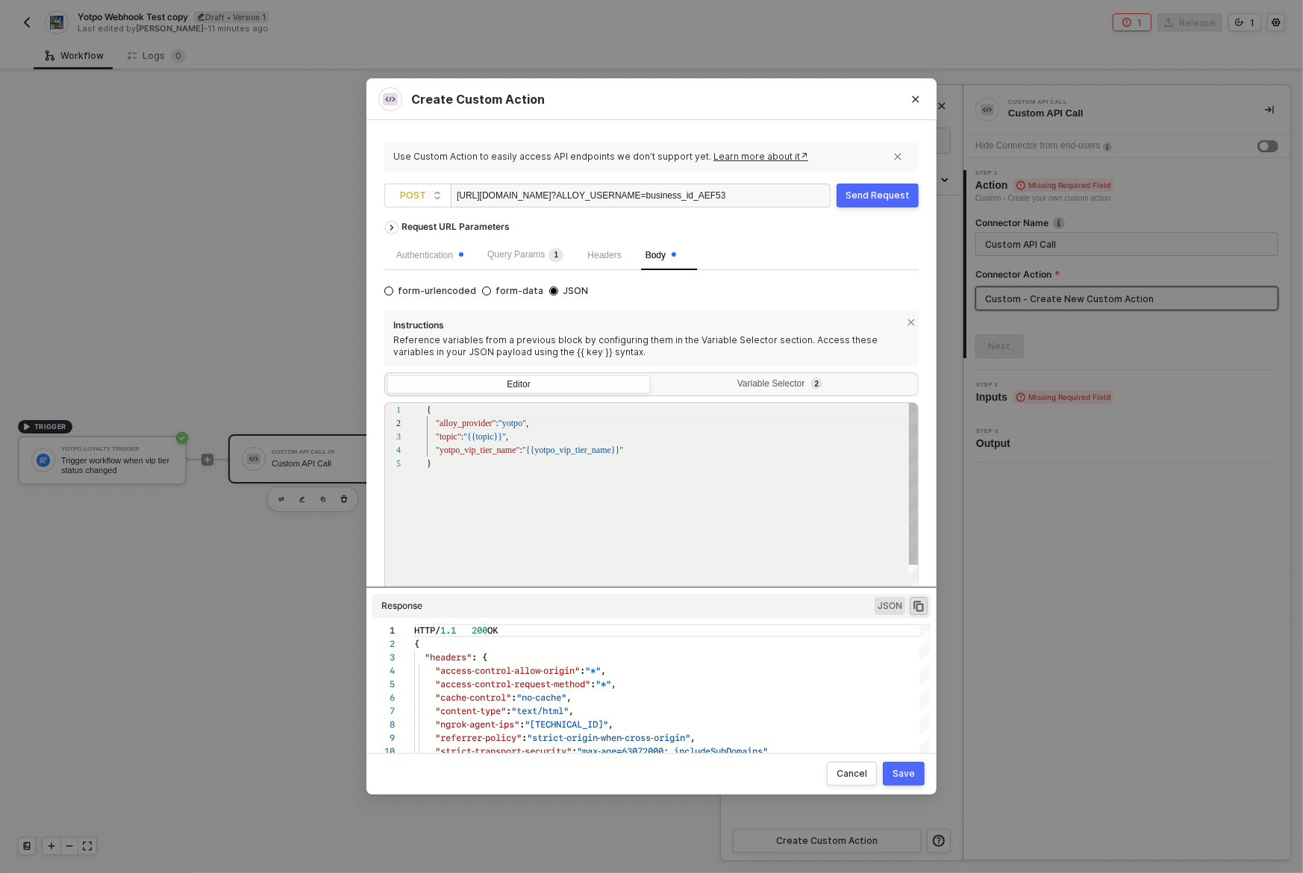
click at [476, 422] on span ""alloy_provider"" at bounding box center [466, 423] width 60 height 10
click at [449, 441] on span ""topic"" at bounding box center [448, 436] width 25 height 10
click at [472, 441] on span ""provider_topic"" at bounding box center [466, 436] width 60 height 10
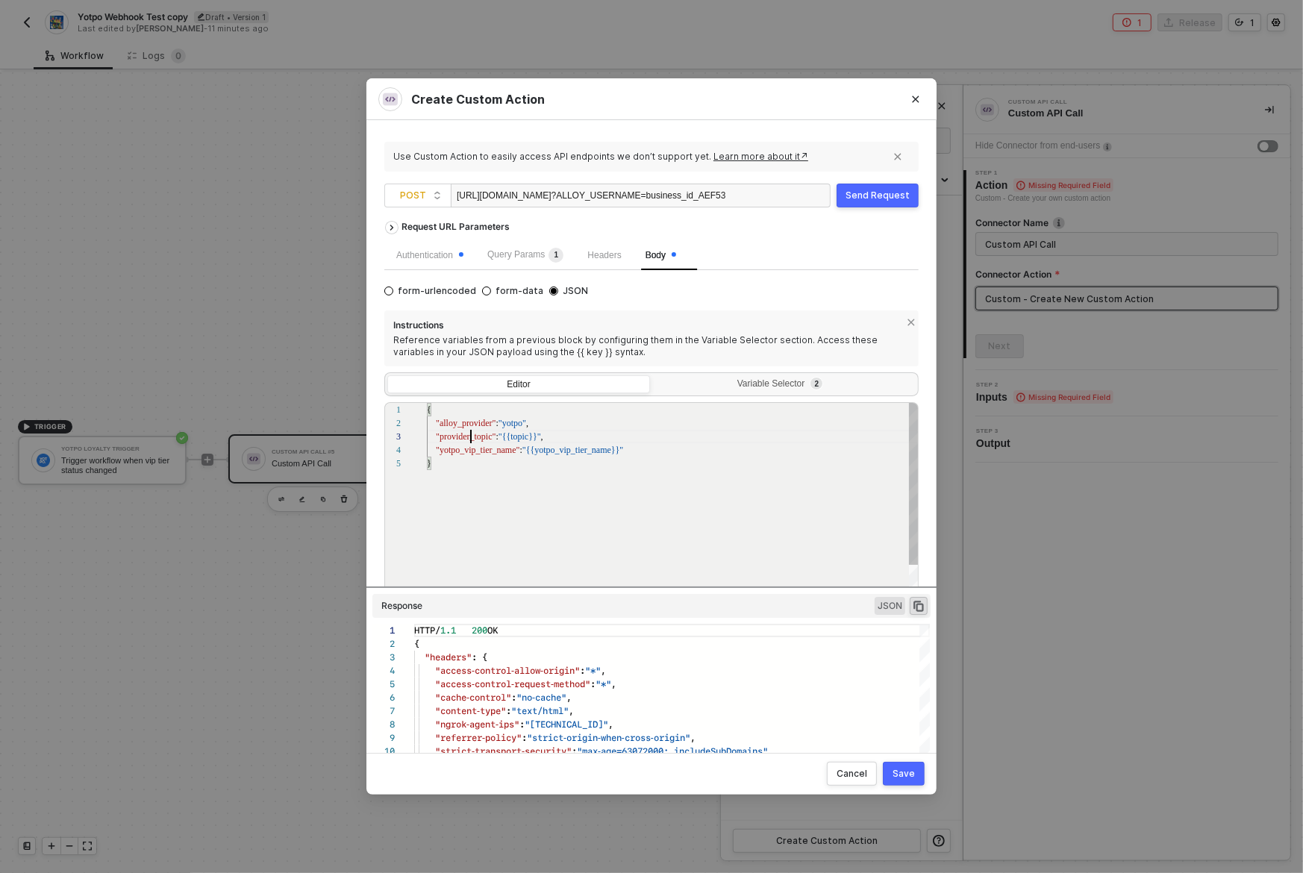
scroll to position [26, 65]
type textarea "{ "alloy_provider": "yotpo", "provider_topic": "{{topic}}", "yotpo_vip_tier_nam…"
click at [586, 464] on div "}" at bounding box center [673, 463] width 493 height 13
click at [718, 374] on div "Editor Variable Selector 2" at bounding box center [651, 384] width 534 height 24
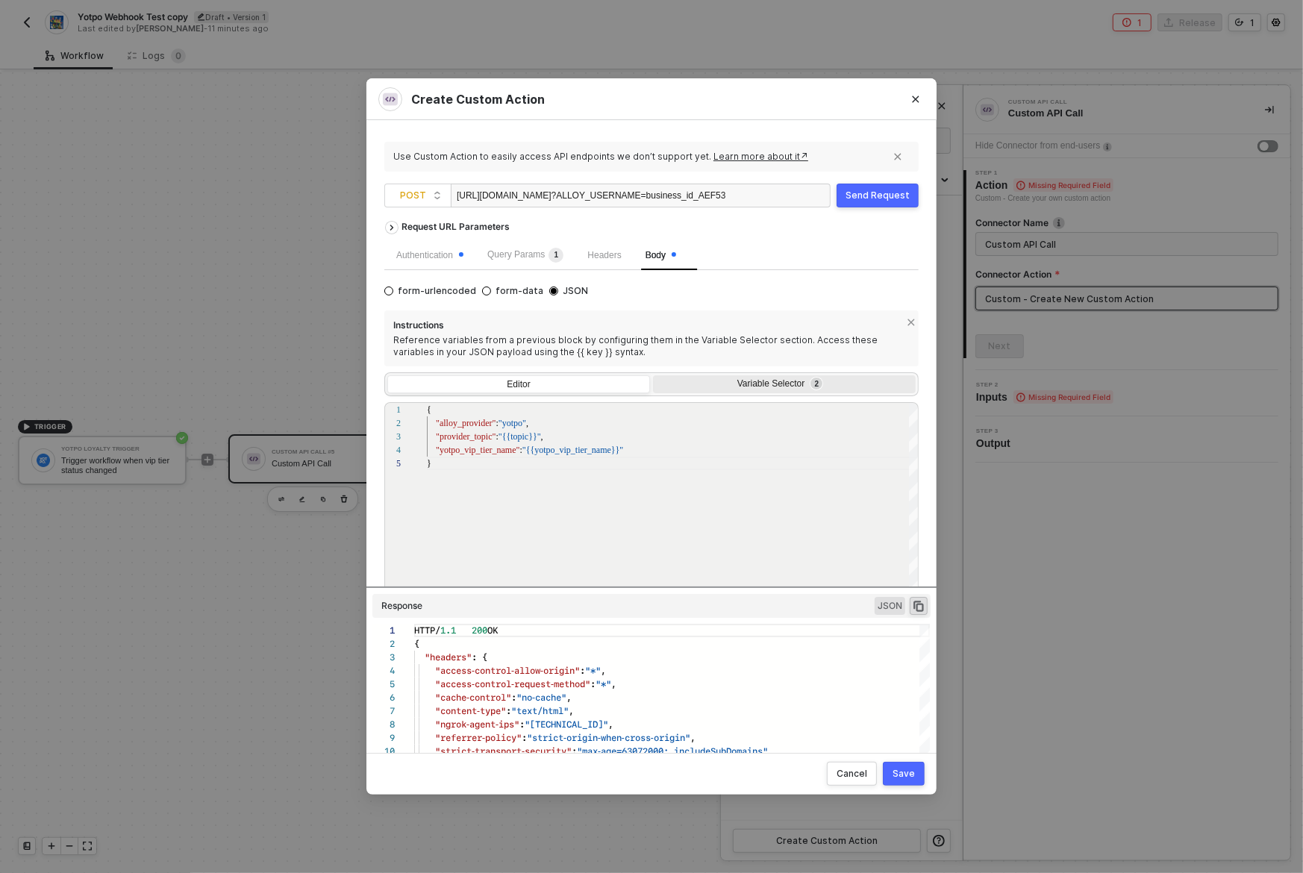
click at [718, 381] on div "Variable Selector 2" at bounding box center [782, 384] width 243 height 12
click at [653, 375] on input "Variable Selector 2" at bounding box center [653, 375] width 0 height 0
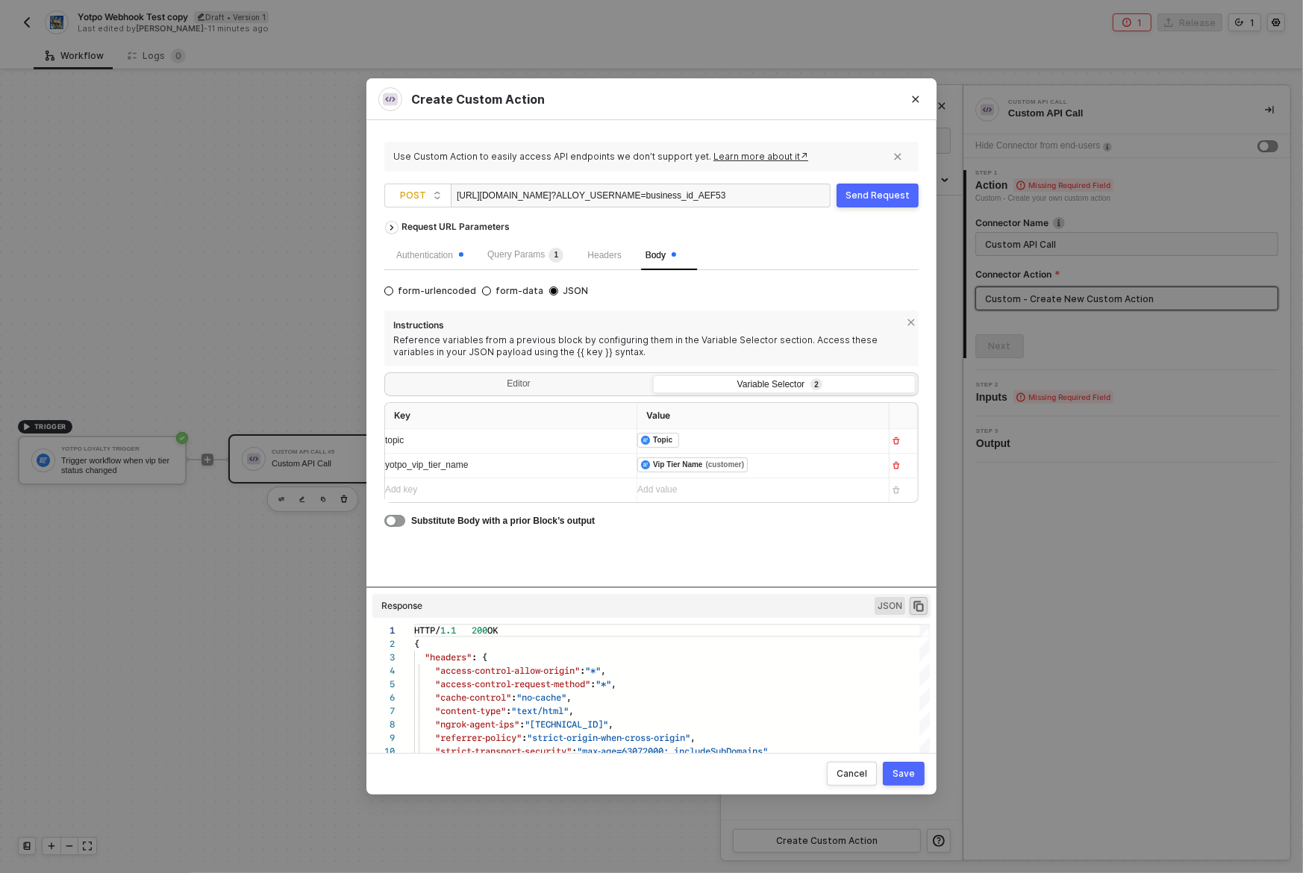
click at [564, 492] on div "Add key ﻿" at bounding box center [497, 490] width 225 height 14
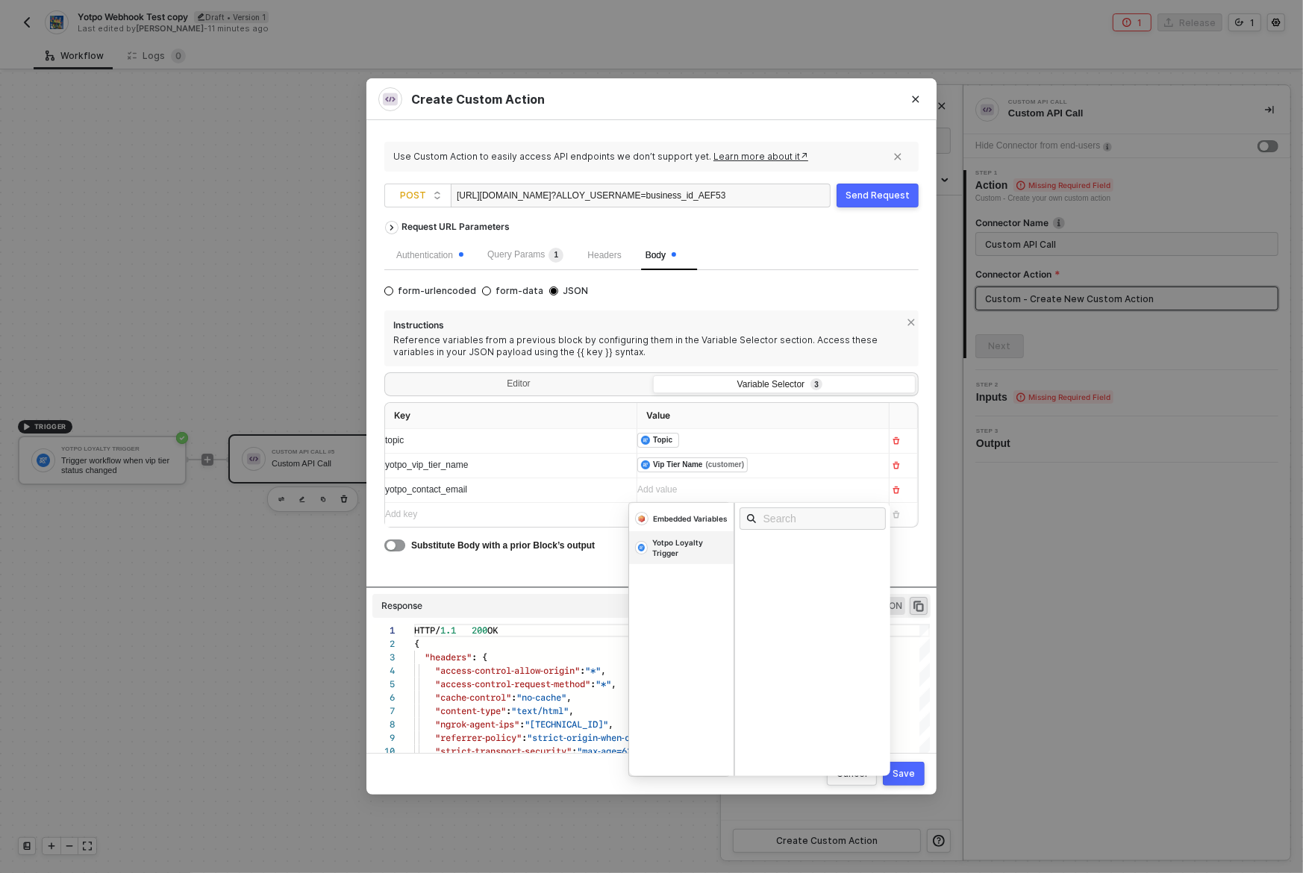
click at [681, 550] on div "Yotpo Loyalty Trigger" at bounding box center [689, 547] width 75 height 21
click at [767, 585] on div "Email" at bounding box center [759, 586] width 23 height 10
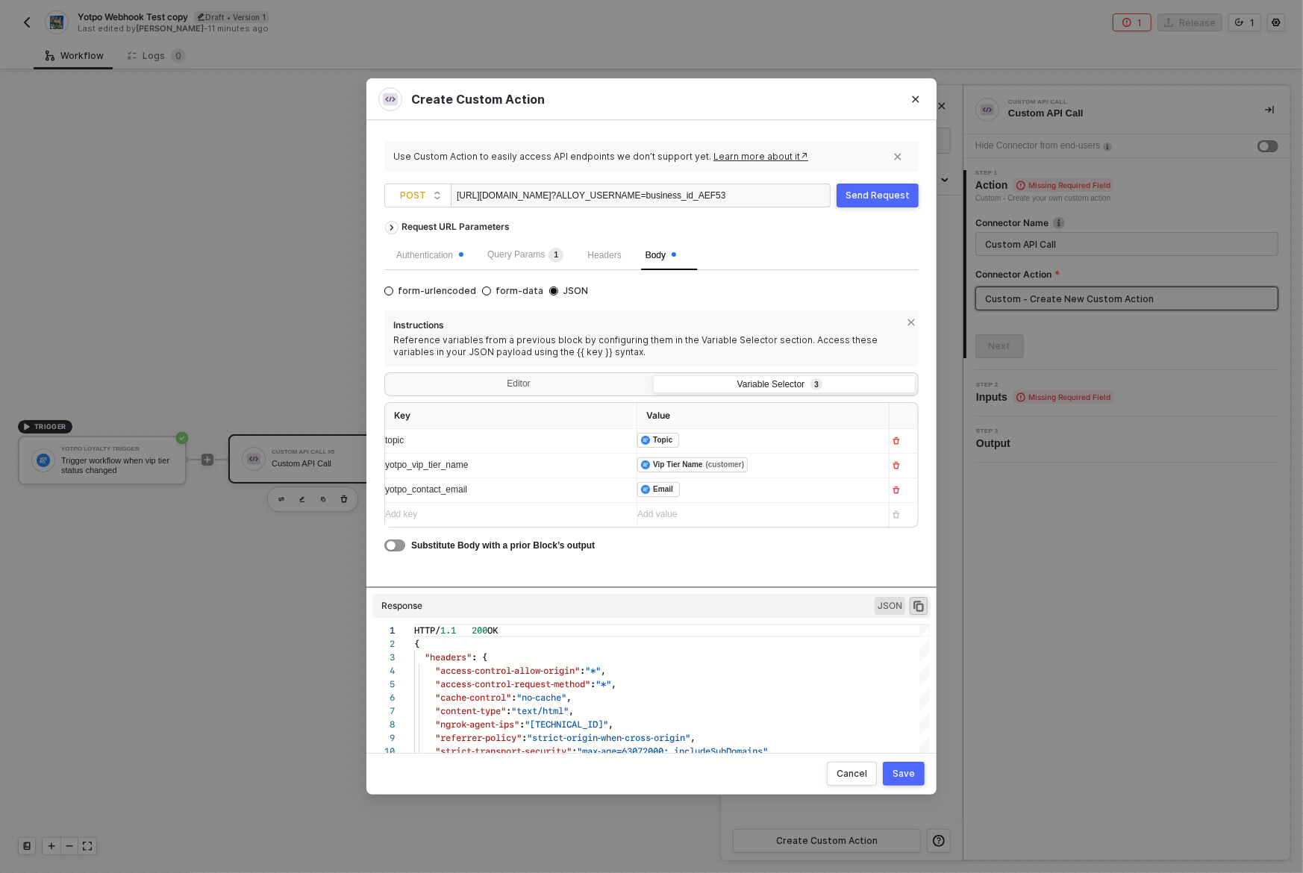
click at [532, 486] on div "yotpo_contact_email" at bounding box center [497, 490] width 225 height 14
click at [455, 490] on span "yotpo_contact_email" at bounding box center [426, 489] width 82 height 10
copy span "yotpo_contact_email"
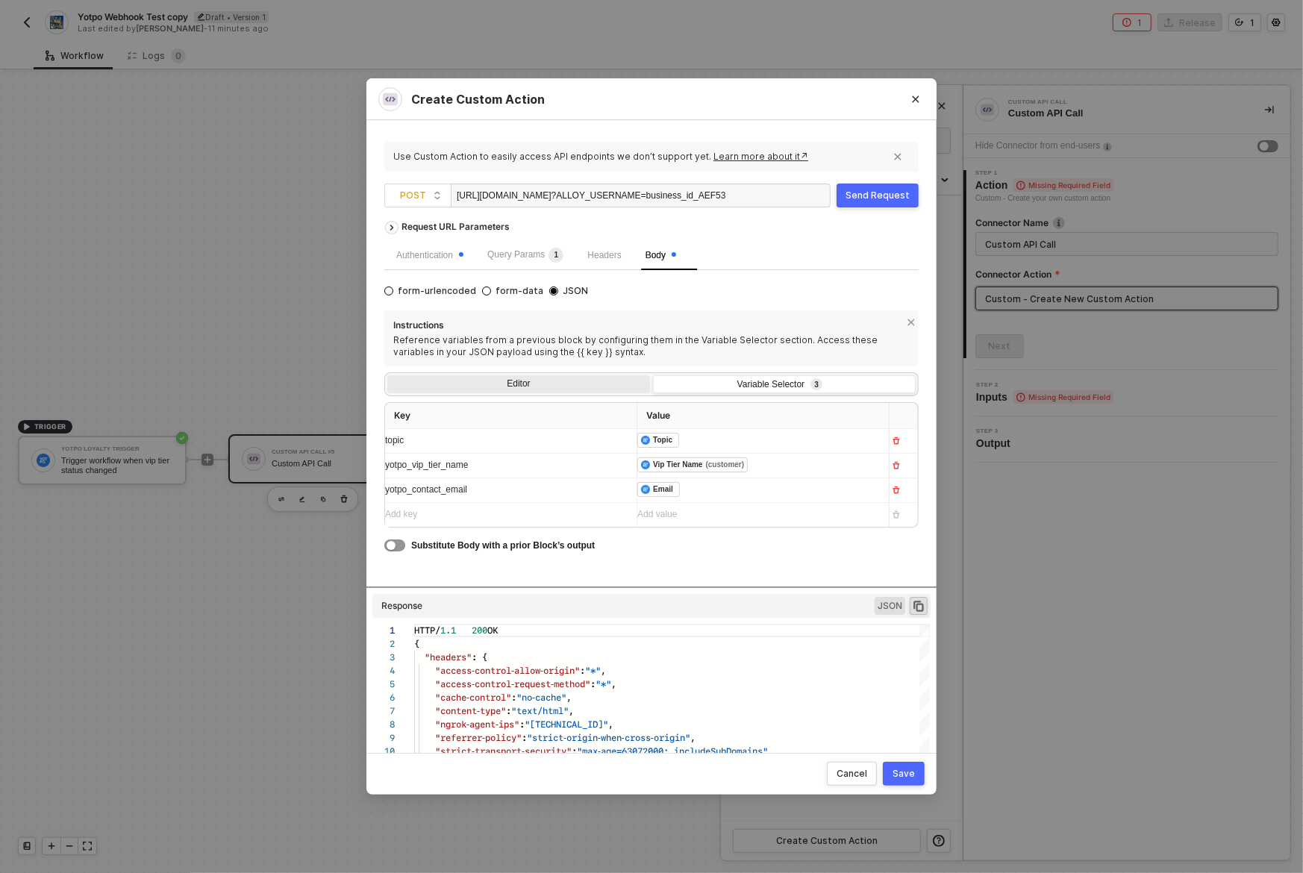
click at [527, 381] on div "Editor" at bounding box center [518, 385] width 263 height 21
click at [387, 375] on input "Editor" at bounding box center [387, 375] width 0 height 0
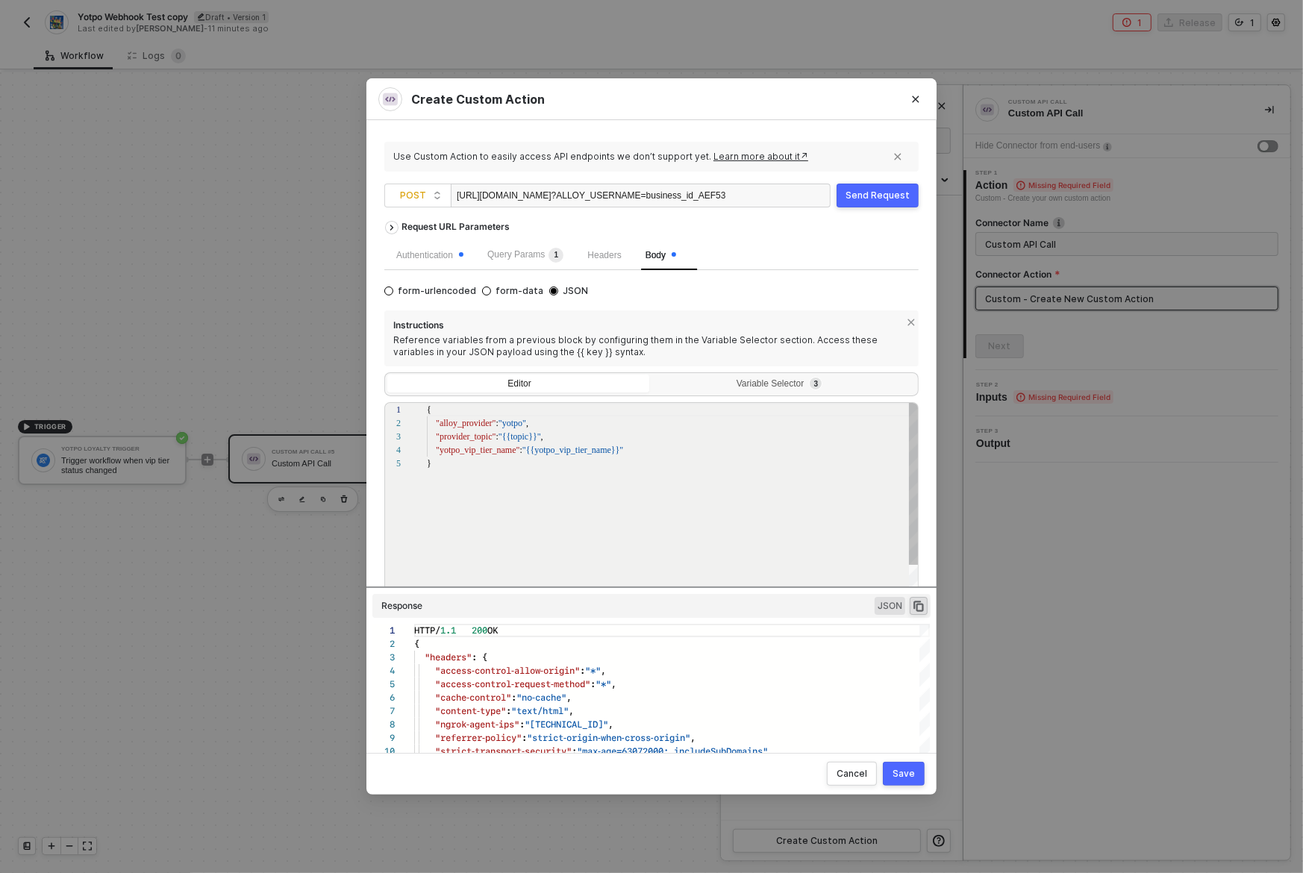
scroll to position [53, 0]
click at [655, 452] on div ""yotpo_vip_tier_name" : "{{yotpo_vip_tier_name}}"" at bounding box center [673, 449] width 493 height 13
paste textarea "yotpo_contact_email"
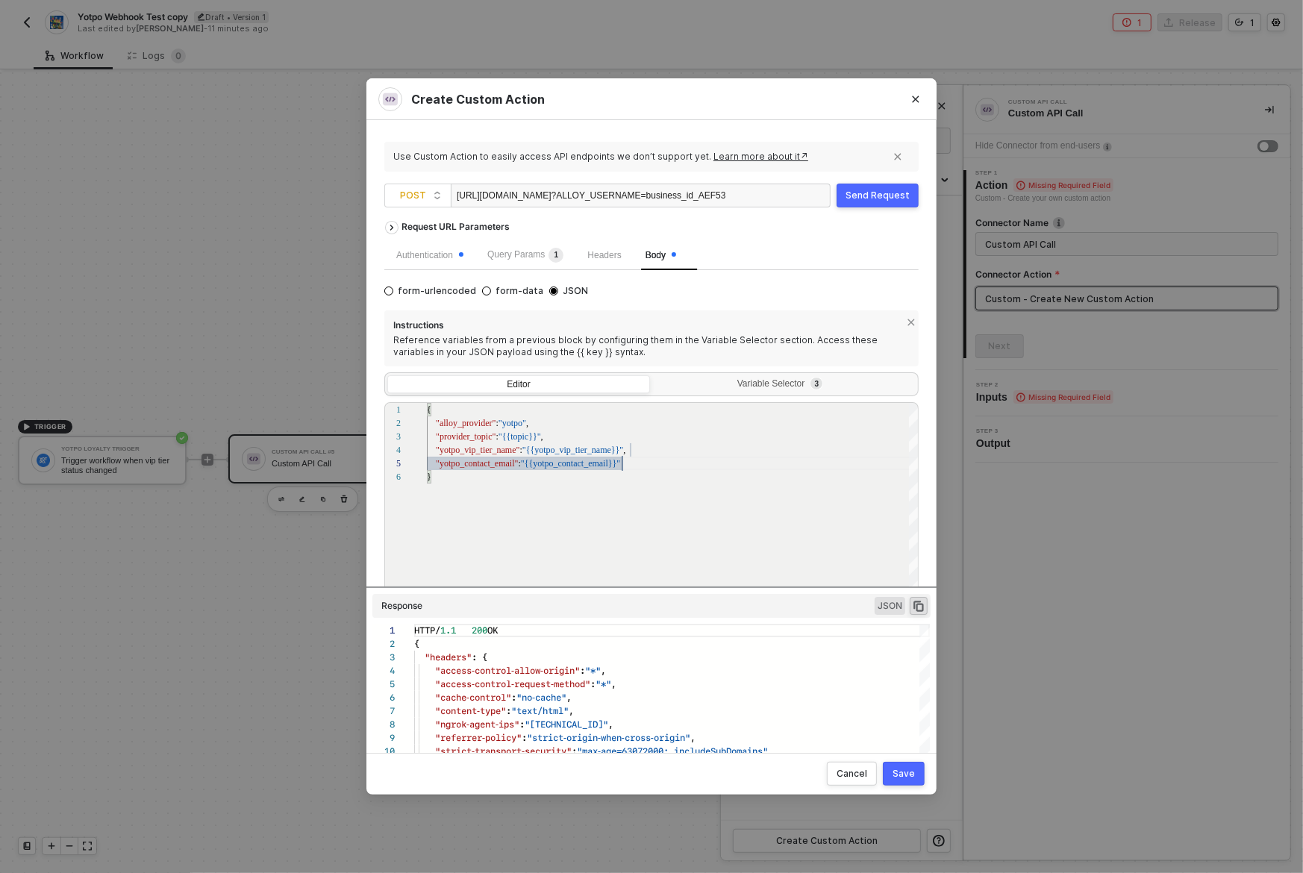
type textarea "{ "alloy_provider": "yotpo", "provider_topic": "{{topic}}", "yotpo_vip_tier_nam…"
click at [891, 198] on div "Send Request" at bounding box center [878, 196] width 64 height 12
